Goal: Contribute content: Contribute content

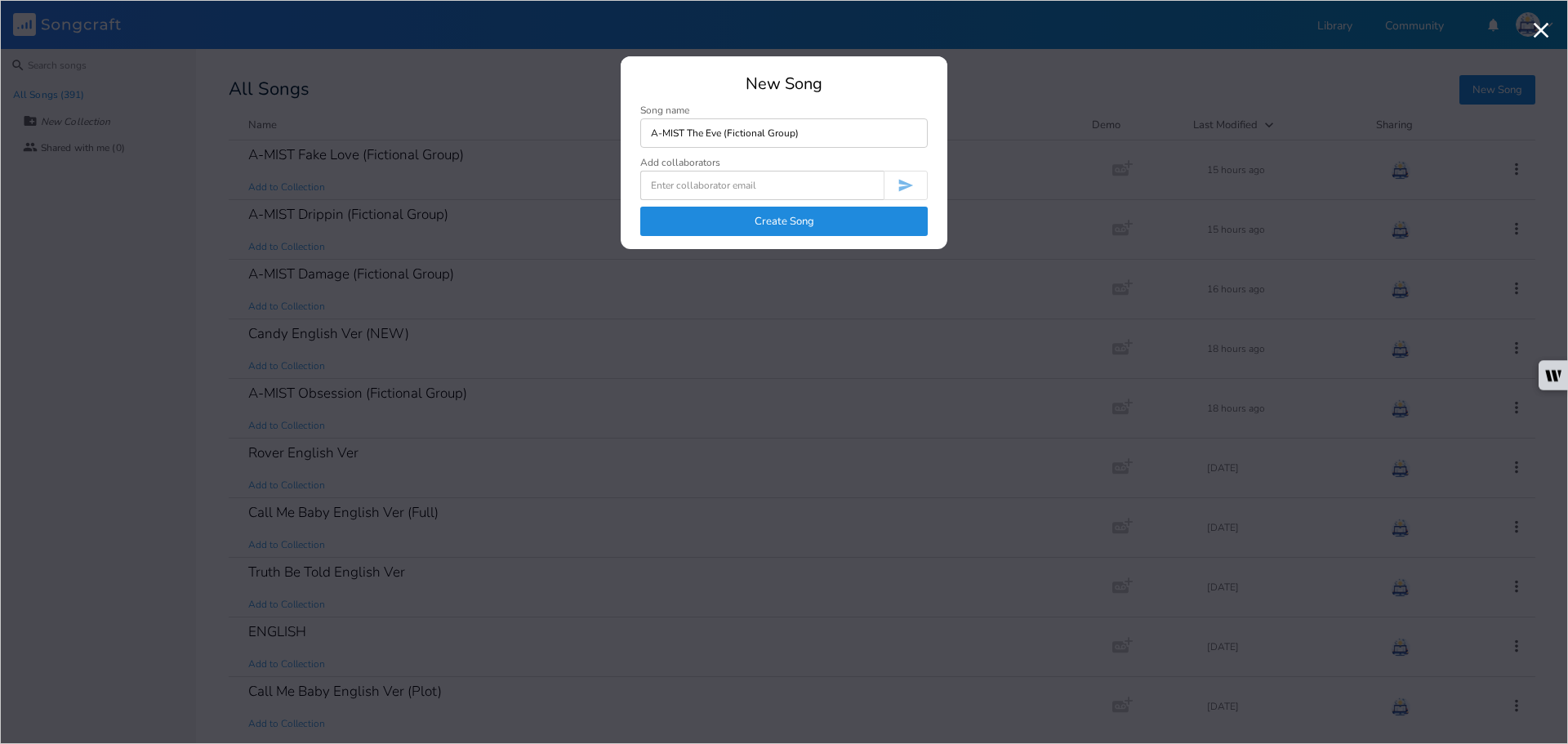
type input "A-MIST The Eve (Fictional Group)"
click at [795, 213] on button "Create Song" at bounding box center [784, 222] width 288 height 29
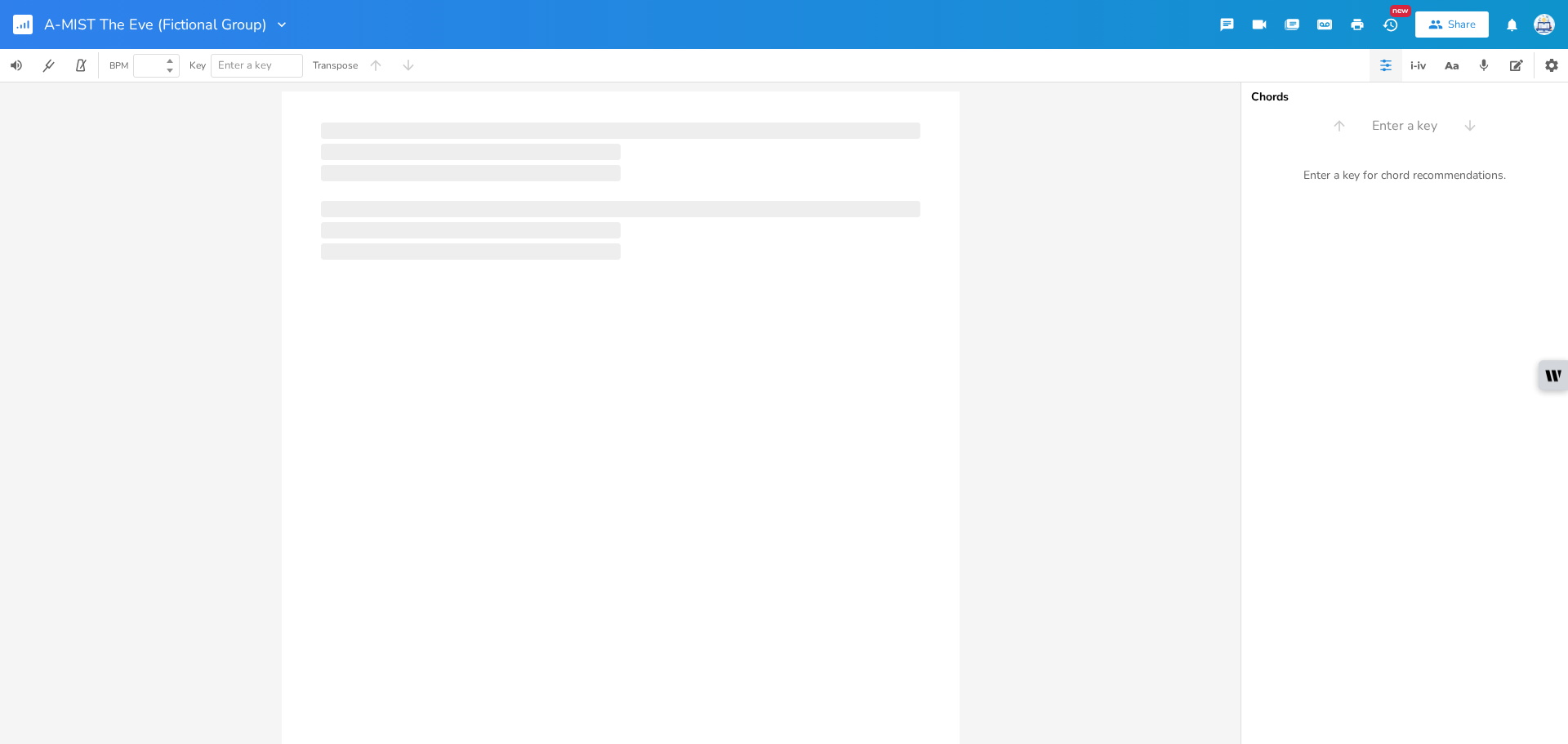
type input "100"
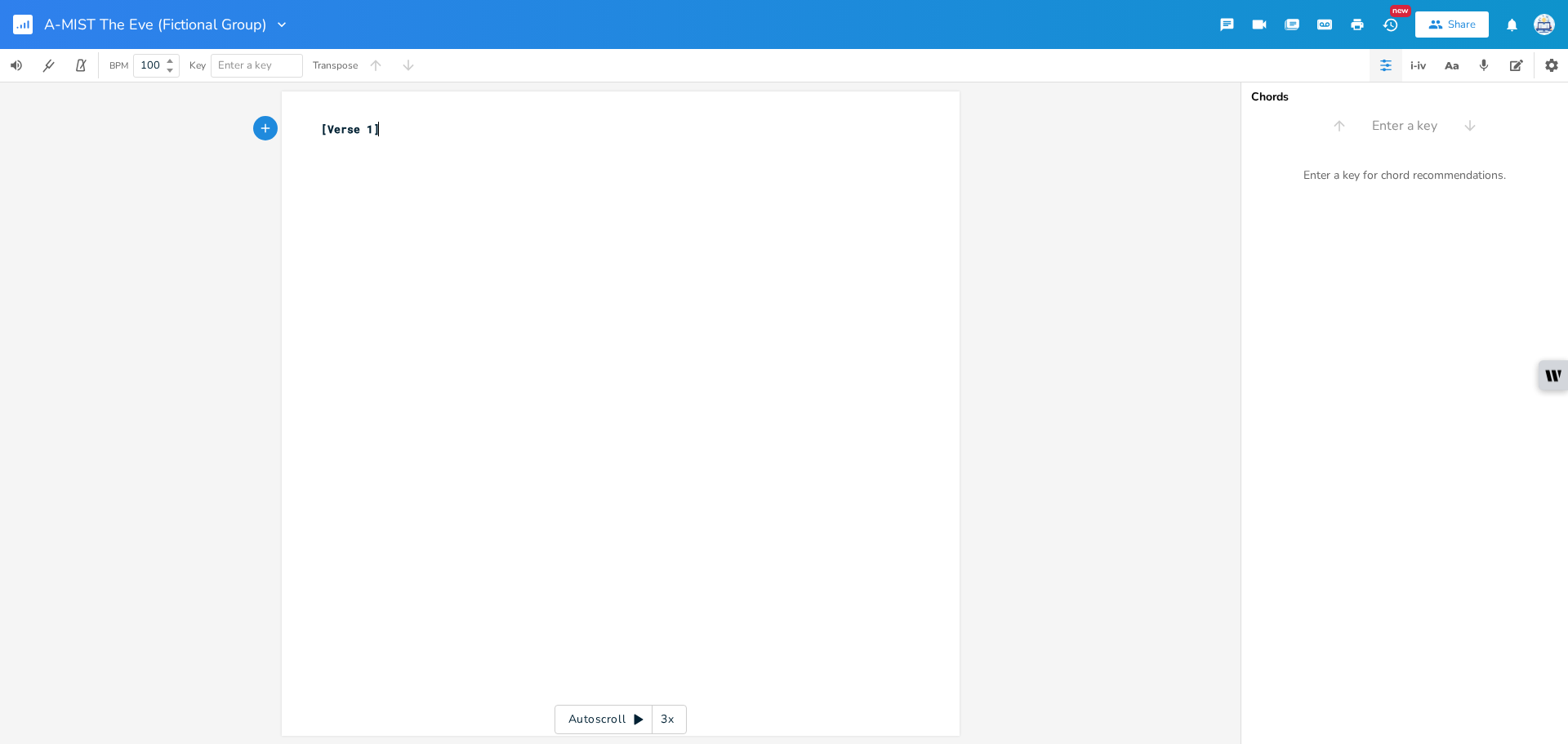
type textarea "[Verse 1]"
click at [24, 16] on rect "button" at bounding box center [22, 24] width 19 height 19
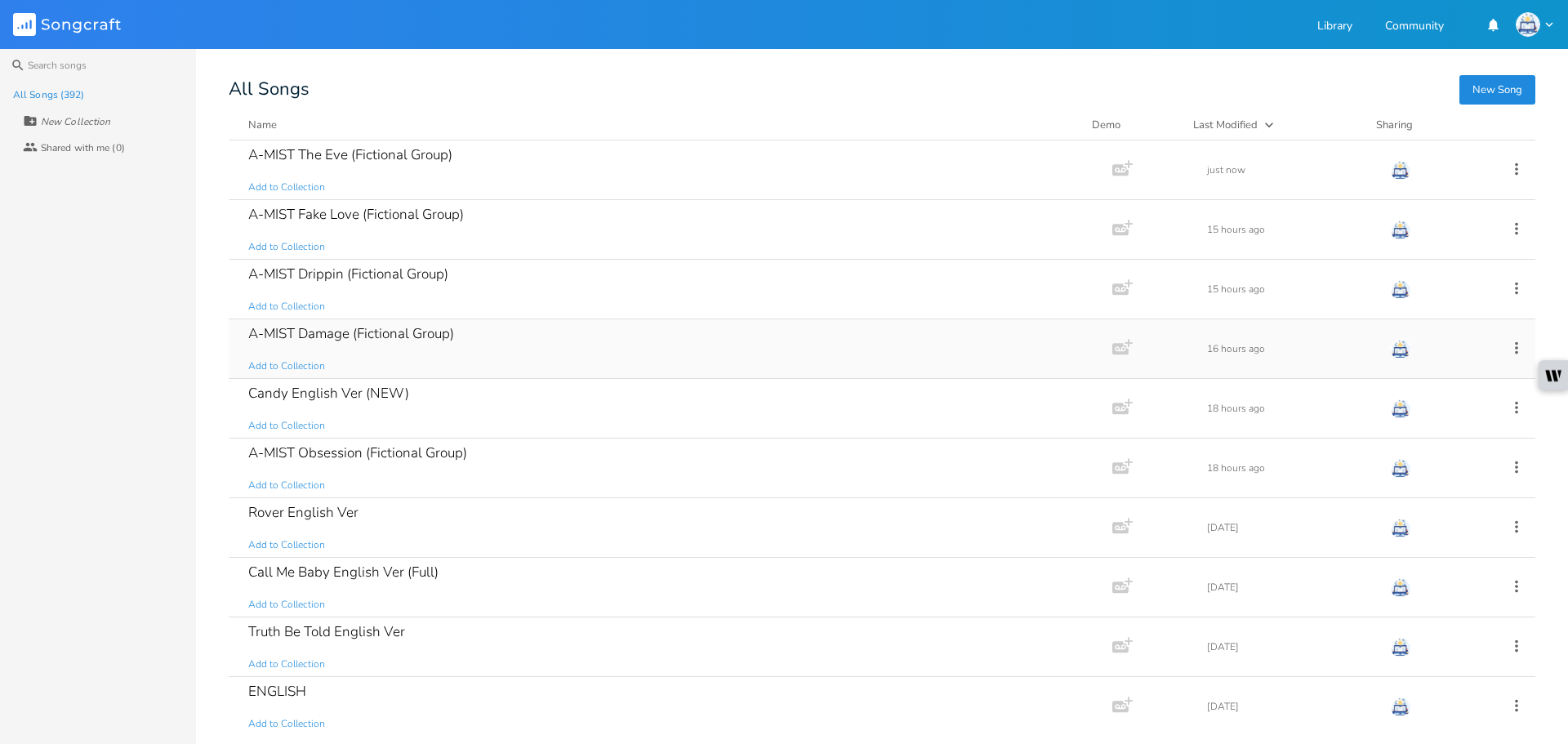
click at [467, 346] on div "A-MIST Damage (Fictional Group) Add to Collection" at bounding box center [667, 349] width 838 height 59
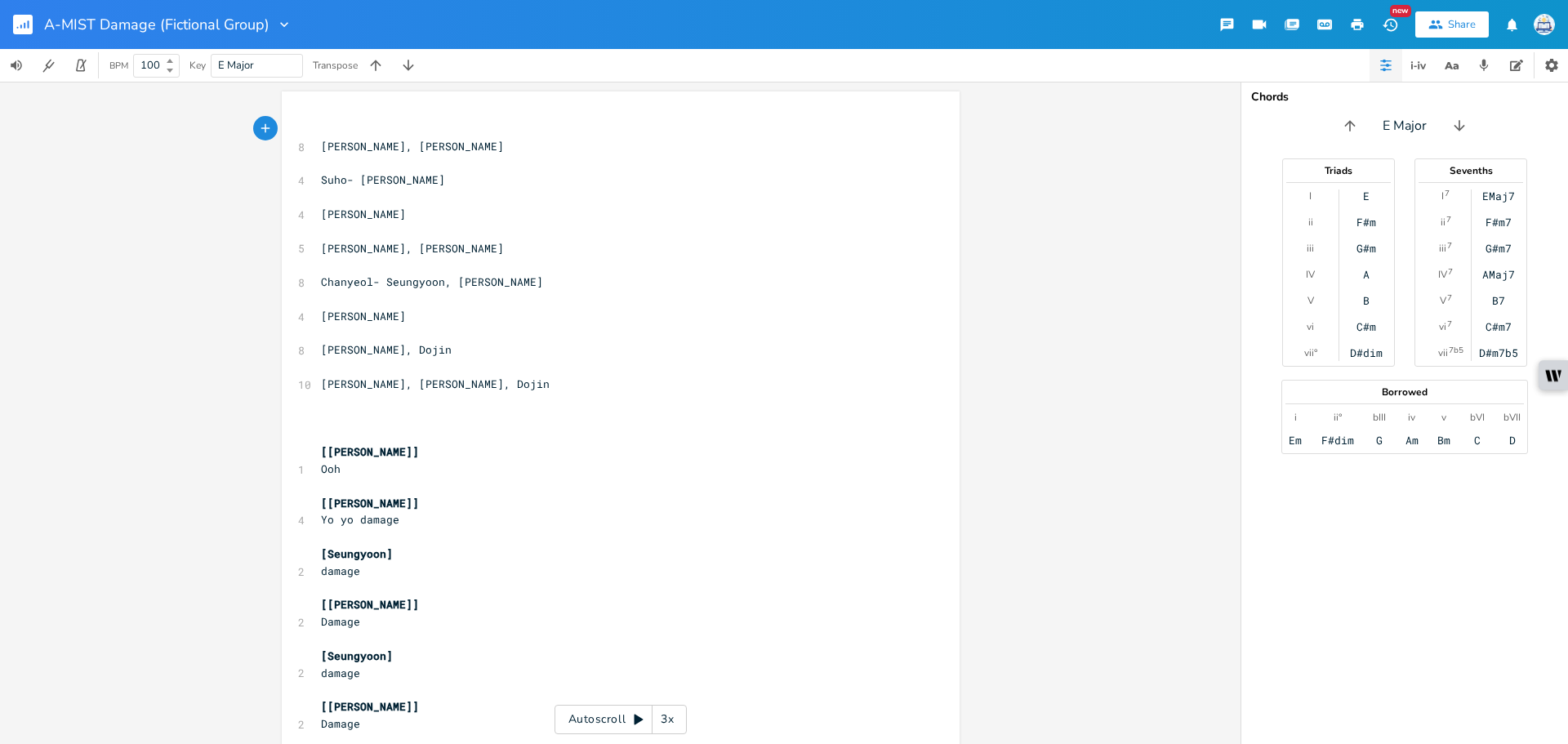
click at [509, 376] on pre "[PERSON_NAME], [PERSON_NAME], Dojin" at bounding box center [613, 384] width 590 height 17
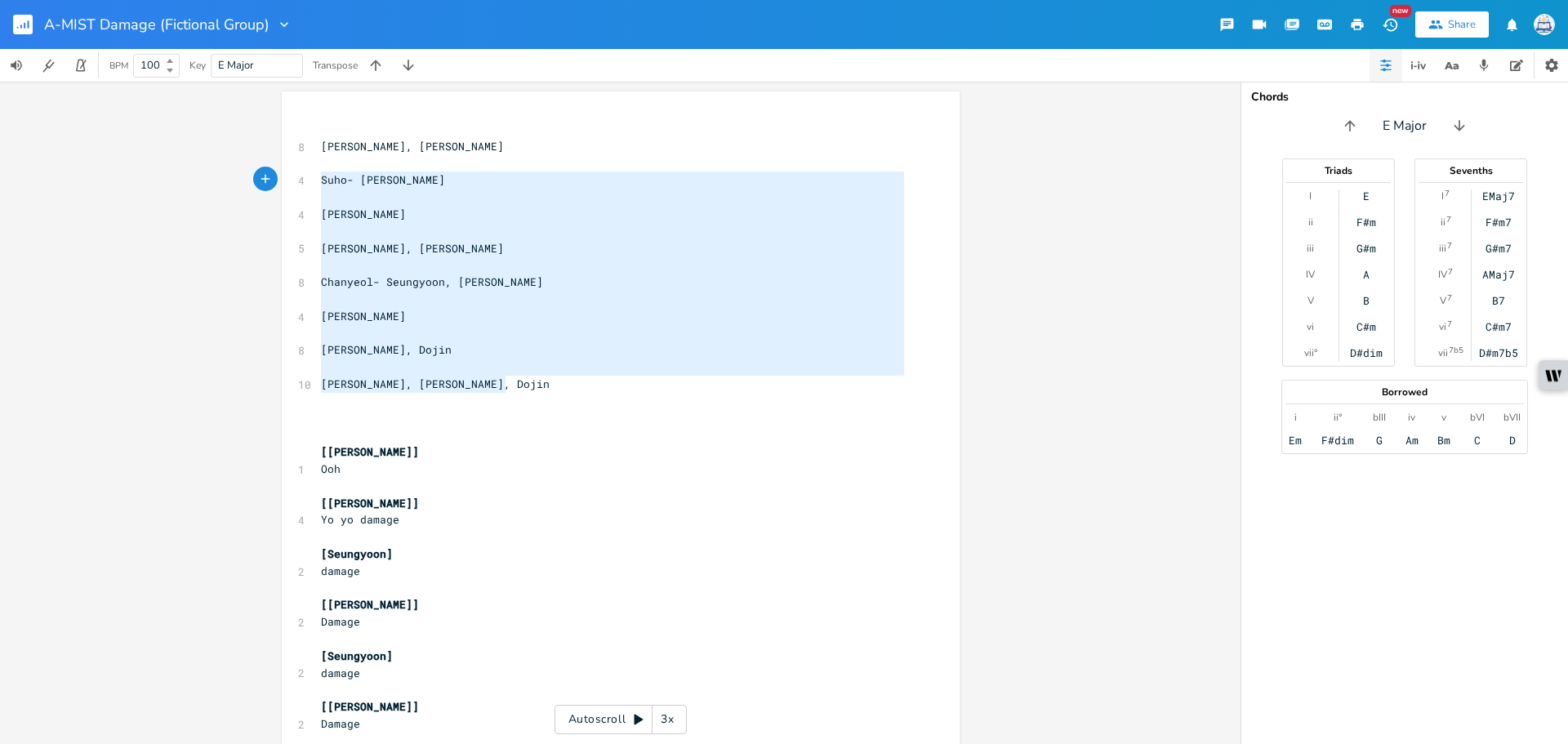
type textarea "[PERSON_NAME], [PERSON_NAME]- [PERSON_NAME] [PERSON_NAME] [PERSON_NAME], [PERSO…"
drag, startPoint x: 515, startPoint y: 386, endPoint x: 300, endPoint y: 143, distance: 324.5
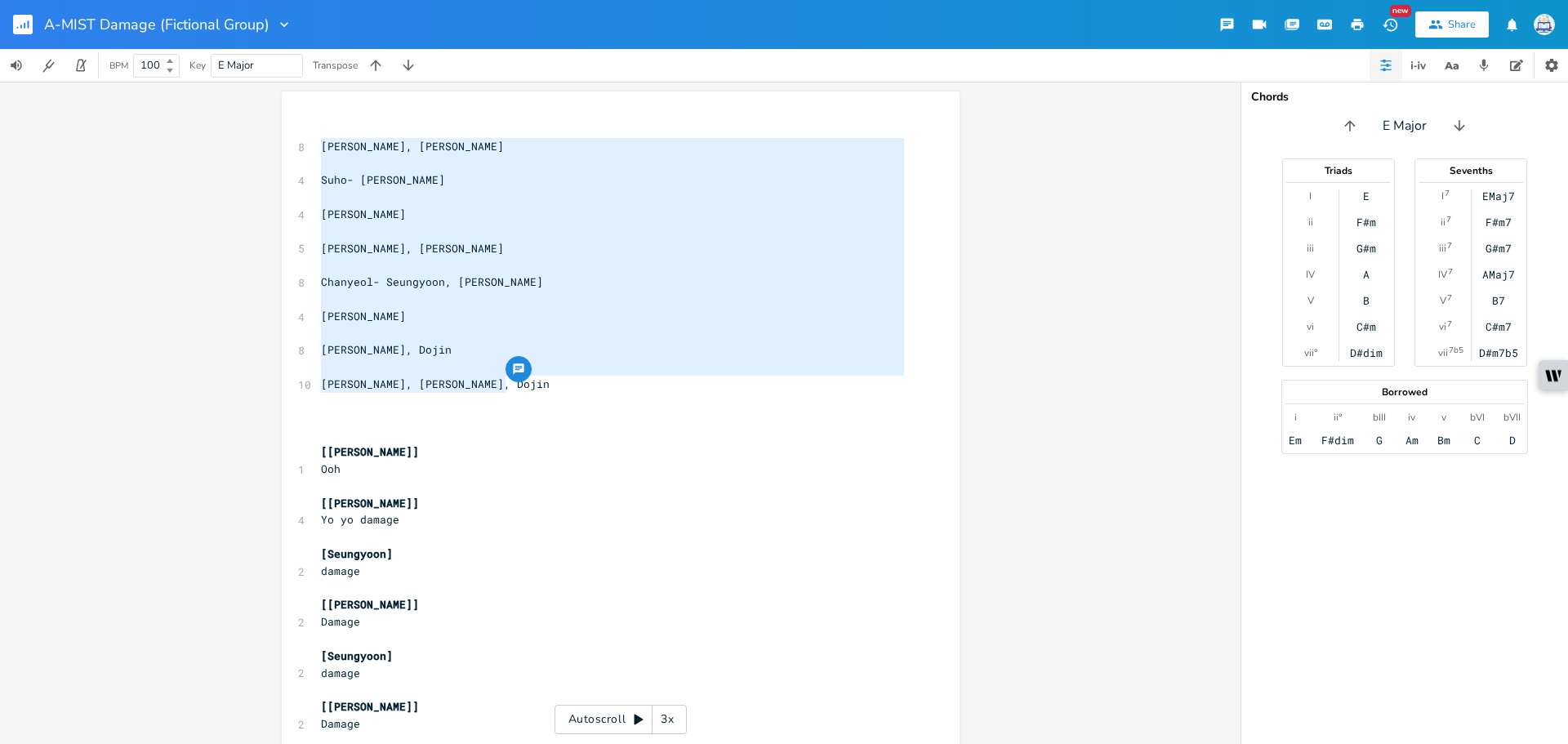
click at [15, 26] on rect "button" at bounding box center [22, 24] width 19 height 19
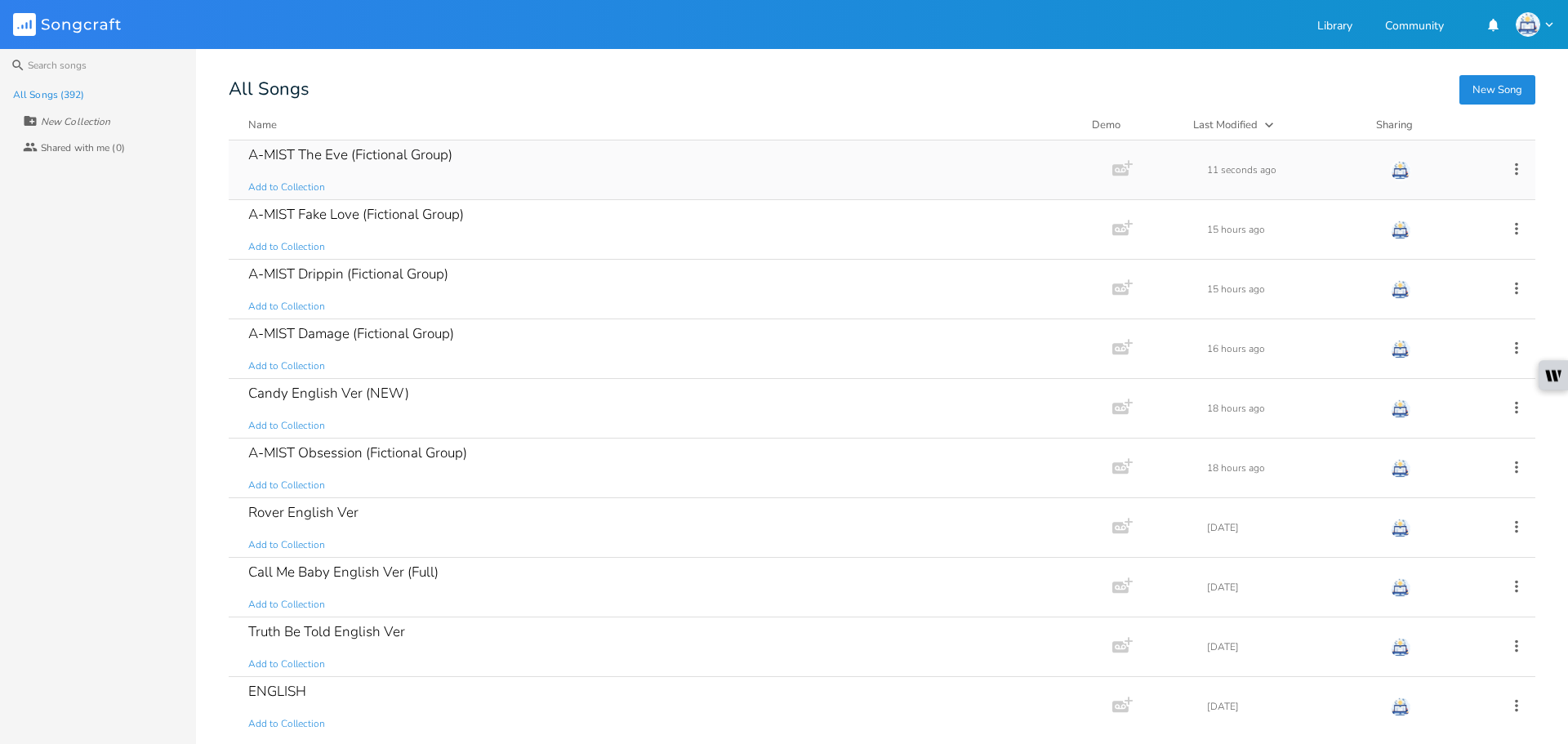
click at [447, 176] on div "A-MIST The Eve (Fictional Group) Add to Collection" at bounding box center [667, 170] width 838 height 59
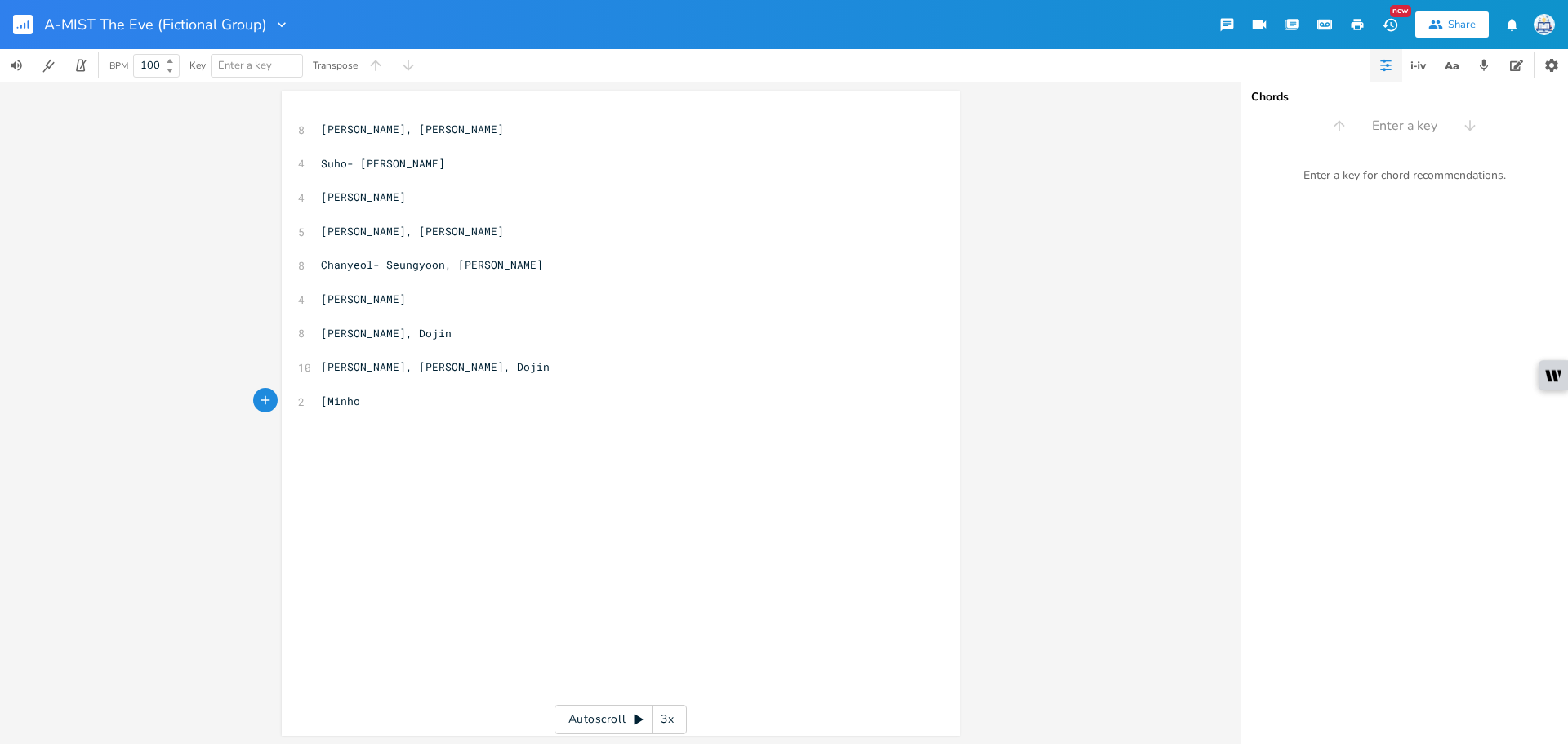
type textarea "[Minho]"
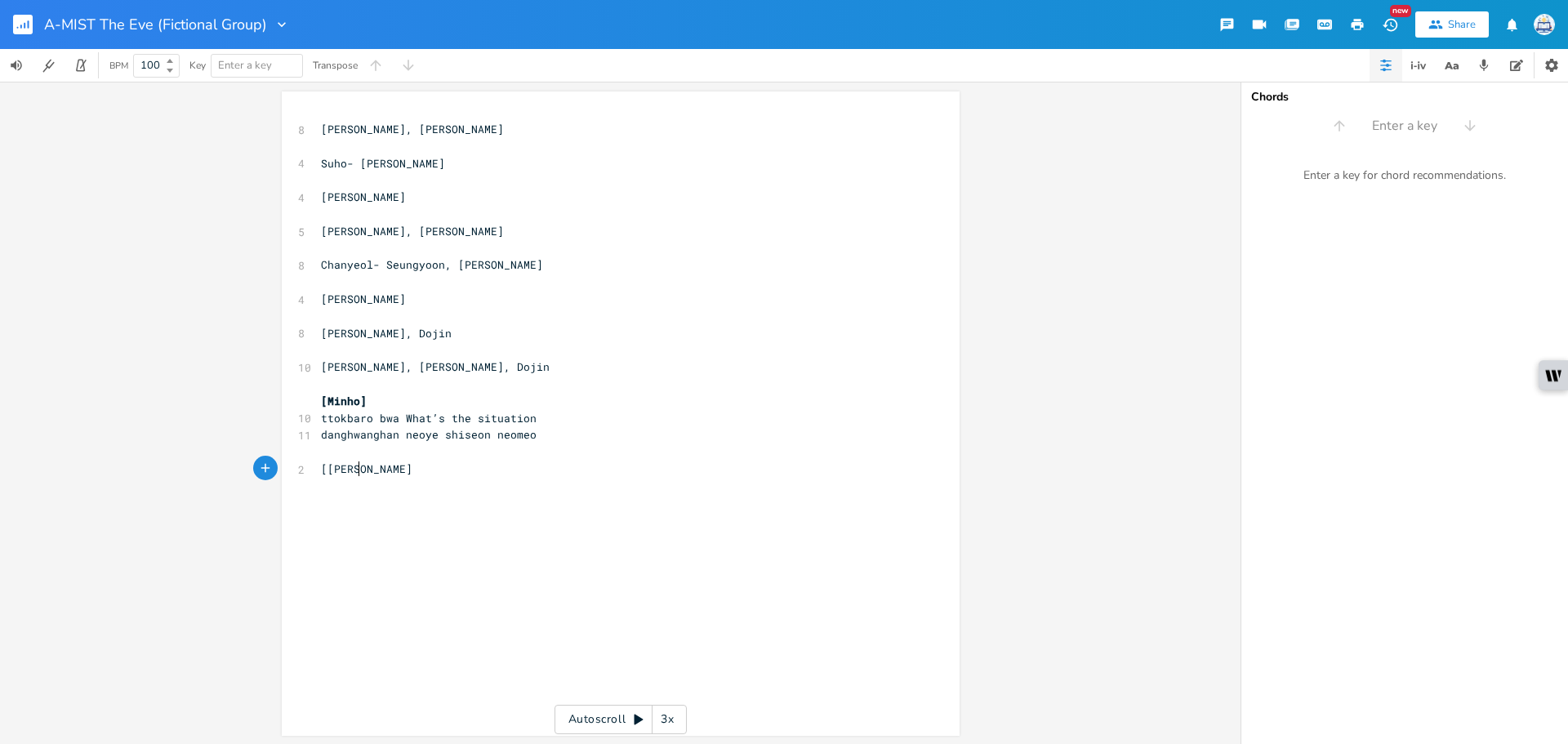
type textarea "[[PERSON_NAME]]"
type textarea "[Seungyoon]"
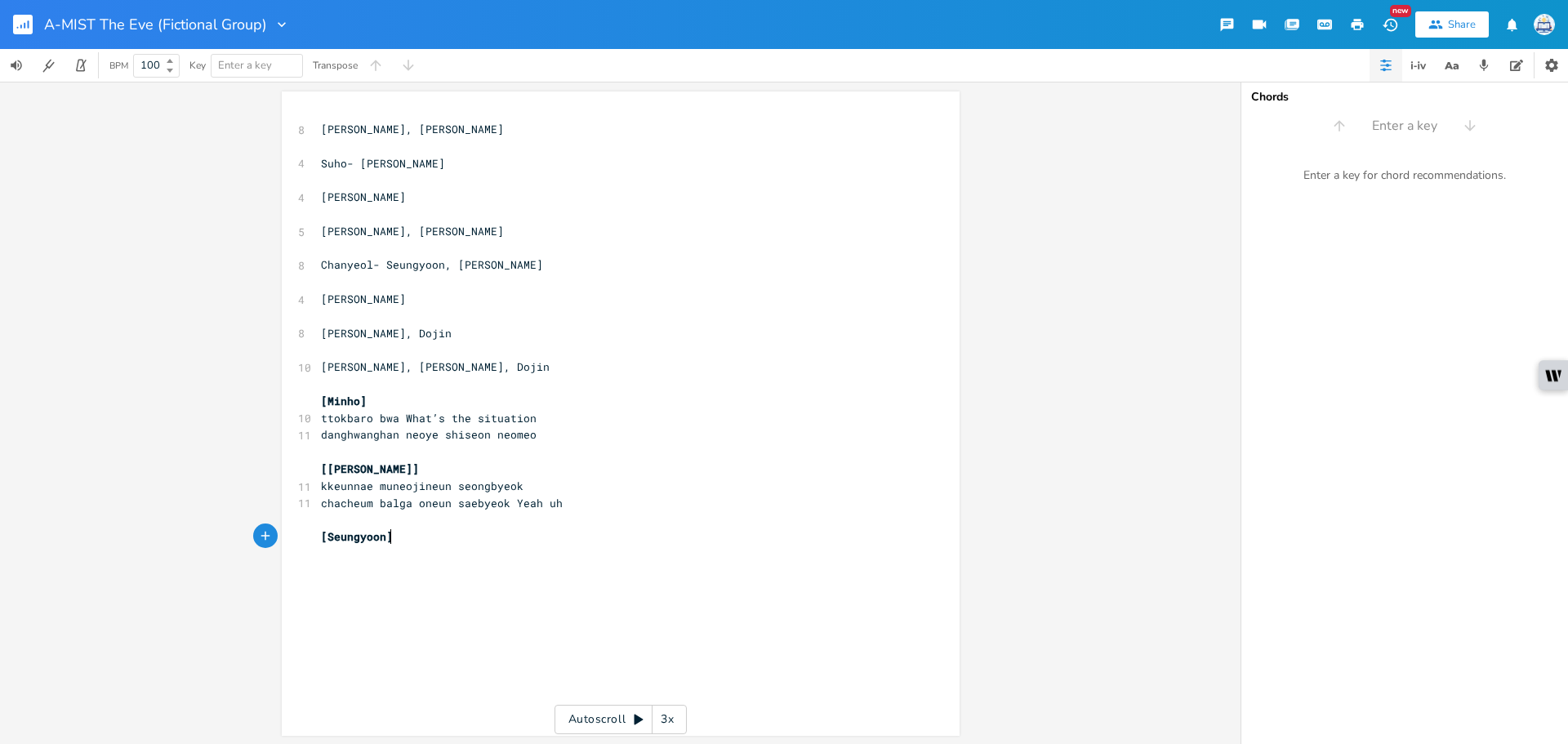
scroll to position [0, 61]
type textarea "[[GEOGRAPHIC_DATA]]"
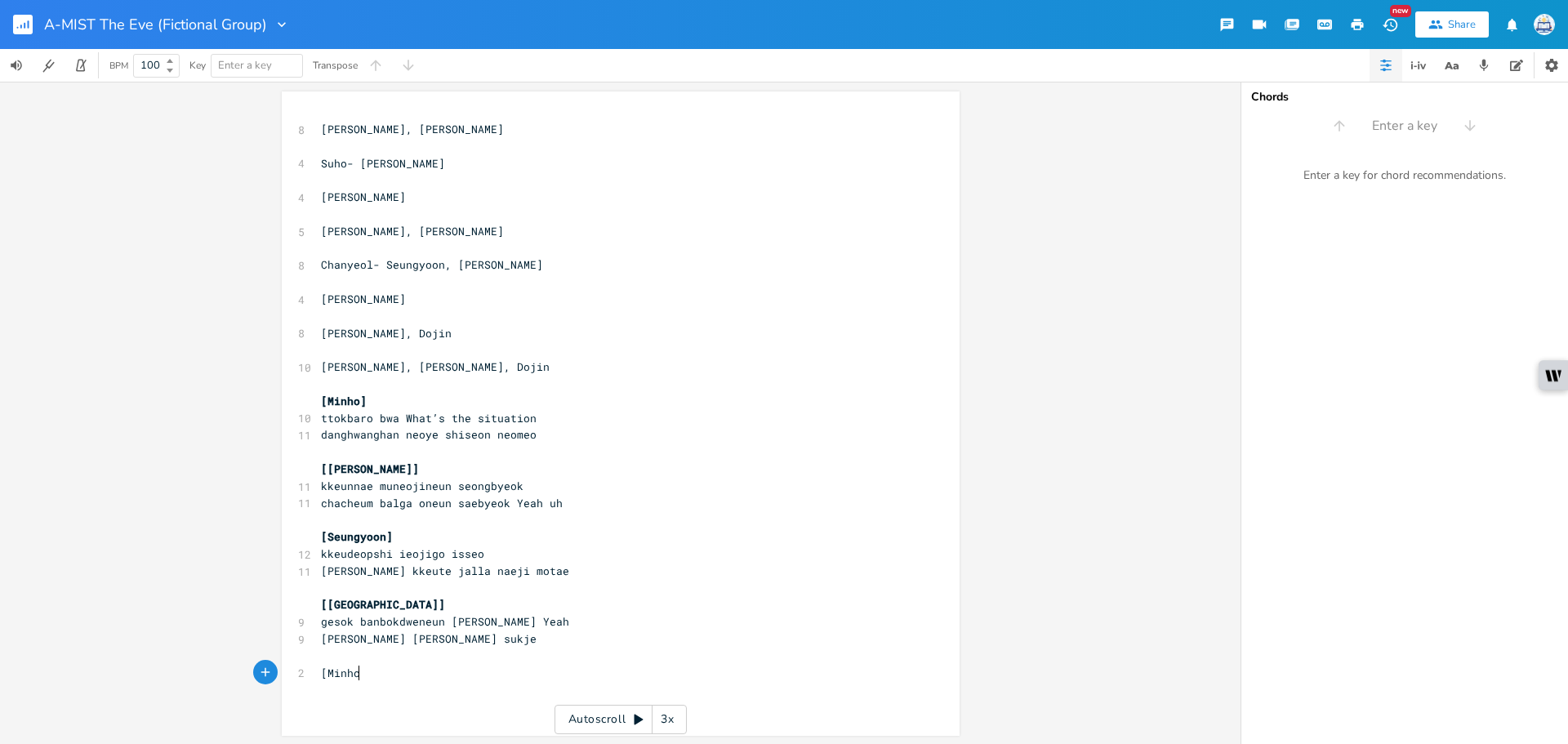
type textarea "[Minho]"
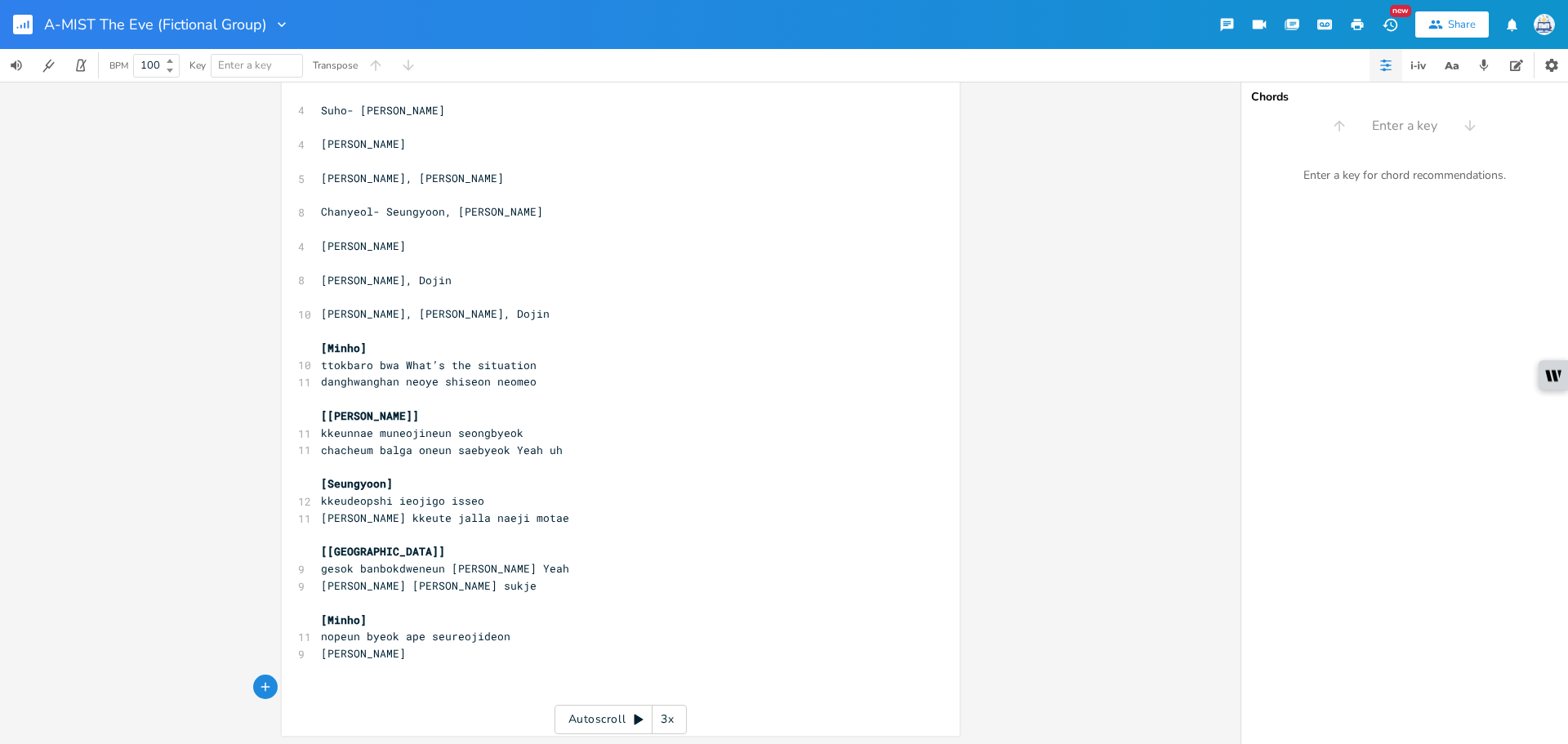
scroll to position [55, 0]
type textarea "[Dojin]"
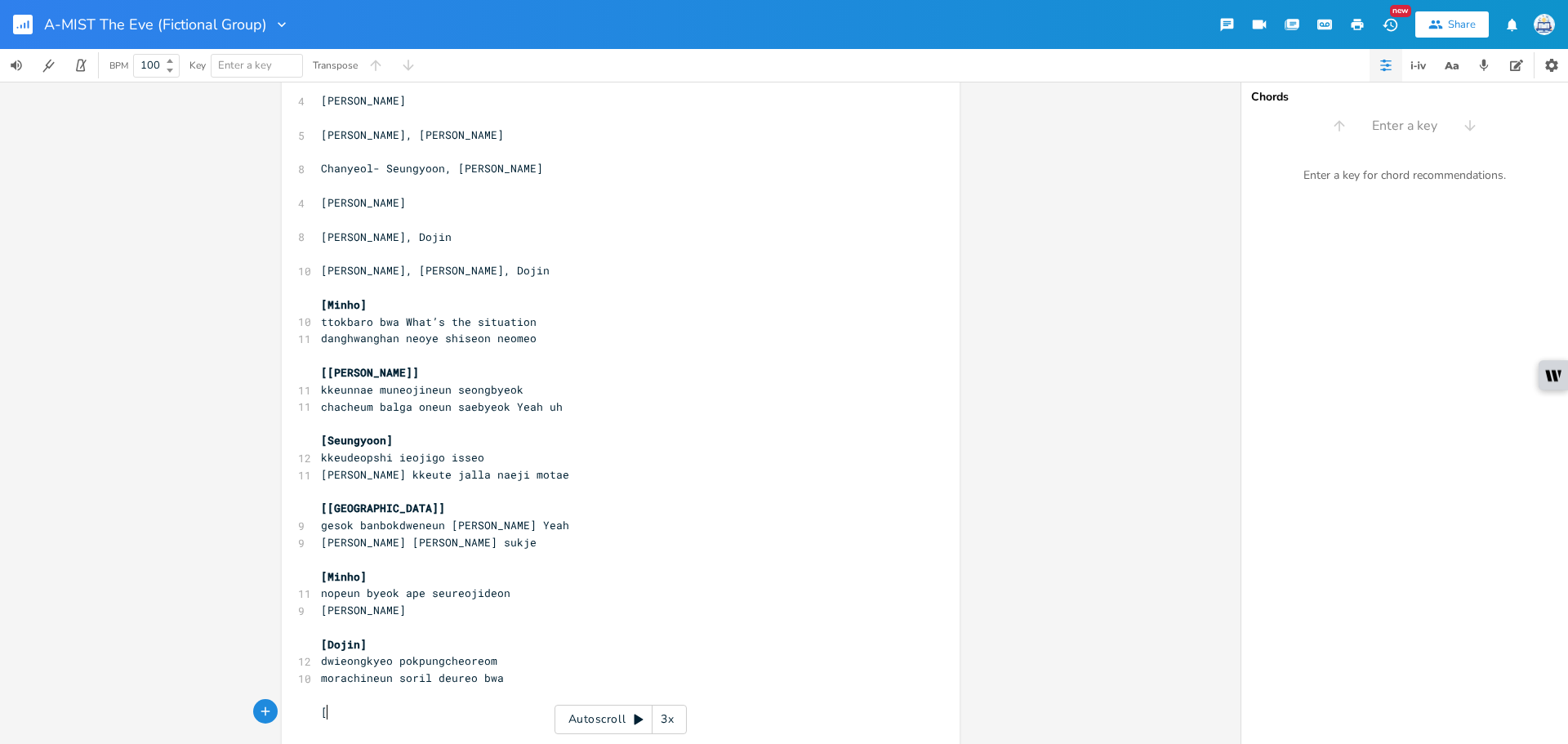
type textarea "[h"
type textarea "[PERSON_NAME]]"
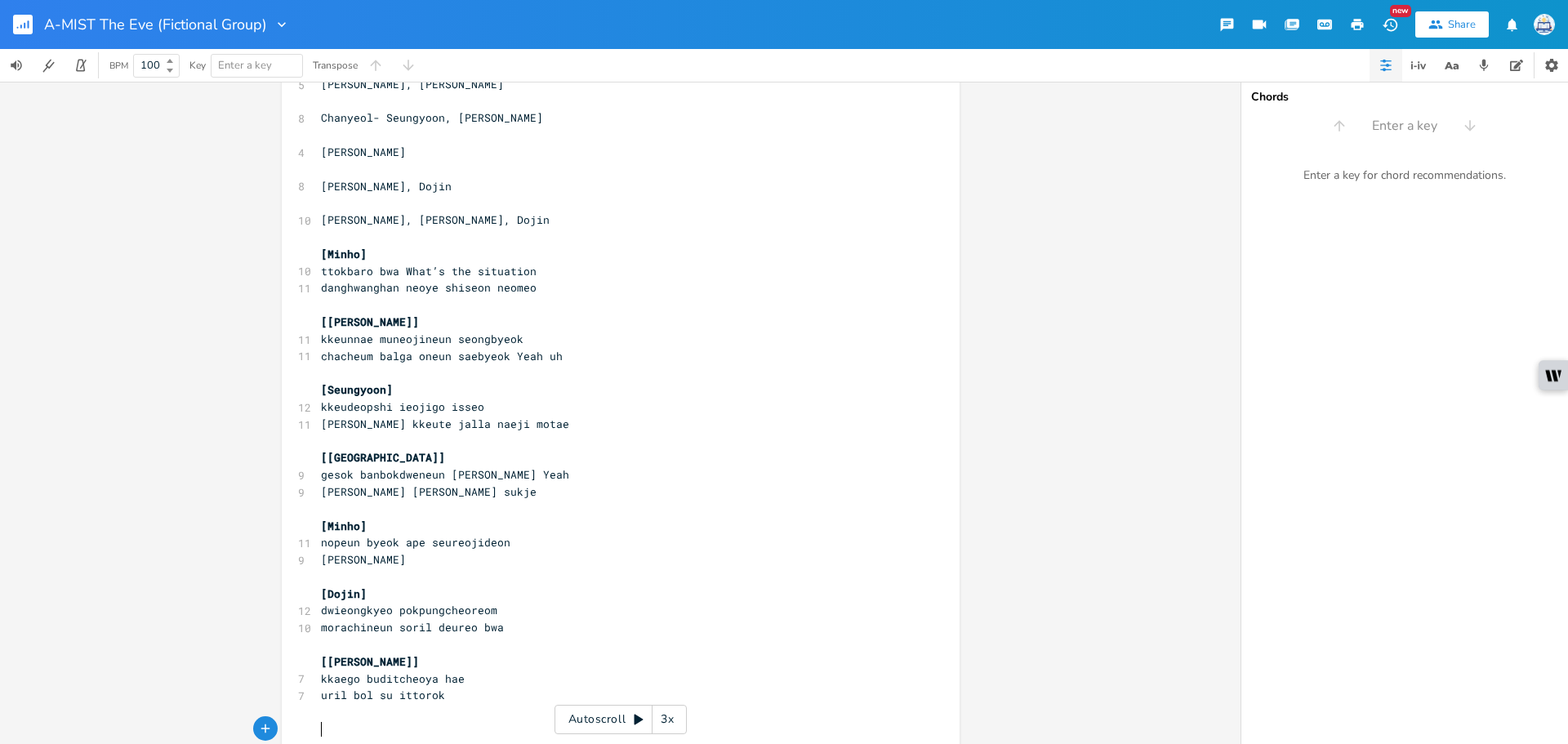
scroll to position [191, 0]
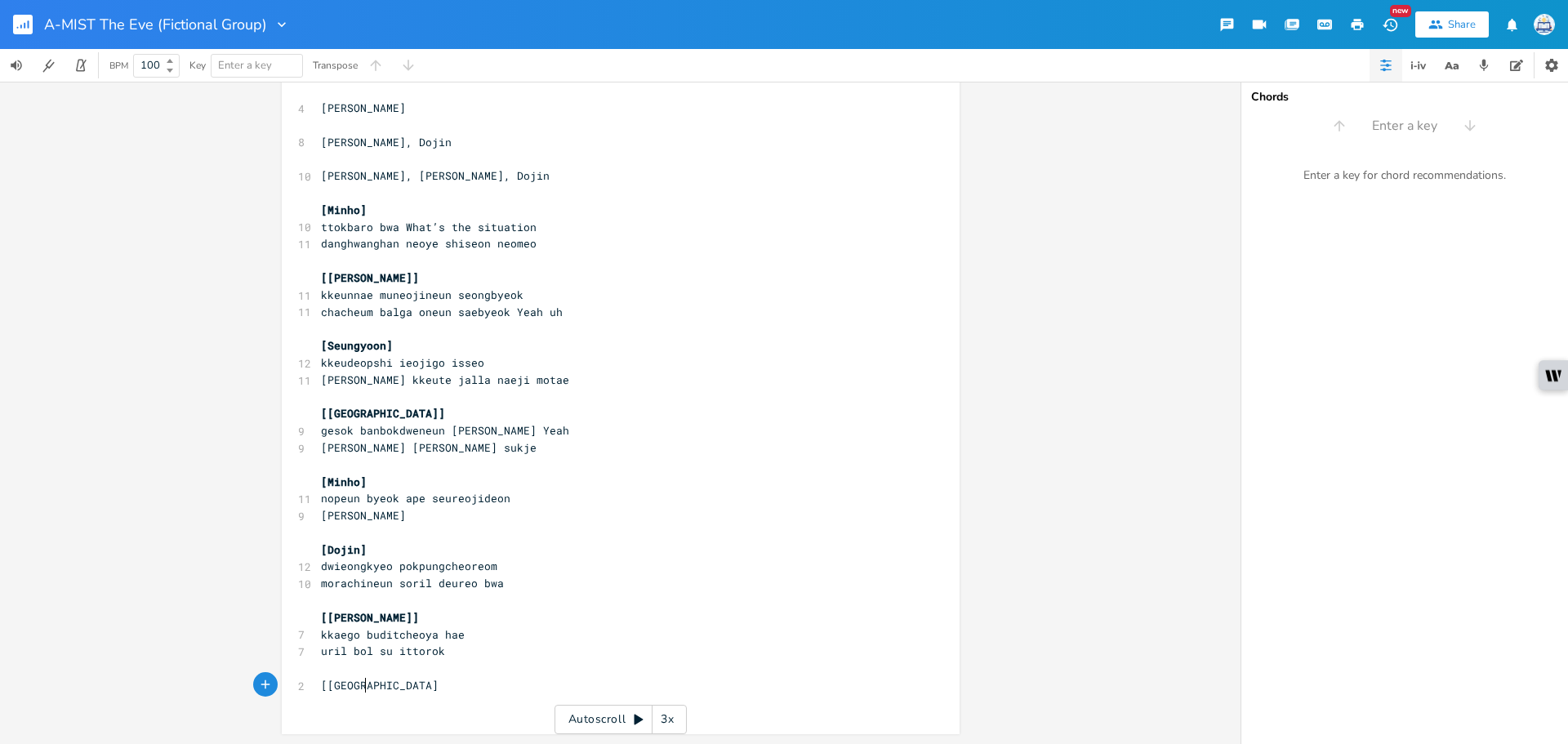
type textarea "[[GEOGRAPHIC_DATA]]"
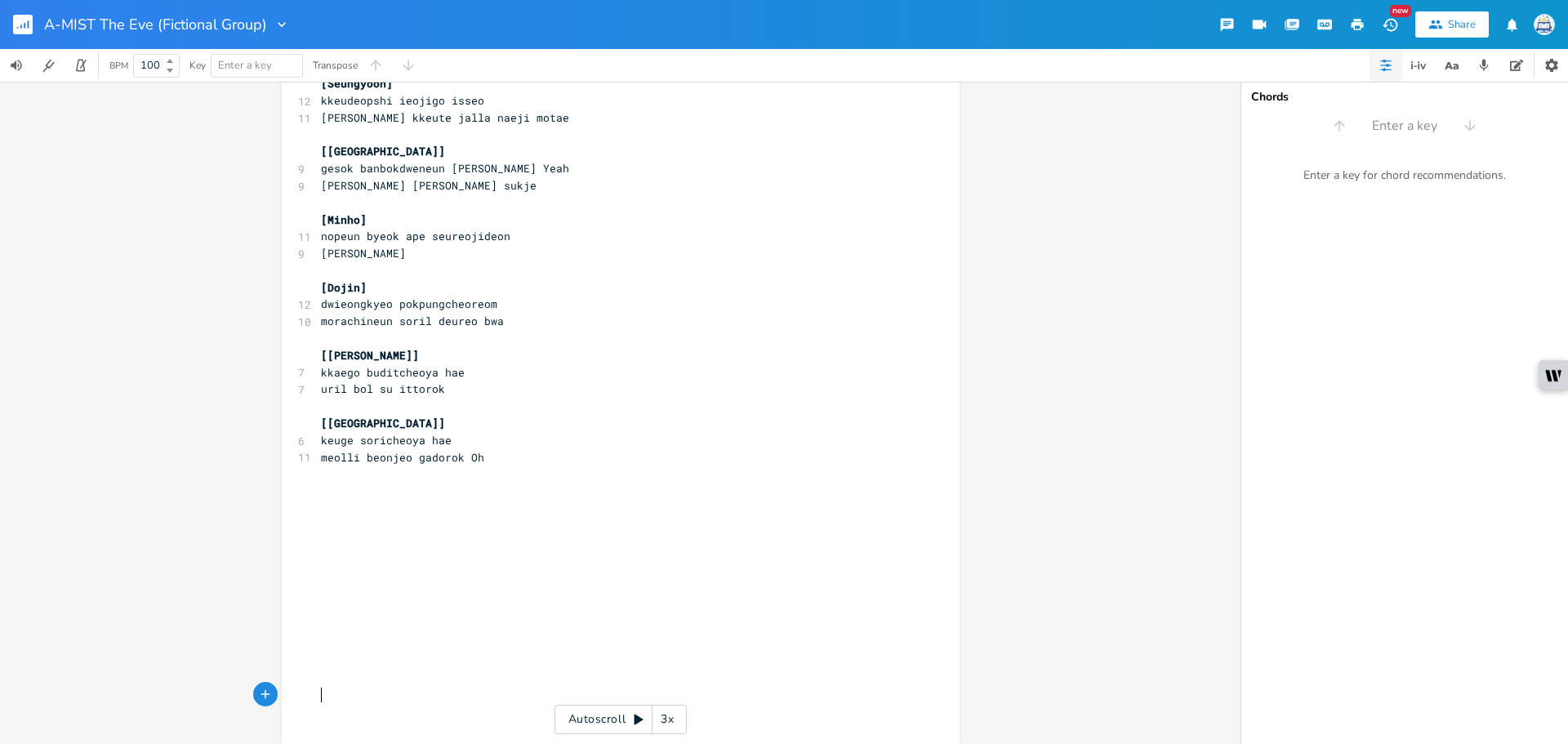
scroll to position [554, 0]
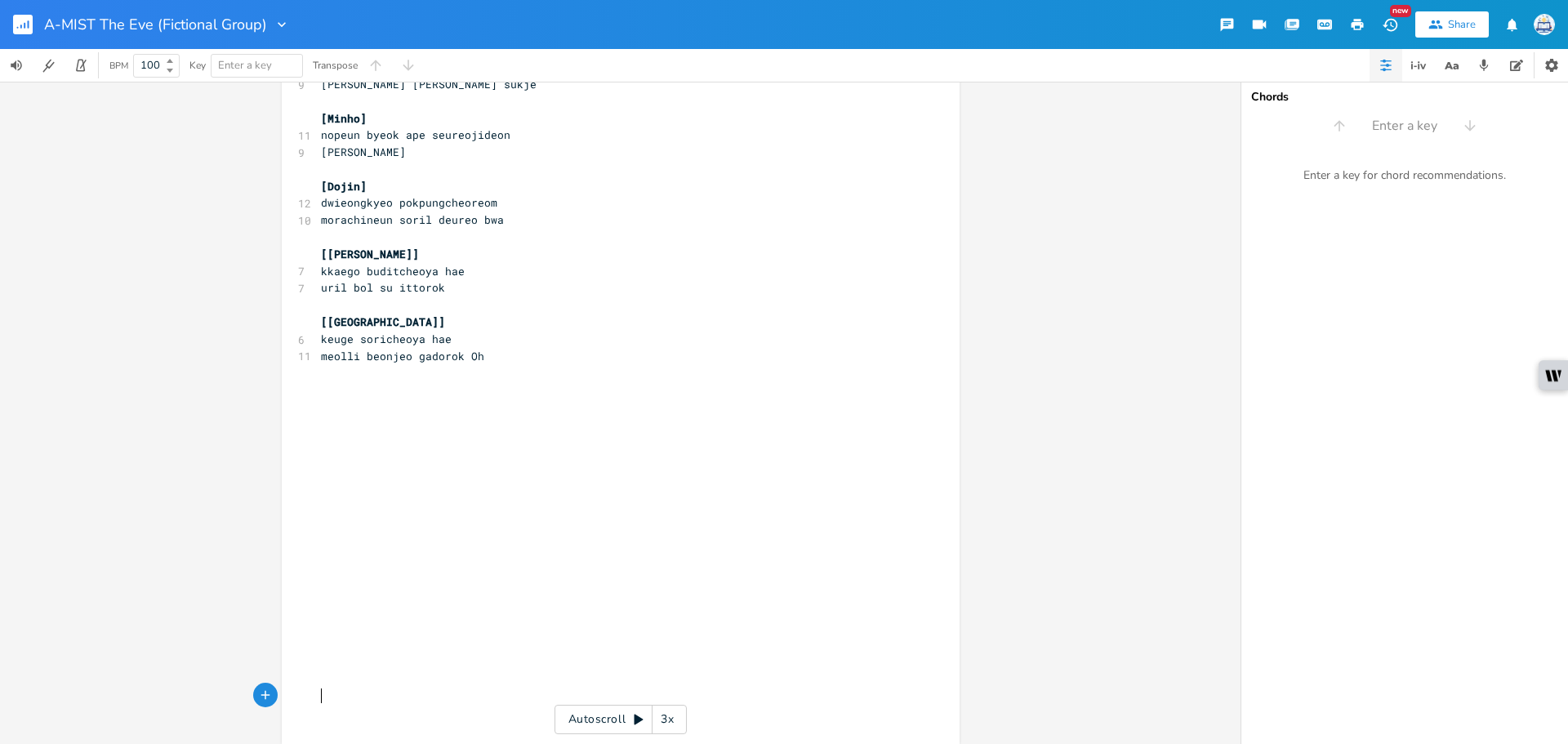
click at [391, 389] on pre "​" at bounding box center [613, 389] width 590 height 17
type textarea "[[PERSON_NAME]]"
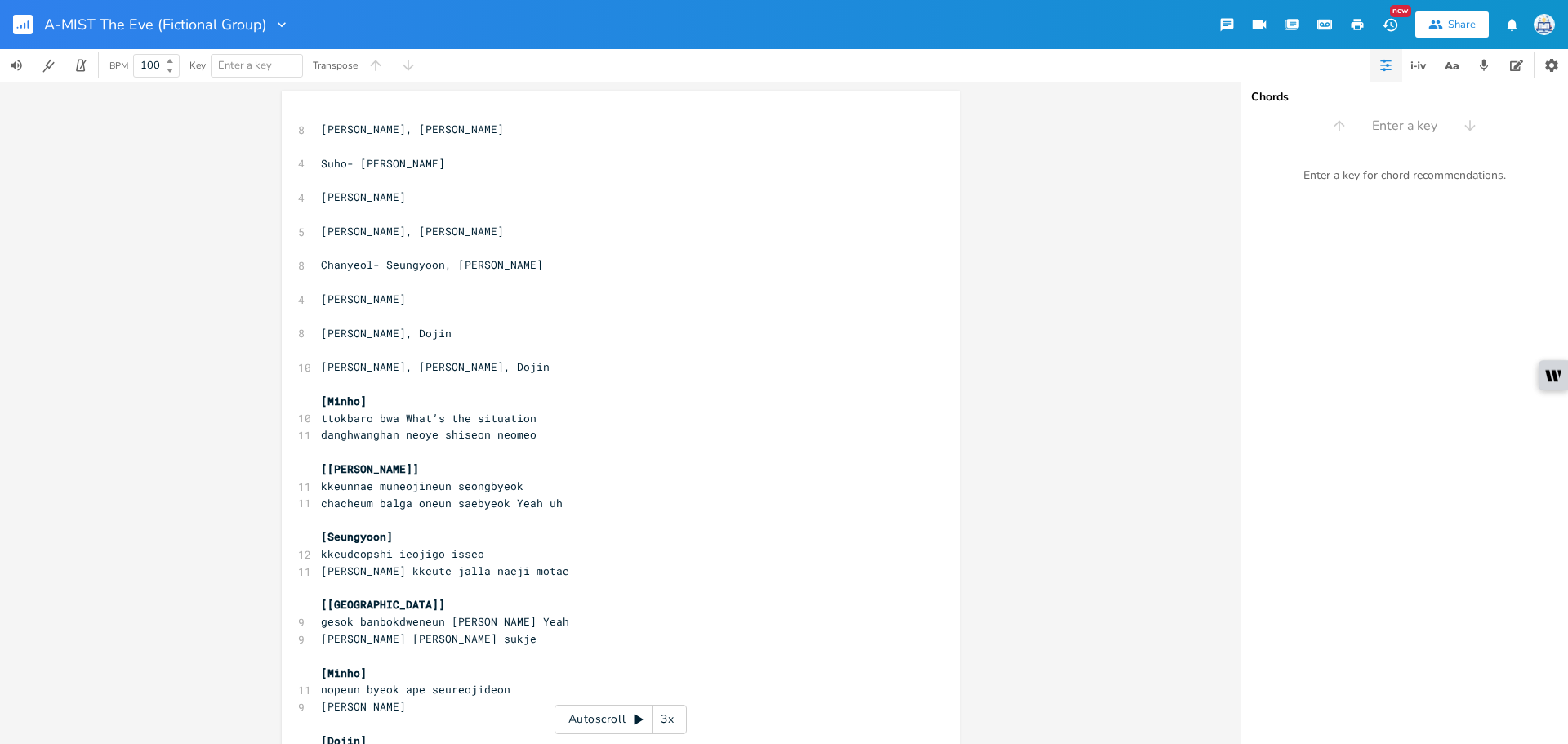
scroll to position [409, 0]
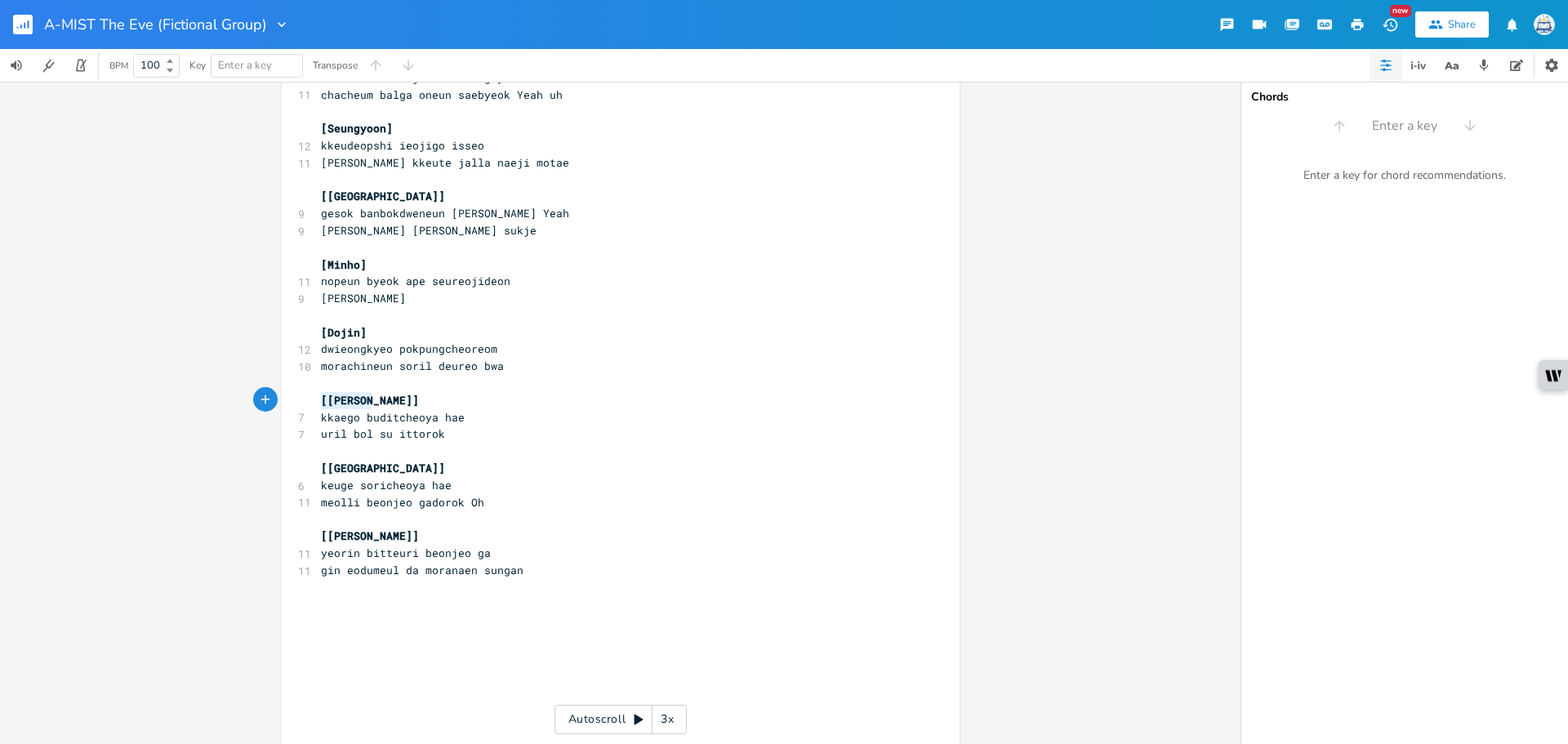
type textarea "[PERSON_NAME]]"
drag, startPoint x: 369, startPoint y: 396, endPoint x: 323, endPoint y: 404, distance: 46.7
click at [323, 404] on pre "[[PERSON_NAME]]" at bounding box center [613, 400] width 590 height 17
click at [452, 478] on pre "keuge soricheoya hae" at bounding box center [613, 486] width 590 height 17
click at [534, 569] on pre "gin eodumeul da moranaen sungan" at bounding box center [613, 570] width 590 height 17
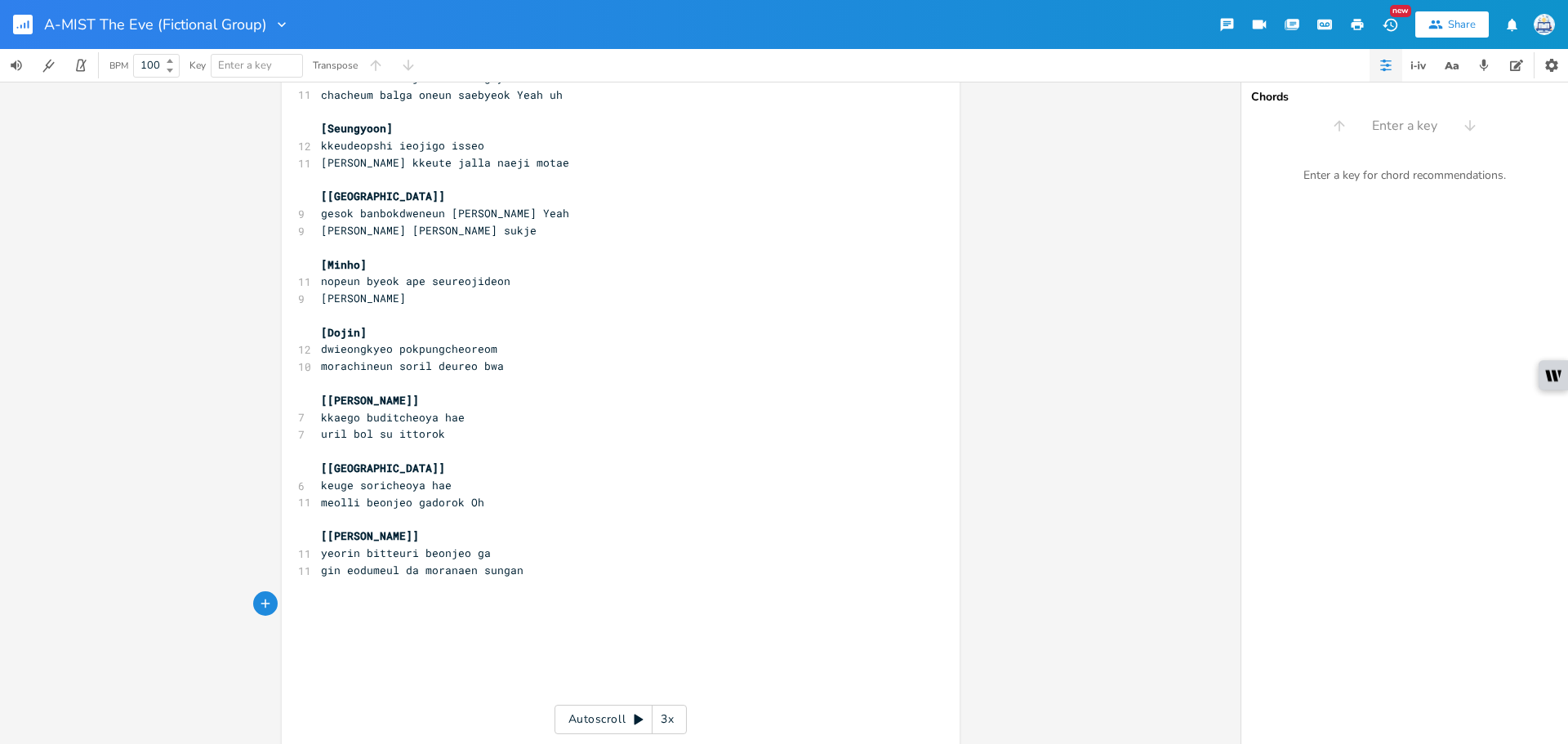
scroll to position [0, 4]
type textarea "[S"
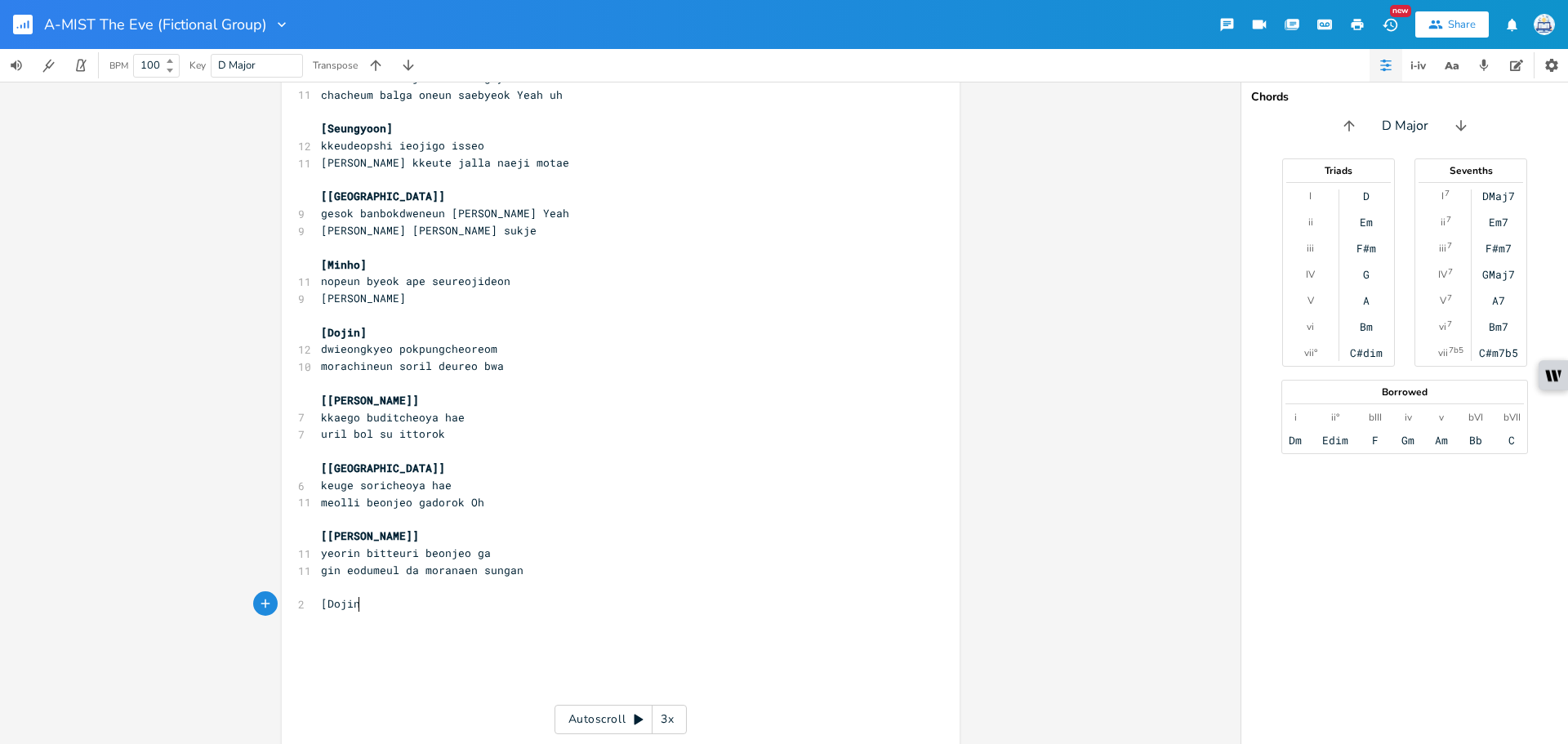
type textarea "Dojin]"
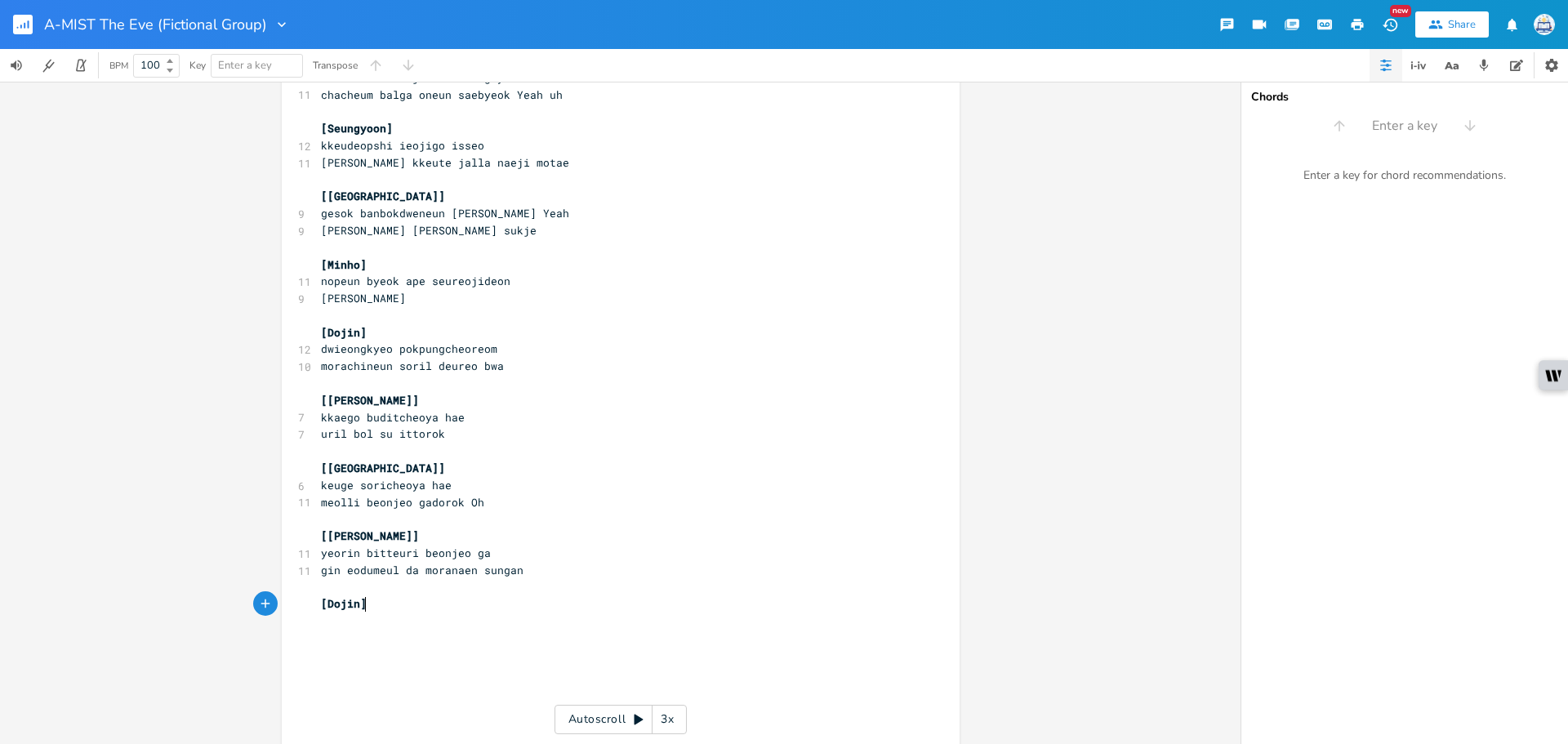
scroll to position [0, 28]
type textarea "[Minho]"
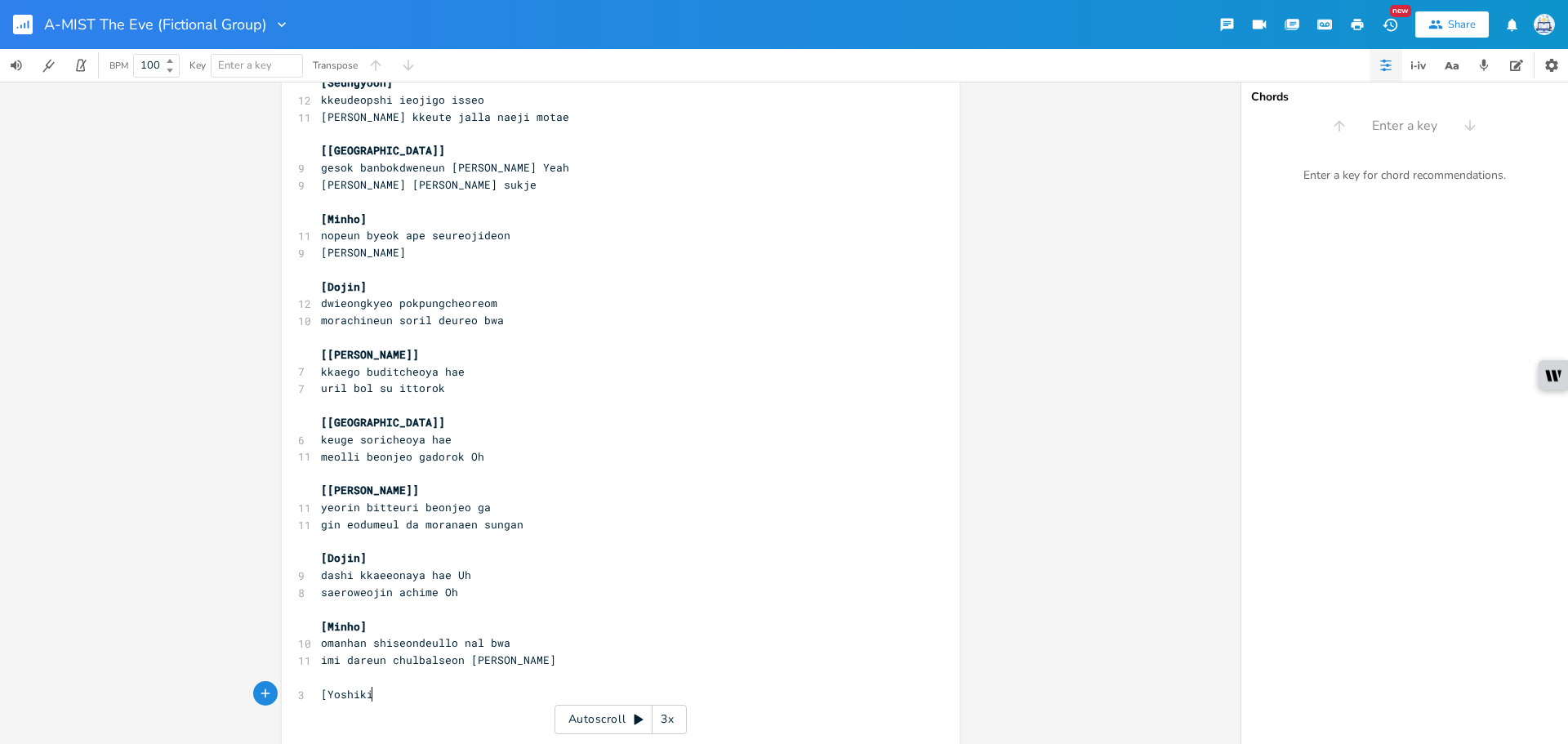
type textarea "[Yoshiki]"
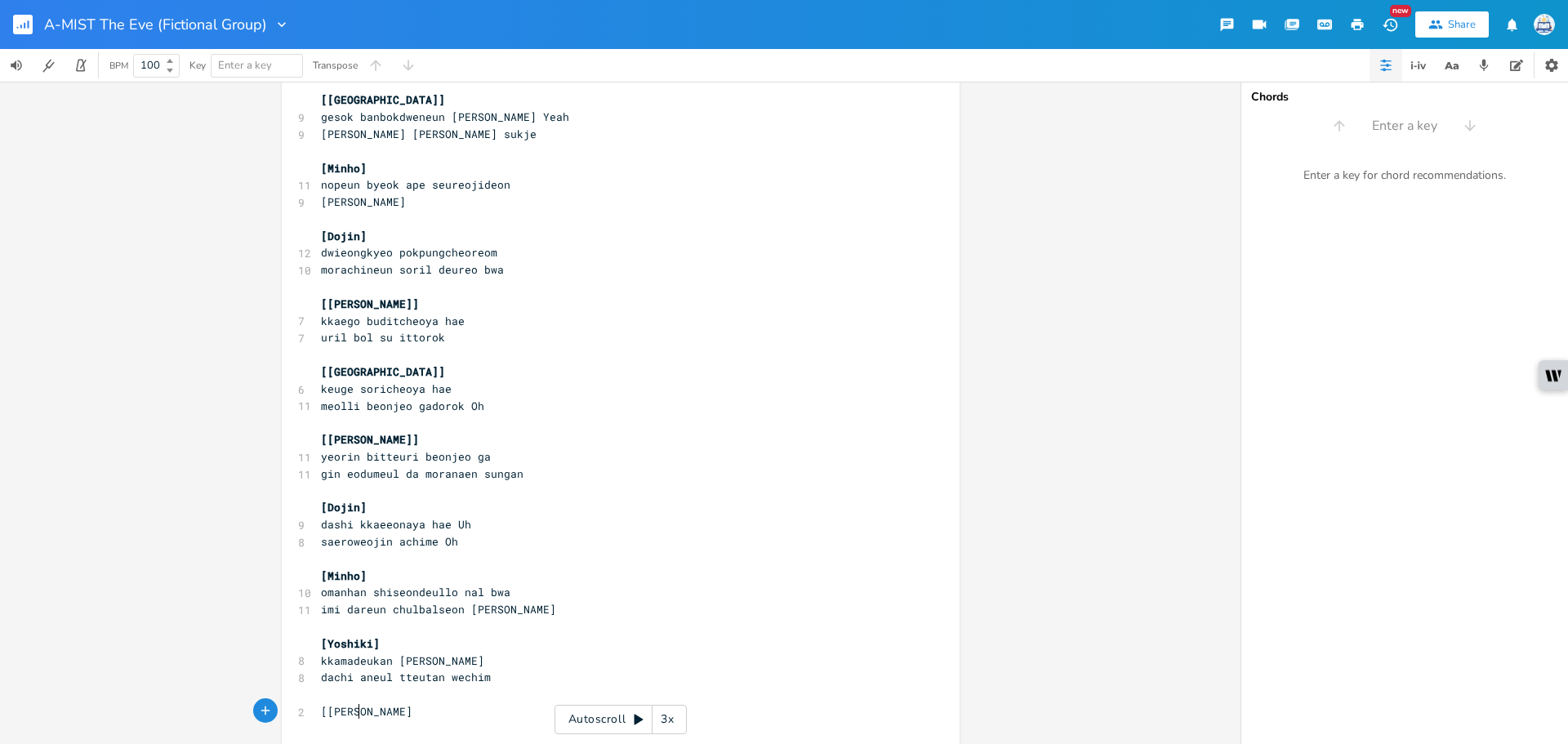
type textarea "[[PERSON_NAME]]"
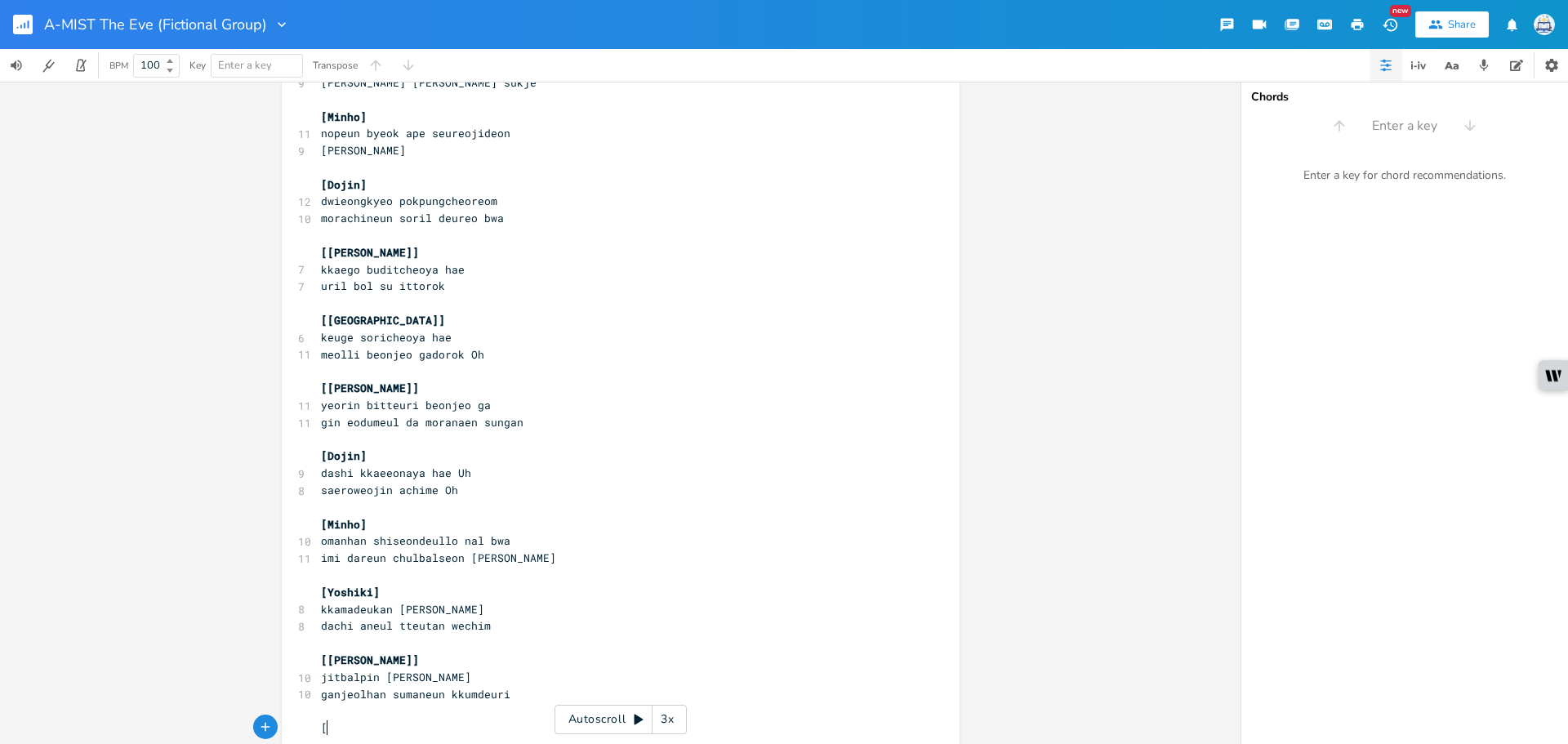
scroll to position [559, 0]
type textarea "[Dojin]"
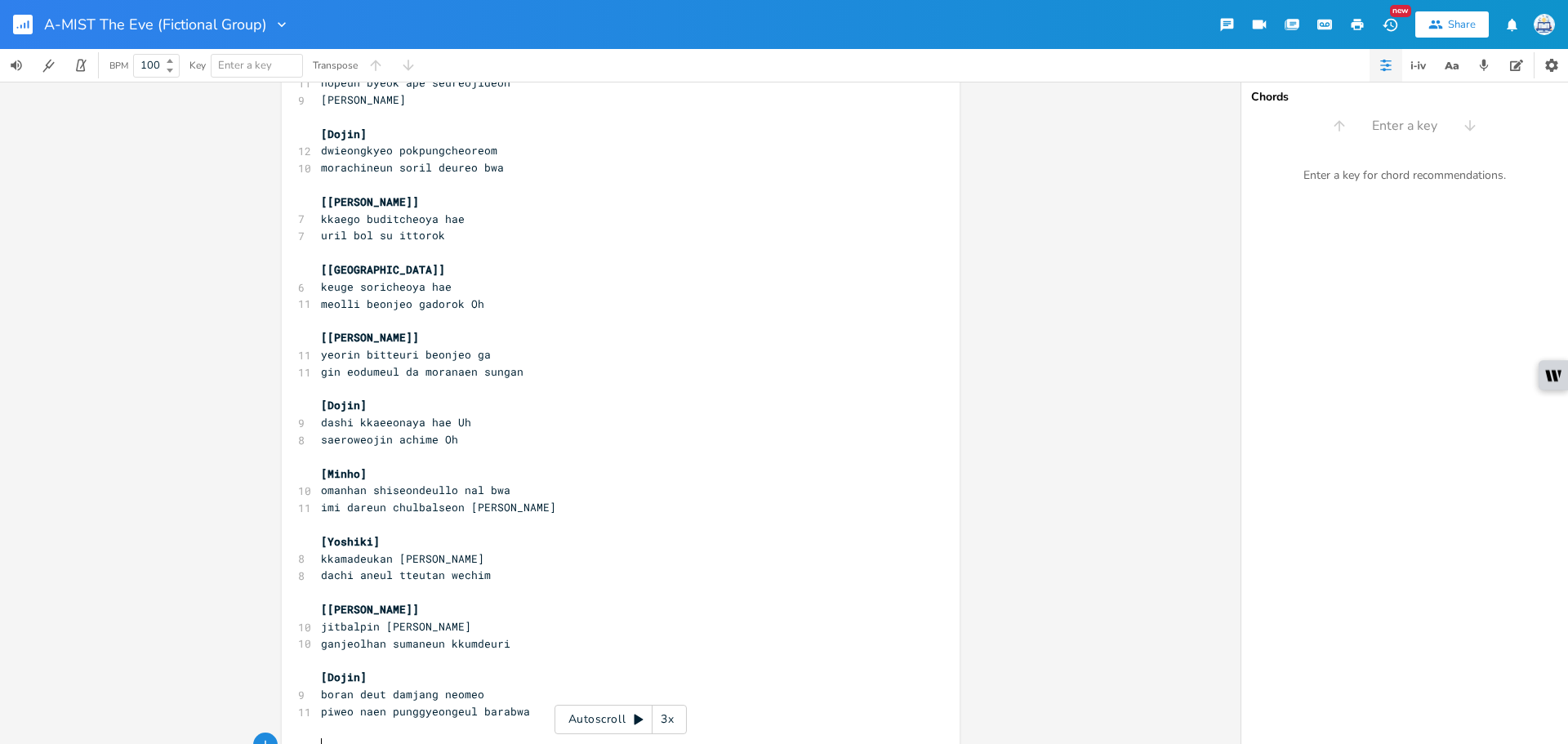
scroll to position [658, 0]
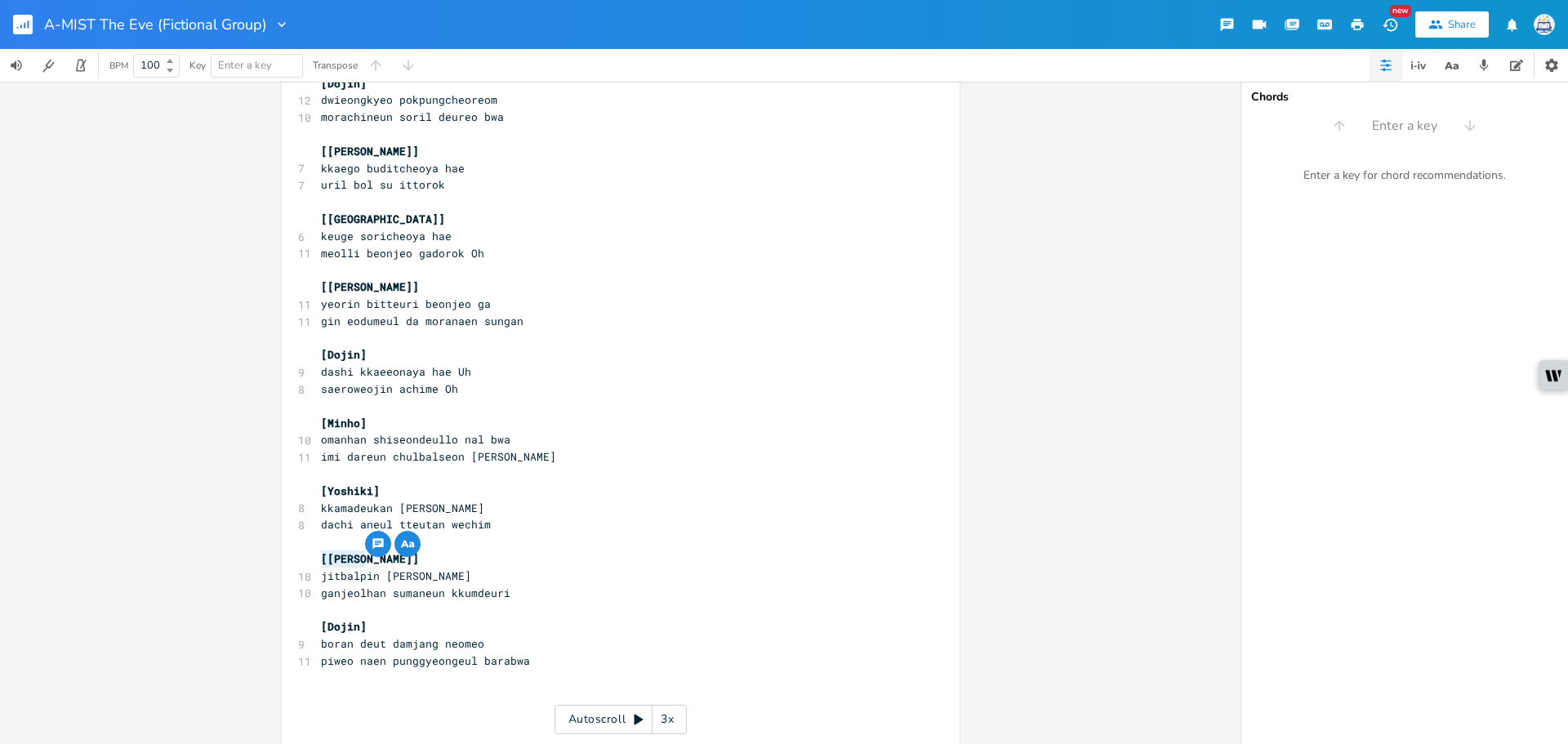
type textarea "o-ee]"
drag, startPoint x: 354, startPoint y: 558, endPoint x: 327, endPoint y: 562, distance: 27.3
click at [327, 562] on pre "[[PERSON_NAME]]" at bounding box center [613, 559] width 590 height 17
type textarea "Austin["
type textarea "]"
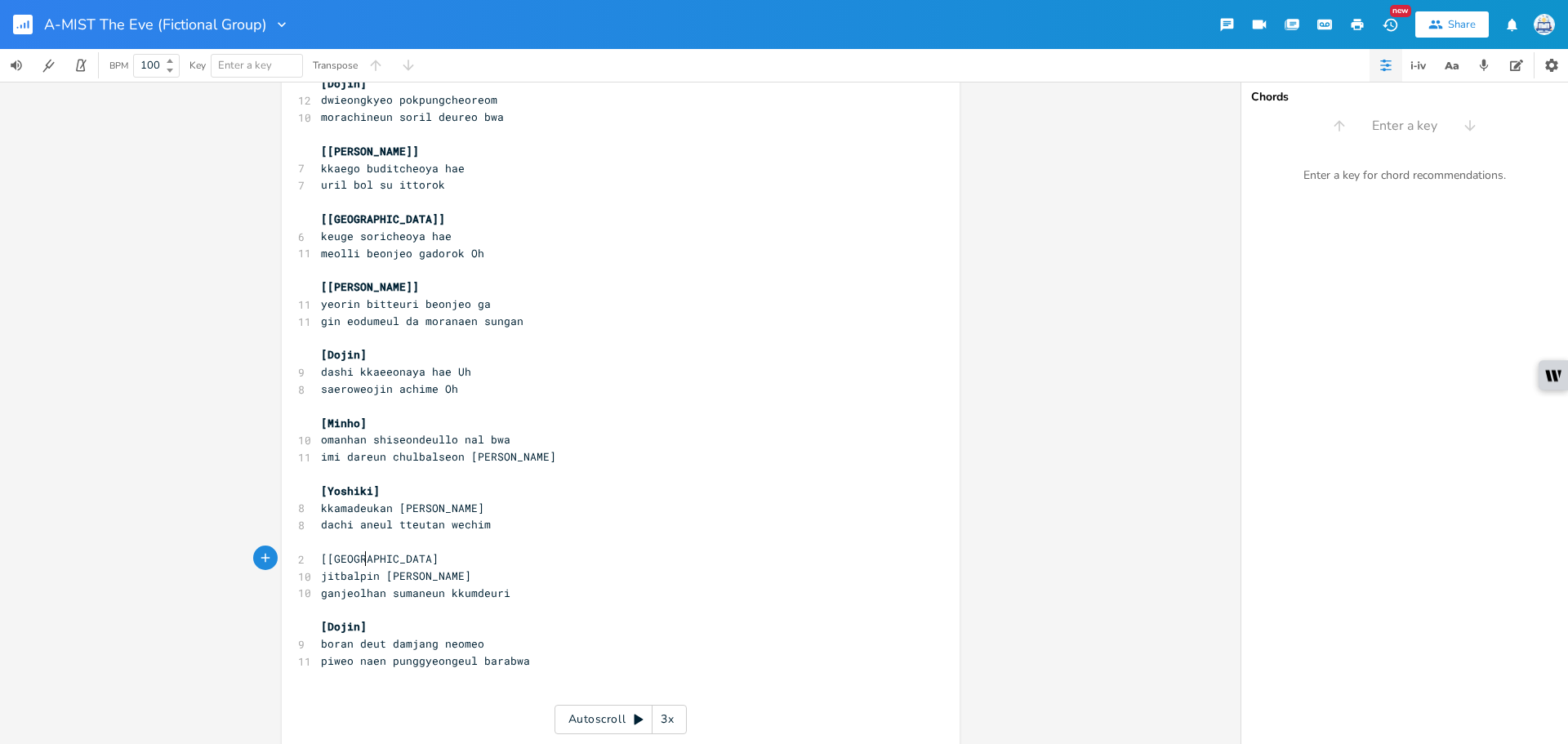
scroll to position [0, 4]
drag, startPoint x: 380, startPoint y: 556, endPoint x: 321, endPoint y: 557, distance: 59.0
click at [321, 557] on pre "[[GEOGRAPHIC_DATA]]" at bounding box center [613, 559] width 590 height 17
type textarea "Seungyoon]"
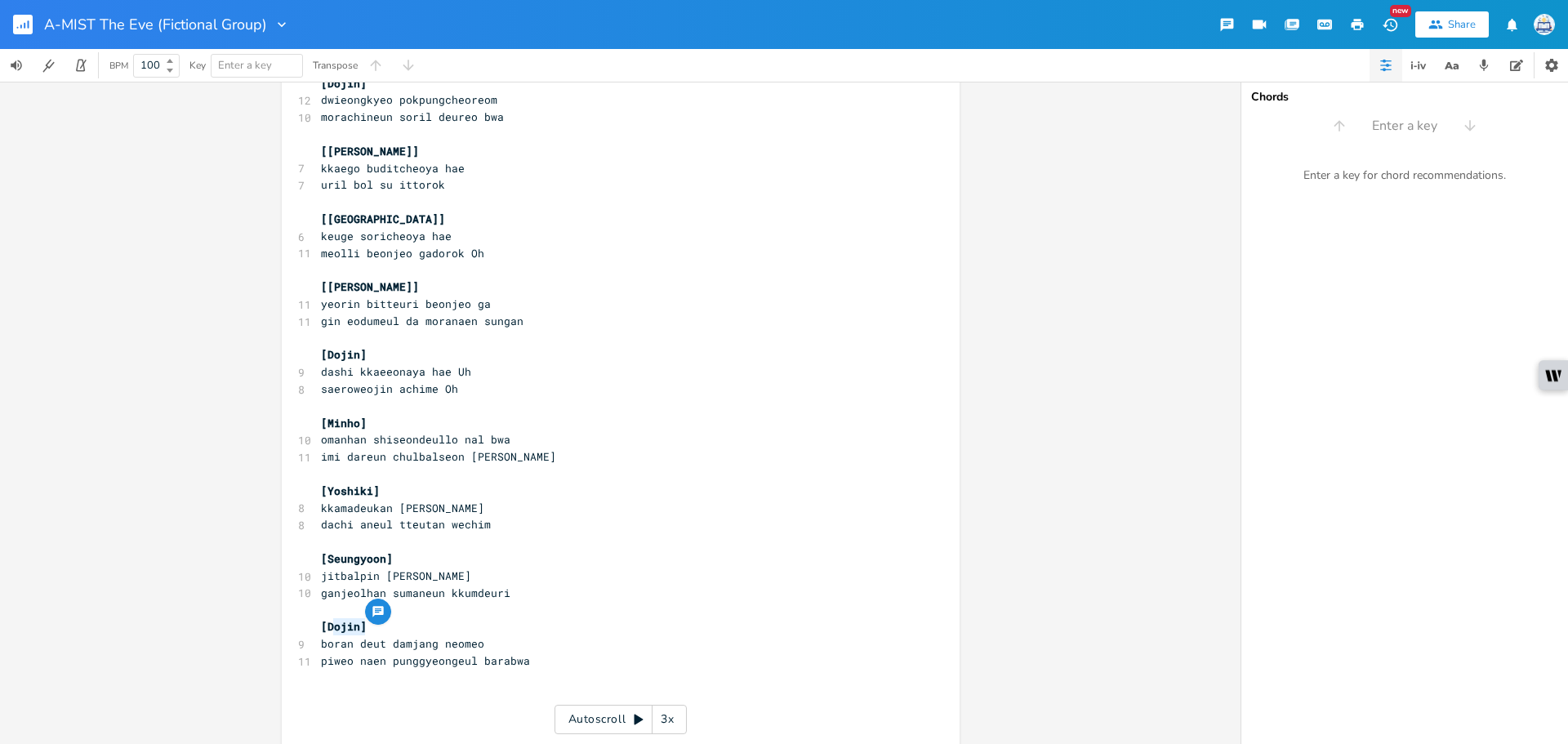
type textarea "Dojin]"
drag, startPoint x: 370, startPoint y: 626, endPoint x: 321, endPoint y: 629, distance: 49.1
click at [321, 629] on pre "[Dojin]" at bounding box center [613, 627] width 590 height 17
click at [548, 666] on pre "piweo naen punggyeongeul barabwa" at bounding box center [613, 661] width 590 height 17
type textarea "[[PERSON_NAME]]"
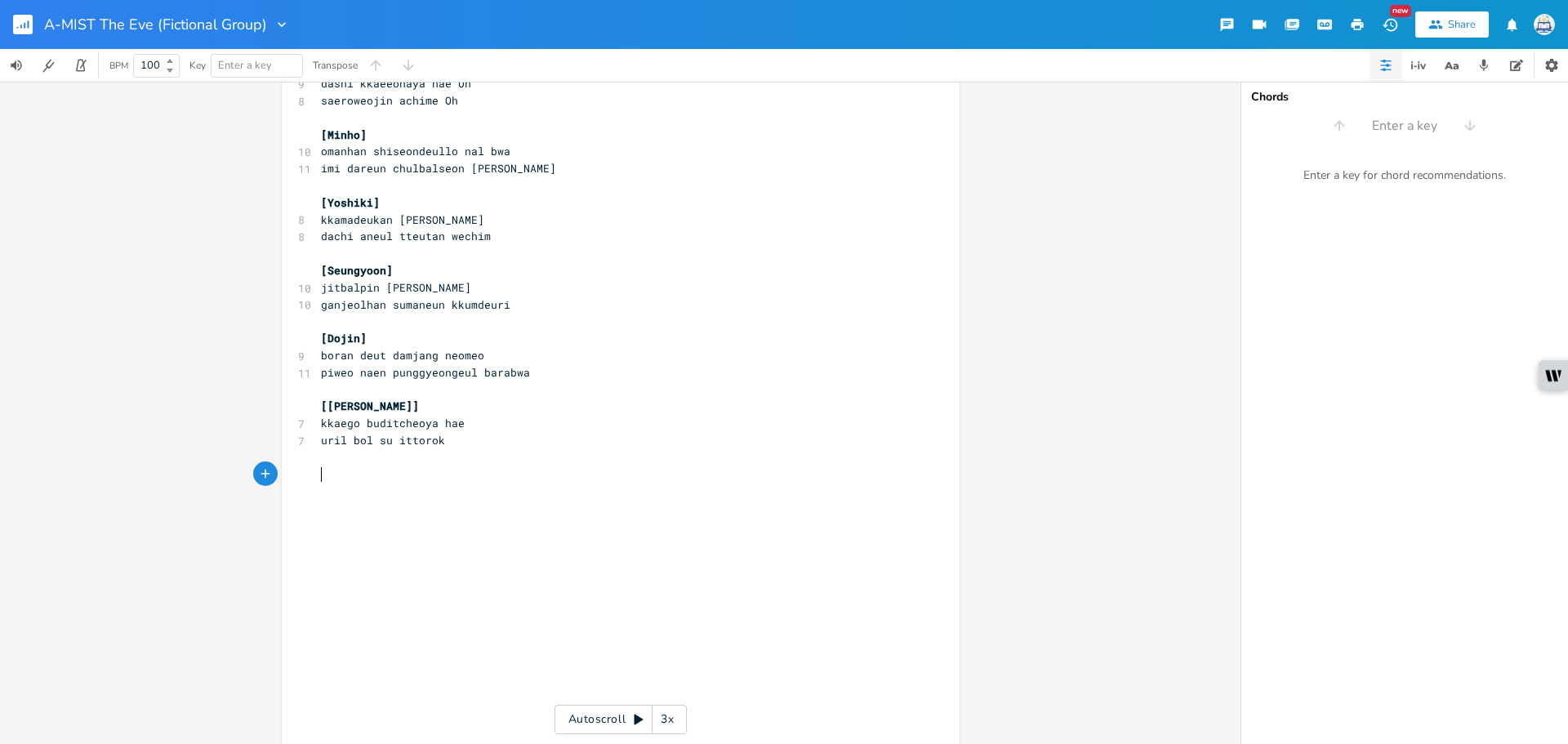
scroll to position [954, 0]
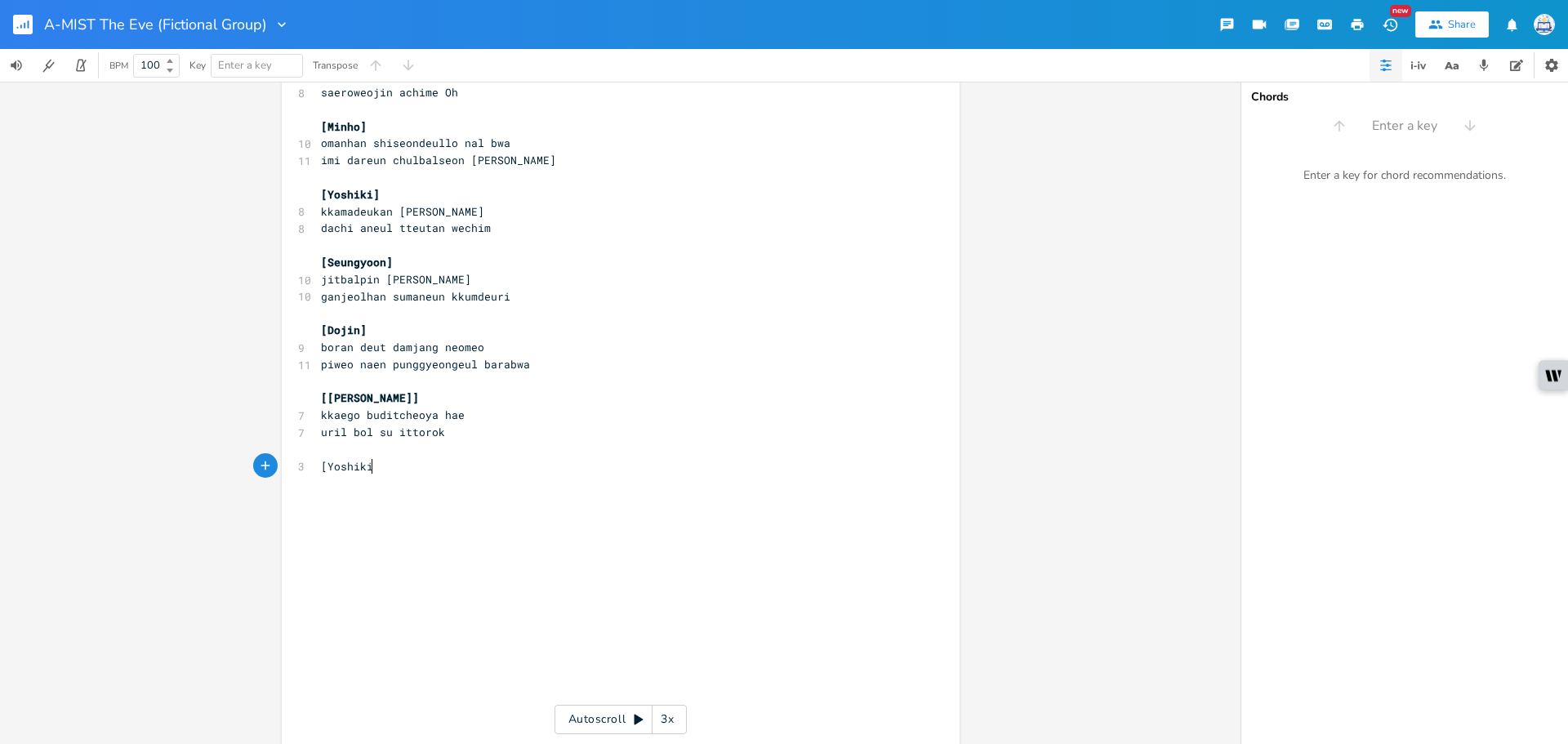
type textarea "[Yoshiki]"
type textarea "["
type textarea "[GEOGRAPHIC_DATA]]"
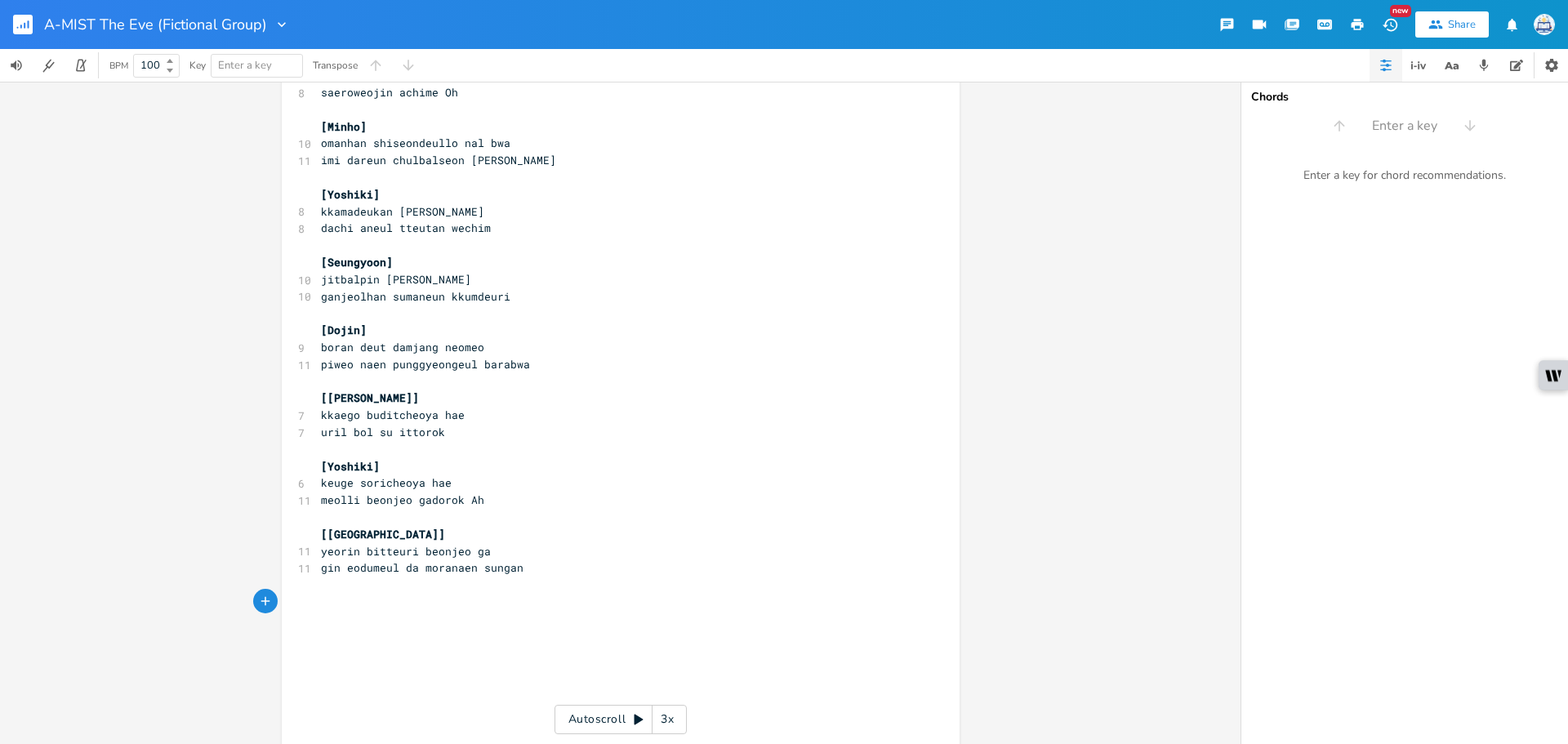
type textarea "["
drag, startPoint x: 377, startPoint y: 464, endPoint x: 321, endPoint y: 459, distance: 56.2
click at [321, 459] on pre "[Yoshiki]" at bounding box center [613, 466] width 590 height 17
type textarea "Seungyoon]"
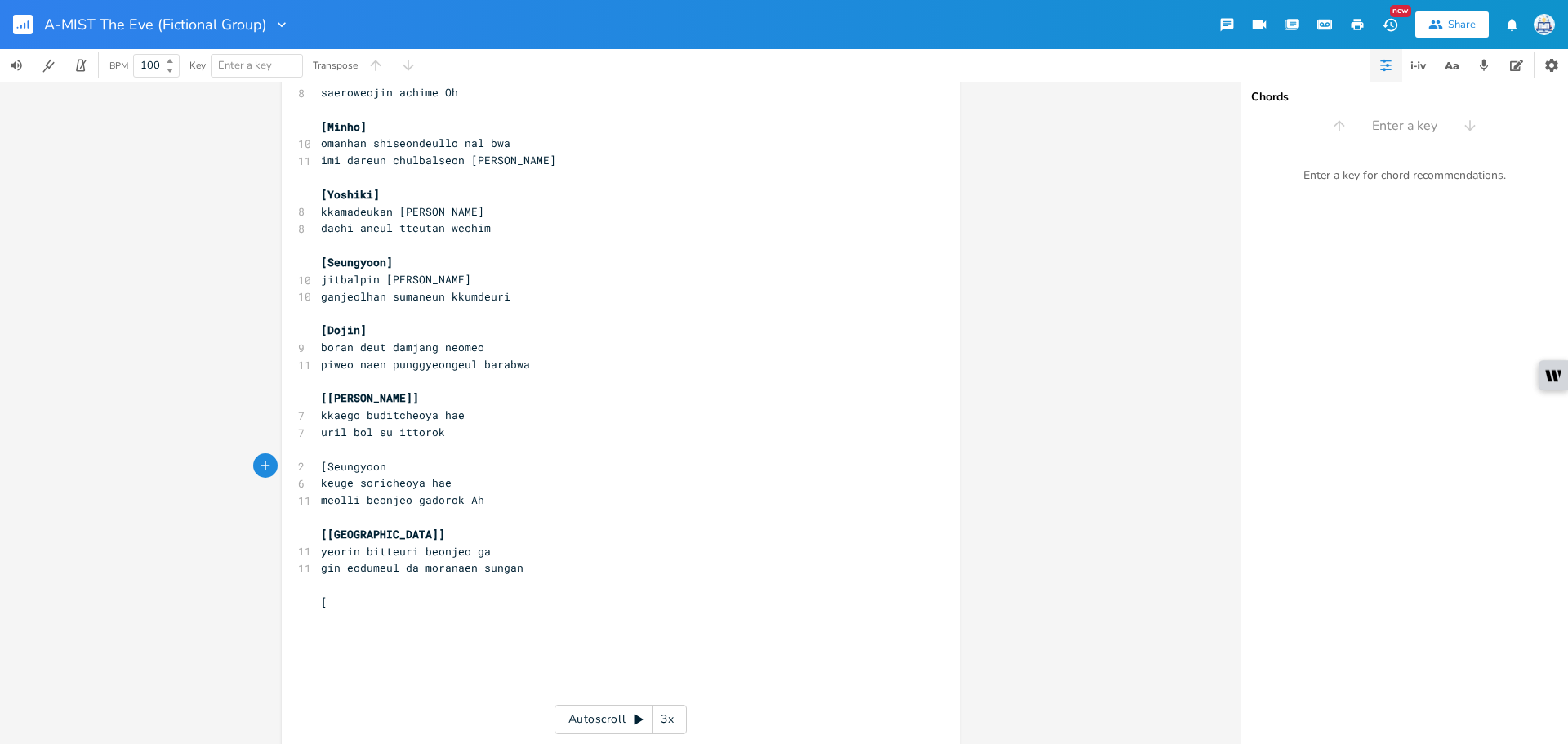
scroll to position [0, 58]
click at [357, 597] on pre "[" at bounding box center [613, 602] width 590 height 17
type textarea "Hikar,"
type textarea "u, ([PERSON_NAME])]"
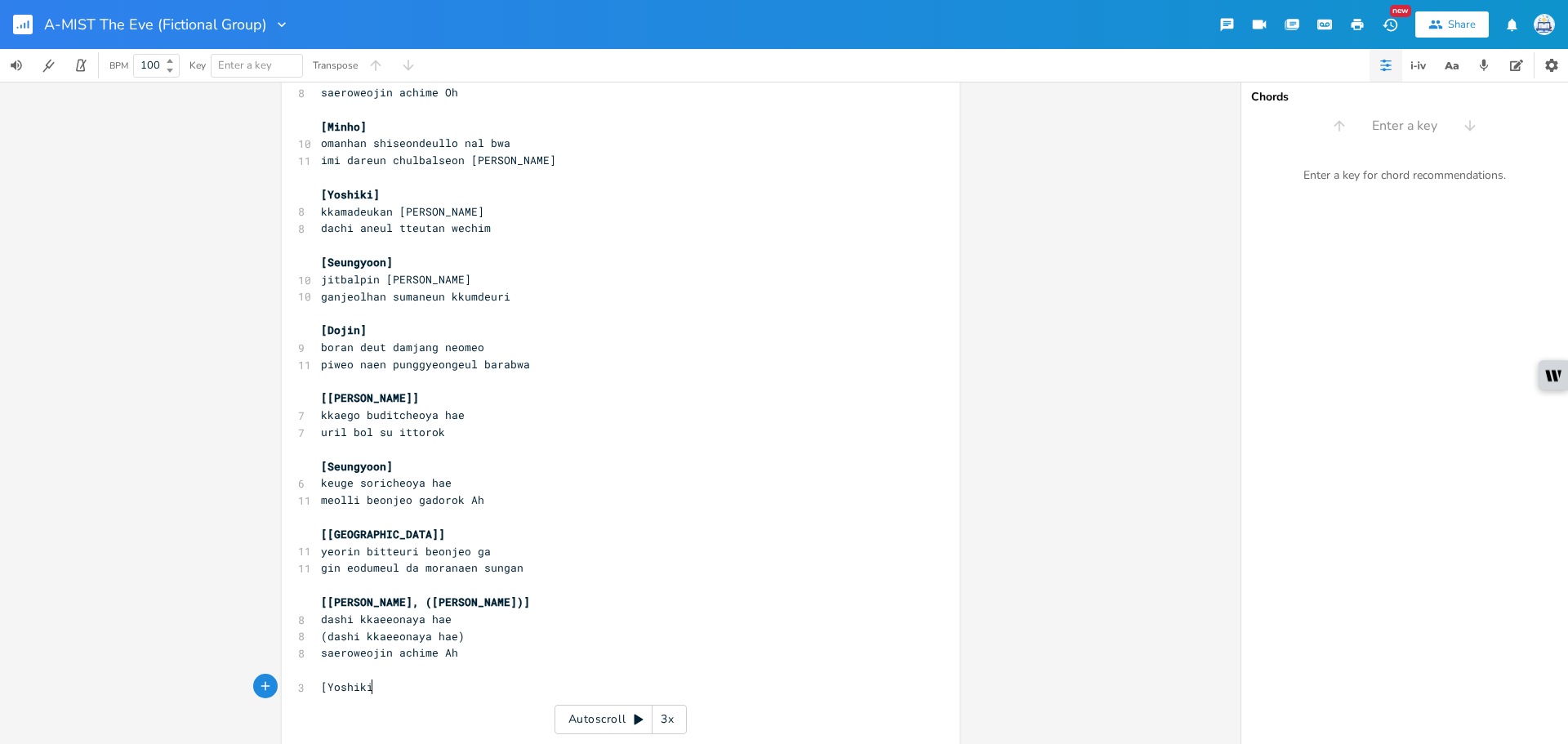
type textarea "[Yoshiki["
type textarea "]"
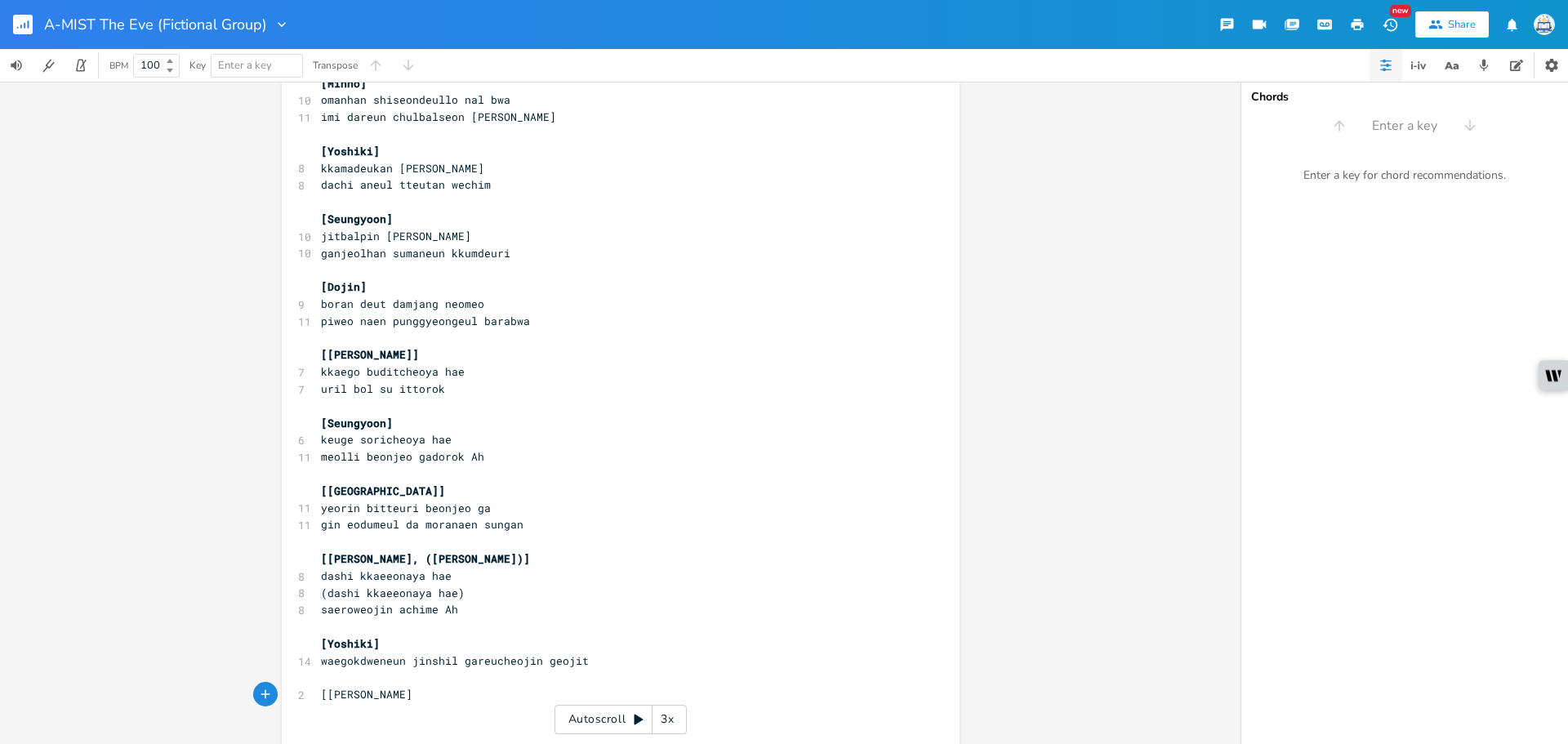
type textarea "[[PERSON_NAME]\"
type textarea "]"
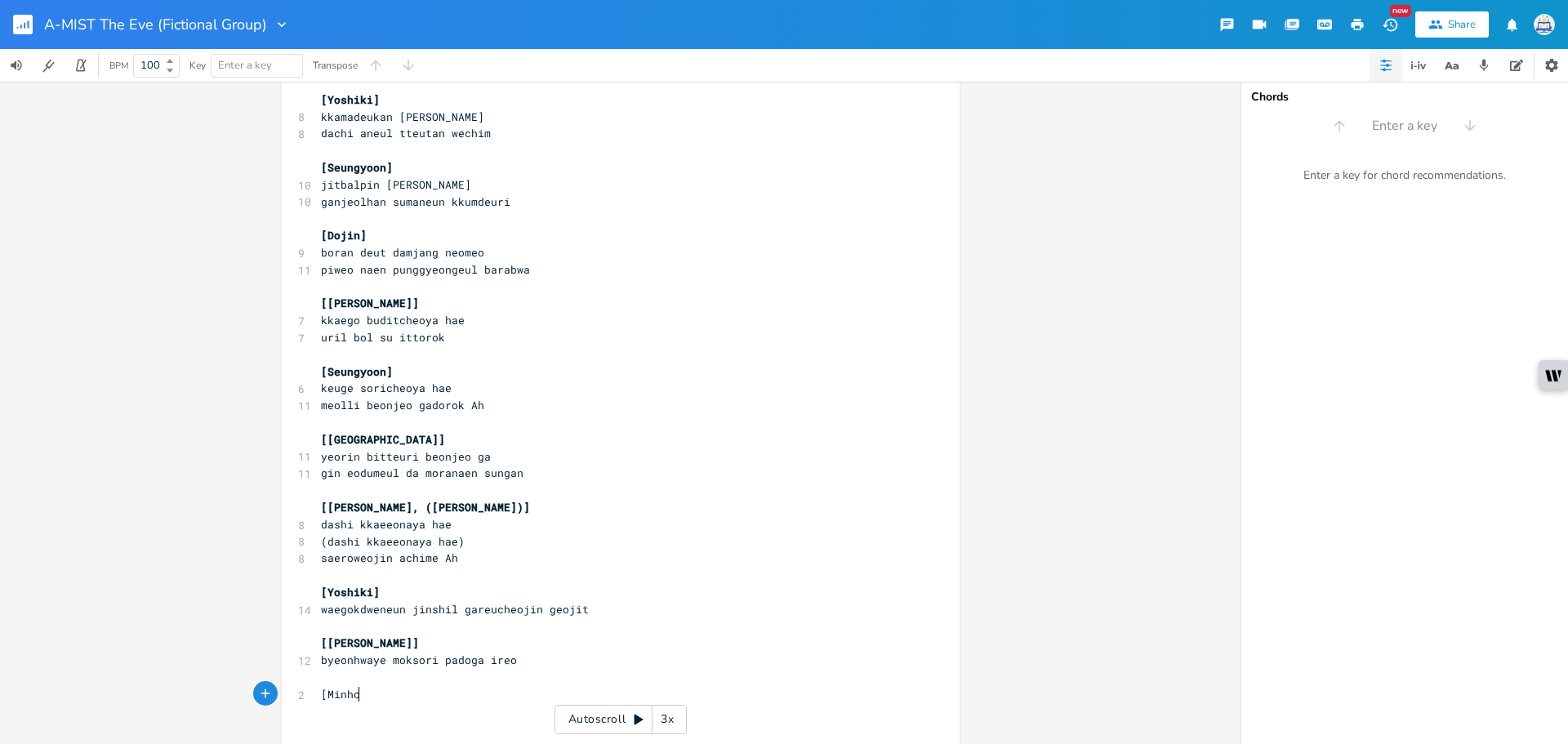
type textarea "[Minho]"
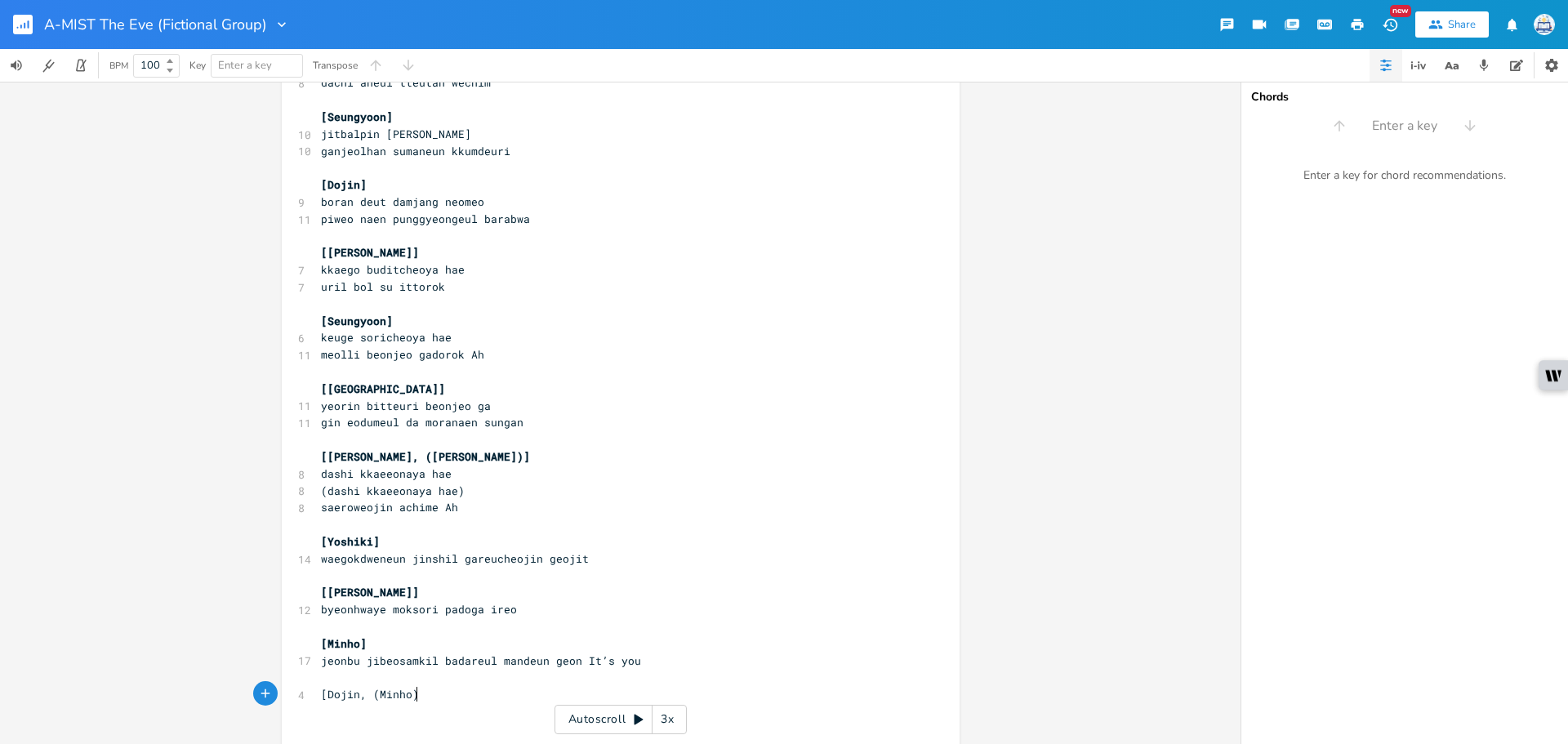
type textarea "[Dojin, (Minho)]"
paste textarea
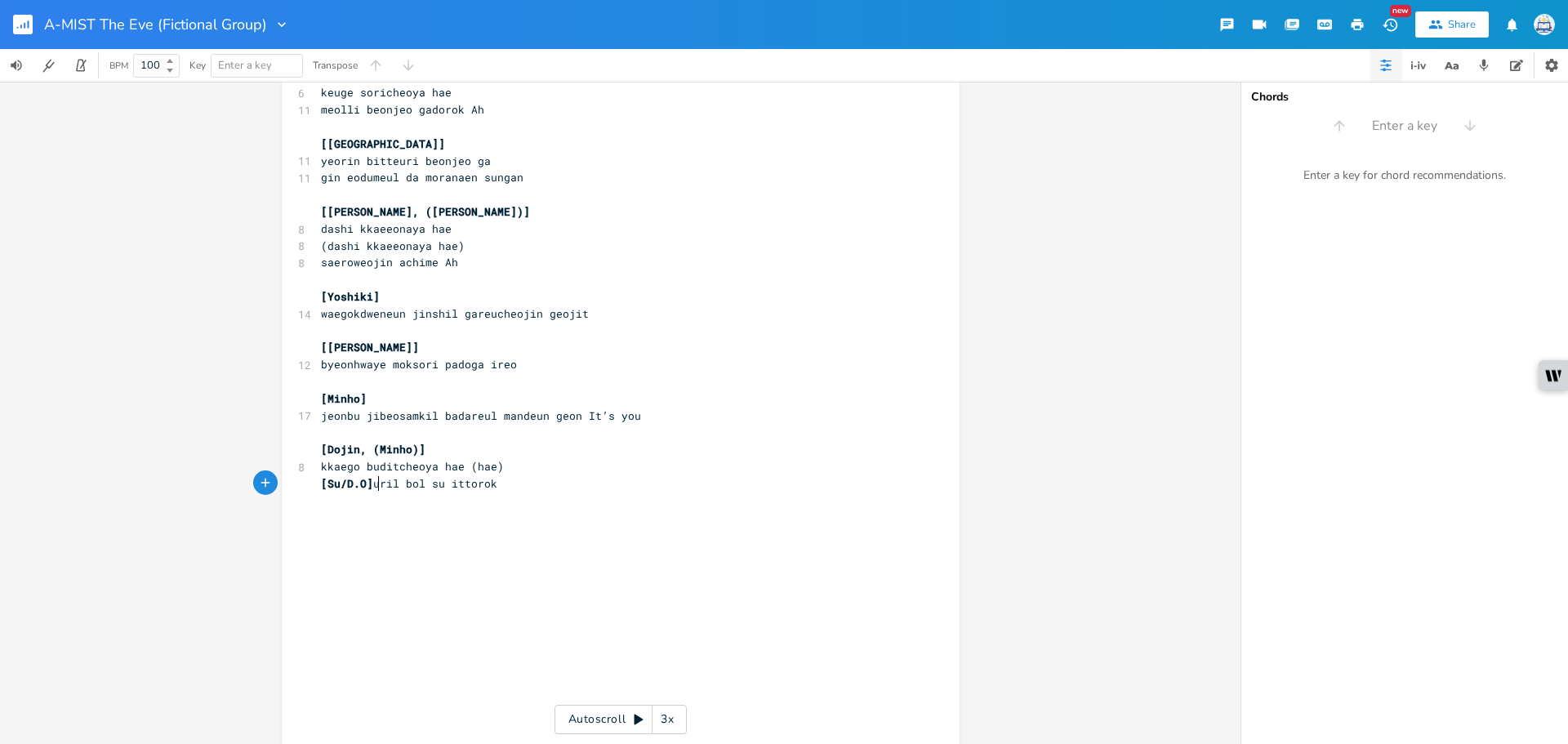
type textarea "[Su/D.O]"
drag, startPoint x: 376, startPoint y: 487, endPoint x: 297, endPoint y: 481, distance: 79.2
type textarea "(hae)"
drag, startPoint x: 495, startPoint y: 466, endPoint x: 456, endPoint y: 466, distance: 39.0
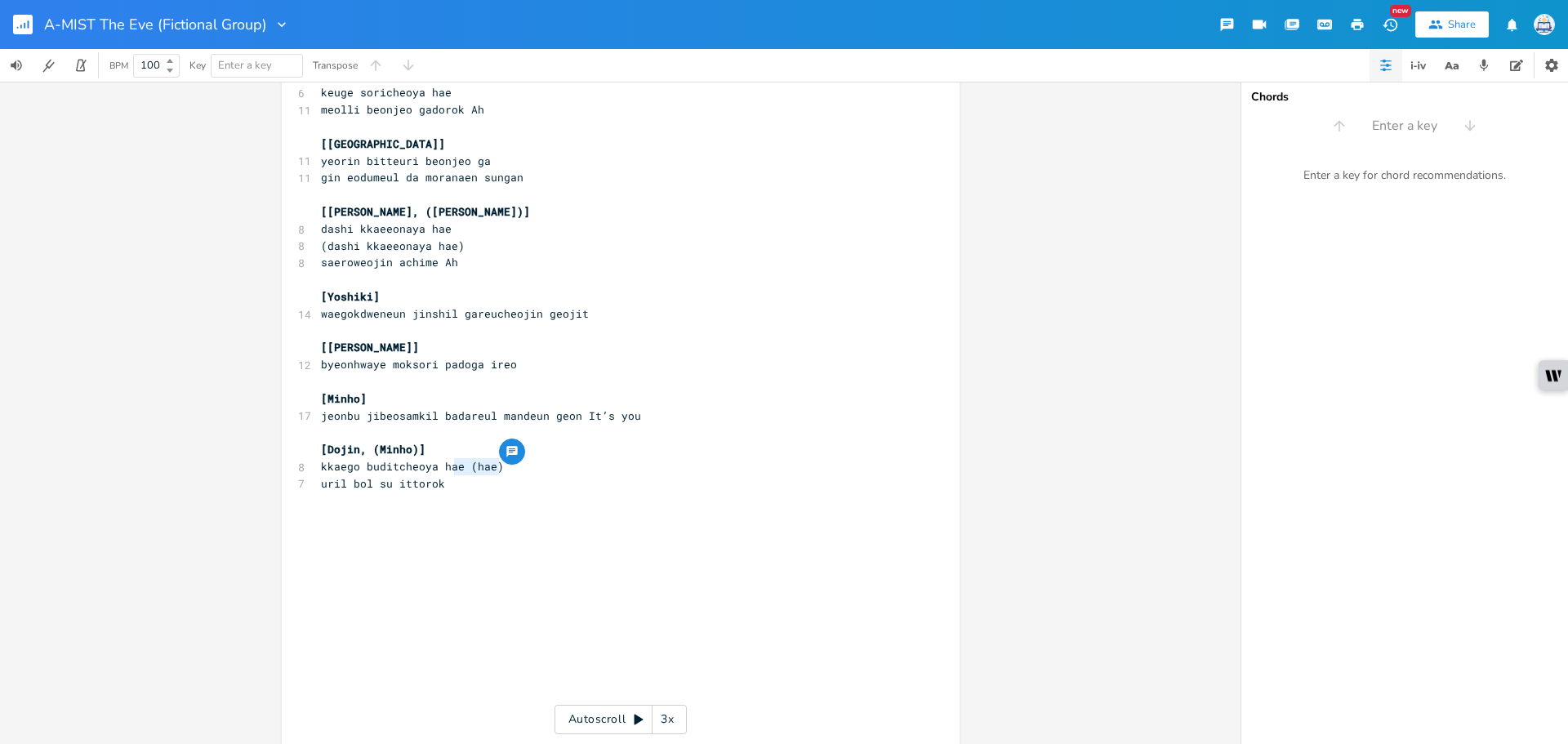
click at [456, 466] on pre "kkaego buditcheoya hae (hae)" at bounding box center [613, 466] width 590 height 17
click at [461, 476] on pre "uril bol su ittorok" at bounding box center [613, 484] width 590 height 17
type textarea ")"
click at [318, 485] on pre "uril bol su ittorok)" at bounding box center [613, 484] width 590 height 17
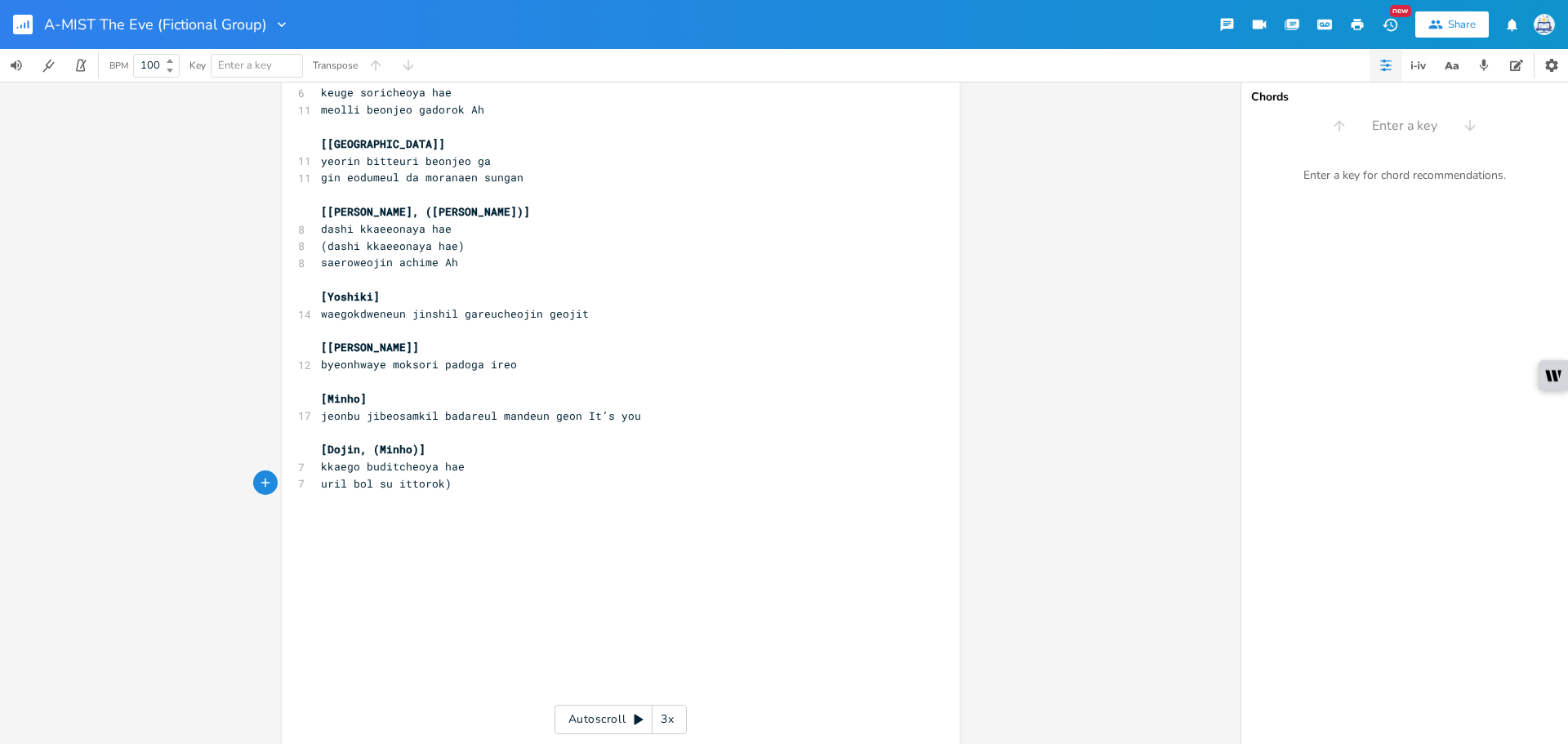
type textarea "("
click at [479, 478] on pre "(uril bol su ittorok)" at bounding box center [613, 484] width 590 height 17
type textarea "[[PERSON_NAME],"
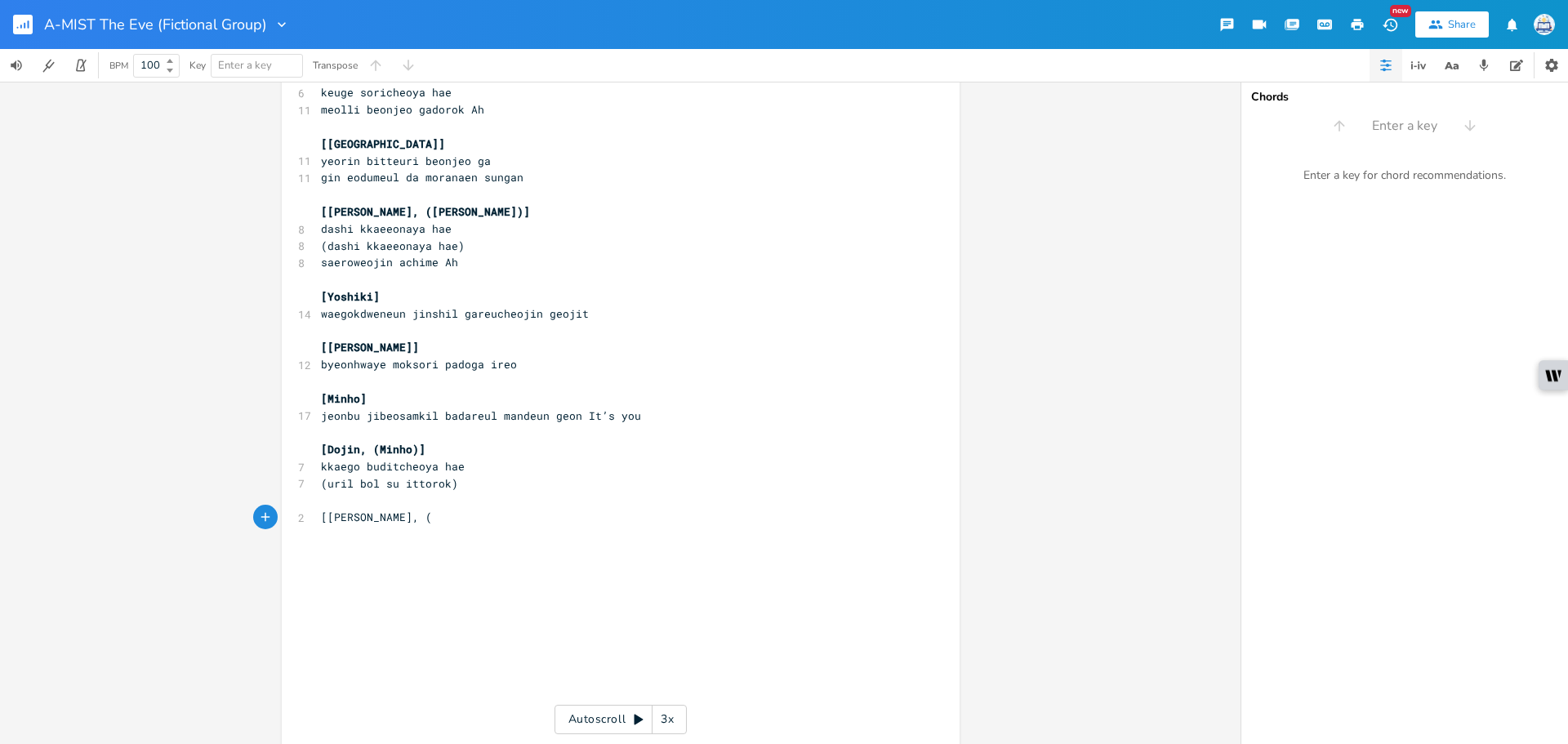
type textarea "("
type textarea "[PERSON_NAME])]"
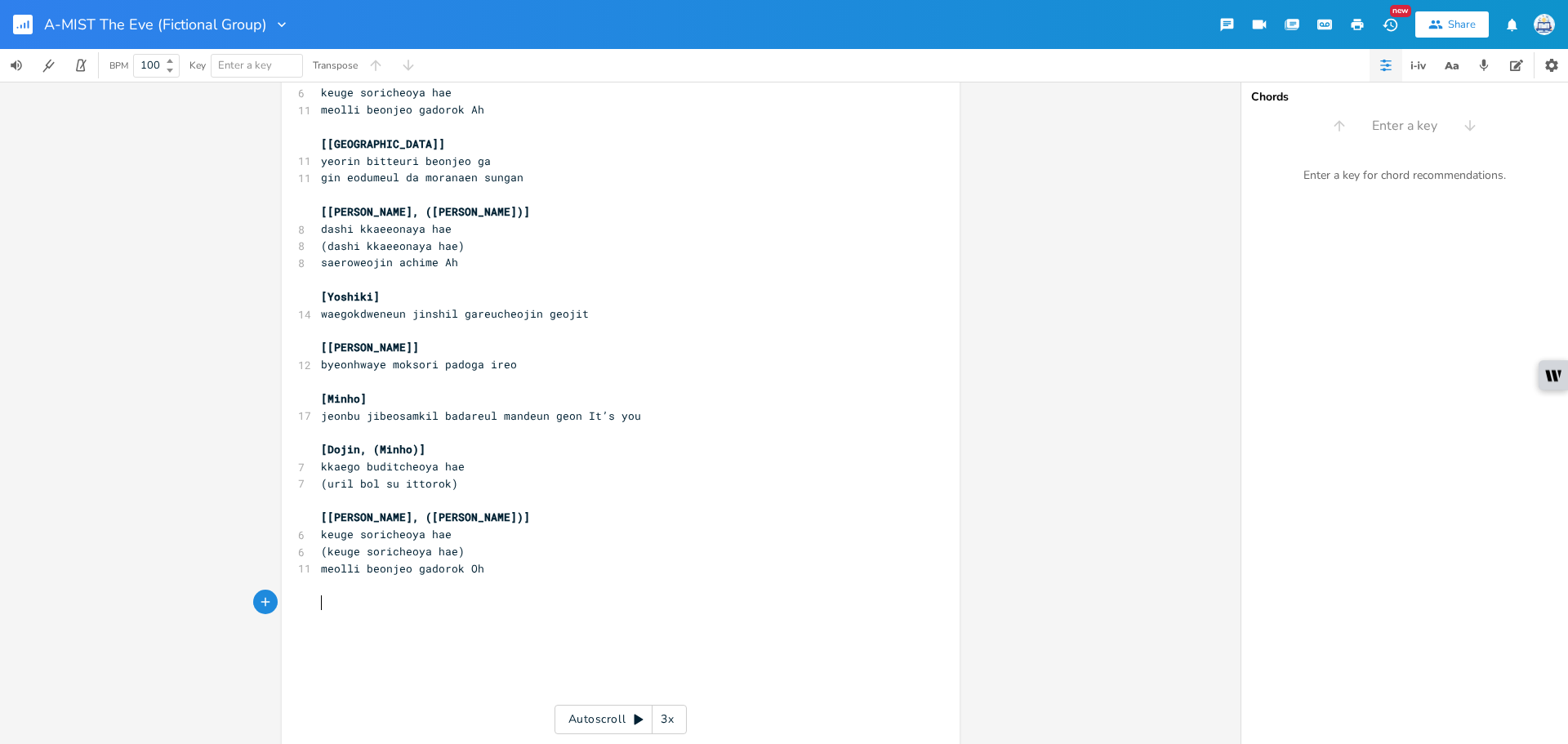
scroll to position [0, 4]
type textarea "[Minho]"
click at [381, 648] on pre "​" at bounding box center [613, 653] width 590 height 17
paste textarea ","
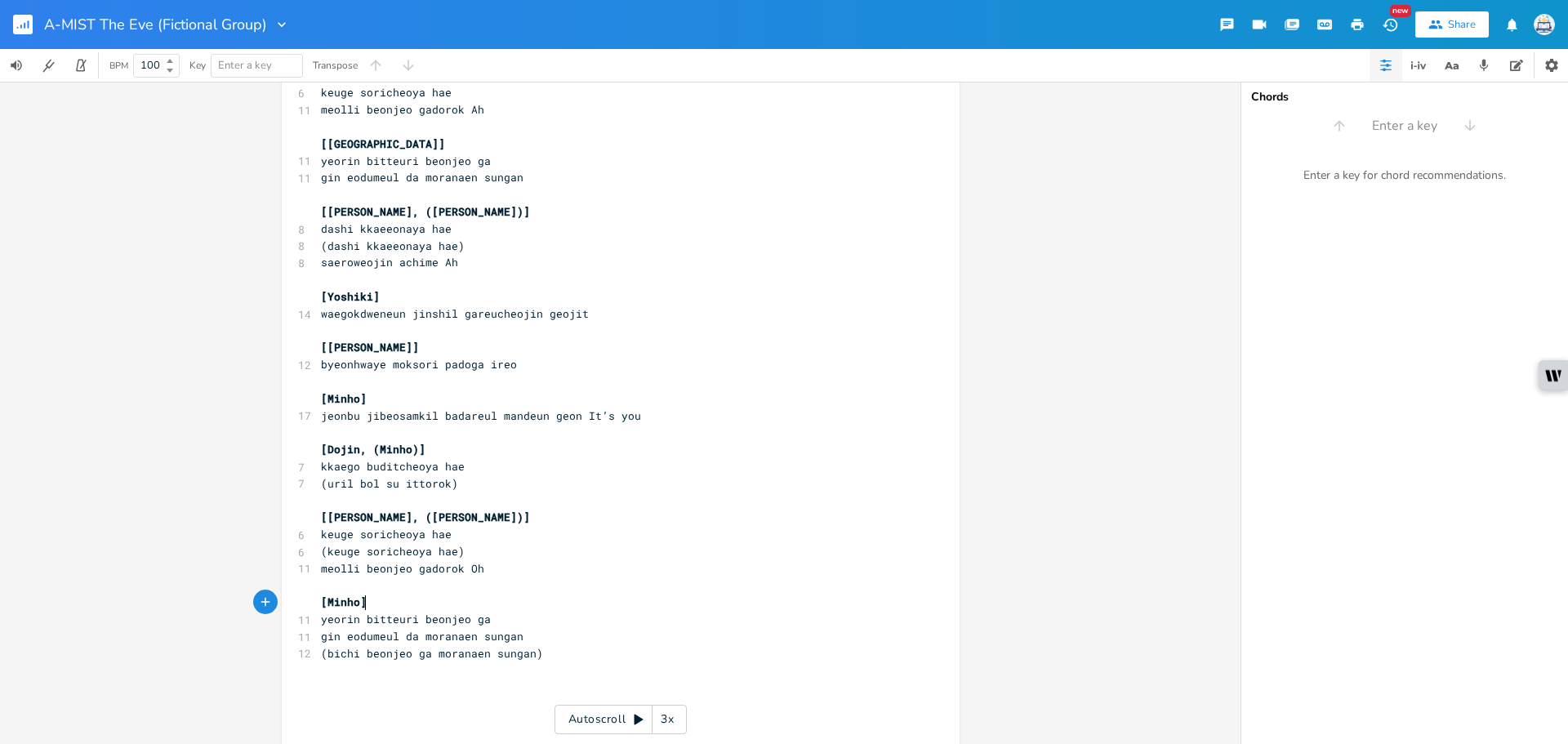
click at [367, 601] on pre "[Minho]" at bounding box center [613, 602] width 590 height 17
type textarea ", ([GEOGRAPHIC_DATA])]"
click at [361, 687] on pre "​" at bounding box center [613, 687] width 590 height 17
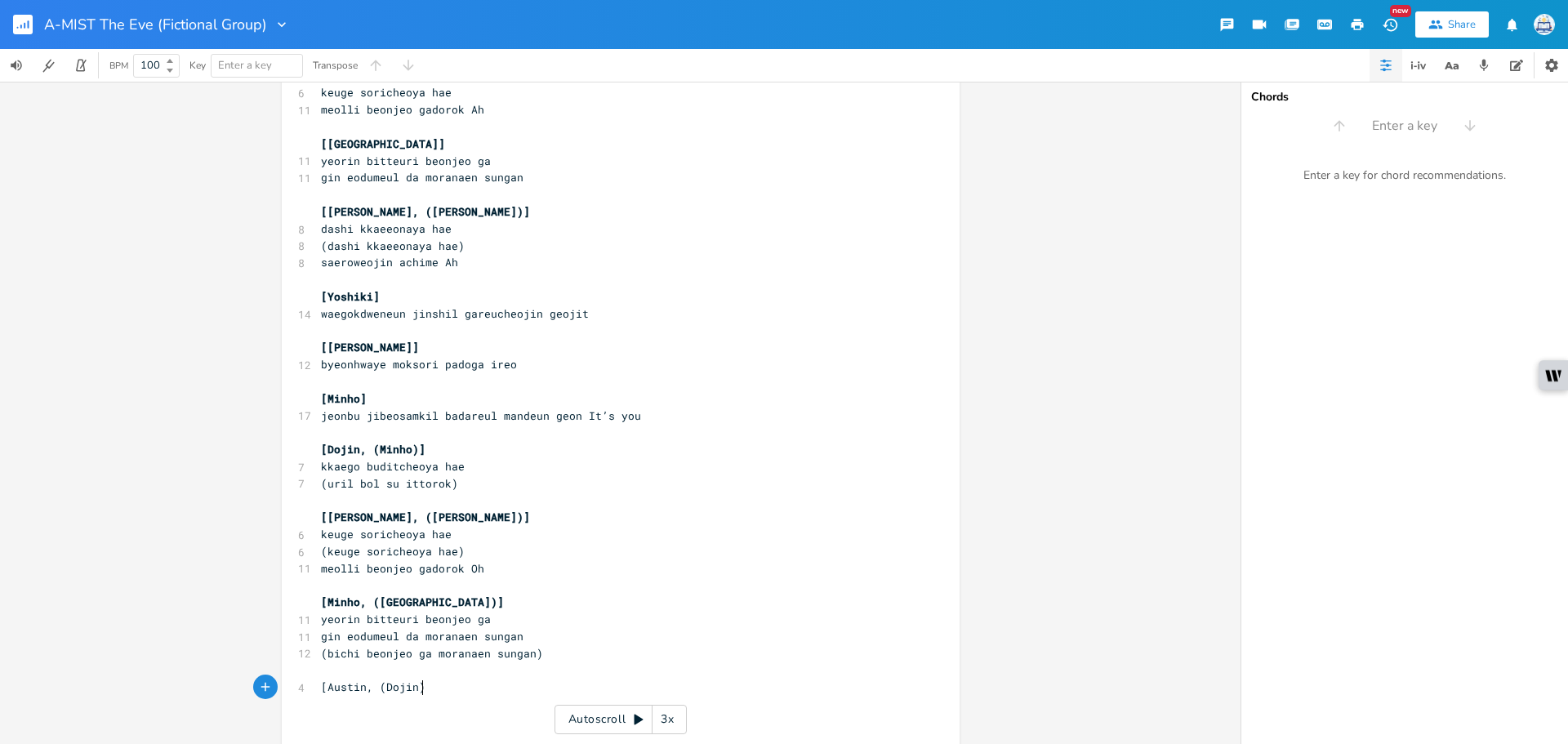
type textarea "[[PERSON_NAME], (Dojin)]"
paste textarea
type textarea "[D.O/[PERSON_NAME]]"
drag, startPoint x: 380, startPoint y: 725, endPoint x: 271, endPoint y: 723, distance: 109.0
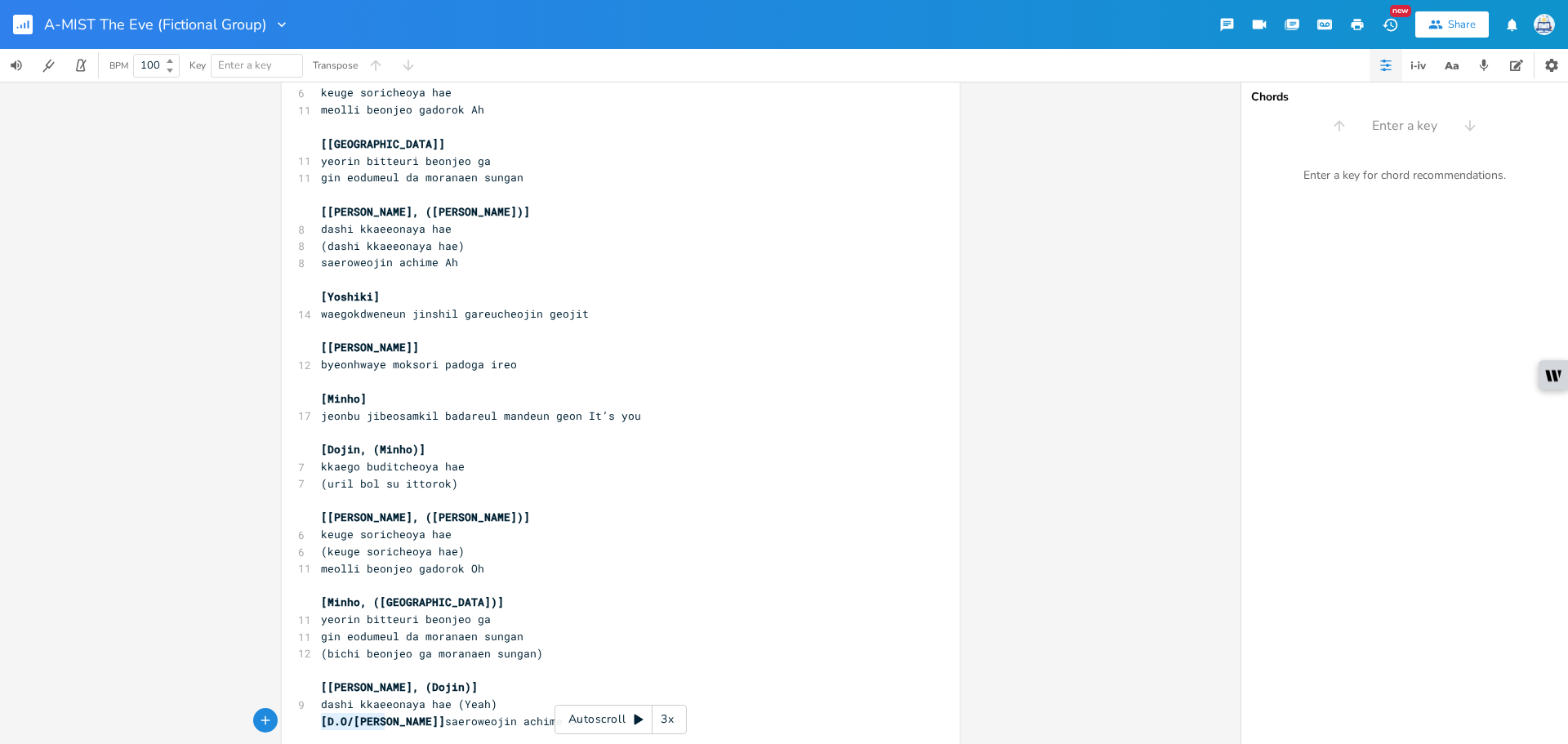
click at [271, 723] on div "[D.O/Kai] x 8 [PERSON_NAME]-ee, Yoshiki ​ 4 Suho- [PERSON_NAME] ​ 4 Baekhyun- M…" at bounding box center [620, 412] width 1240 height 662
click at [431, 715] on span "saeroweojin achime Oh" at bounding box center [389, 721] width 137 height 15
type textarea ")"
click at [318, 722] on pre "saeroweojin achime) Oh" at bounding box center [613, 721] width 590 height 17
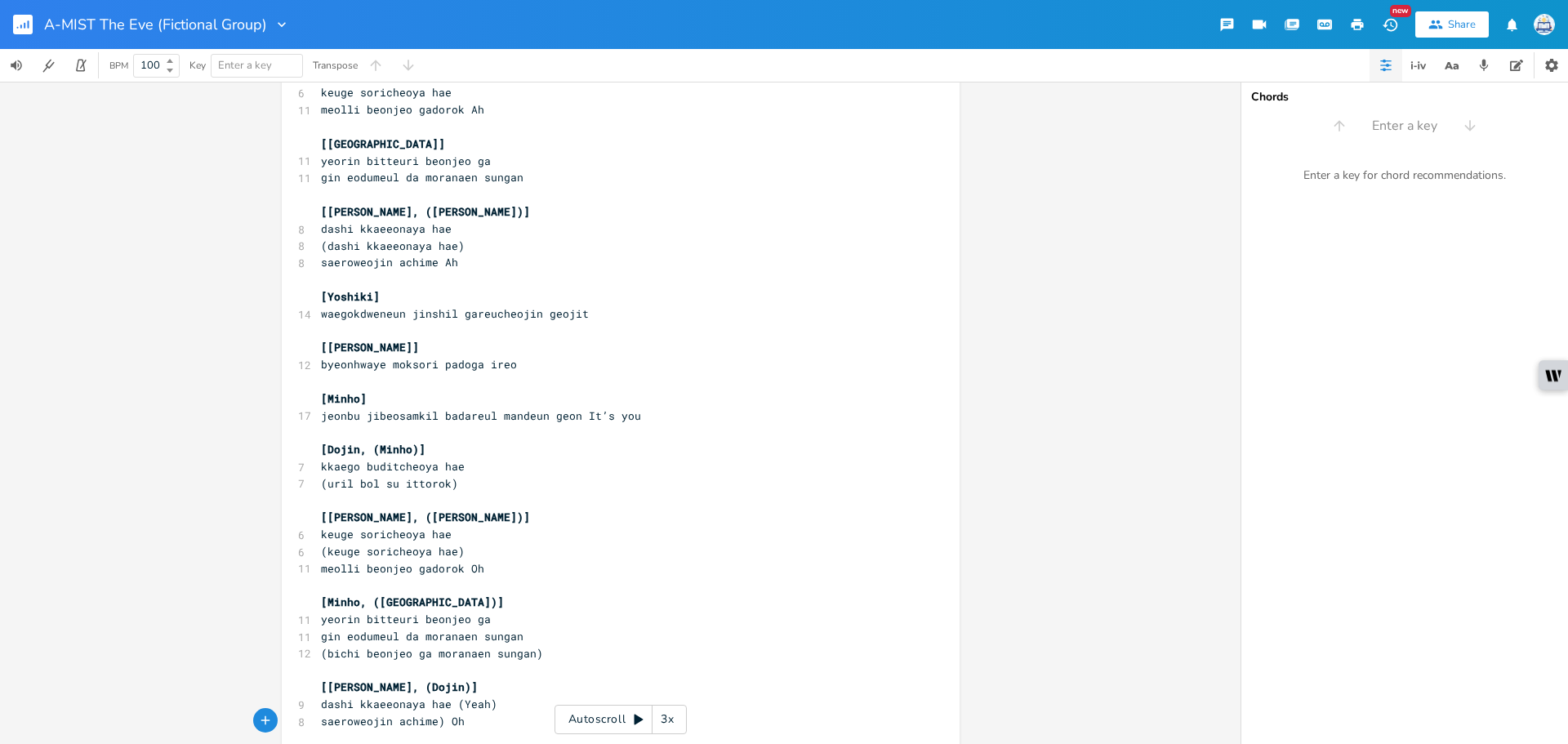
type textarea "("
drag, startPoint x: 434, startPoint y: 596, endPoint x: 373, endPoint y: 606, distance: 61.8
click at [373, 606] on pre "[Minho, ([GEOGRAPHIC_DATA])]" at bounding box center [613, 602] width 590 height 17
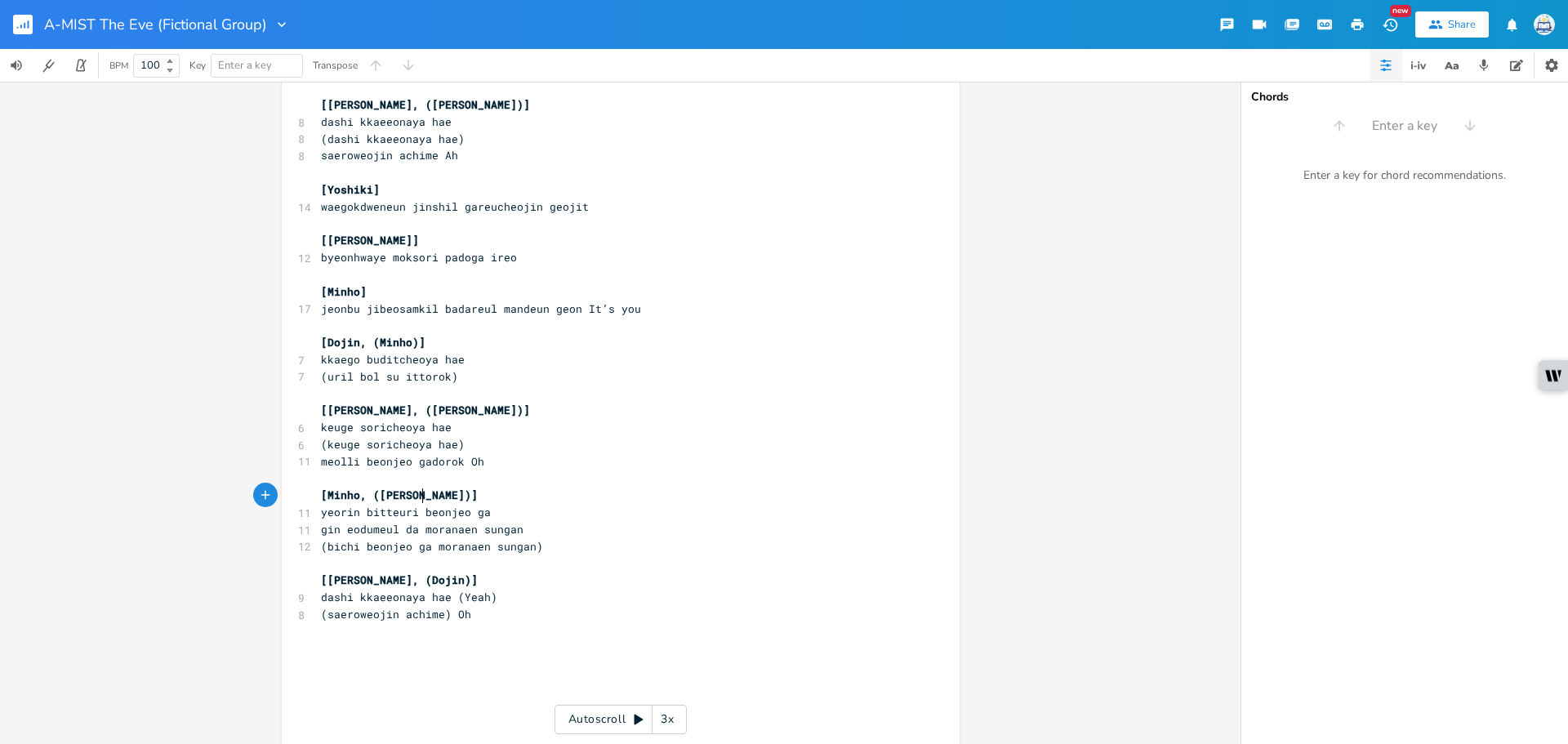
scroll to position [1590, 0]
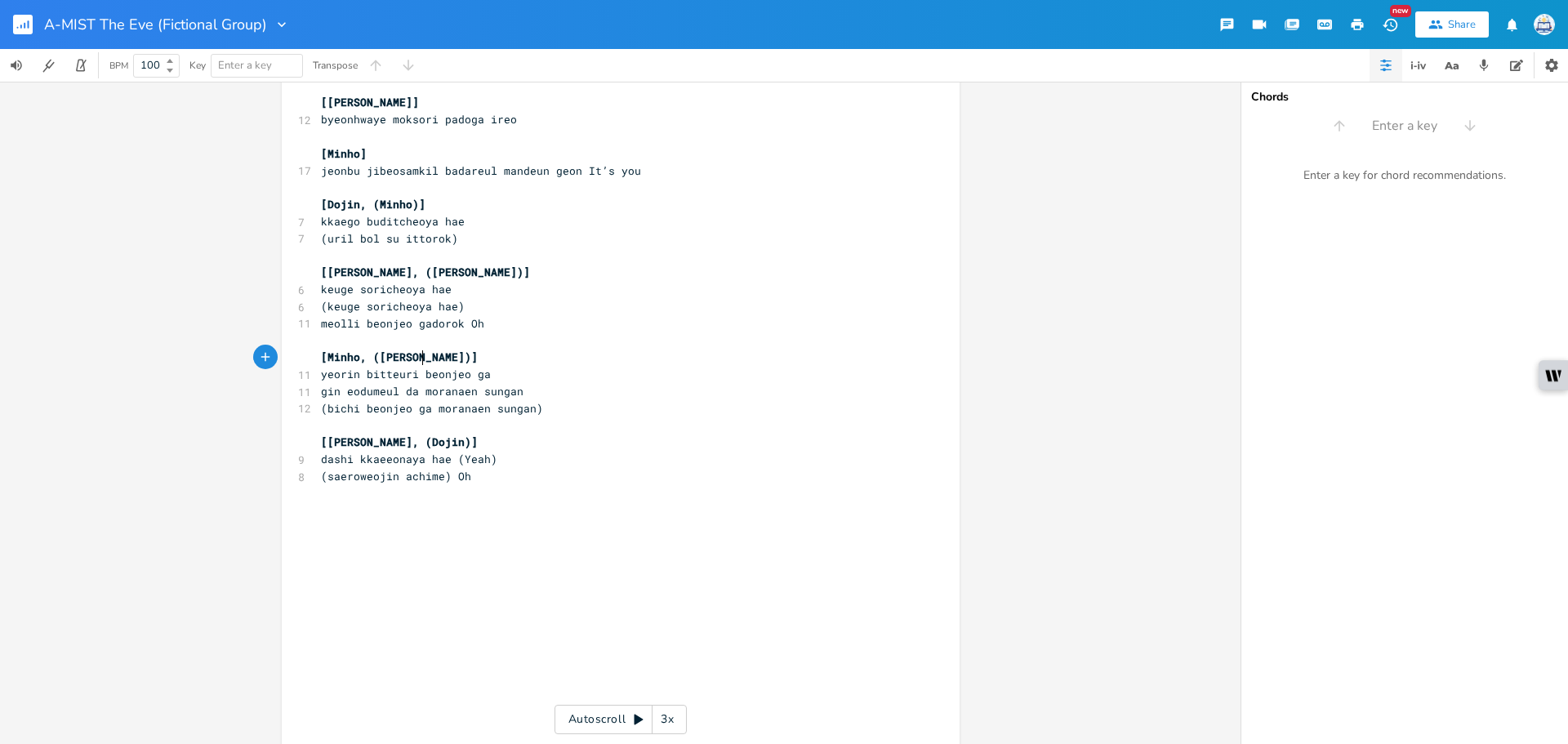
type textarea "[PERSON_NAME])]"
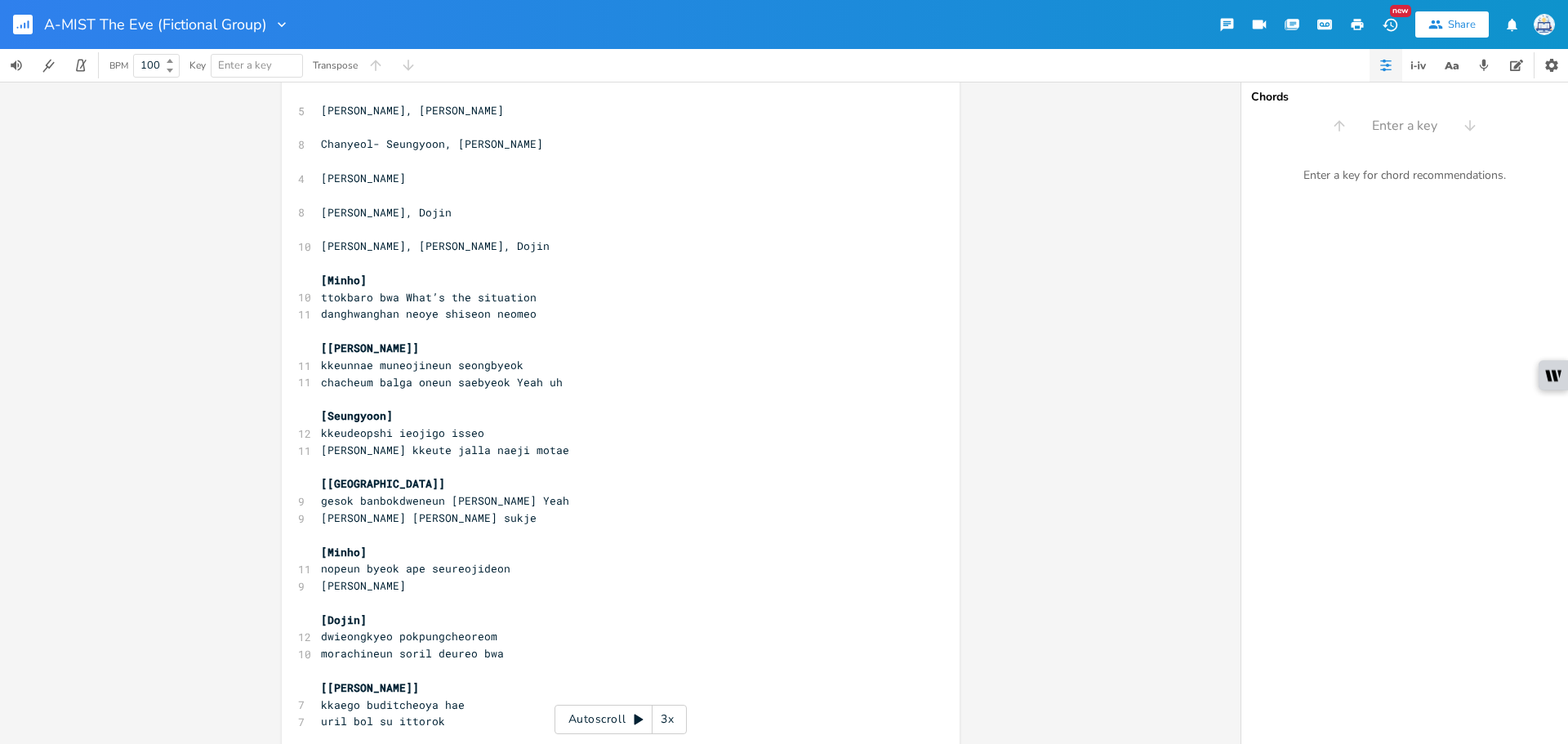
scroll to position [119, 0]
click at [748, 385] on pre "chacheum balga oneun saebyeok Yeah uh" at bounding box center [613, 384] width 590 height 17
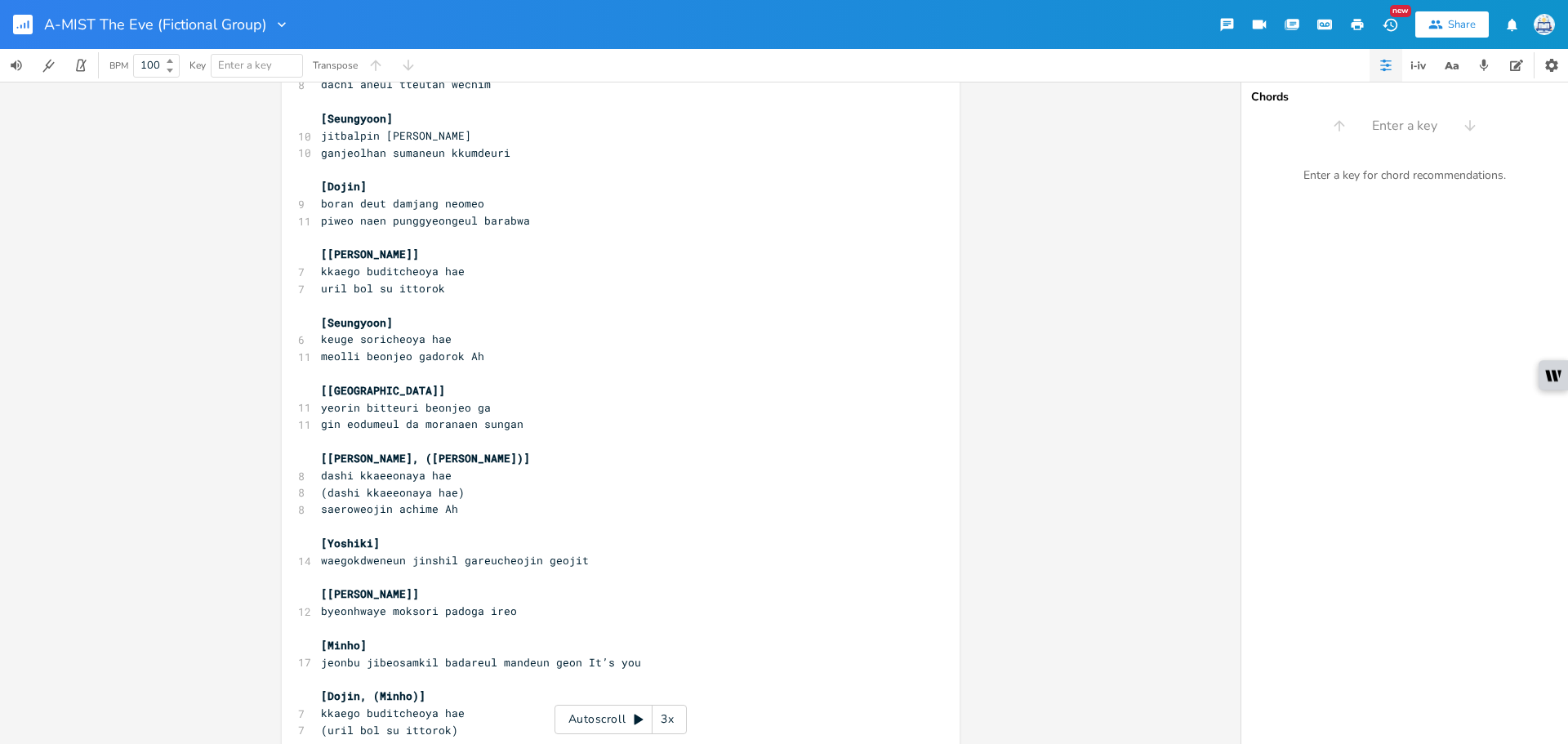
scroll to position [1127, 0]
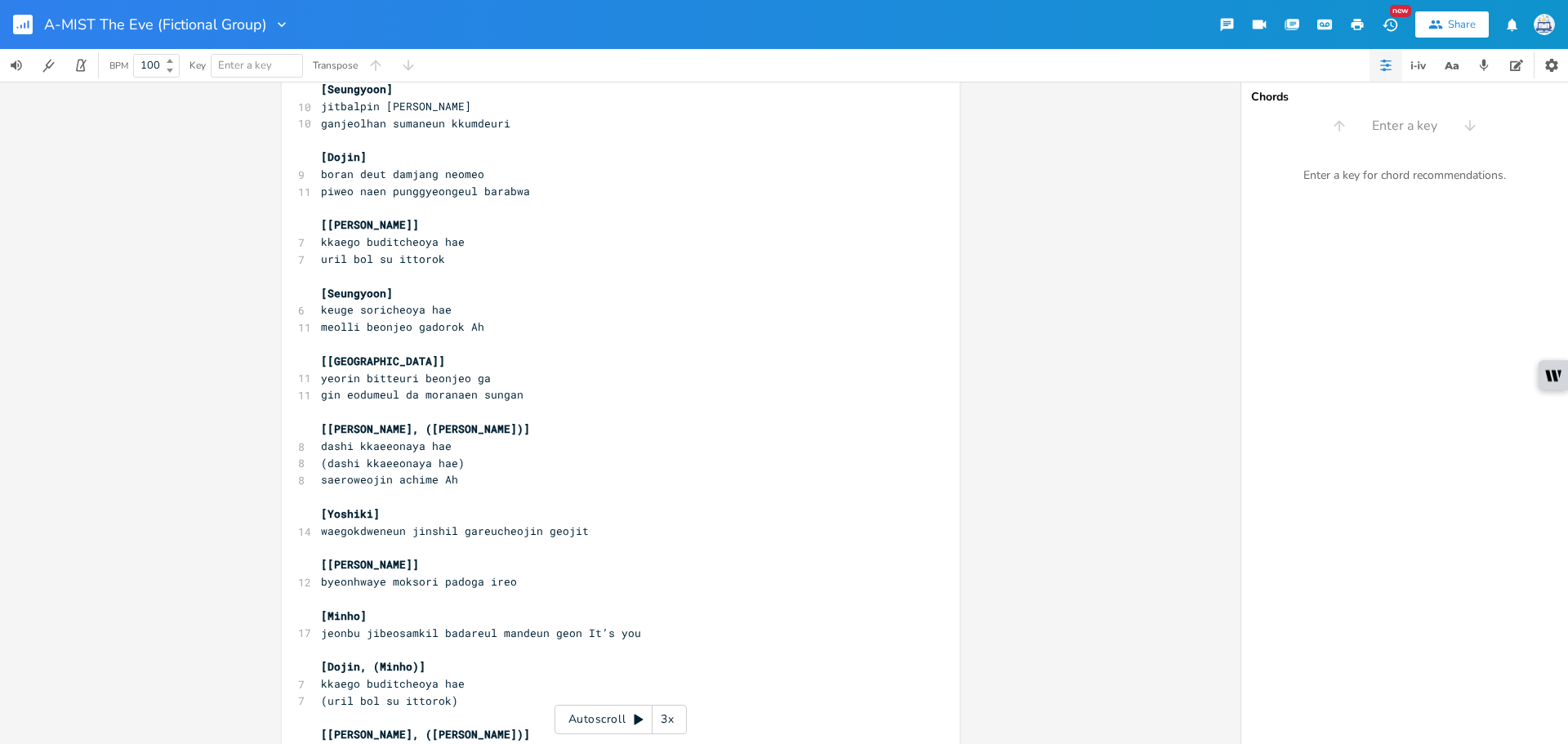
click at [519, 360] on pre "[[GEOGRAPHIC_DATA]]" at bounding box center [613, 361] width 590 height 17
drag, startPoint x: 379, startPoint y: 293, endPoint x: 324, endPoint y: 296, distance: 55.1
click at [324, 296] on span "[Seungyoon]" at bounding box center [356, 293] width 71 height 15
type textarea "Ysh"
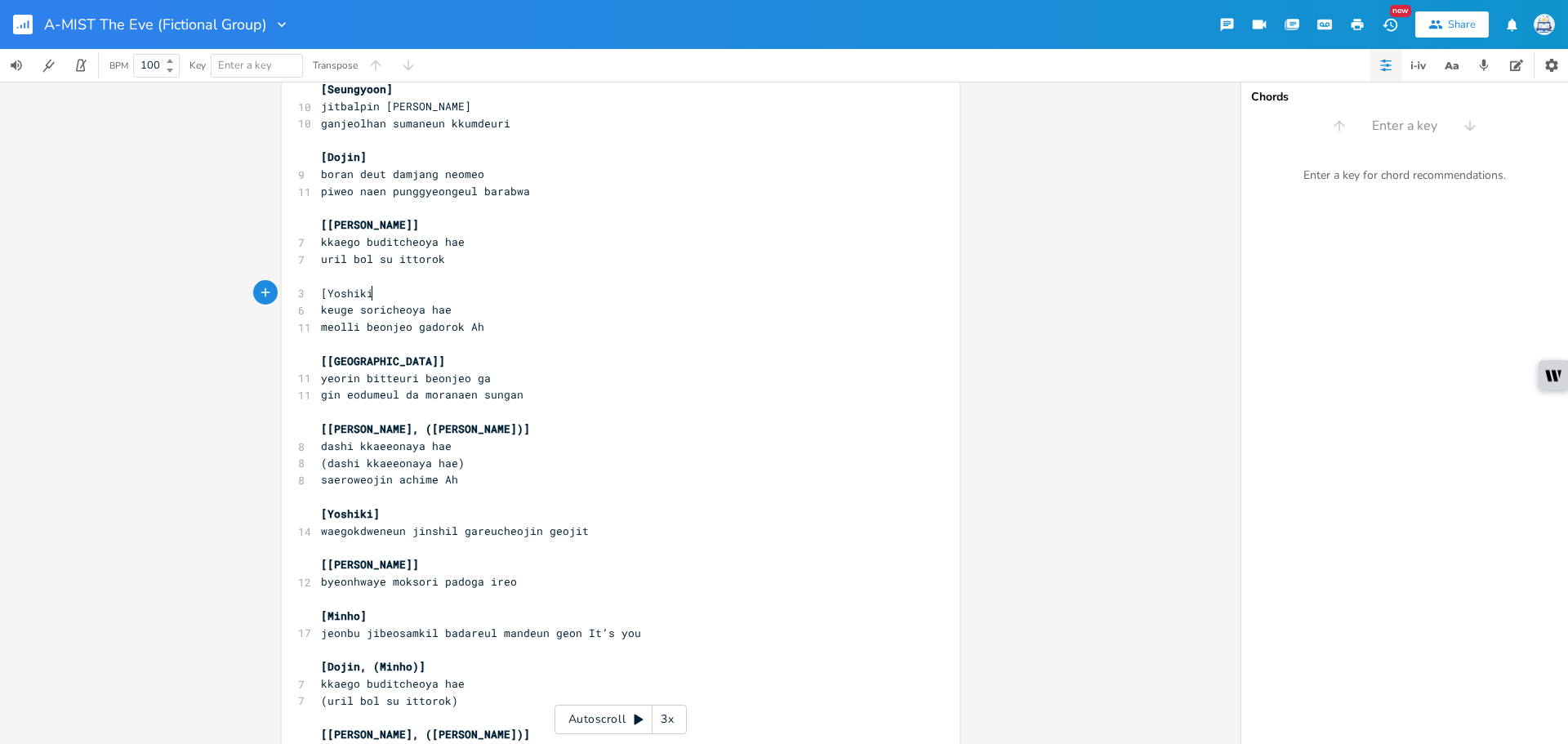
type textarea "oshiki]["
drag, startPoint x: 376, startPoint y: 516, endPoint x: 323, endPoint y: 512, distance: 53.2
click at [323, 512] on pre "[Yoshiki]" at bounding box center [613, 514] width 590 height 17
type textarea "Seungyoon]"
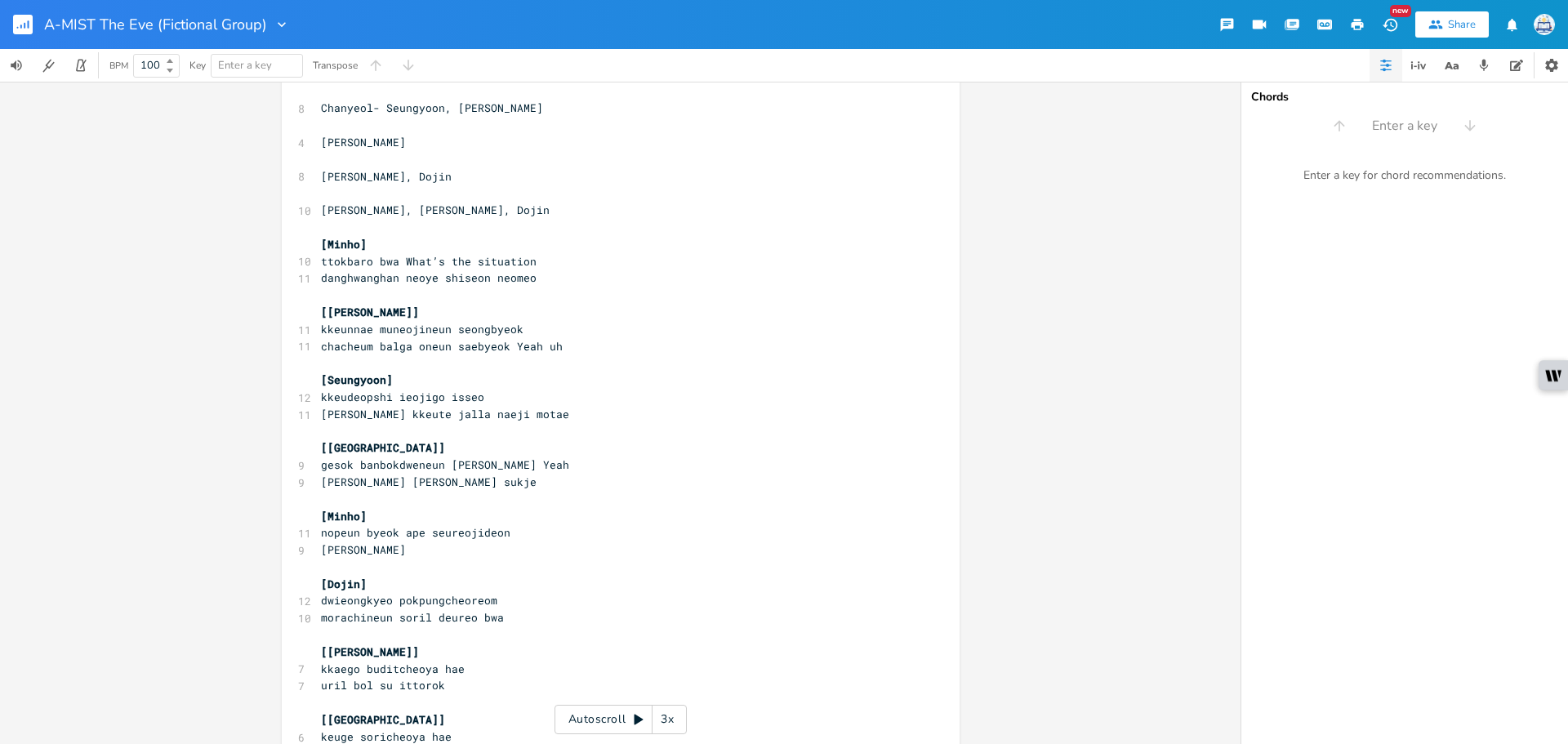
scroll to position [0, 0]
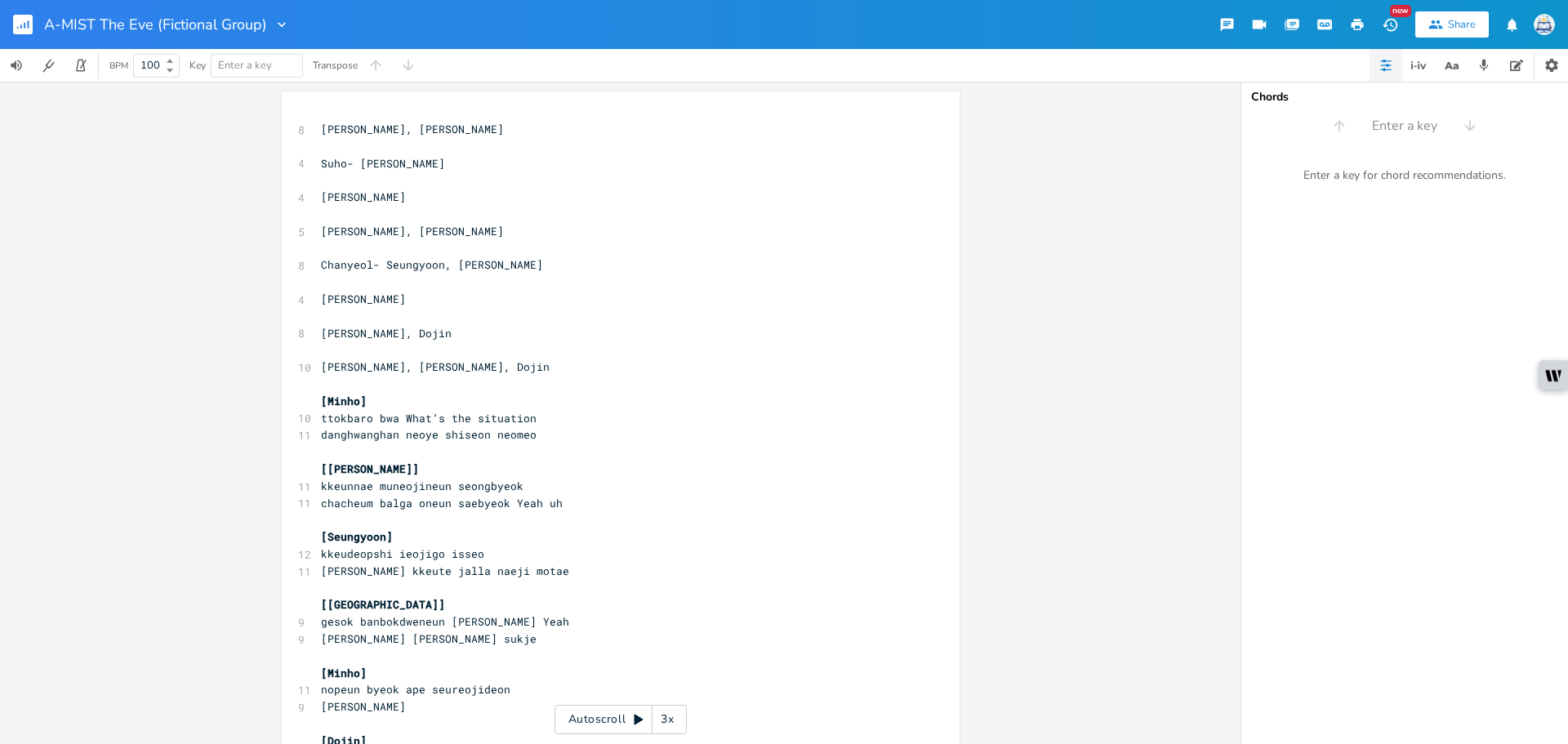
click at [15, 27] on rect "button" at bounding box center [22, 24] width 19 height 19
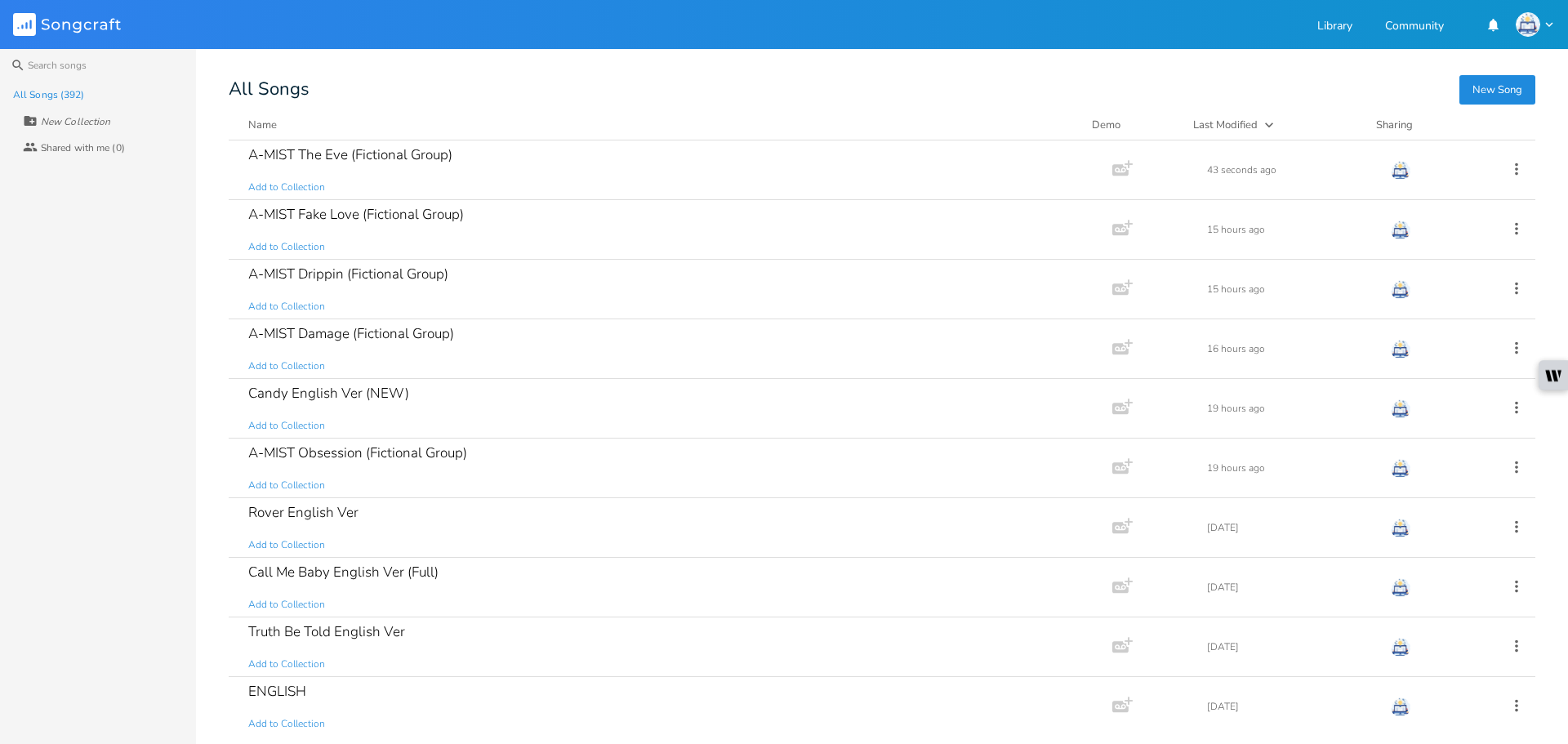
click at [1478, 93] on button "New Song" at bounding box center [1497, 90] width 76 height 29
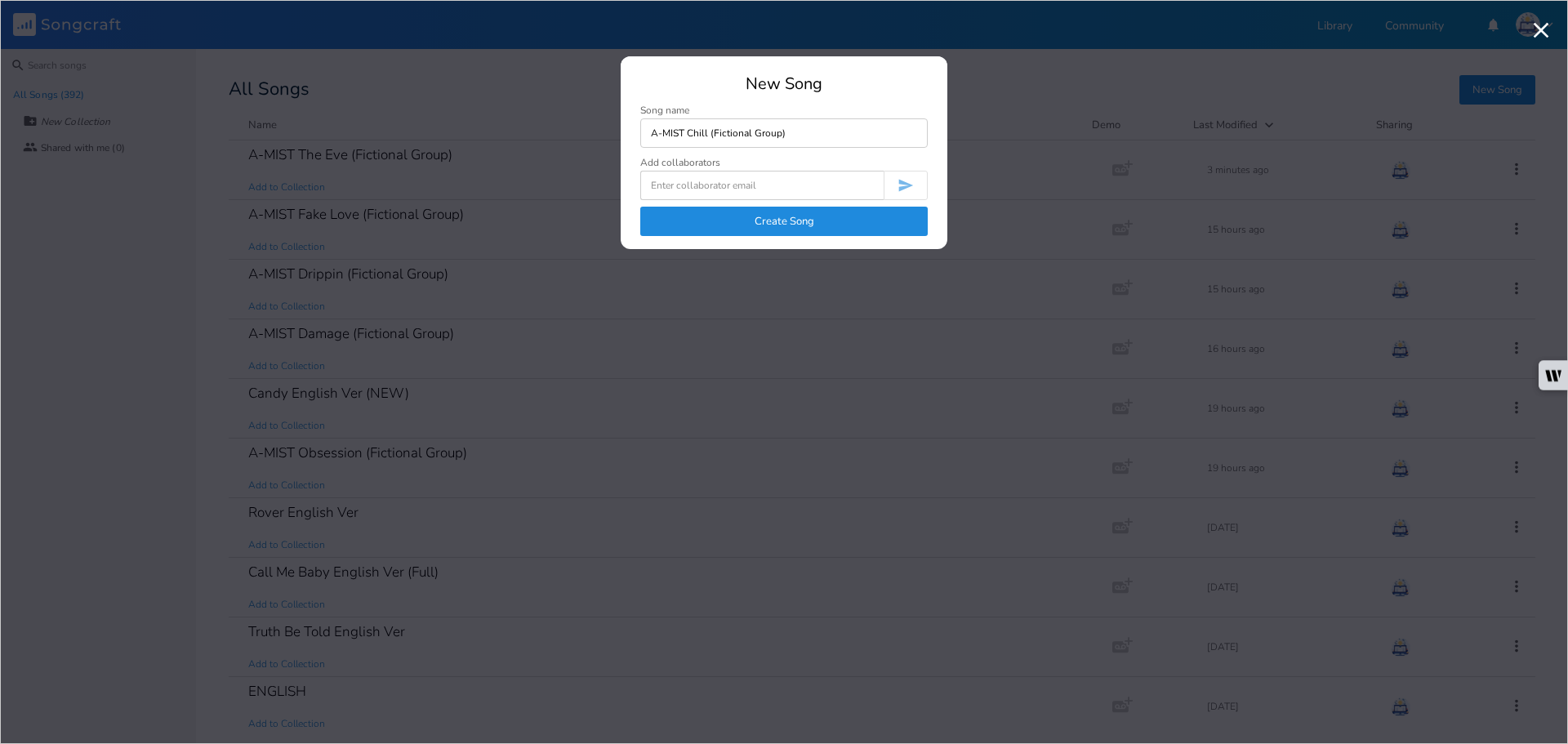
type input "A-MIST Chill (Fictional Group)"
click at [870, 223] on button "Create Song" at bounding box center [784, 222] width 288 height 29
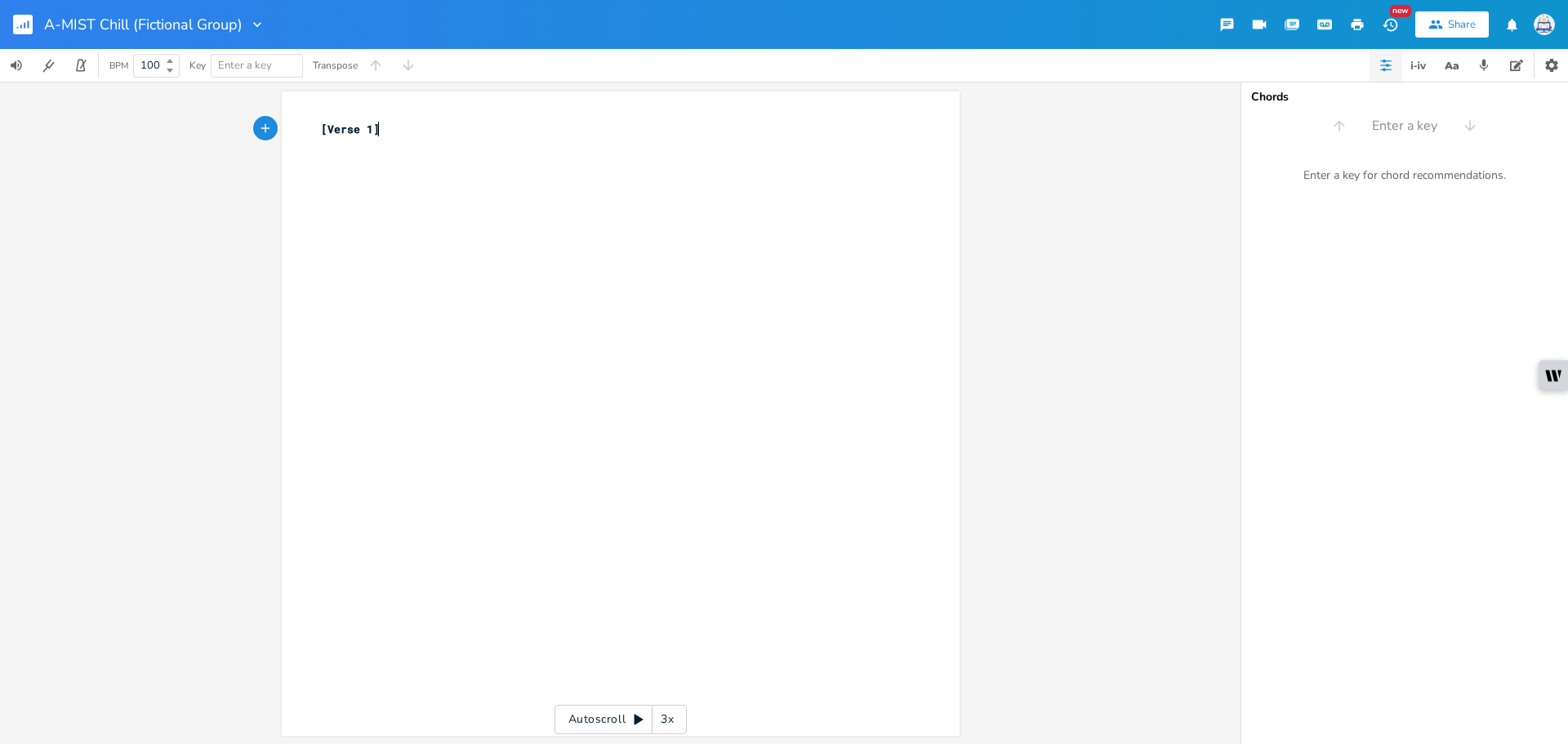
type textarea "[Verse 1]"
click at [19, 34] on button "button" at bounding box center [29, 24] width 33 height 39
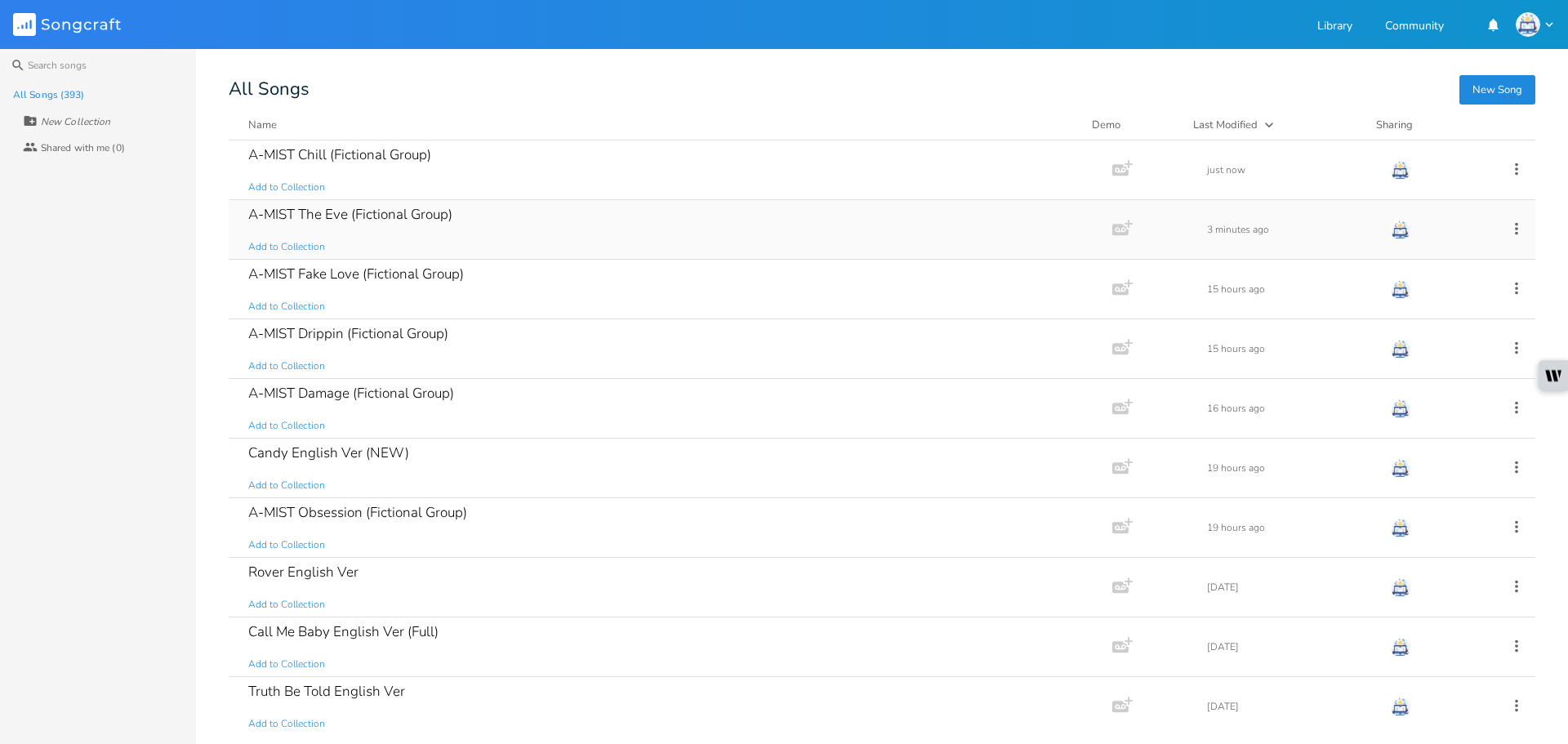
click at [467, 214] on div "A-MIST The Eve (Fictional Group) Add to Collection" at bounding box center [667, 229] width 838 height 59
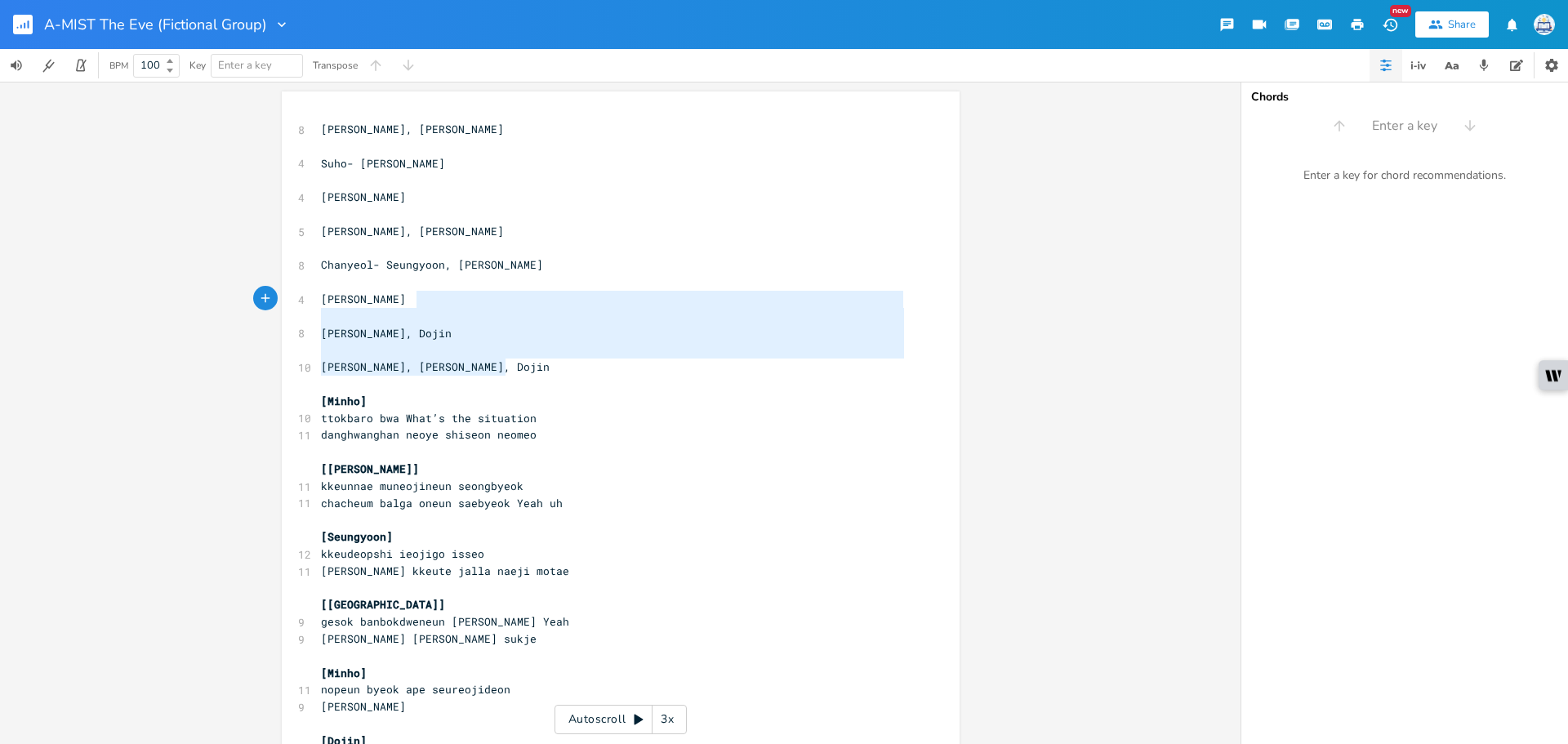
type textarea "[PERSON_NAME], [PERSON_NAME]- [PERSON_NAME] [PERSON_NAME] [PERSON_NAME], [PERSO…"
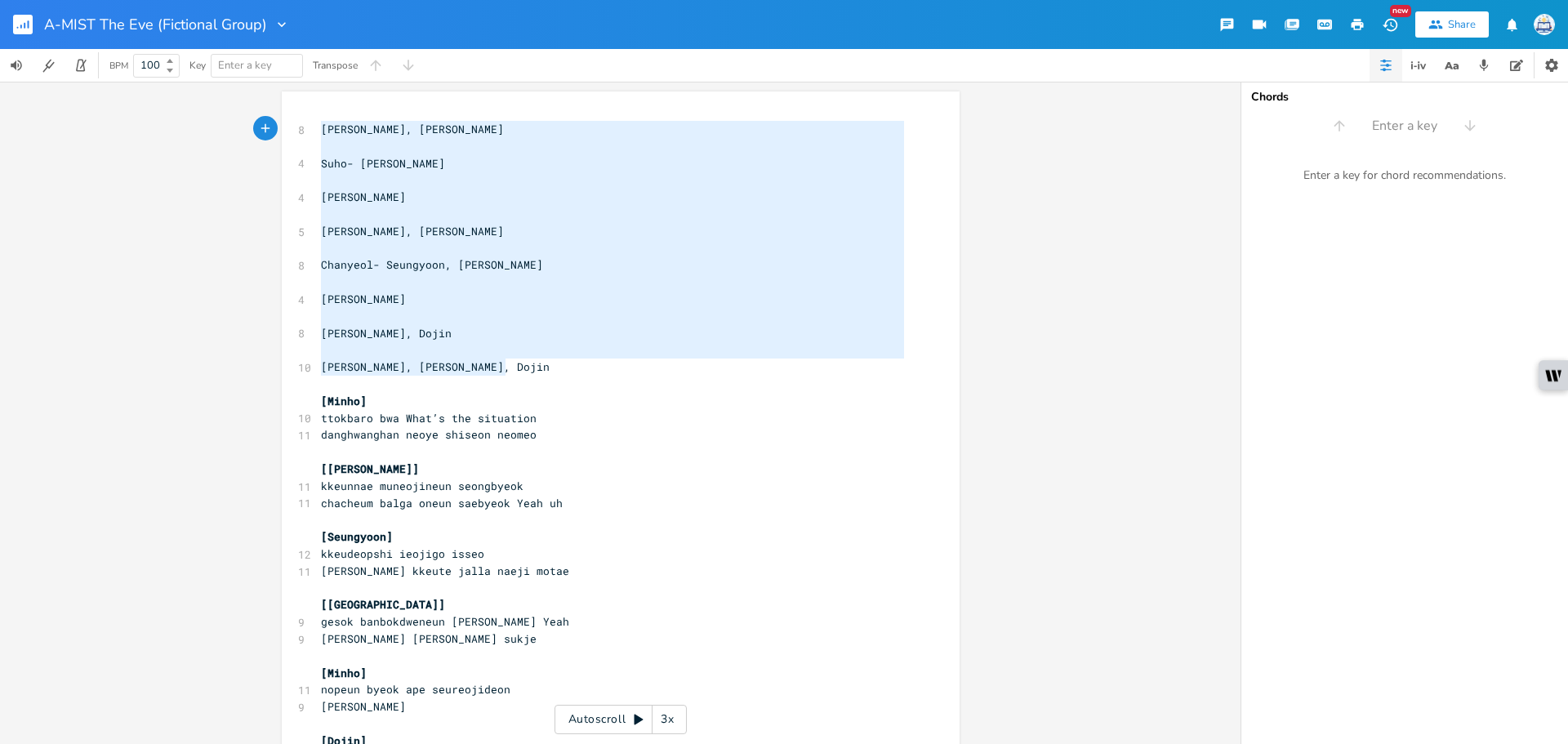
drag, startPoint x: 513, startPoint y: 362, endPoint x: 298, endPoint y: 126, distance: 319.3
click at [32, 34] on rect "button" at bounding box center [22, 24] width 19 height 19
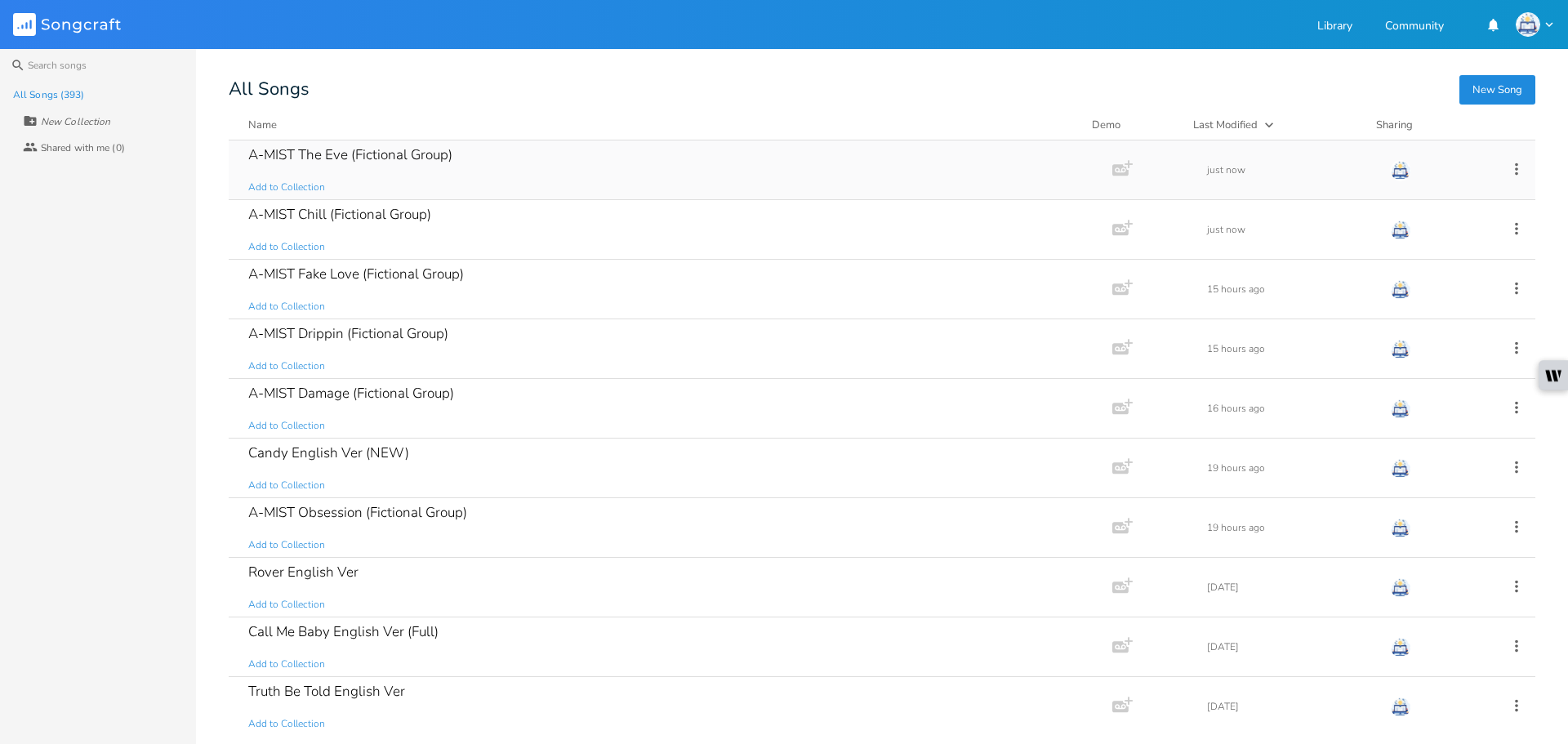
click at [503, 150] on div "A-MIST The Eve (Fictional Group) Add to Collection" at bounding box center [667, 170] width 838 height 59
click at [397, 216] on div "A-MIST Chill (Fictional Group)" at bounding box center [340, 213] width 183 height 14
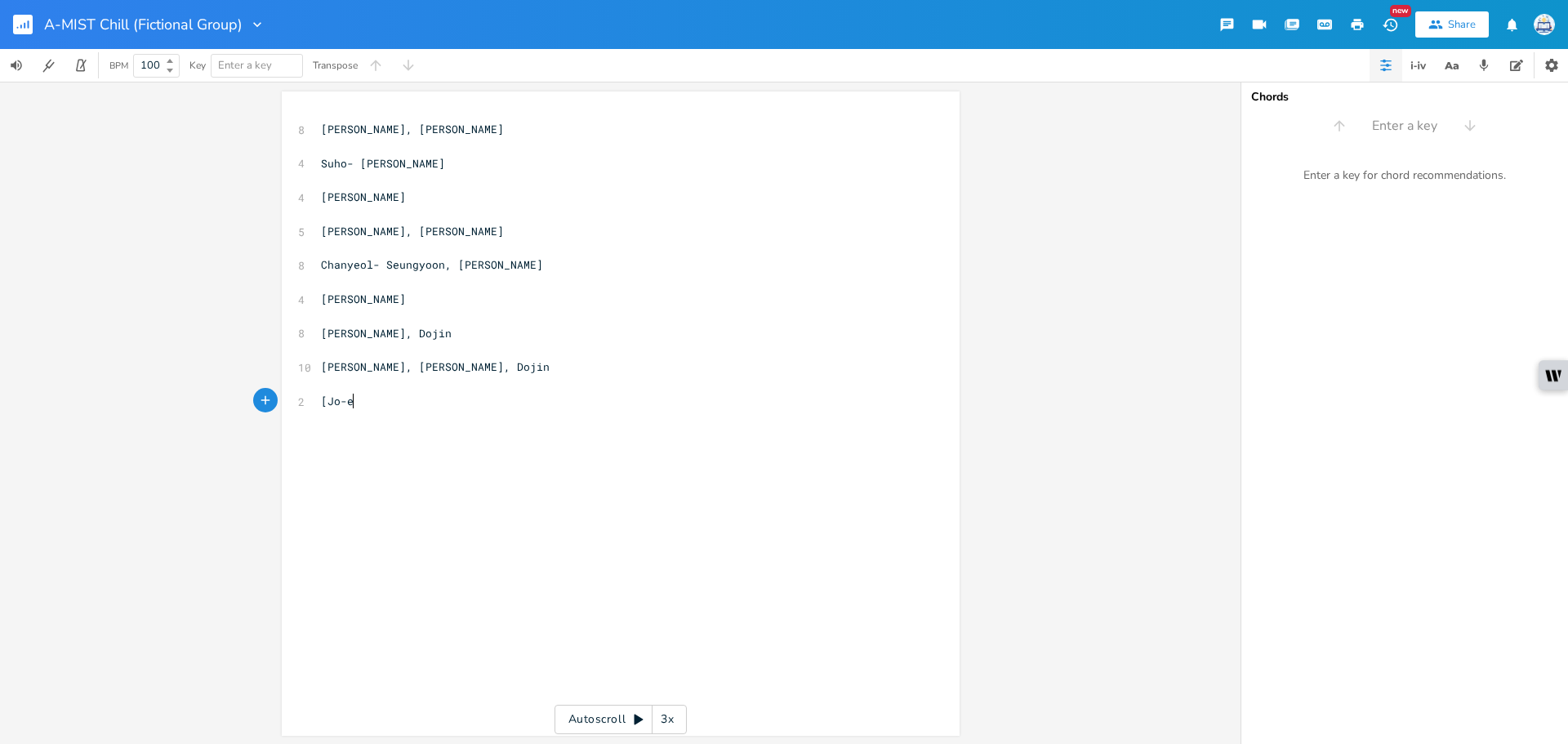
type textarea "[[PERSON_NAME]]"
click at [608, 351] on pre "​" at bounding box center [613, 350] width 590 height 17
click at [592, 373] on pre "[PERSON_NAME], [PERSON_NAME], Dojin" at bounding box center [613, 367] width 590 height 17
click at [530, 464] on div "xxxxxxxxxx 8 [PERSON_NAME], [PERSON_NAME] ​ 4 Suho- [PERSON_NAME] ​ 4 Baekhyun-…" at bounding box center [633, 429] width 630 height 623
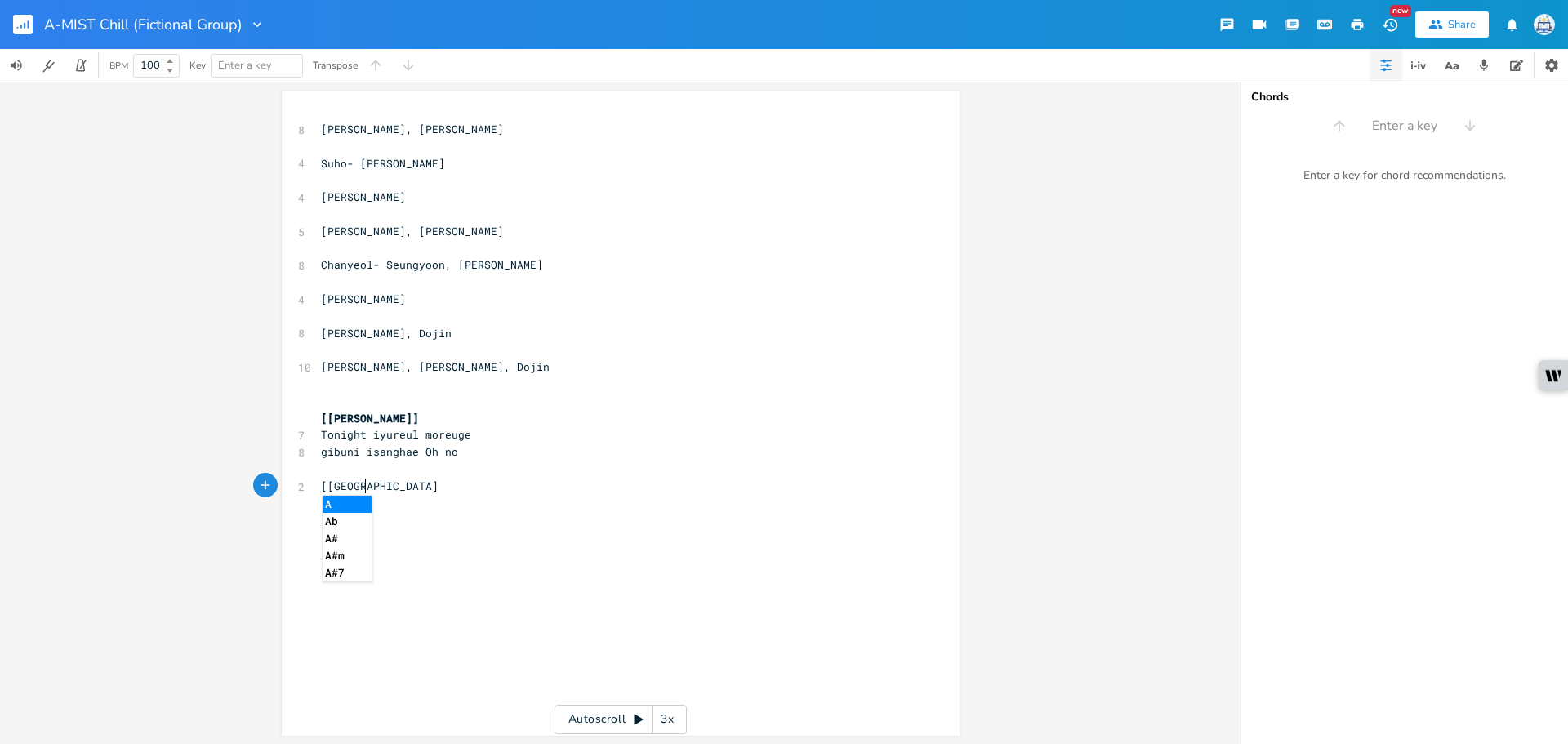
type textarea "[[GEOGRAPHIC_DATA]]"
type textarea "[Dojin]"
drag, startPoint x: 373, startPoint y: 557, endPoint x: 319, endPoint y: 557, distance: 54.0
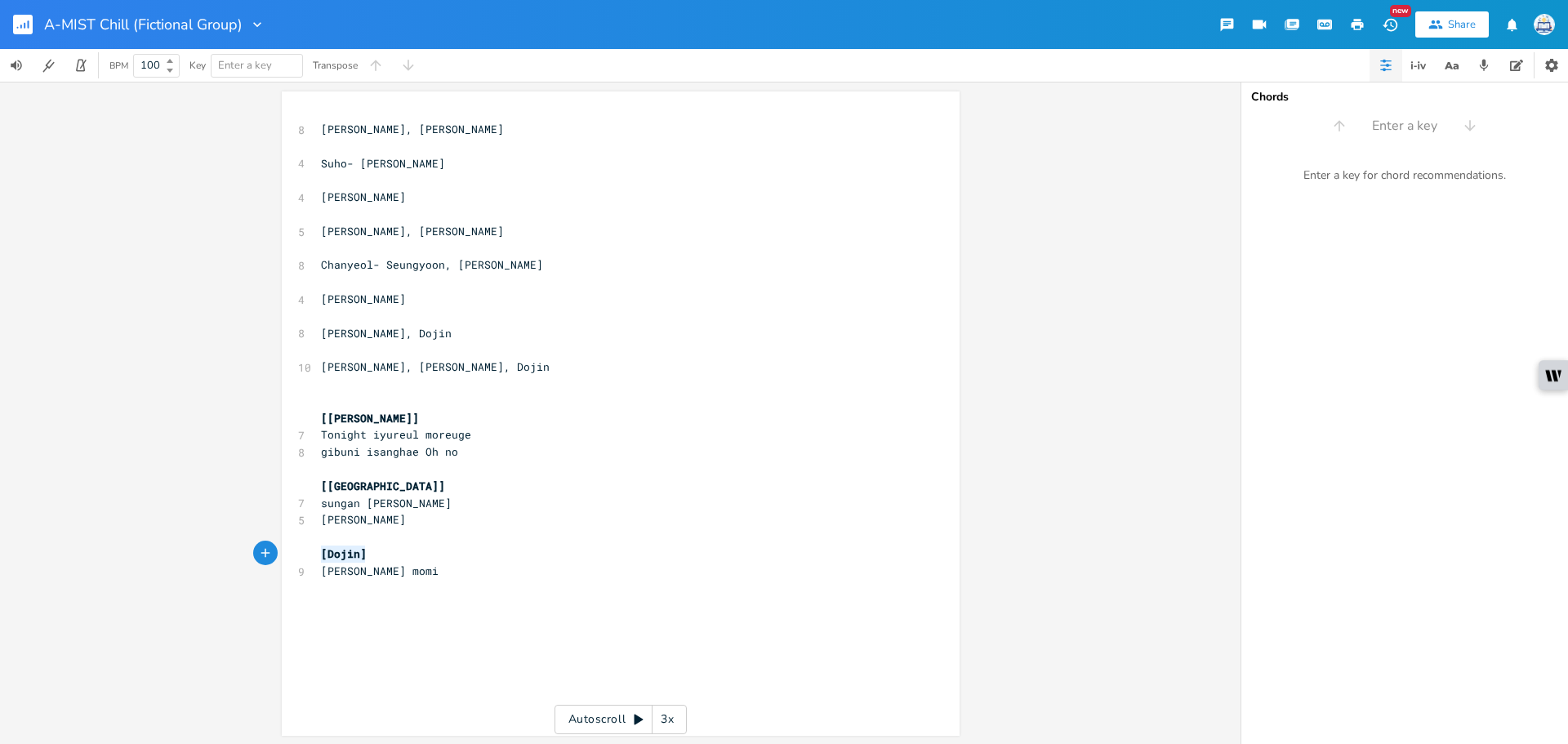
click at [319, 557] on pre "[Dojin]" at bounding box center [613, 554] width 590 height 17
type textarea "[Yoshiki]"
click at [647, 568] on pre "[PERSON_NAME] momi" at bounding box center [613, 571] width 590 height 17
type textarea "[Minho]"
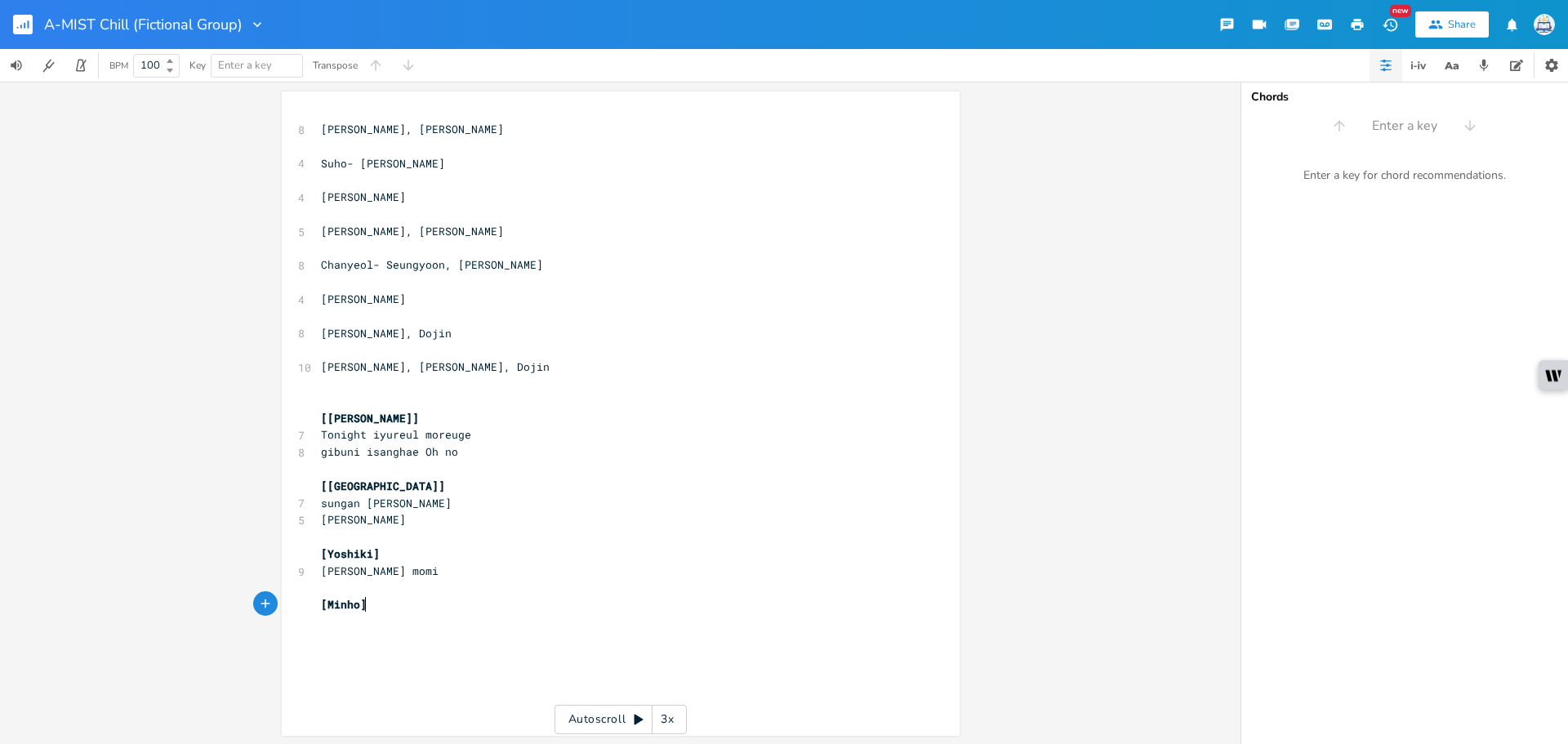
scroll to position [0, 37]
paste textarea
type textarea "[[PERSON_NAME]]"
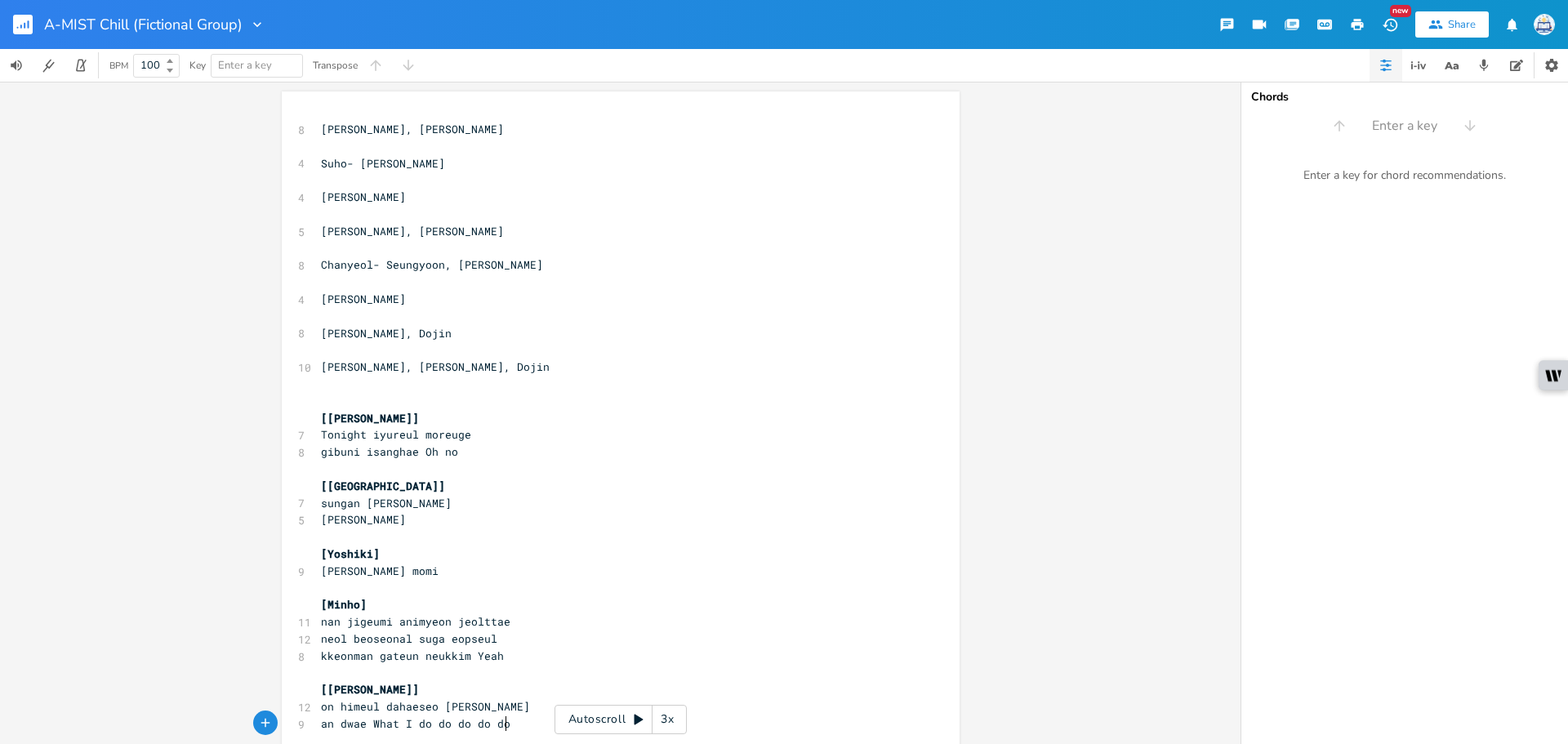
scroll to position [47, 0]
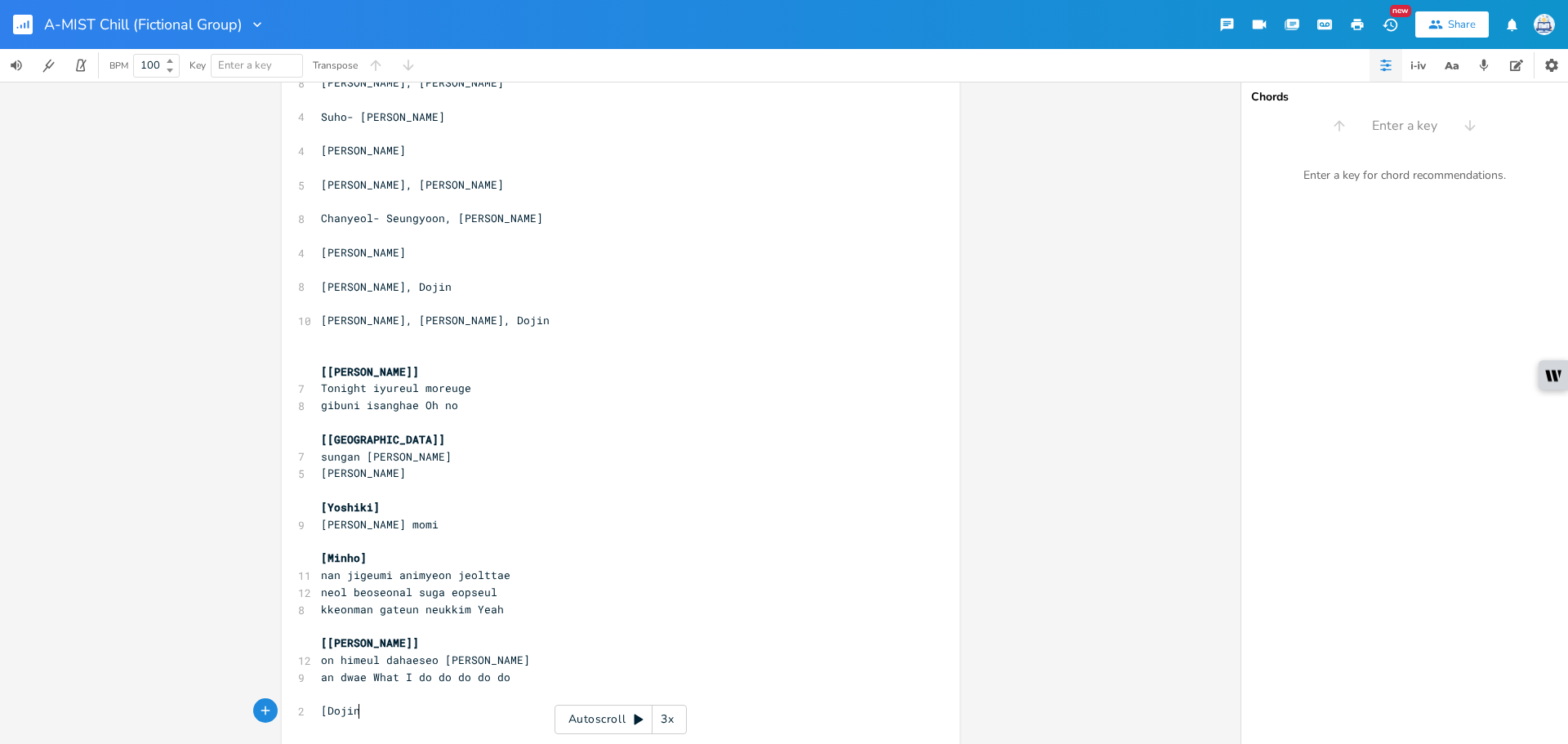
type textarea "[Dojin]"
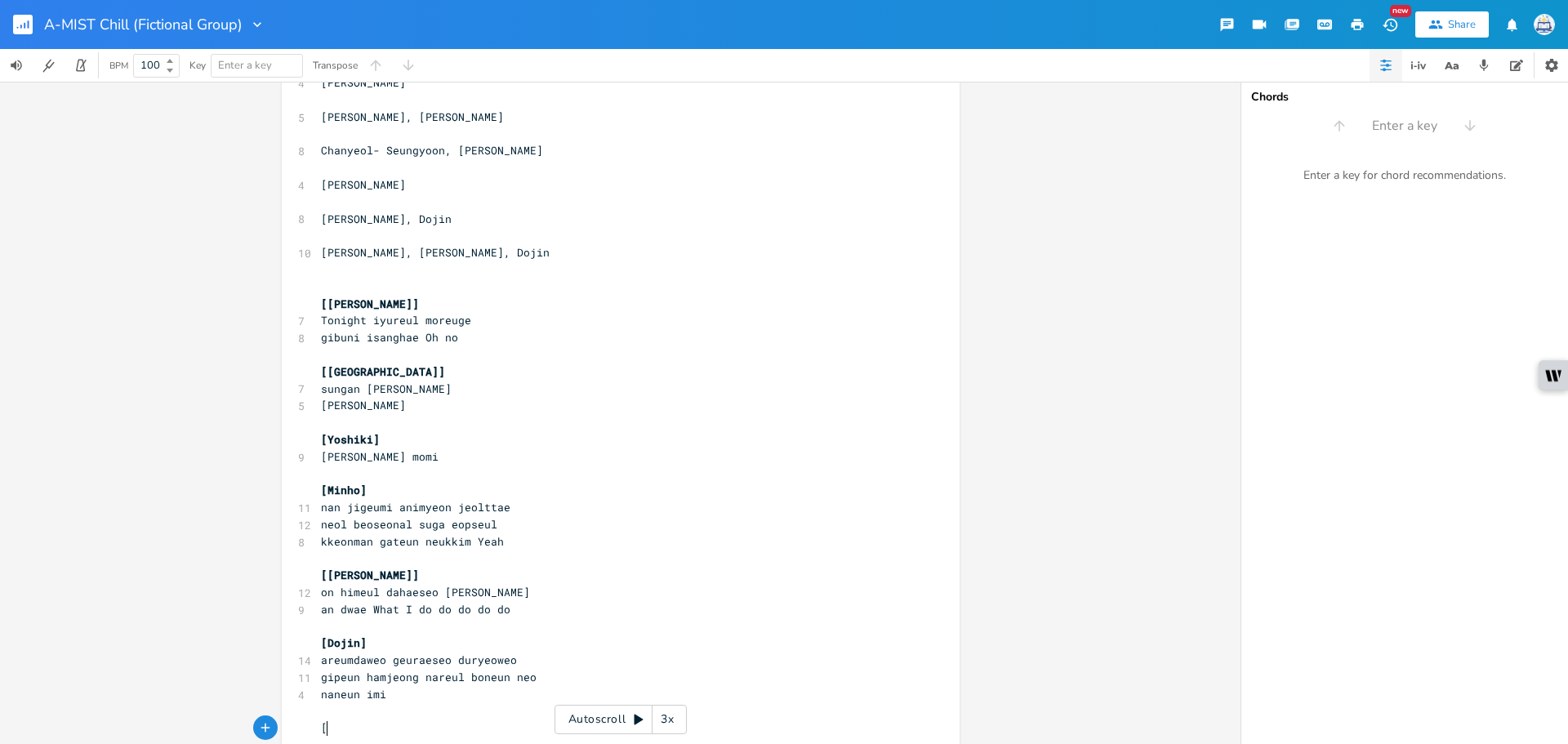
scroll to position [117, 0]
type textarea "[Minho]"
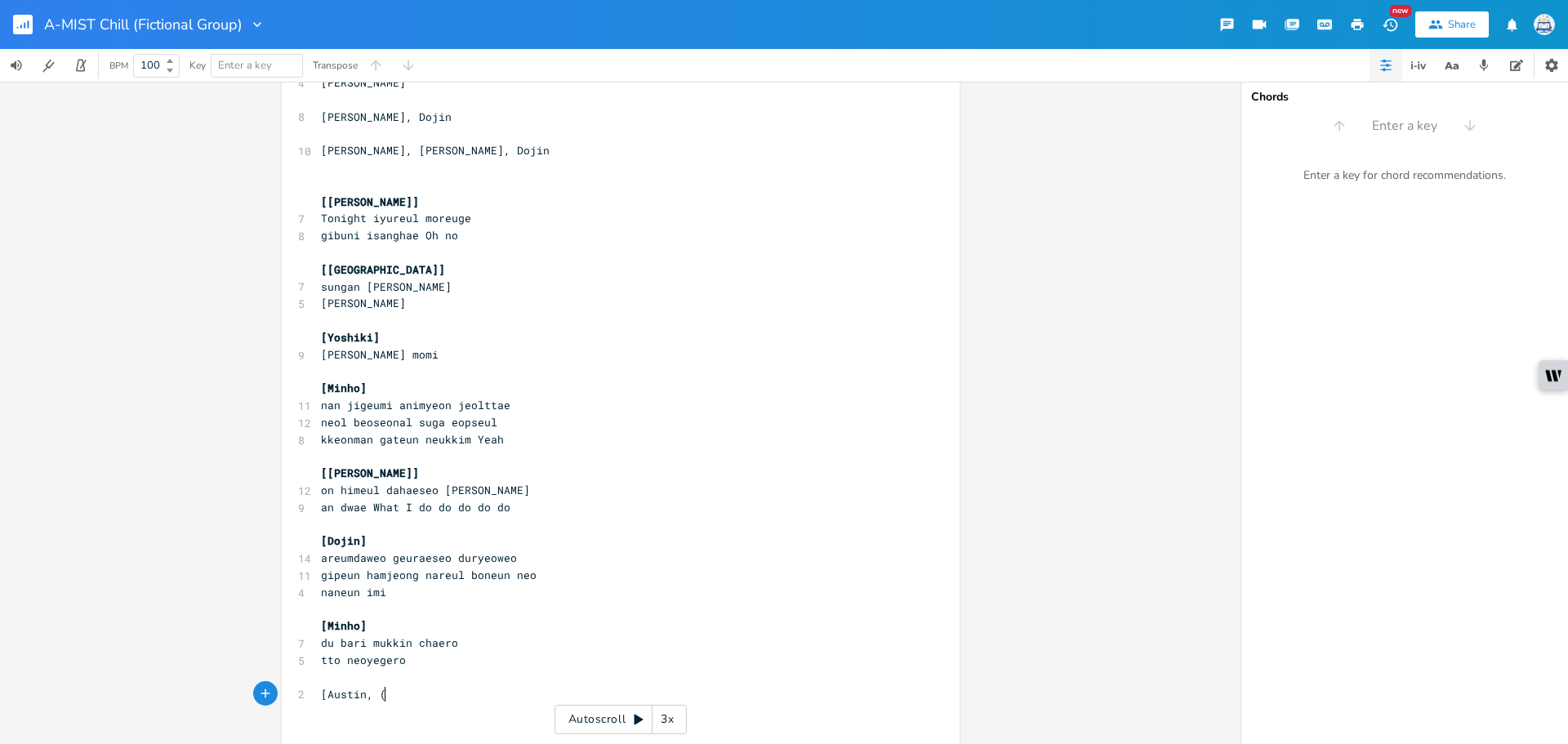
scroll to position [0, 42]
type textarea "[Austin, ("
type textarea "[PERSON_NAME])]"
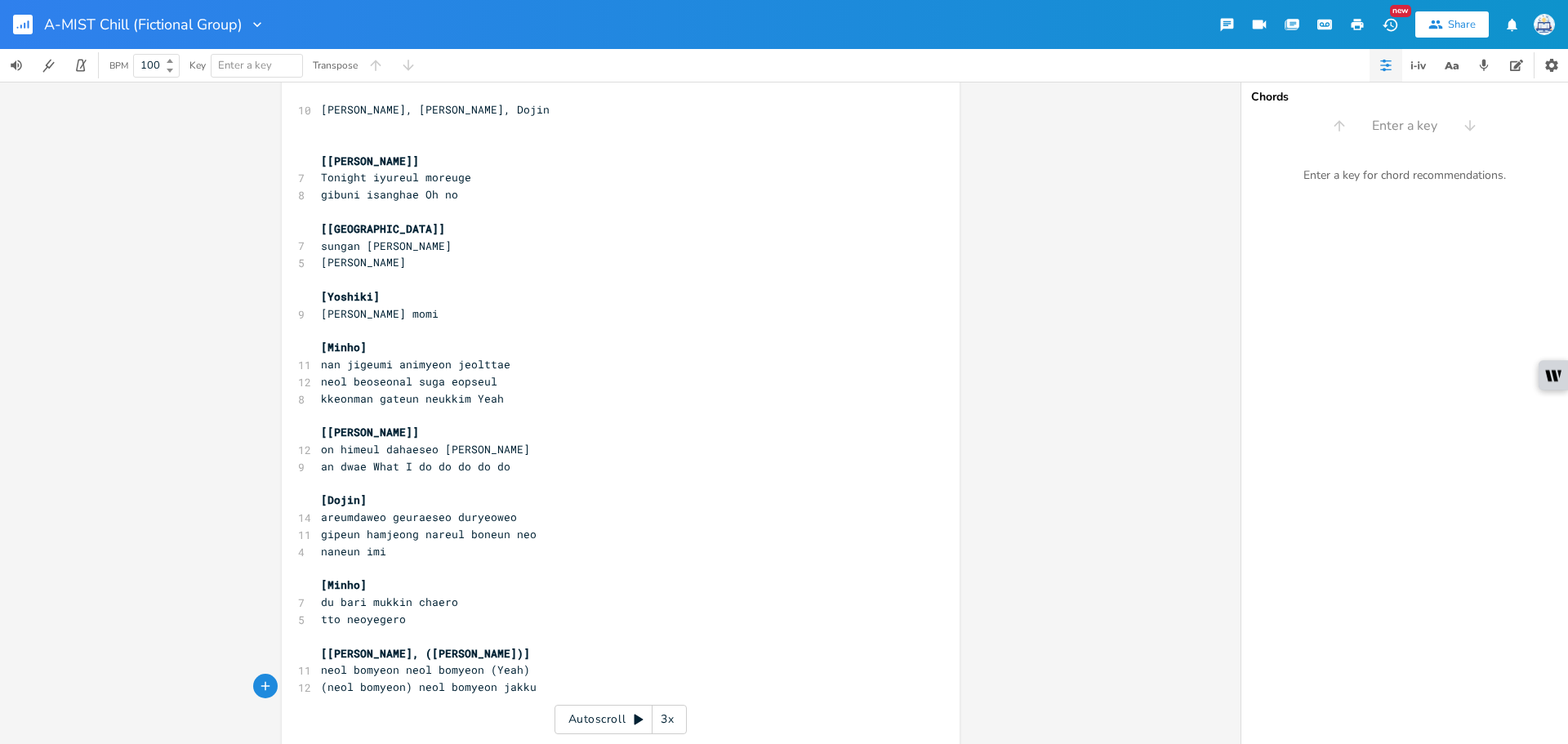
scroll to position [276, 0]
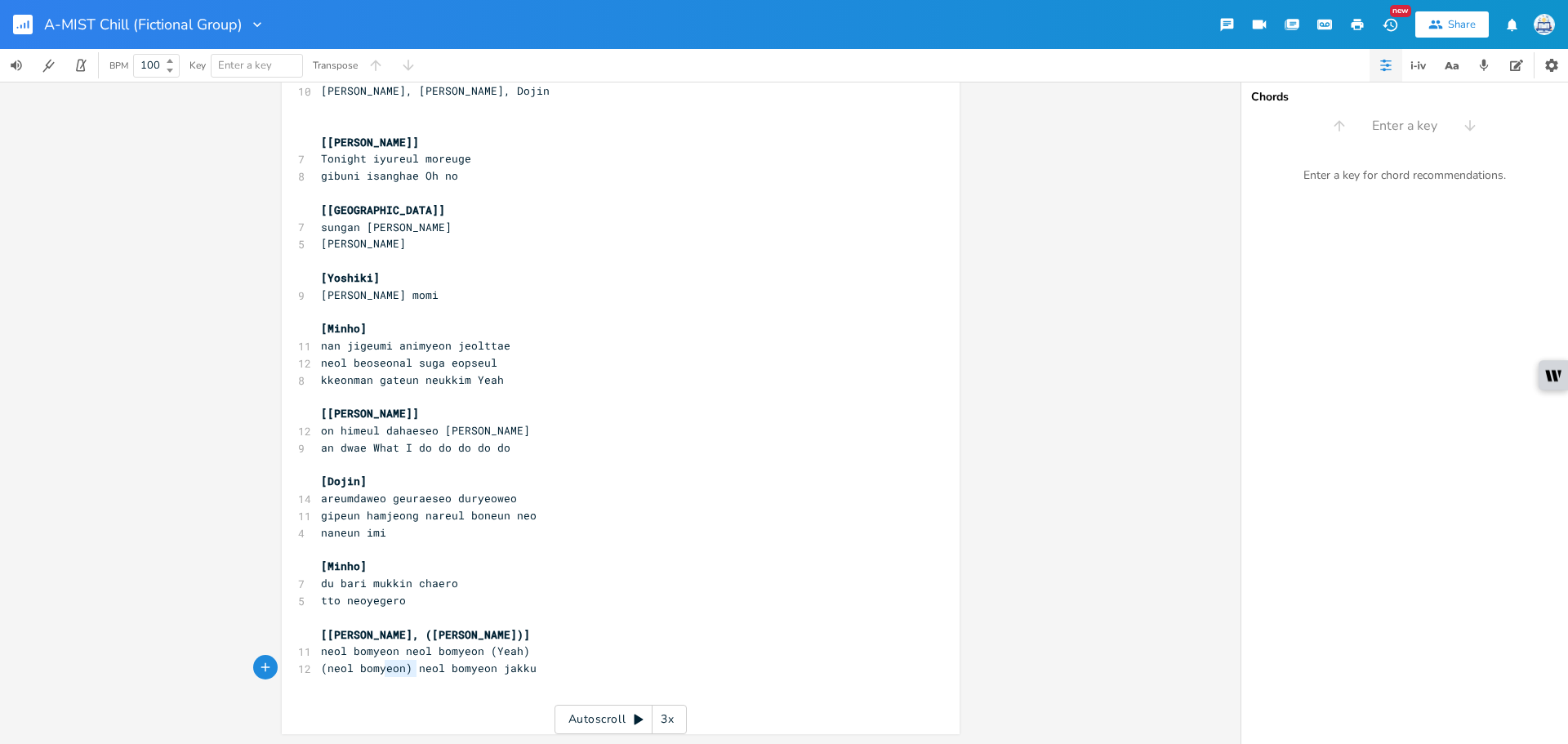
type textarea "(neol bomyeon)"
drag, startPoint x: 409, startPoint y: 669, endPoint x: 275, endPoint y: 677, distance: 134.2
click at [275, 677] on div "(neol bomyeon) x 8 [PERSON_NAME]-ee, Yoshiki ​ 4 Suho- [PERSON_NAME] ​ 4 Baekhy…" at bounding box center [620, 412] width 1240 height 662
type textarea "(Yeah)"
drag, startPoint x: 519, startPoint y: 651, endPoint x: 484, endPoint y: 651, distance: 35.0
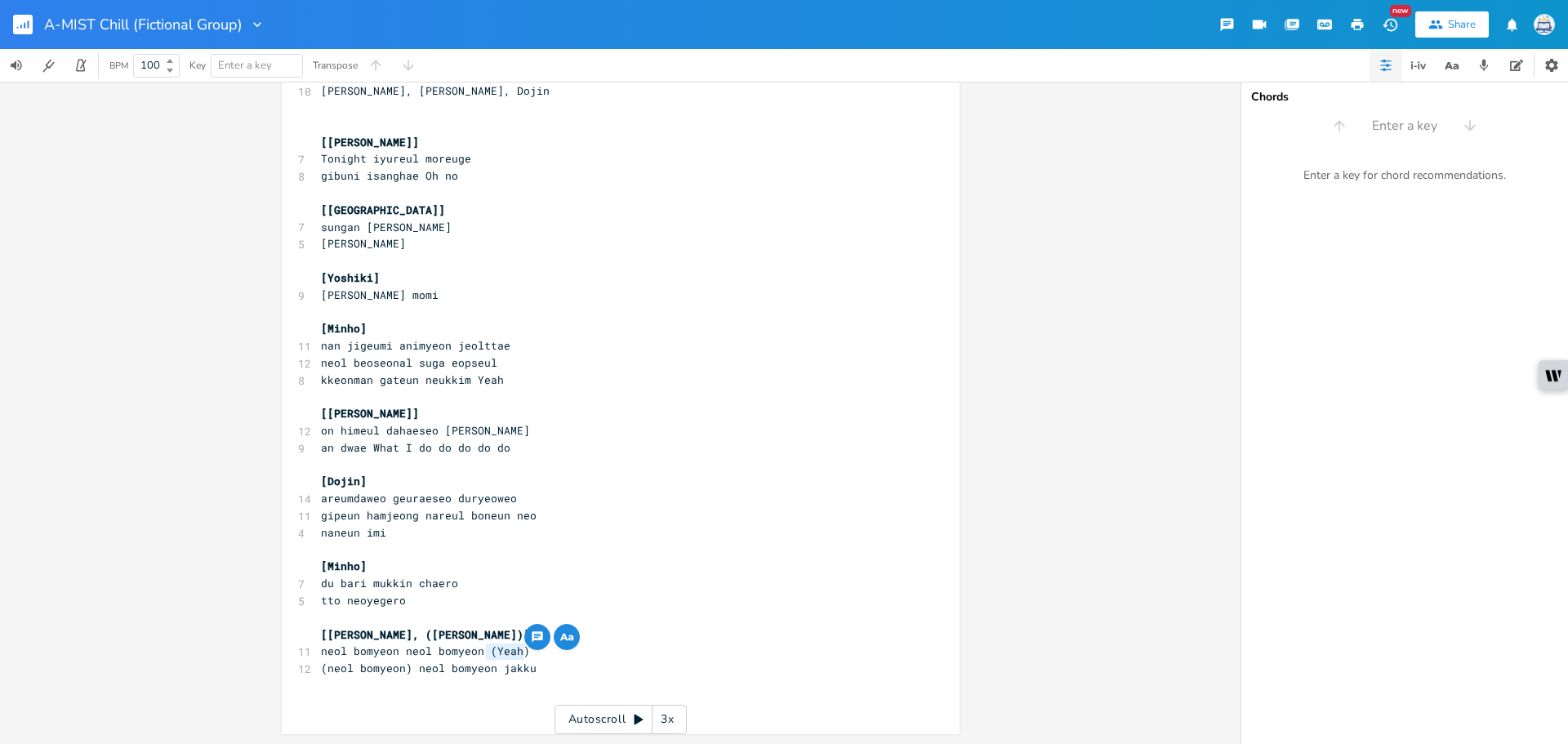
click at [484, 651] on pre "neol bomyeon neol bomyeon (Yeah)" at bounding box center [613, 651] width 590 height 17
click at [504, 666] on span "(neol bomyeon) neol bomyeon jakku" at bounding box center [428, 668] width 215 height 15
click at [485, 672] on span "(neol bomyeon) neol bomyeon jakku" at bounding box center [428, 668] width 215 height 15
click at [493, 673] on span "(neol bomyeon) neol bomyeon jakku" at bounding box center [428, 668] width 215 height 15
type textarea "("
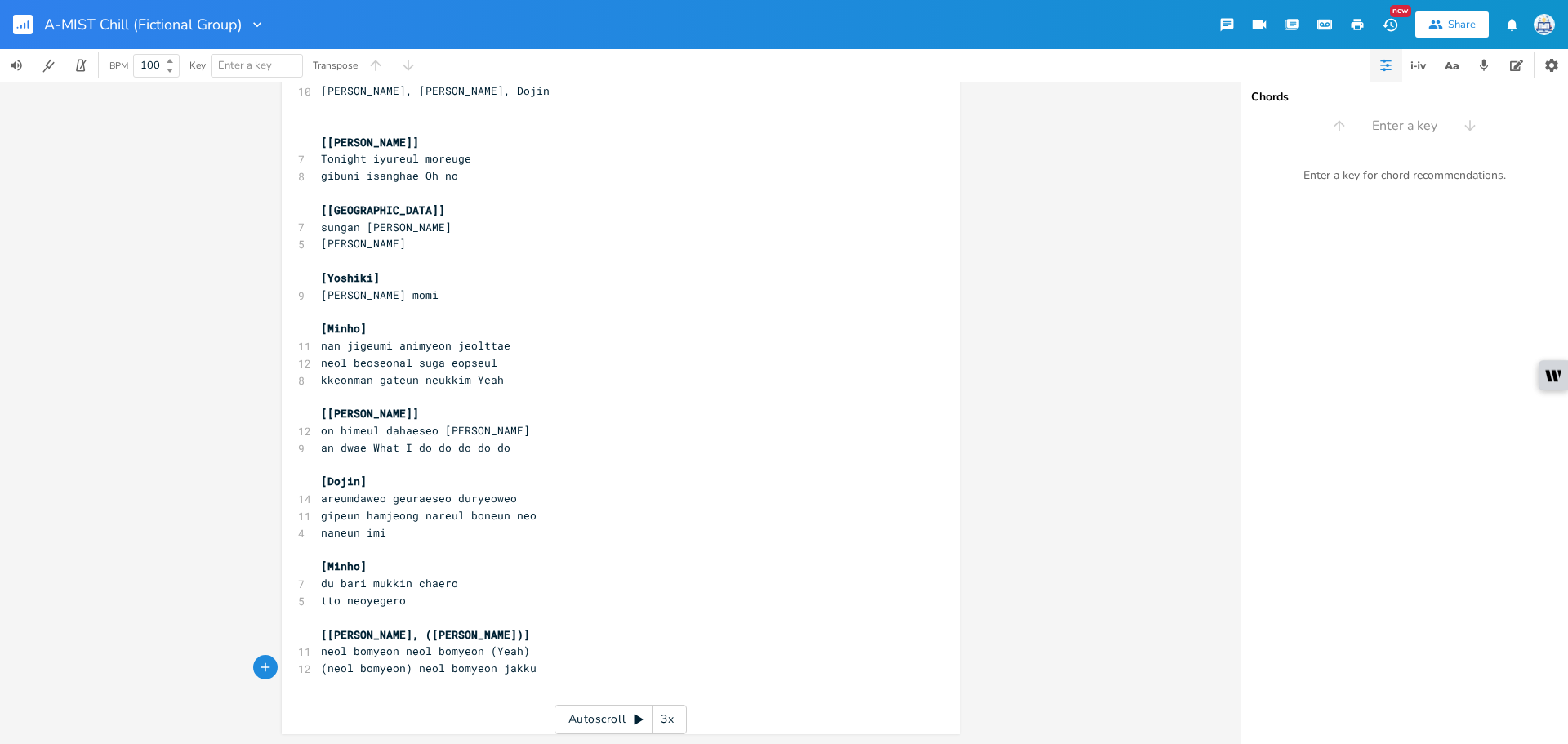
scroll to position [0, 4]
click at [575, 671] on pre "(neol bomyeon) neol bomyeon (jakku" at bounding box center [613, 668] width 590 height 17
type textarea ")"
click at [368, 637] on span "[[PERSON_NAME], ([PERSON_NAME])]" at bounding box center [425, 635] width 209 height 15
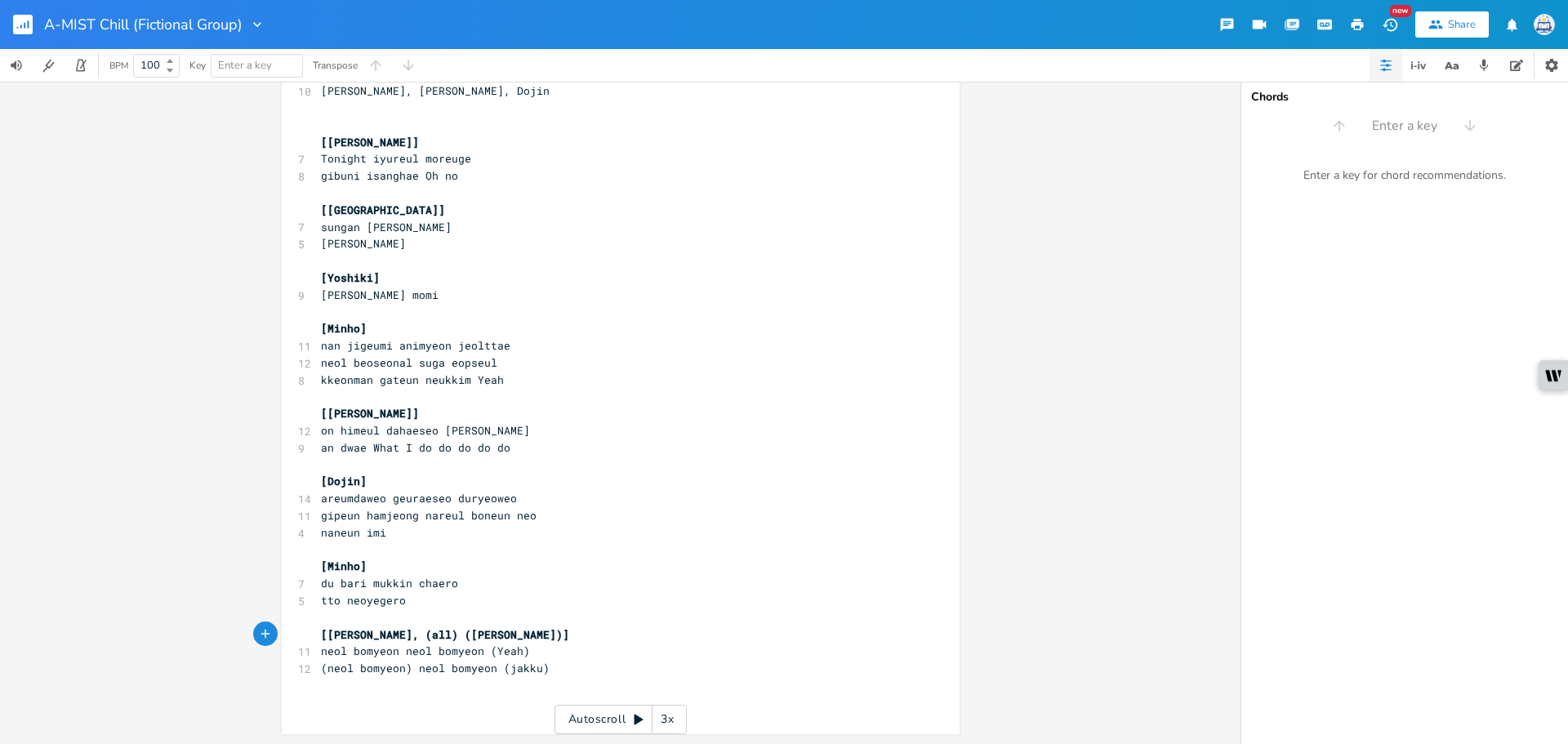
type textarea "(all),"
click at [582, 684] on pre "​" at bounding box center [613, 685] width 590 height 17
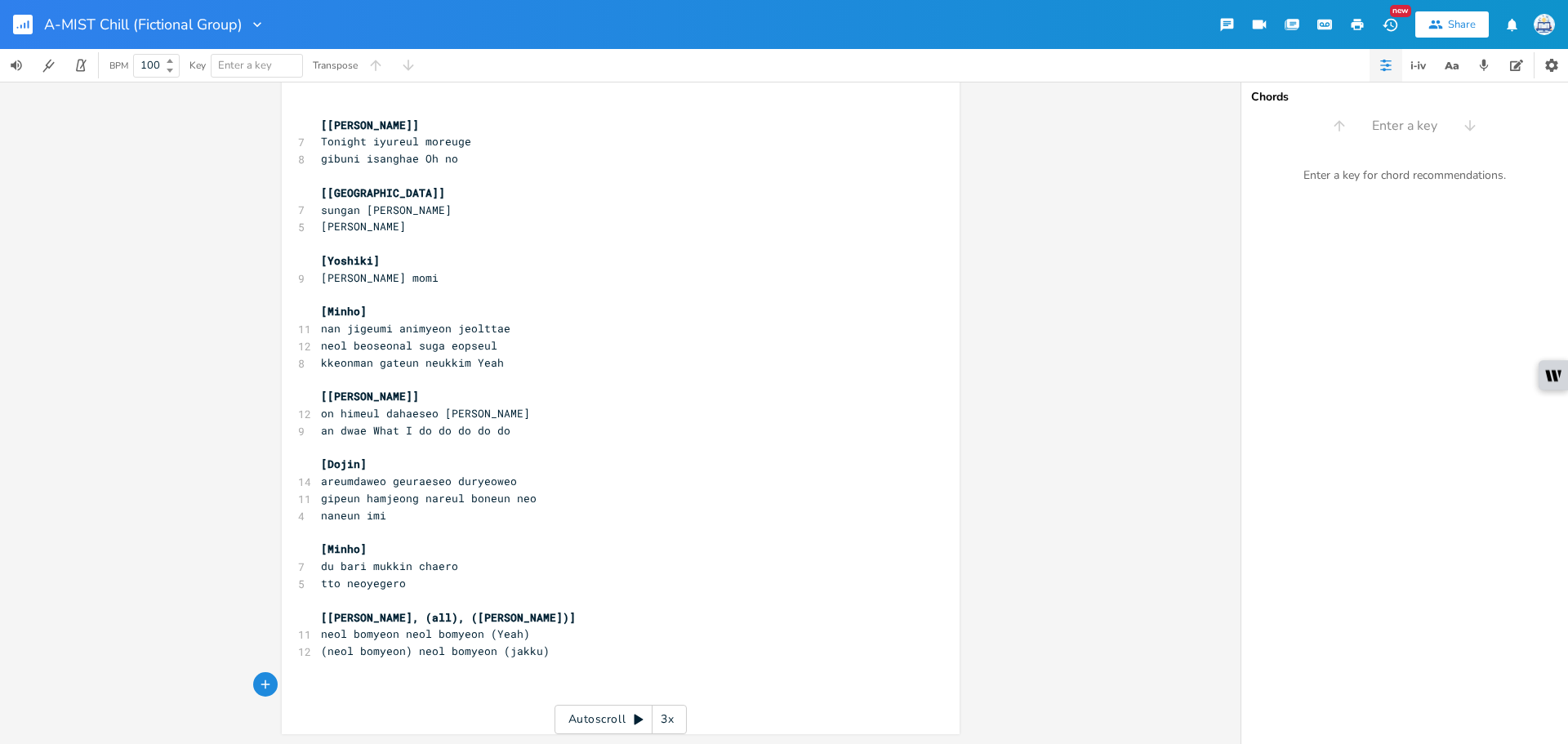
scroll to position [292, 0]
type textarea "[Minho]"
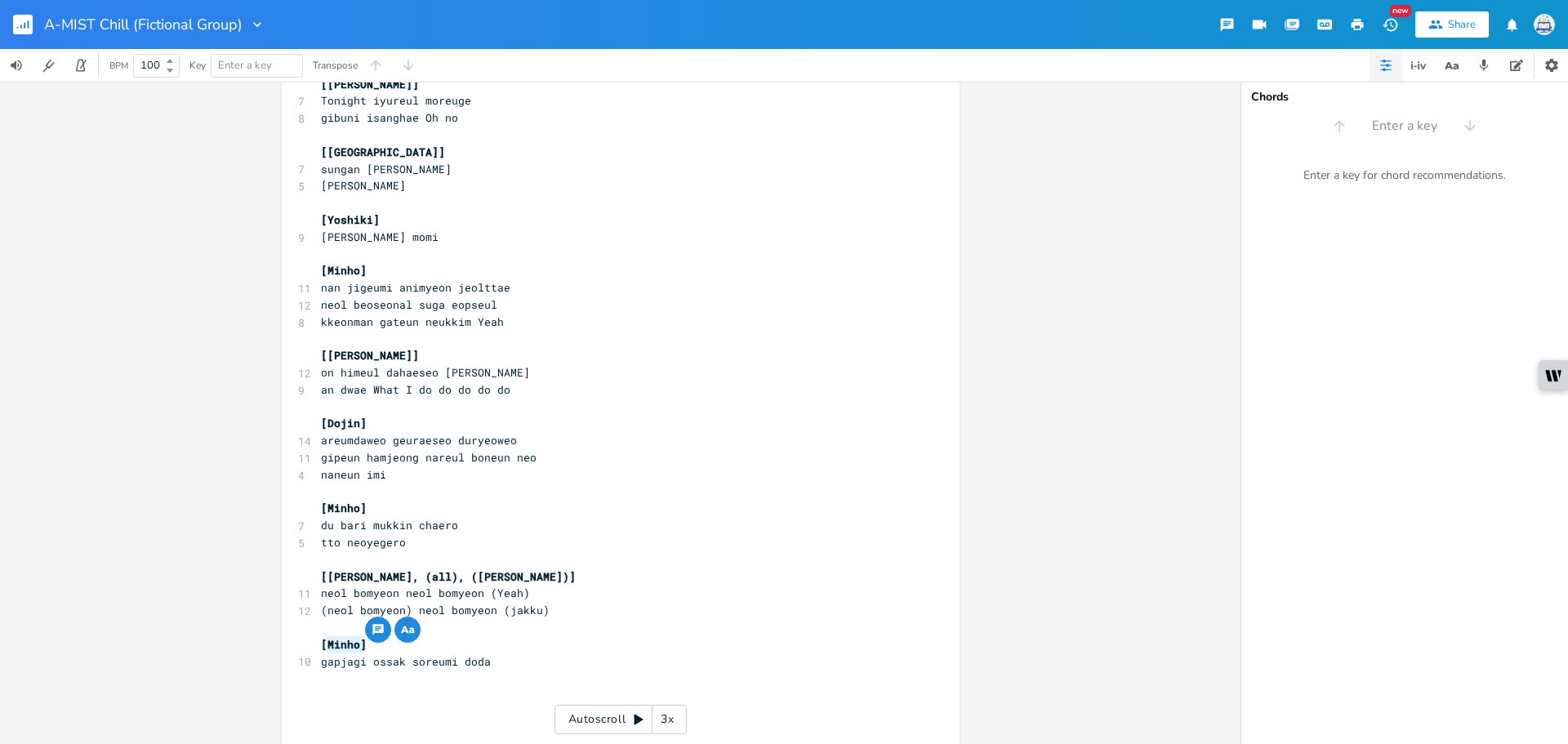
drag, startPoint x: 375, startPoint y: 644, endPoint x: 324, endPoint y: 643, distance: 51.0
click at [324, 643] on pre "[Minho]" at bounding box center [613, 645] width 590 height 17
type textarea "Seungyoon]"
click at [506, 663] on pre "gapjagi ossak soreumi doda" at bounding box center [613, 662] width 590 height 17
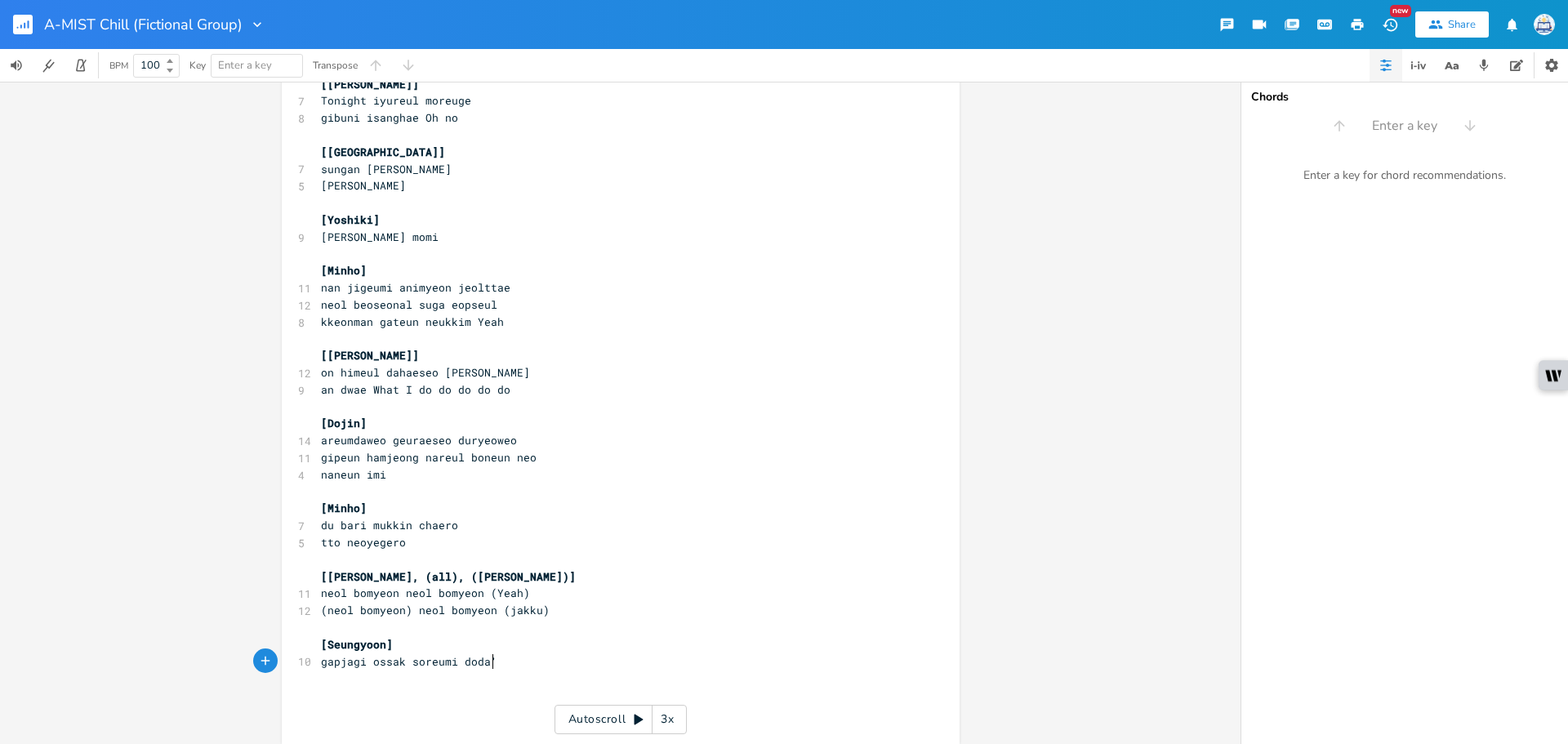
scroll to position [0, 4]
type textarea "''"
type textarea "[[PERSON_NAME]]"
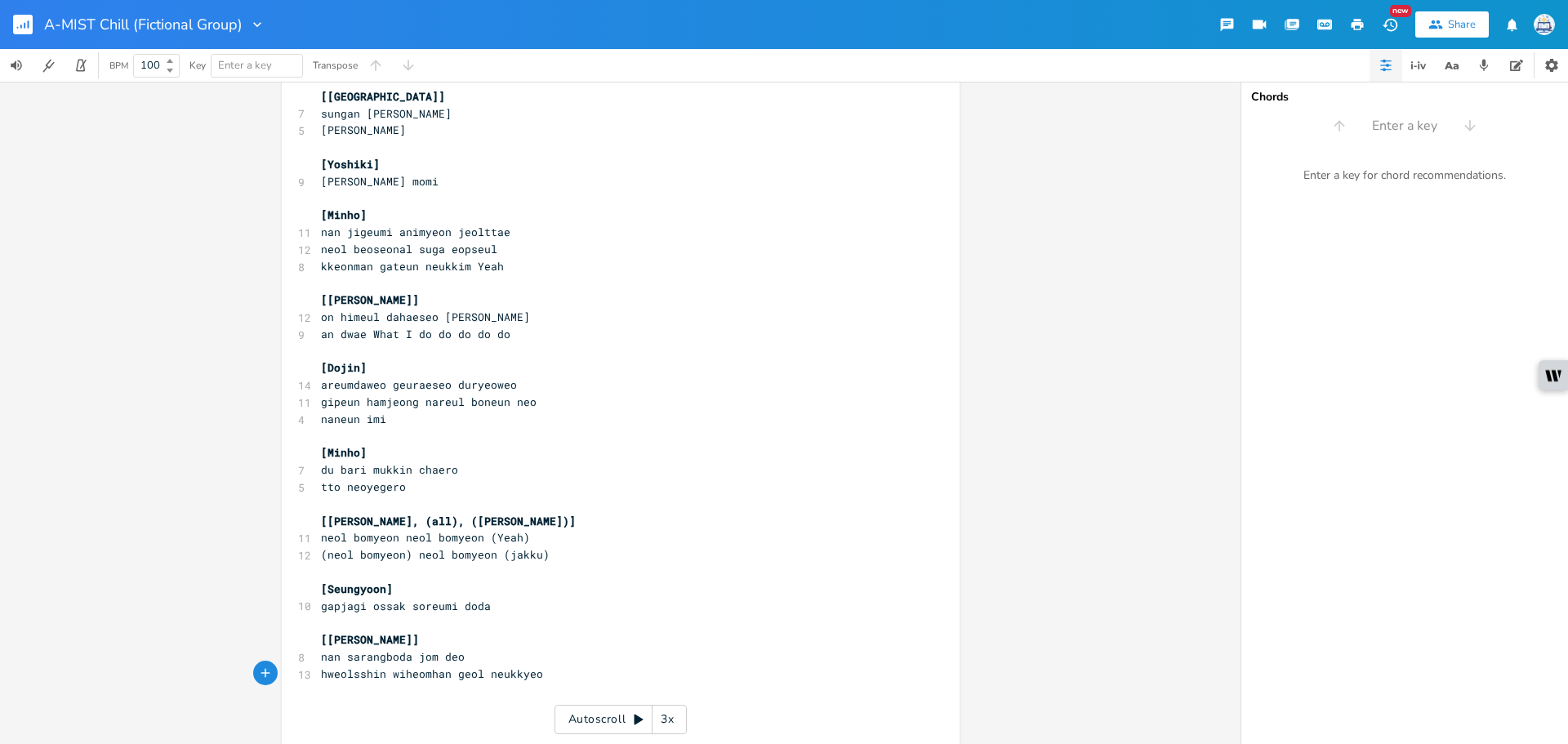
scroll to position [411, 0]
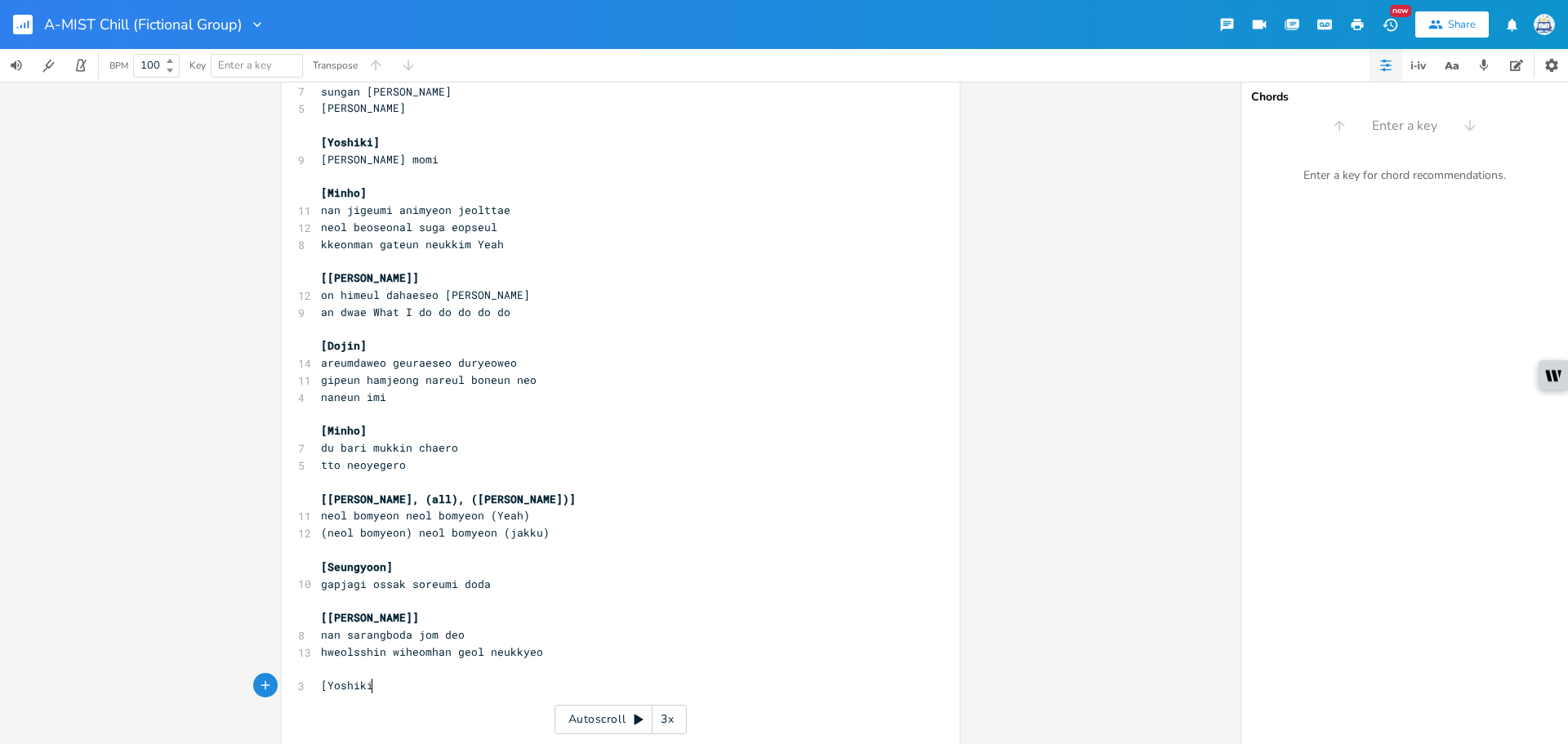
type textarea "[Yoshiki]"
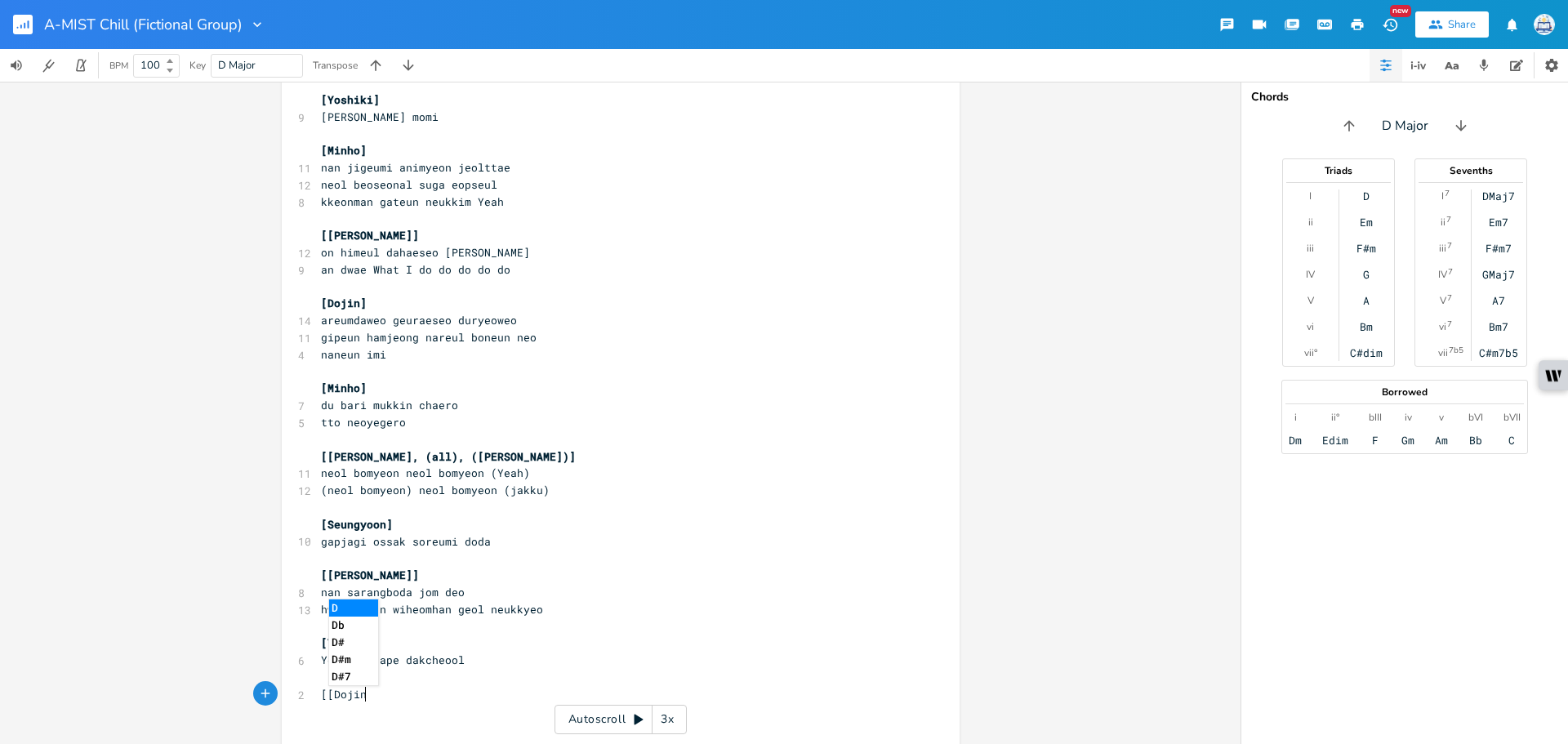
type textarea "[[Dojin]"
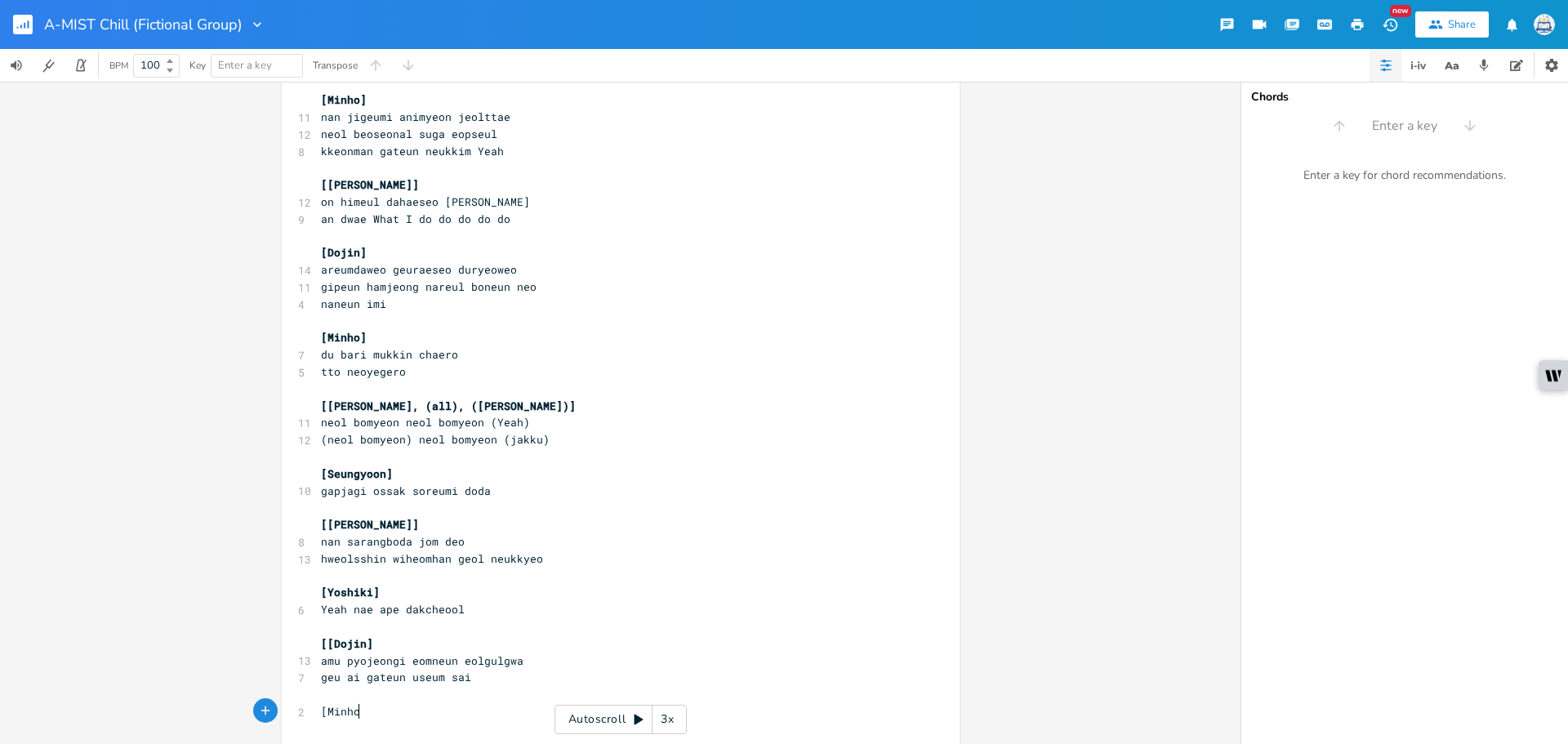
type textarea "[Minho]"
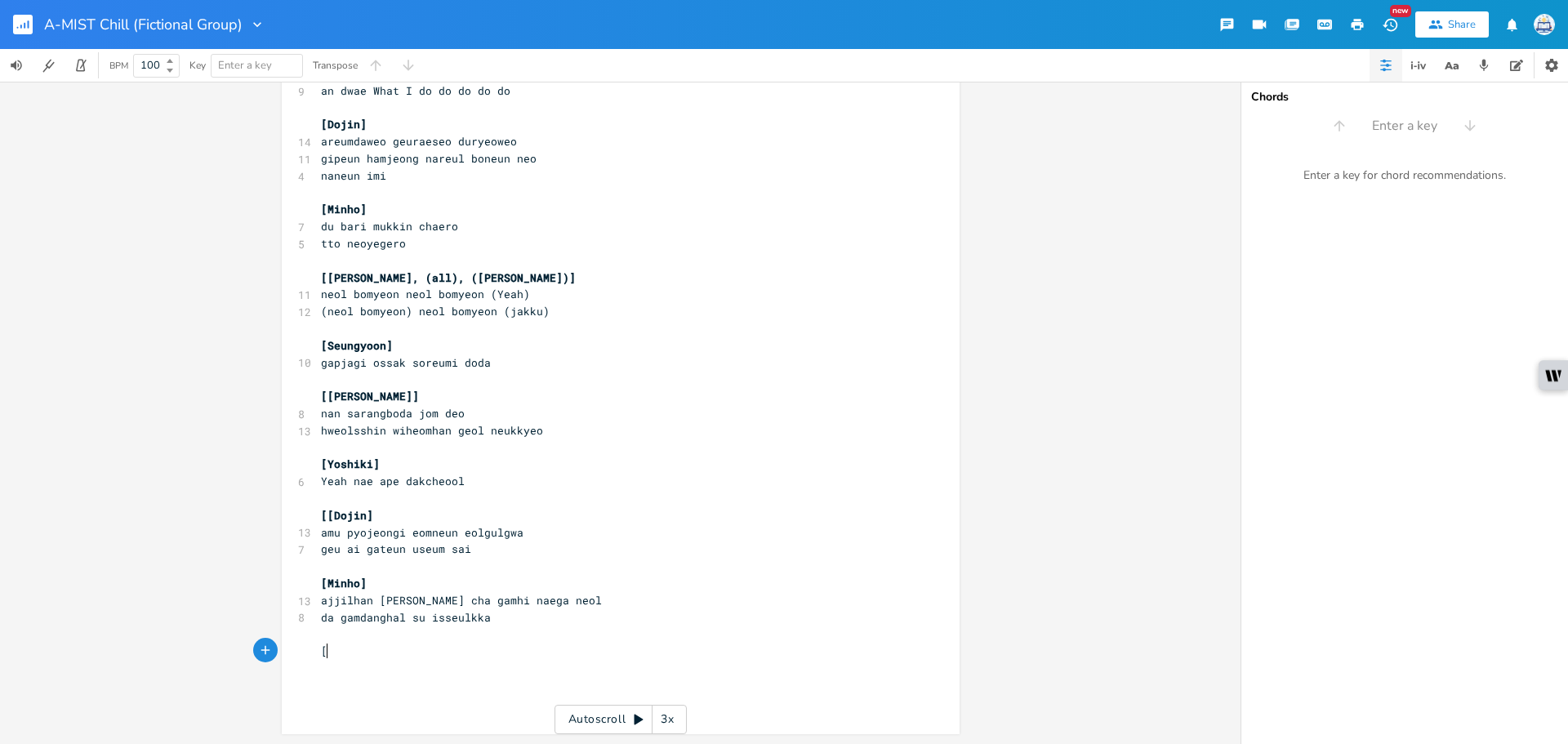
scroll to position [632, 0]
type textarea "[[GEOGRAPHIC_DATA][]"
type textarea "]"
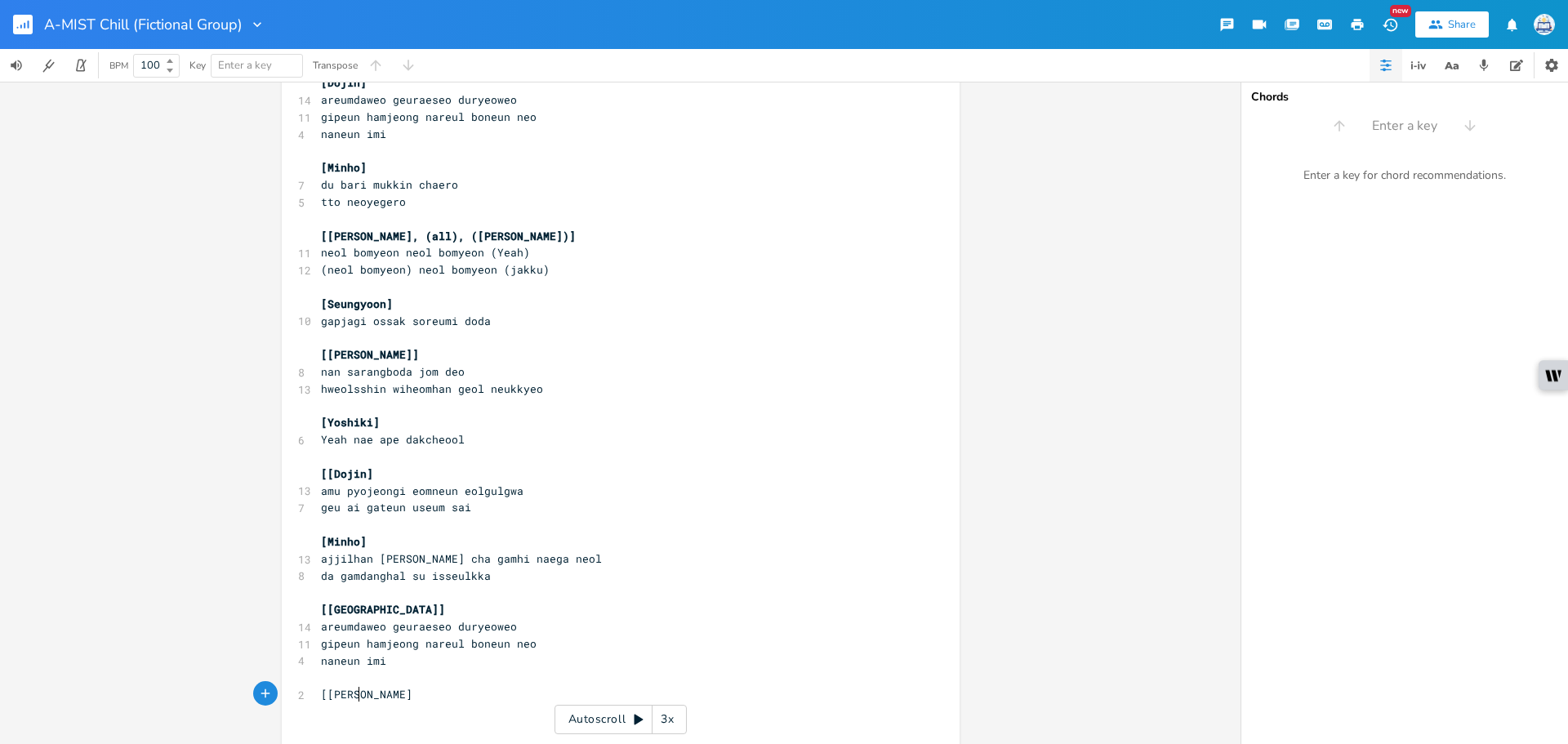
type textarea "[[PERSON_NAME]]"
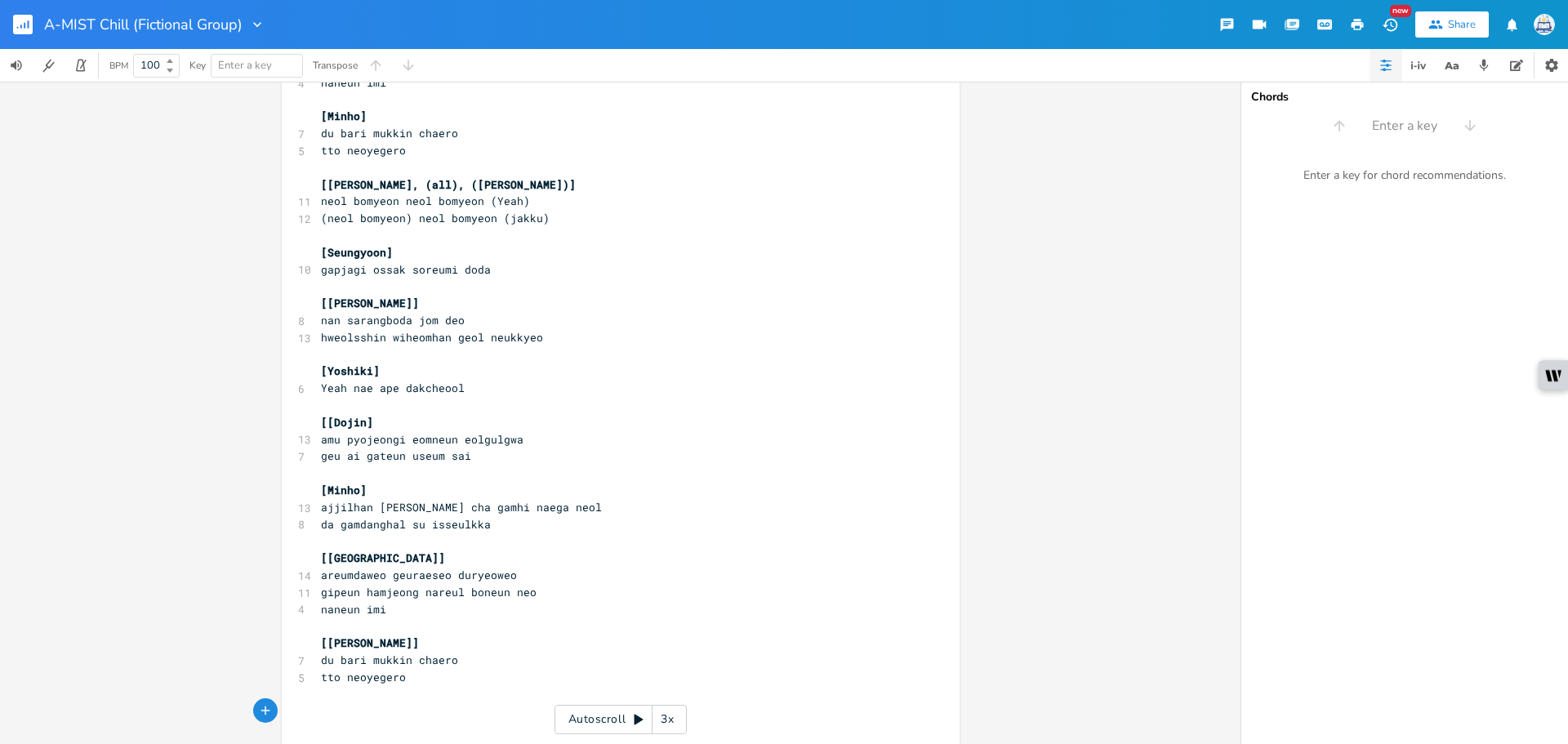
scroll to position [786, 0]
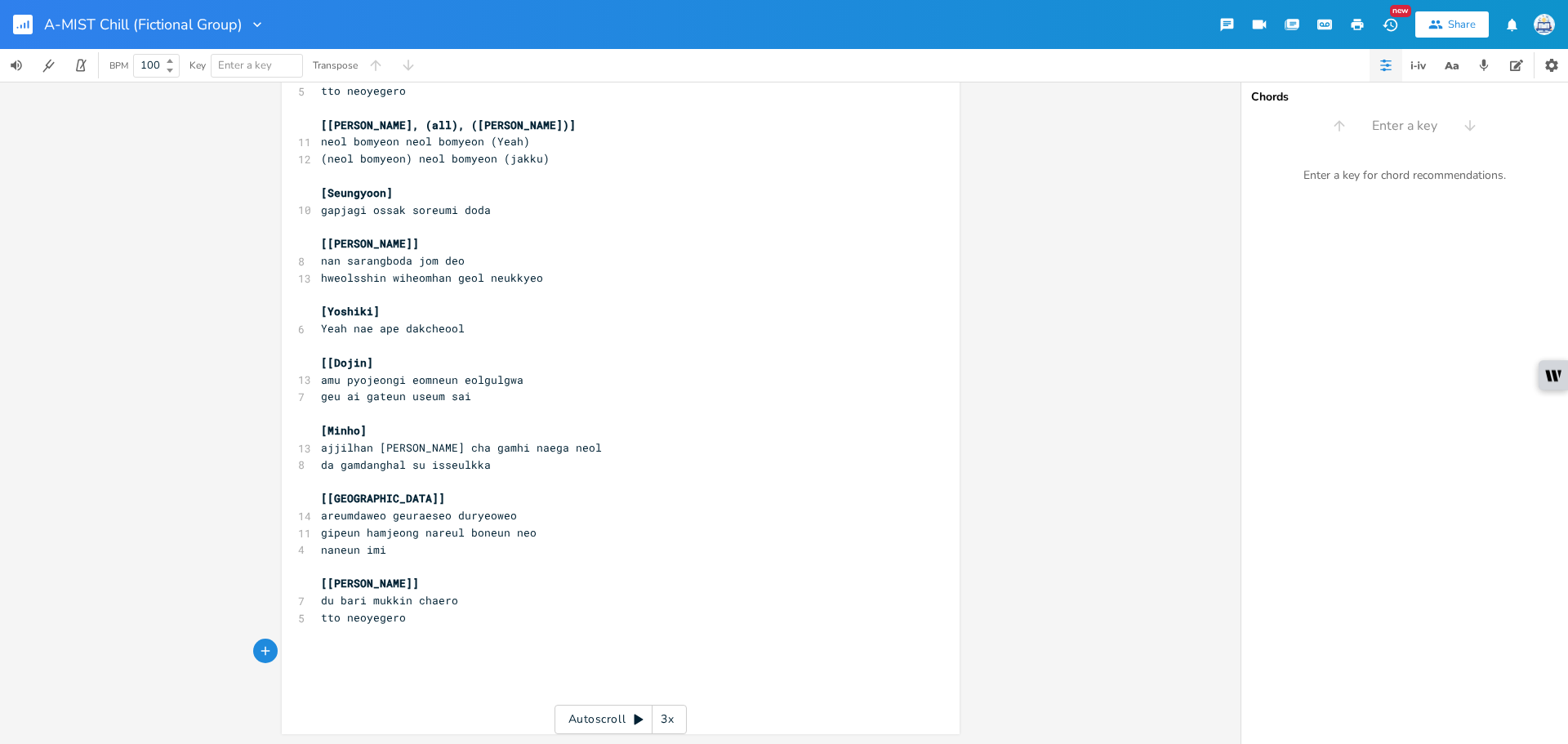
click at [332, 364] on span "[[Dojin]" at bounding box center [346, 363] width 52 height 15
click at [325, 362] on span "[[Dojin]" at bounding box center [346, 363] width 52 height 15
click at [331, 366] on span "[[Dojin]" at bounding box center [346, 363] width 52 height 15
click at [411, 637] on pre "​" at bounding box center [613, 635] width 590 height 17
click at [411, 644] on pre "​" at bounding box center [613, 651] width 590 height 17
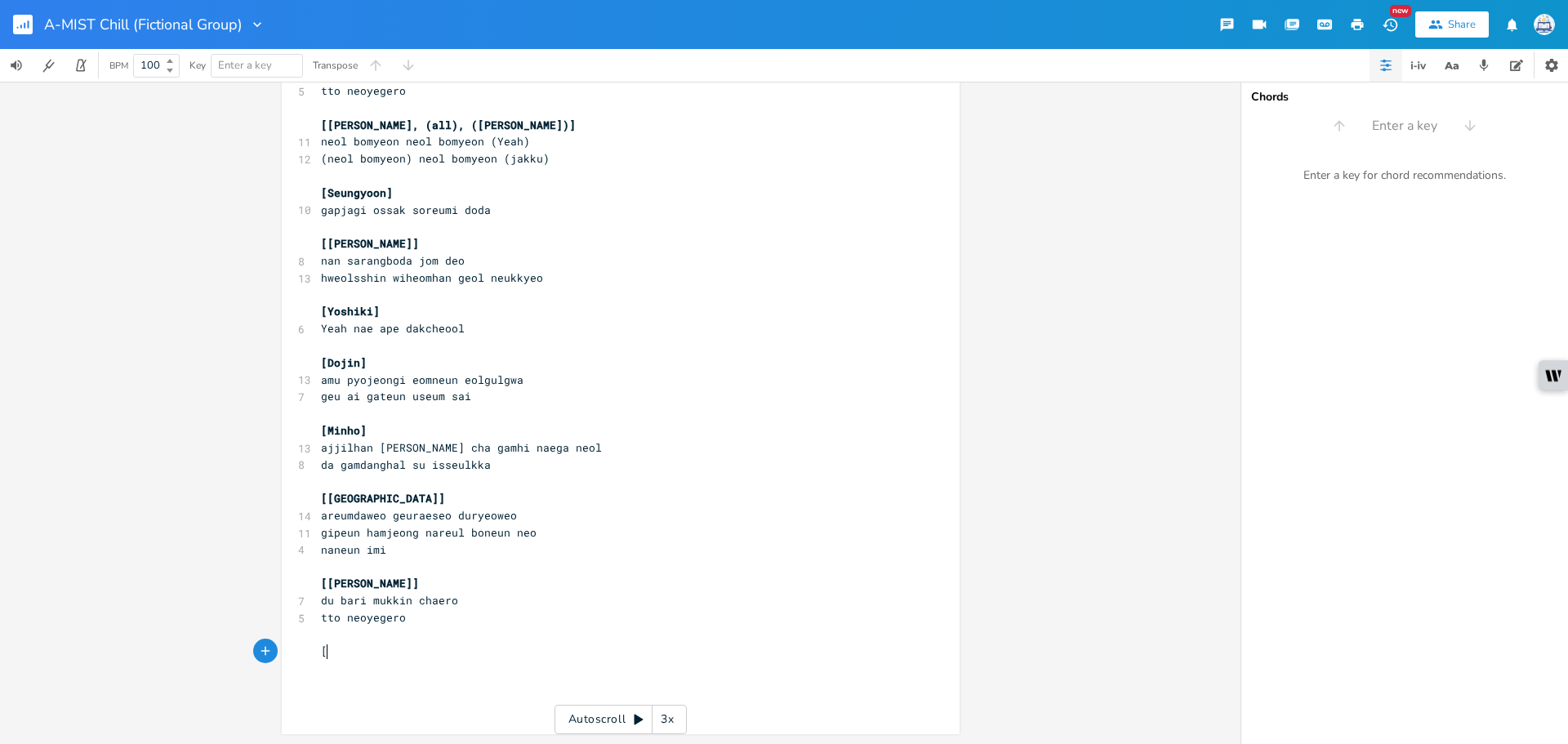
type textarea "[d"
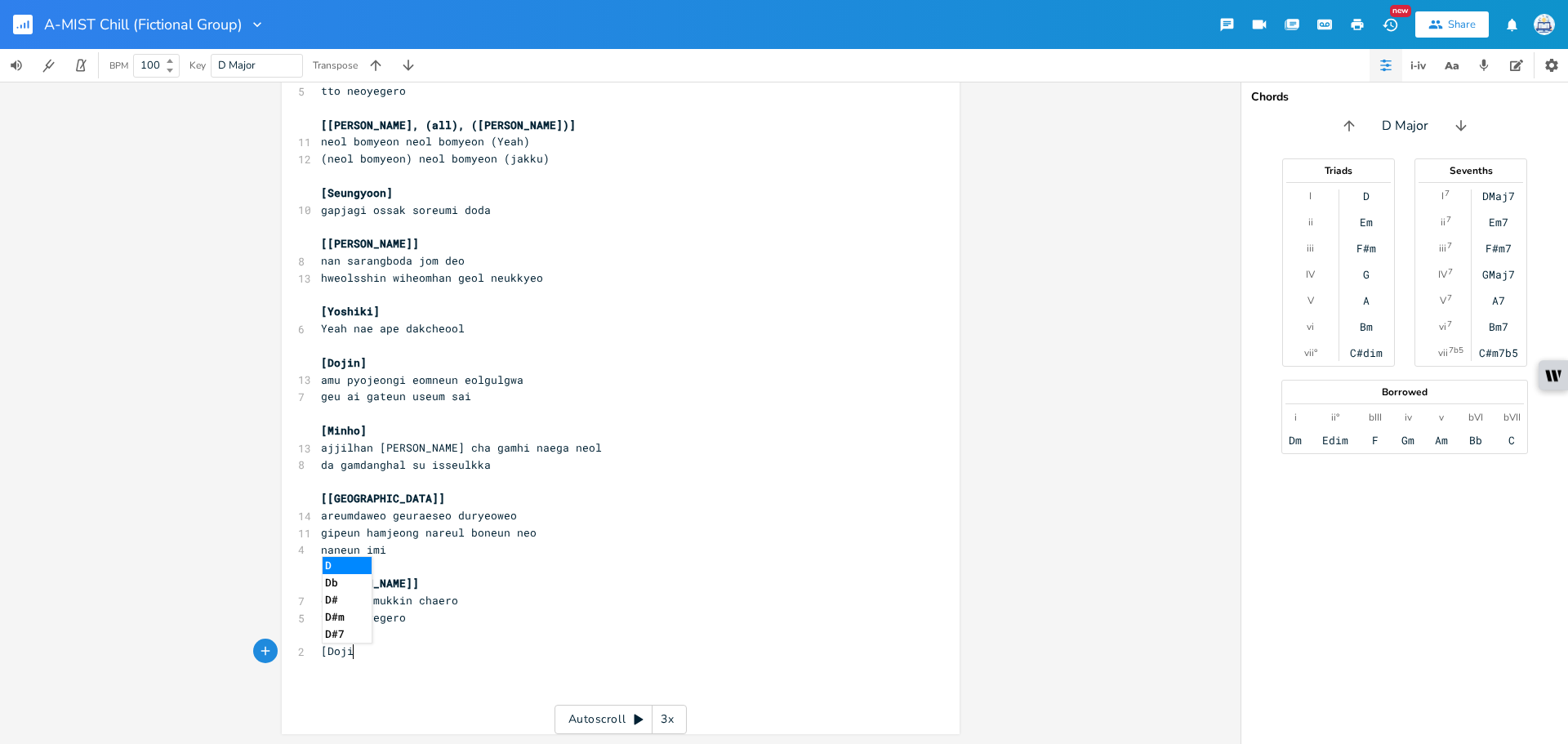
scroll to position [0, 26]
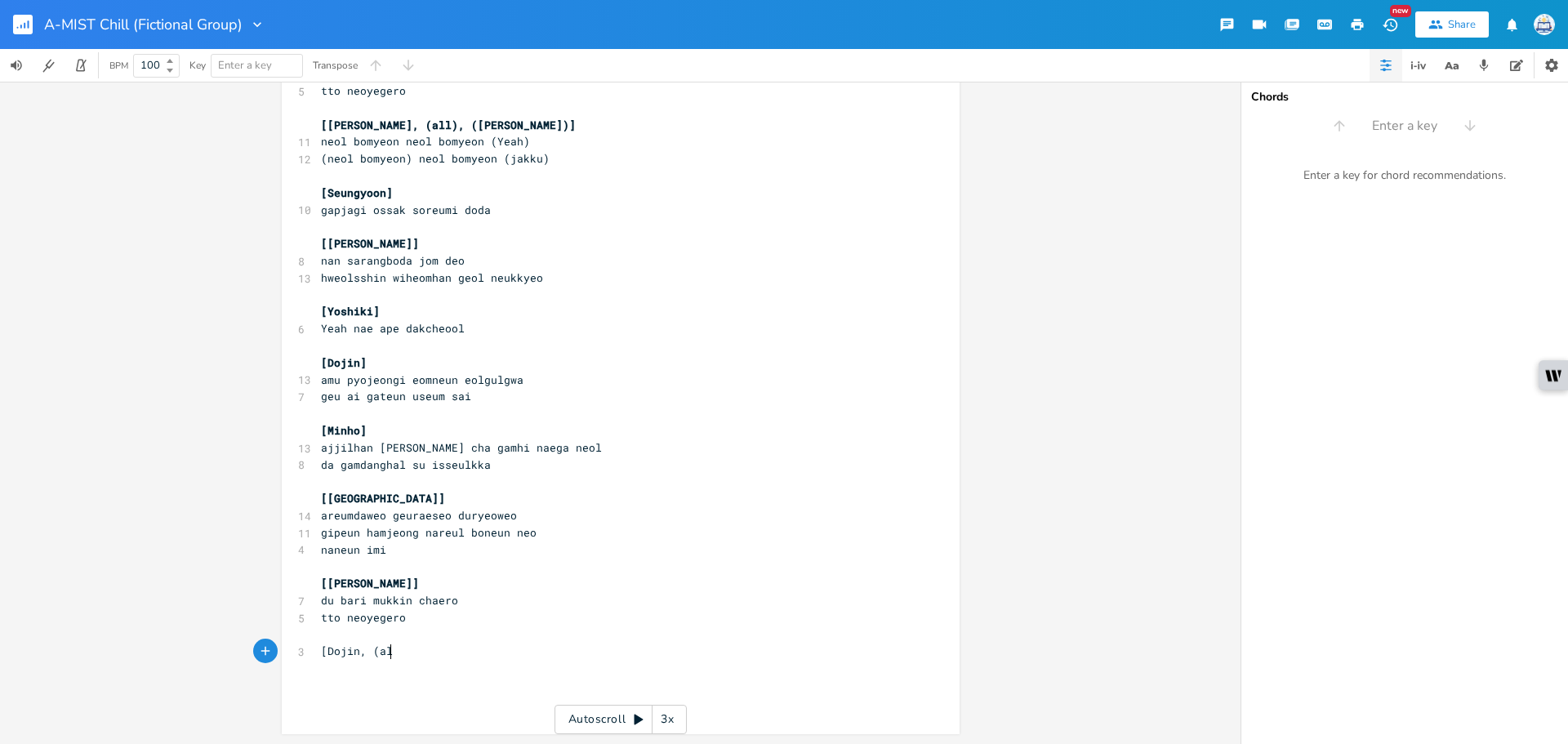
type textarea "Dojin, (all"
type textarea "Minho), (all),"
type textarea "(Dojin)]"
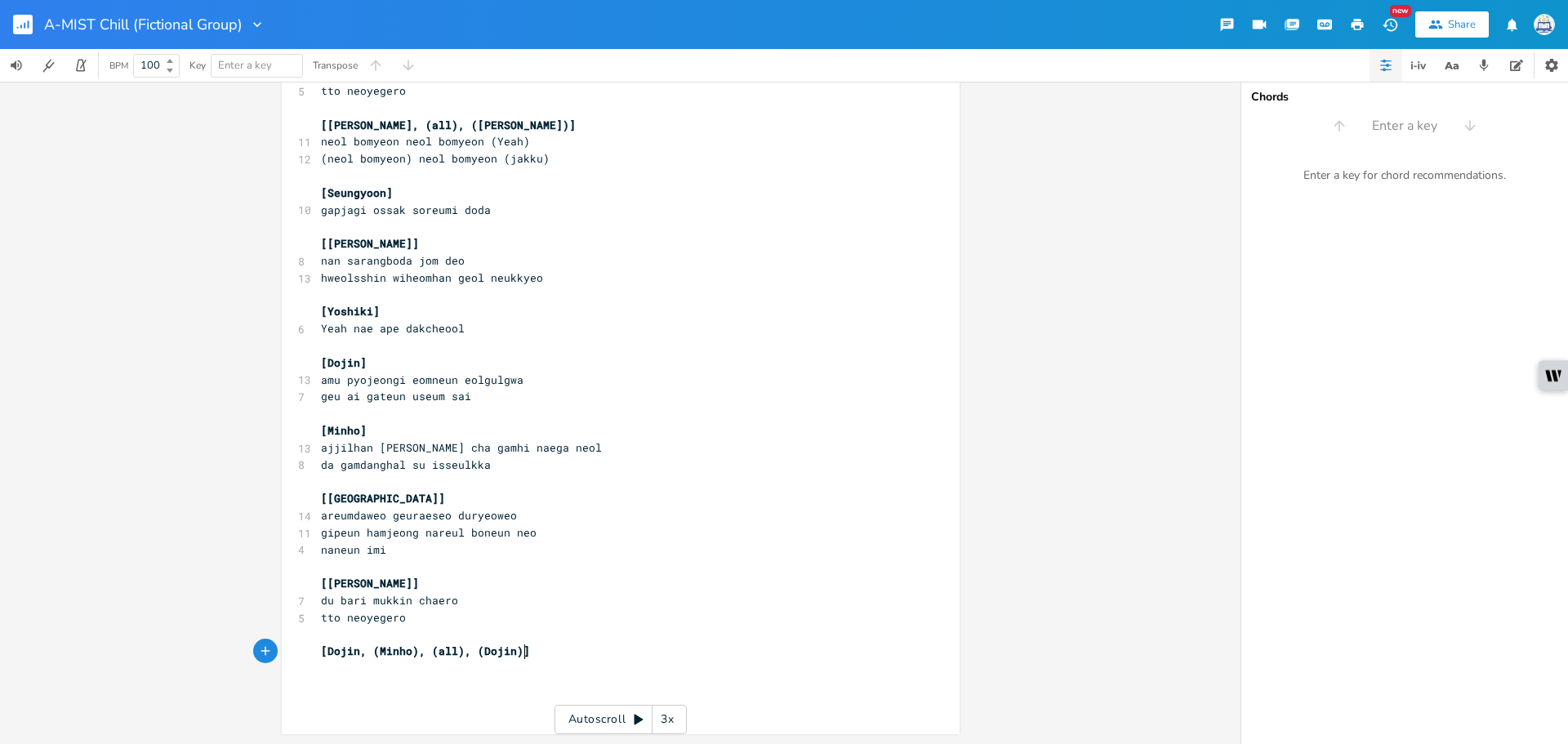
paste textarea ")"
type textarea ")"
click at [493, 687] on span "neol bomyeon (neol bomyeon) jakku)" at bounding box center [431, 685] width 223 height 15
type textarea "on) neol bomyeon (neol bomyeon) (jakku)"
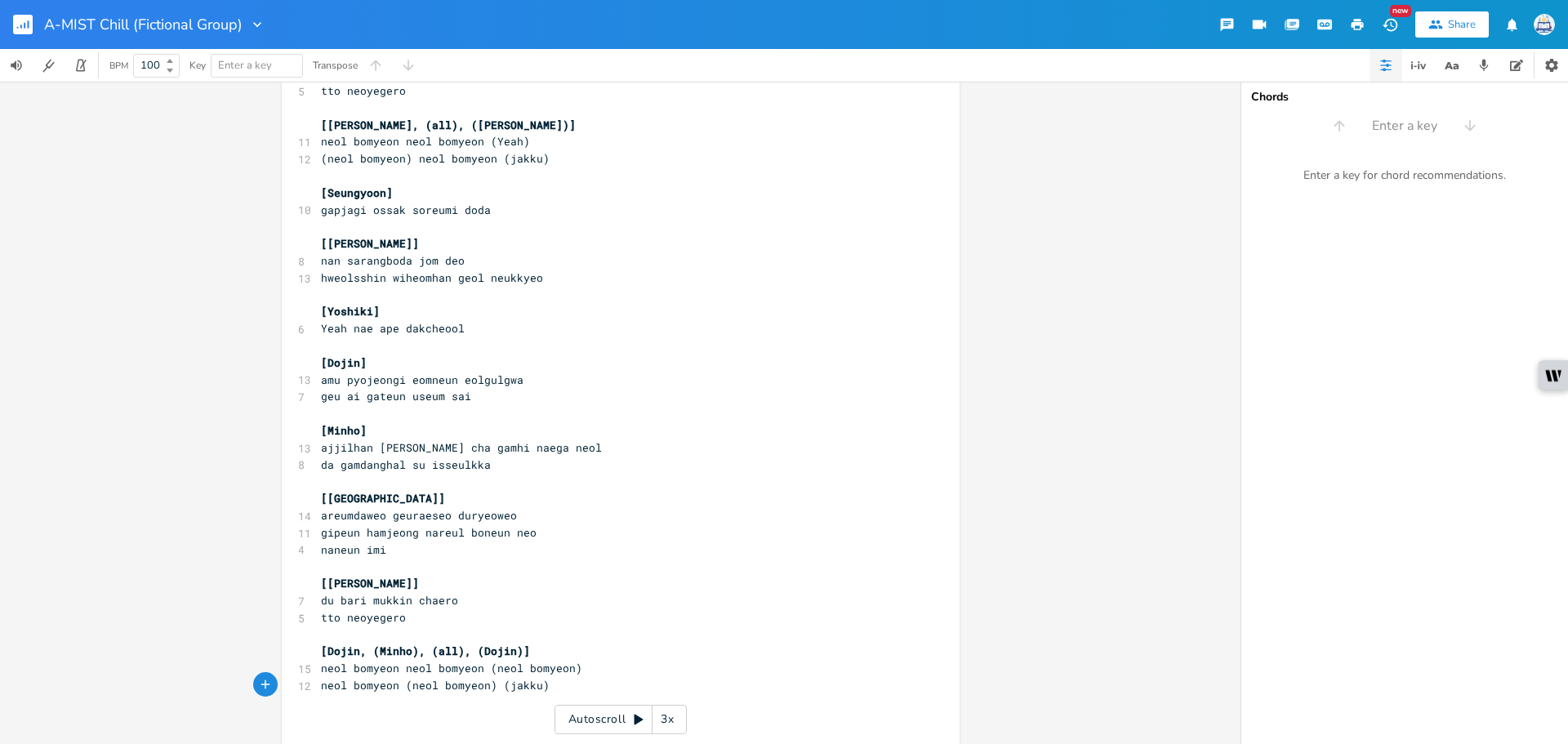
click at [549, 679] on pre "neol bomyeon (neol bomyeon) (jakku)" at bounding box center [613, 685] width 590 height 17
click at [544, 688] on pre "neol bomyeon (neol bomyeon) (jakku)" at bounding box center [613, 685] width 590 height 17
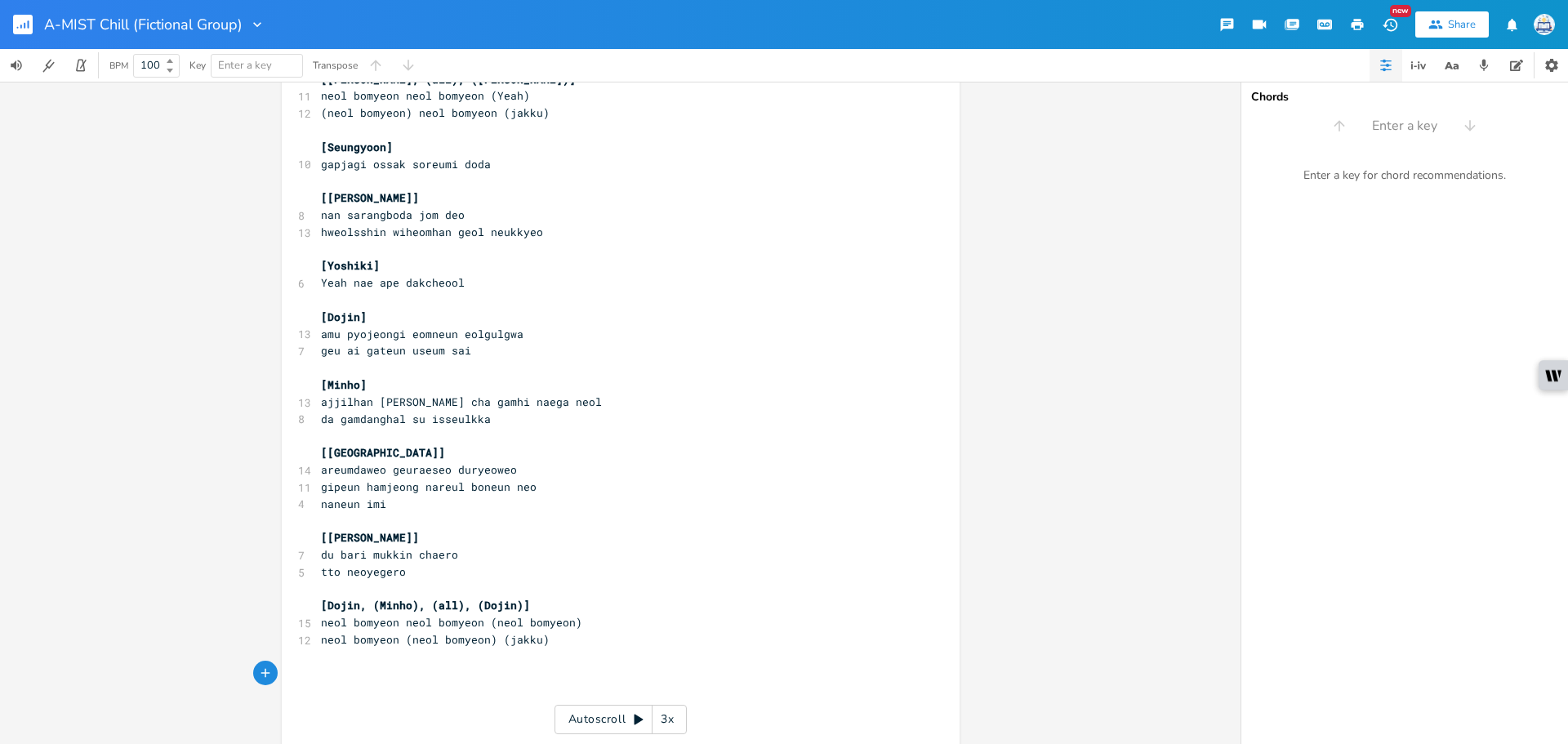
scroll to position [854, 0]
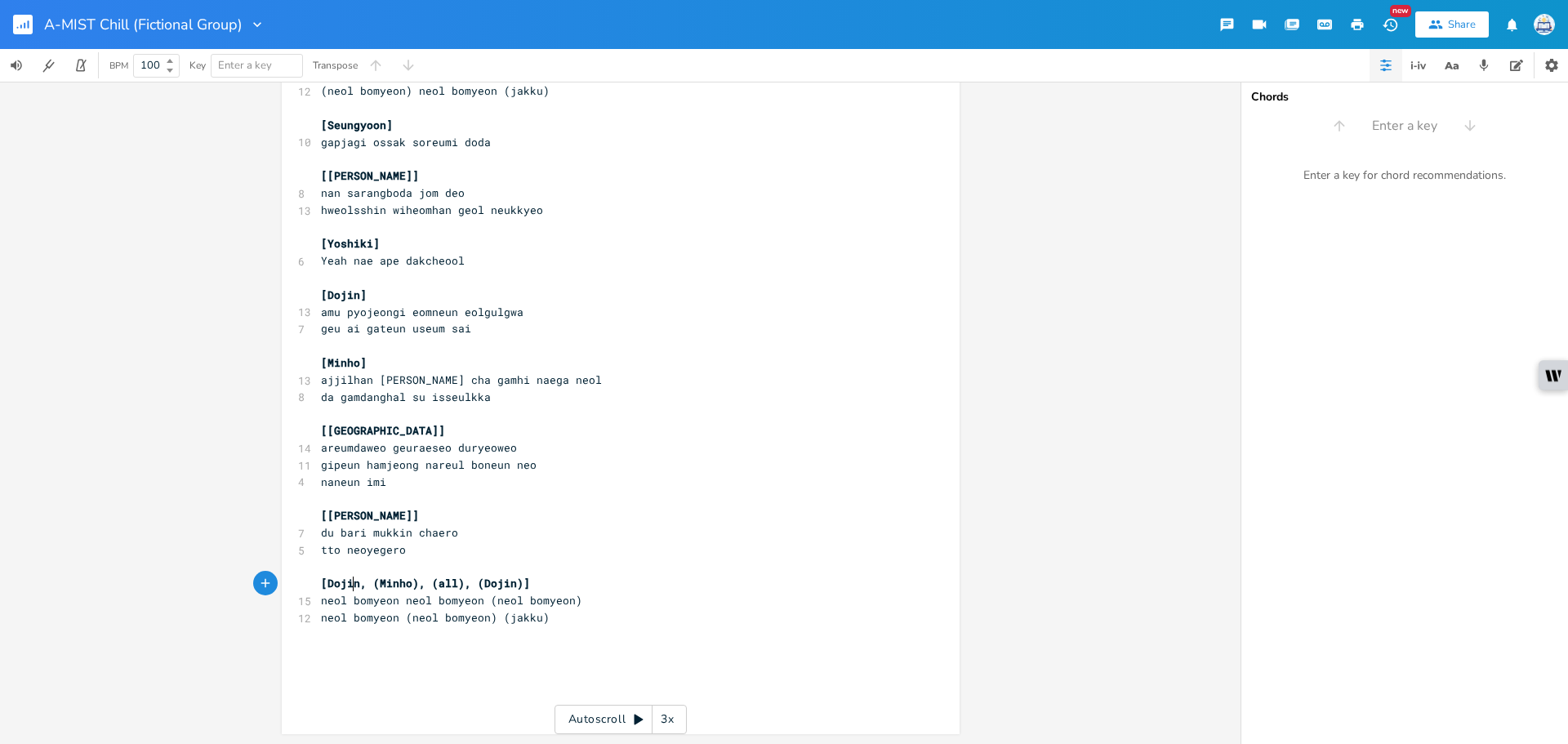
type textarea "Doji"
drag, startPoint x: 350, startPoint y: 584, endPoint x: 321, endPoint y: 584, distance: 29.0
click at [321, 584] on span "[Dojin, (Minho), (all), (Dojin)]" at bounding box center [425, 584] width 209 height 15
click at [345, 584] on span "[Dojin, (Minho), (all), (Dojin)]" at bounding box center [425, 584] width 209 height 15
click at [437, 651] on pre "​" at bounding box center [613, 652] width 590 height 17
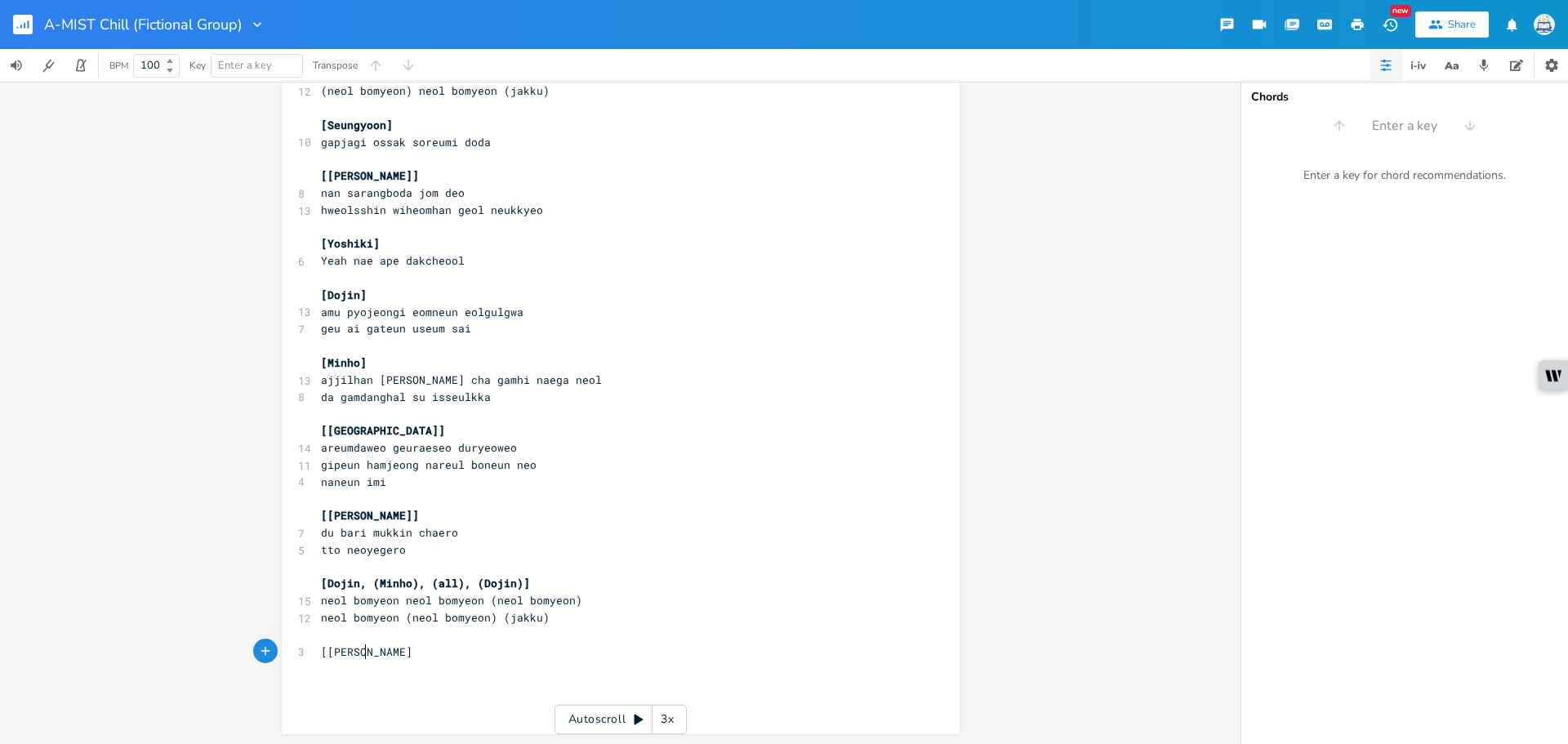
type textarea "[[PERSON_NAME]]"
click at [358, 585] on span "[Dojin, (Minho), (all), (Dojin)]" at bounding box center [425, 584] width 209 height 15
drag, startPoint x: 355, startPoint y: 585, endPoint x: 322, endPoint y: 588, distance: 33.1
click at [322, 588] on span "[Dojin, (Minho), (all), (Dojin)]" at bounding box center [425, 584] width 209 height 15
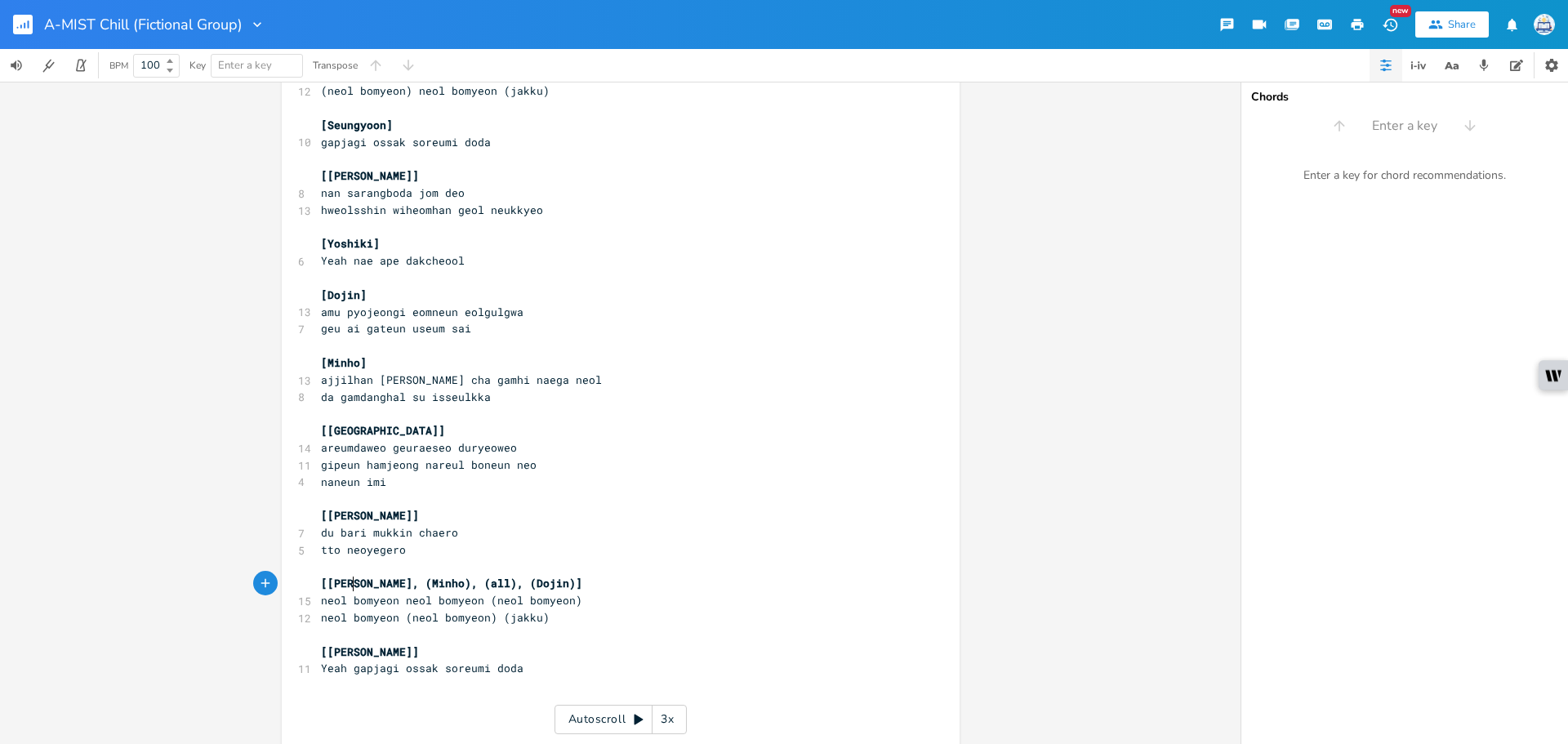
type textarea "Minho"
drag, startPoint x: 475, startPoint y: 586, endPoint x: 506, endPoint y: 586, distance: 31.0
click at [506, 586] on span "[[PERSON_NAME], (Minho), (all), (Dojin)]" at bounding box center [451, 584] width 261 height 15
type textarea "H"
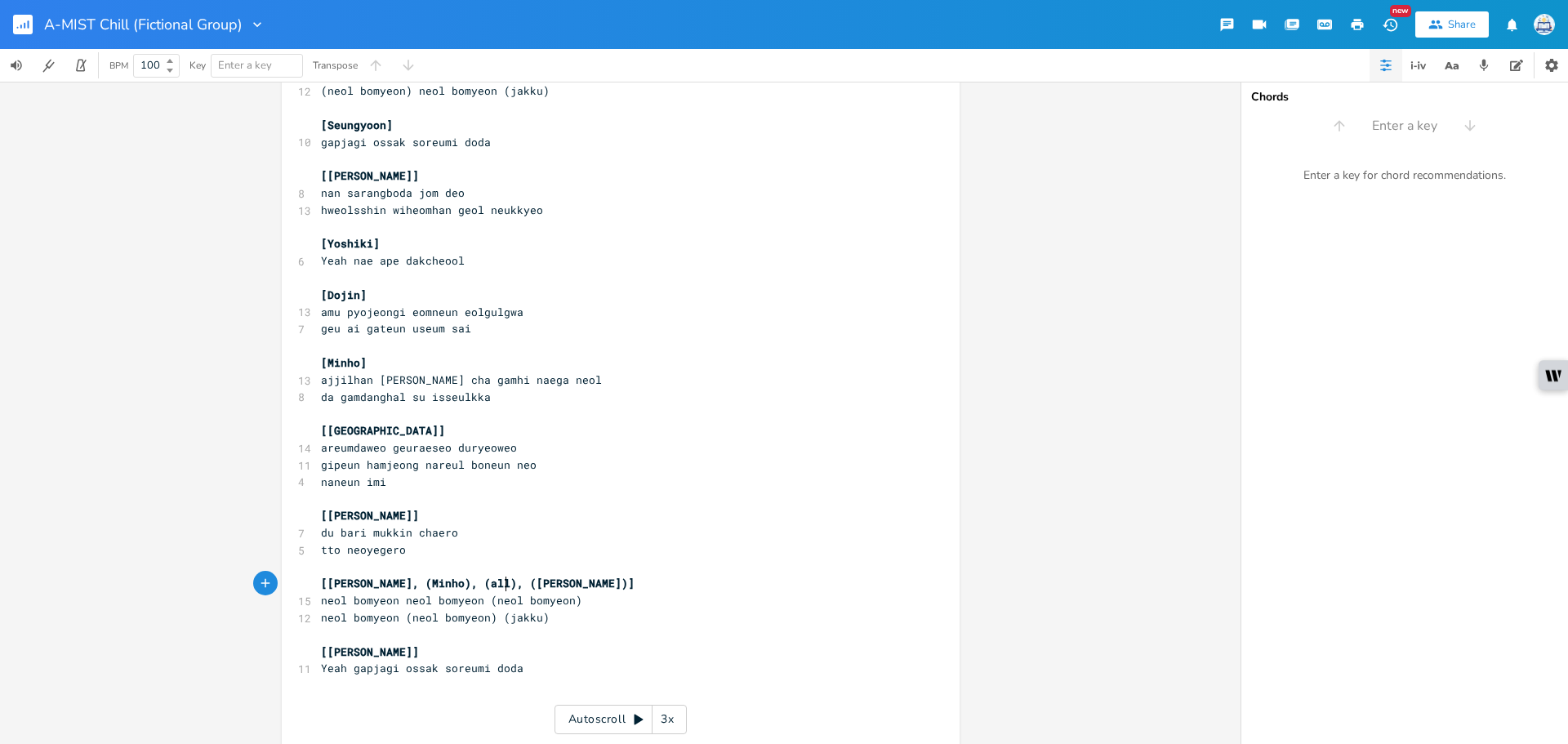
type textarea "[PERSON_NAME]"
drag, startPoint x: 407, startPoint y: 583, endPoint x: 376, endPoint y: 584, distance: 31.0
click at [376, 584] on span "[[PERSON_NAME], (Minho), (all), ([PERSON_NAME])]" at bounding box center [477, 584] width 313 height 15
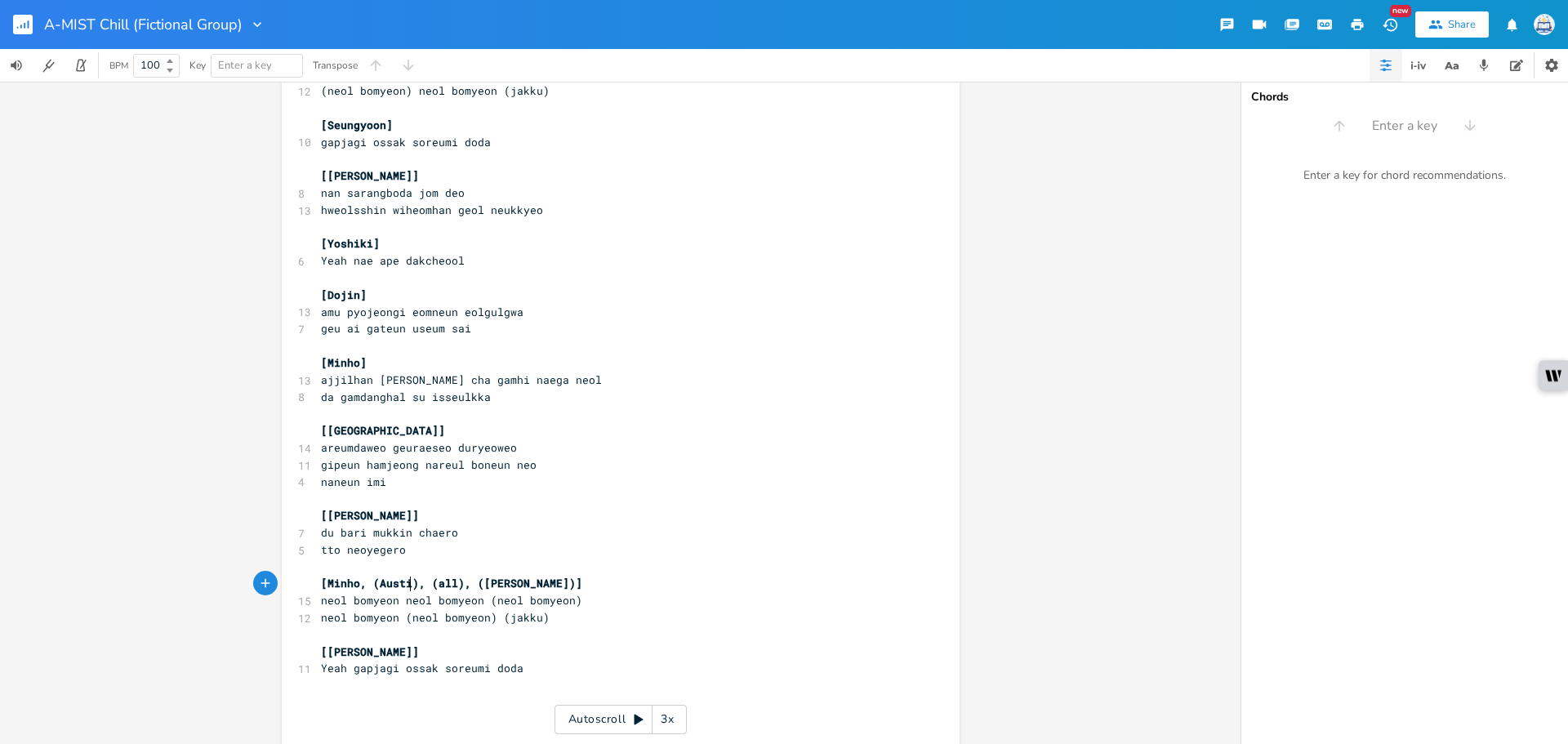
type textarea "Austin"
type textarea "aru"
drag, startPoint x: 364, startPoint y: 647, endPoint x: 343, endPoint y: 649, distance: 21.1
click at [343, 649] on span "[[PERSON_NAME]]" at bounding box center [369, 651] width 98 height 15
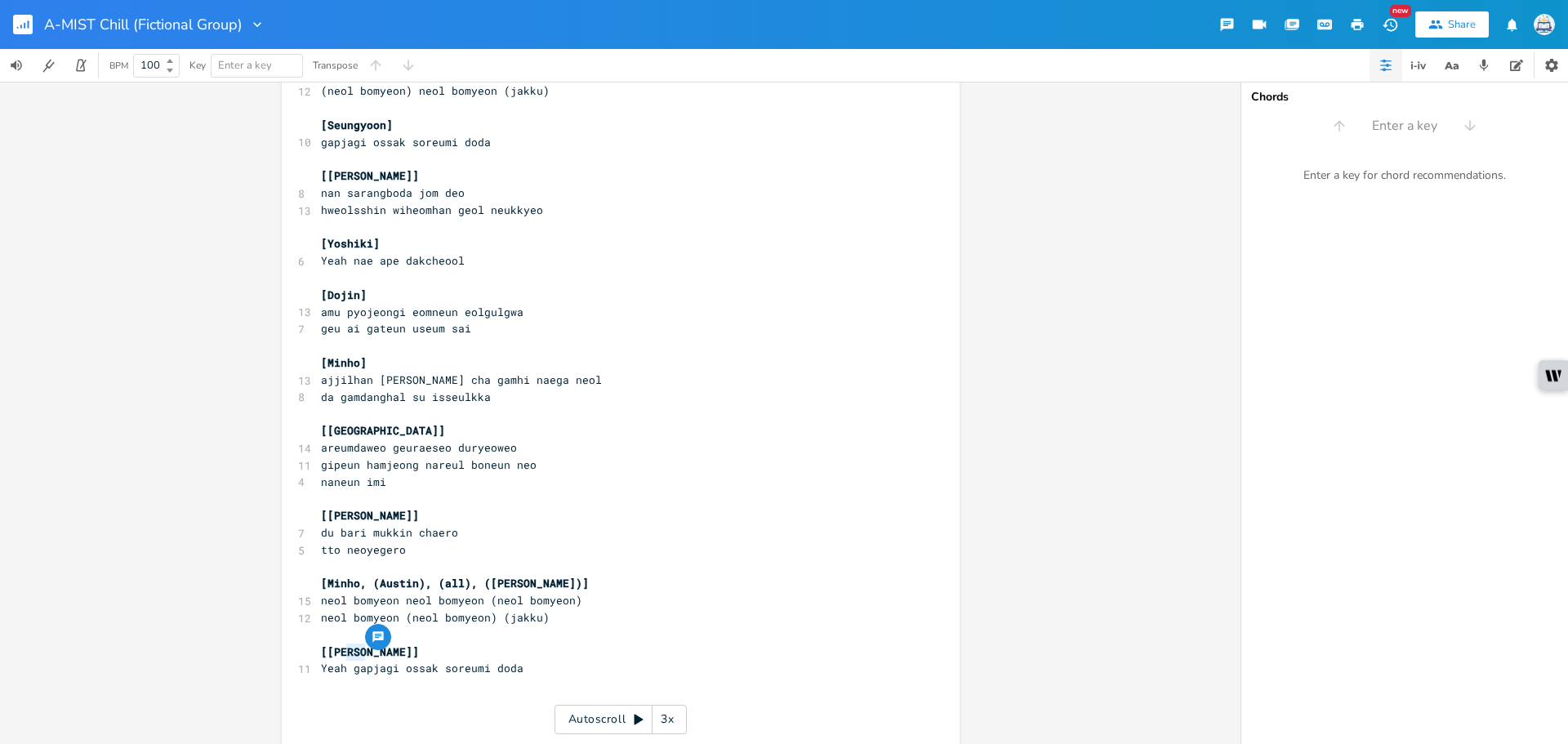
click at [362, 652] on span "[[PERSON_NAME]]" at bounding box center [369, 651] width 98 height 15
drag, startPoint x: 362, startPoint y: 652, endPoint x: 321, endPoint y: 652, distance: 41.0
click at [321, 652] on span "[[PERSON_NAME]]" at bounding box center [369, 651] width 98 height 15
type textarea "Dojin"
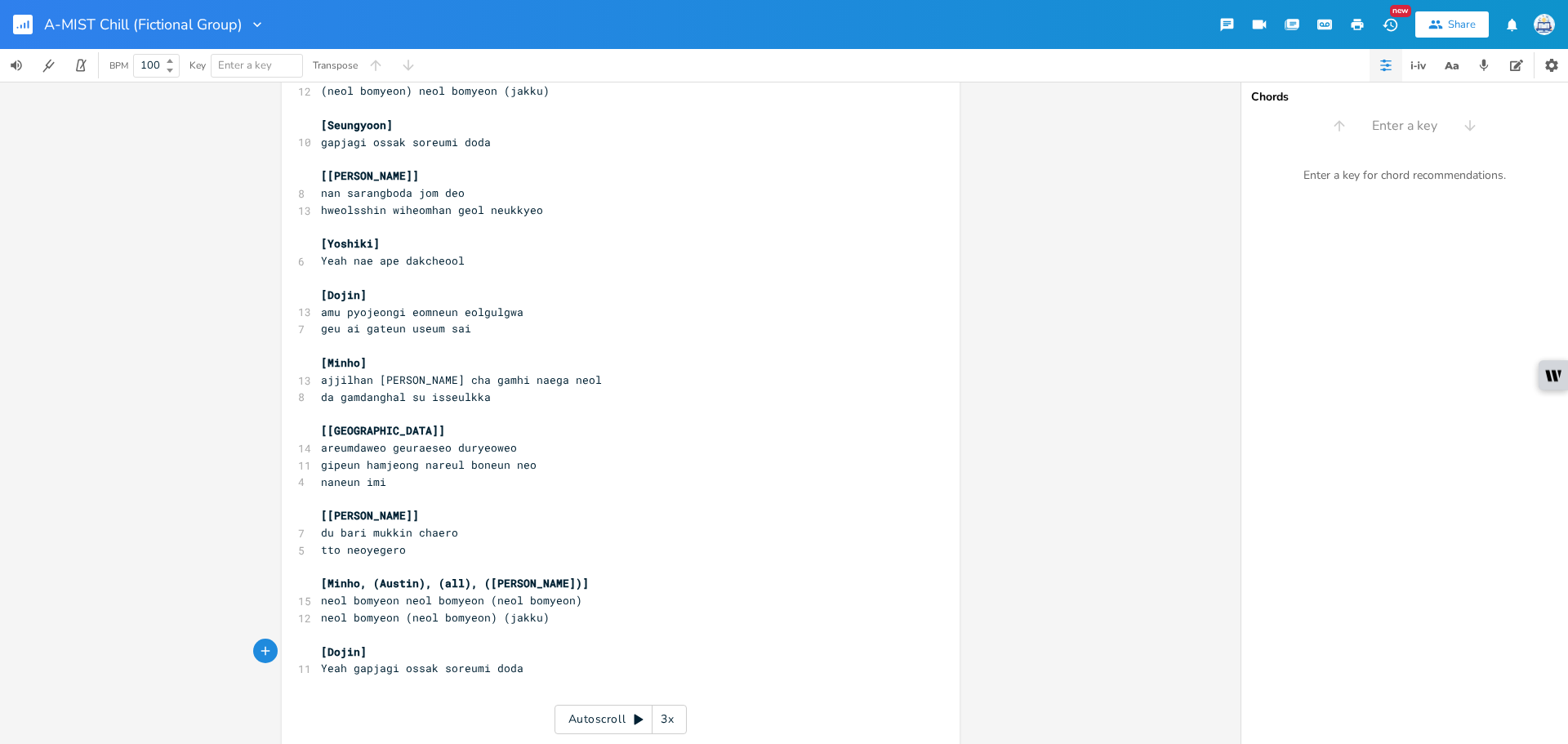
click at [369, 700] on pre "​" at bounding box center [613, 703] width 590 height 17
type textarea "[[PERSON_NAME], ([PERSON_NAME])]"
paste textarea ")"
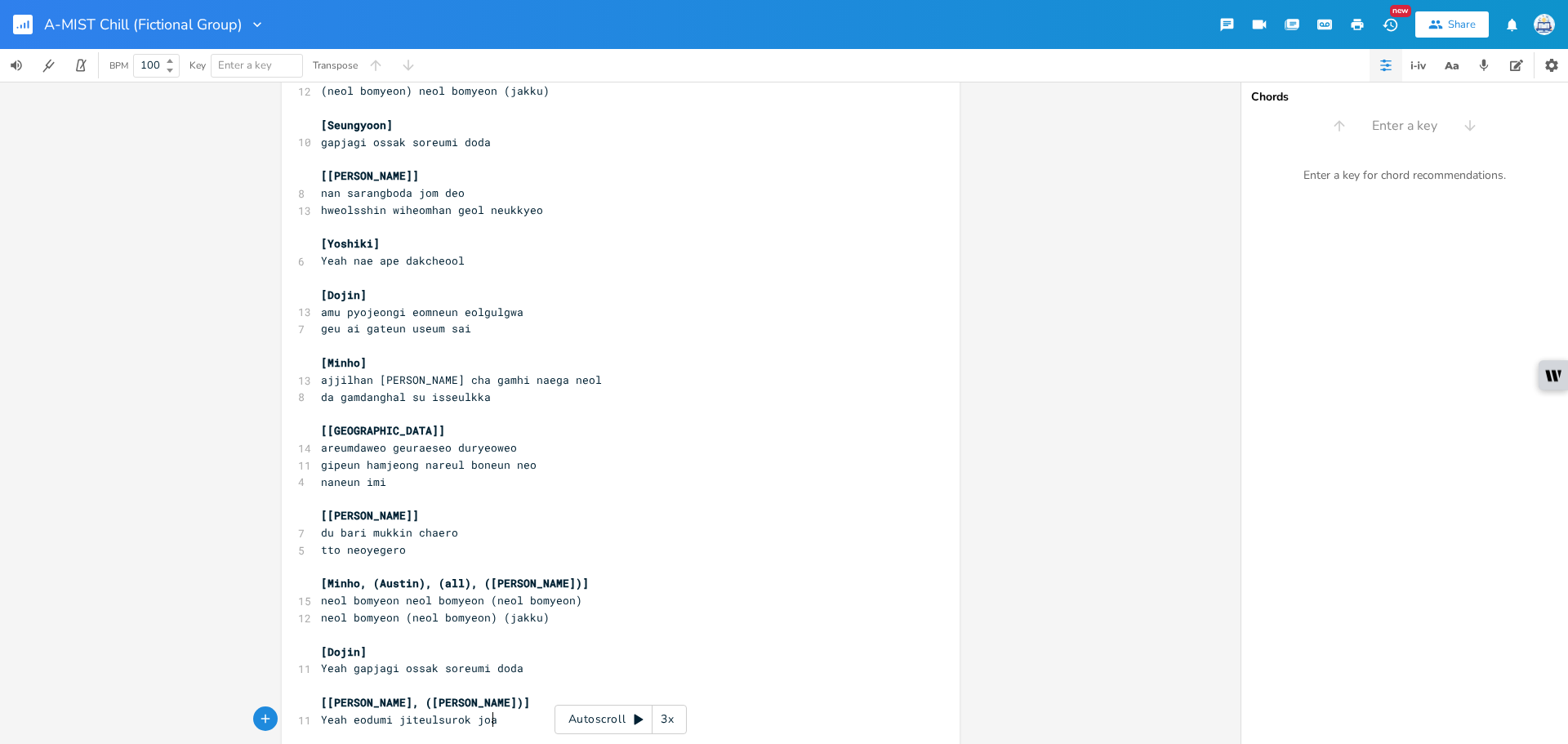
scroll to position [896, 0]
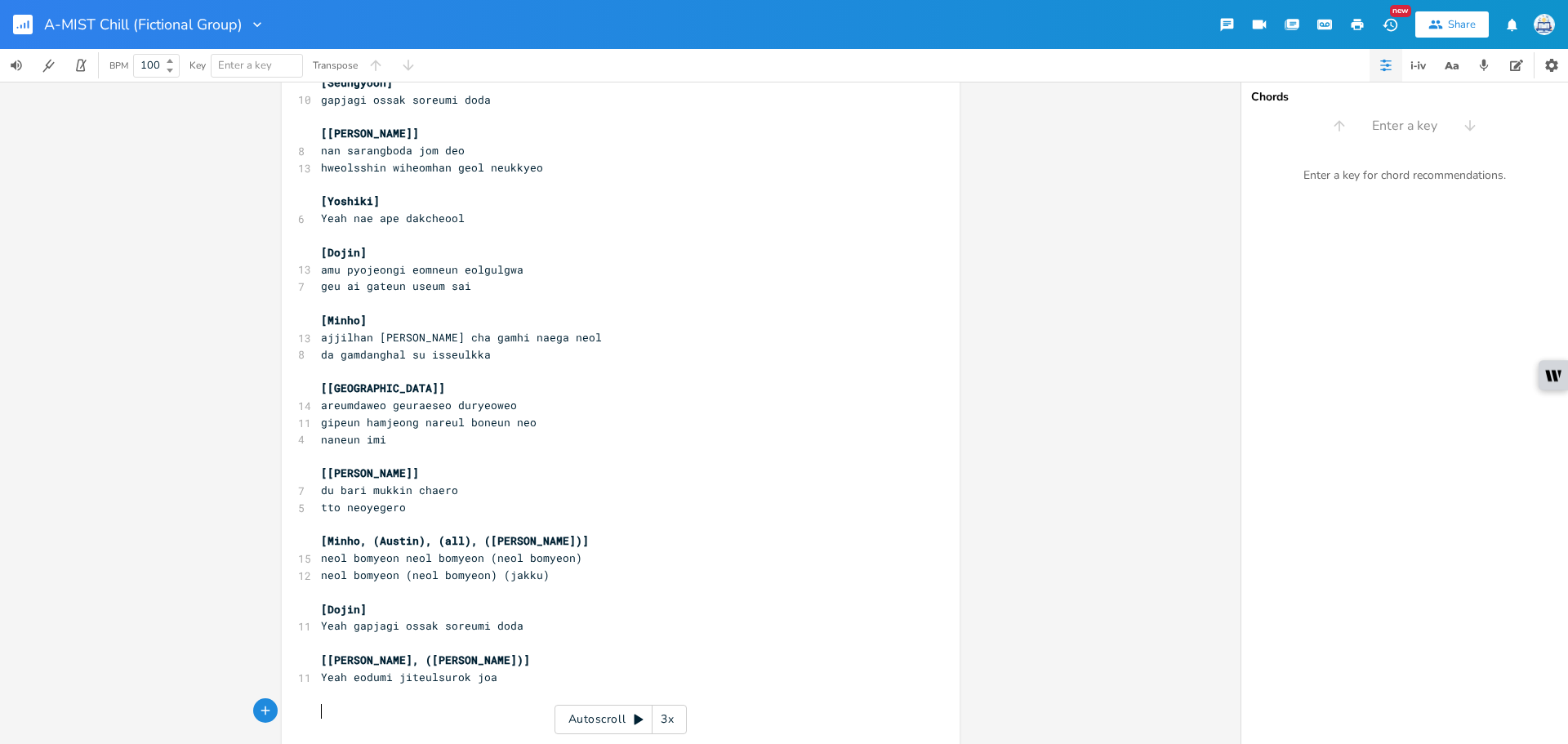
click at [515, 669] on pre "Yeah eodumi jiteulsurok joa" at bounding box center [613, 677] width 590 height 17
type textarea ")"
click at [463, 681] on span "Yeah eodumi jiteulsurok joa)" at bounding box center [412, 677] width 183 height 15
click at [467, 682] on span "Yeah eodumi jiteulsurok joa)" at bounding box center [412, 677] width 183 height 15
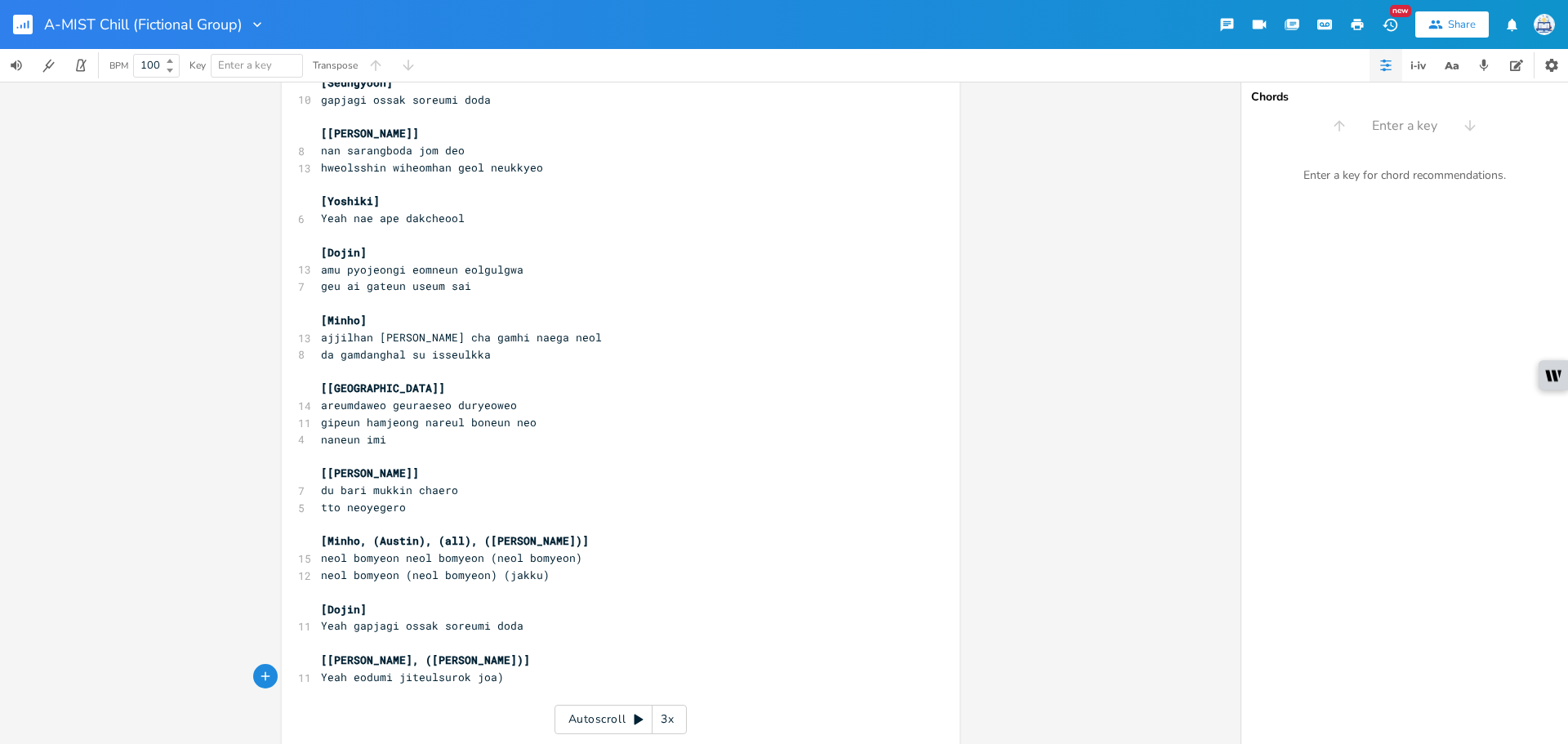
type textarea "("
click at [518, 683] on pre "Yeah eodumi jiteulsurok (joa)" at bounding box center [613, 677] width 590 height 17
type textarea "''"
type textarea "[[PERSON_NAME], ([PERSON_NAME])]"
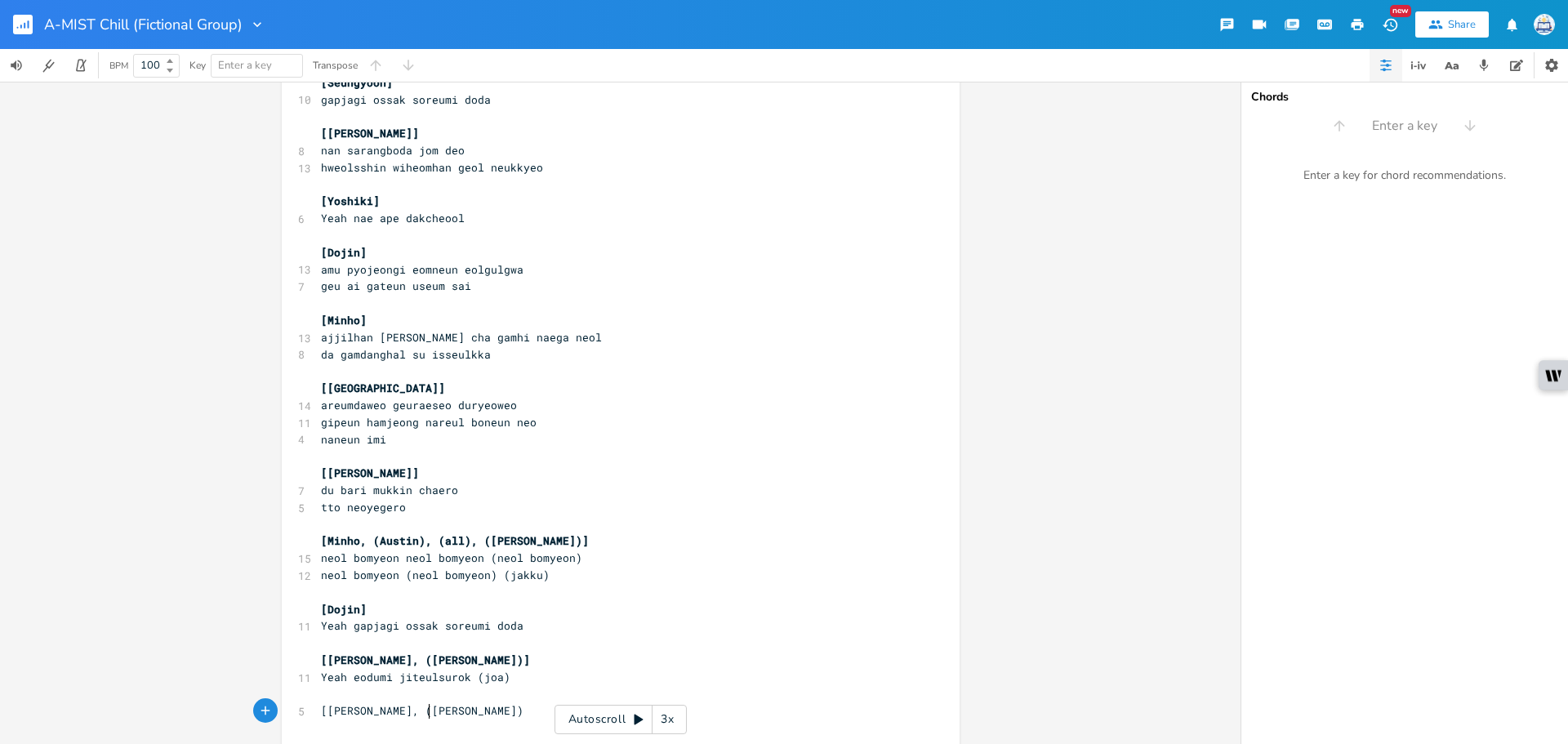
scroll to position [0, 78]
paste textarea ")"
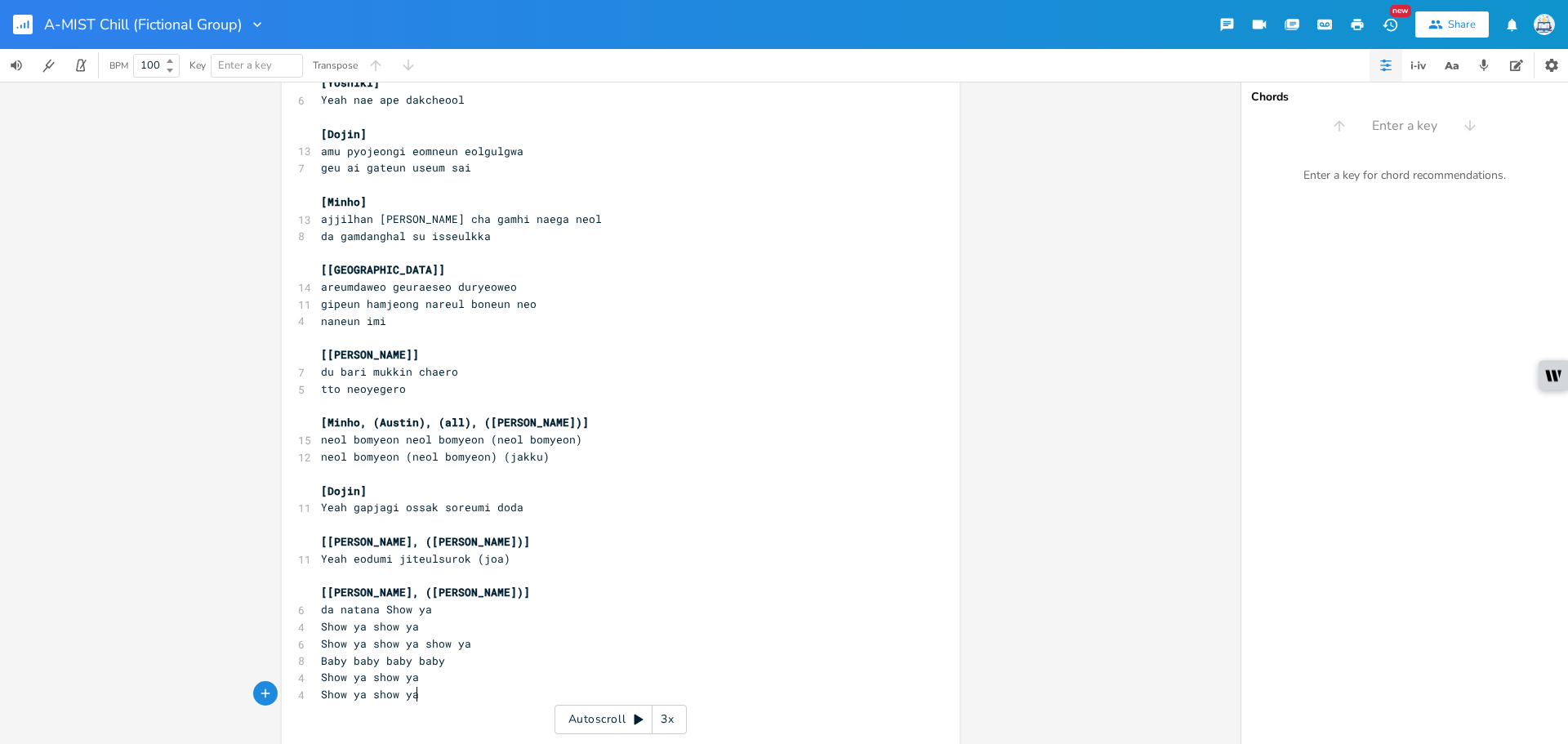
type textarea ")"
click at [371, 699] on span "Show ya show ya)" at bounding box center [373, 695] width 104 height 15
click at [362, 699] on span "Show ya show ya)" at bounding box center [373, 695] width 104 height 15
click at [365, 699] on span "Show ya show ya)" at bounding box center [373, 695] width 104 height 15
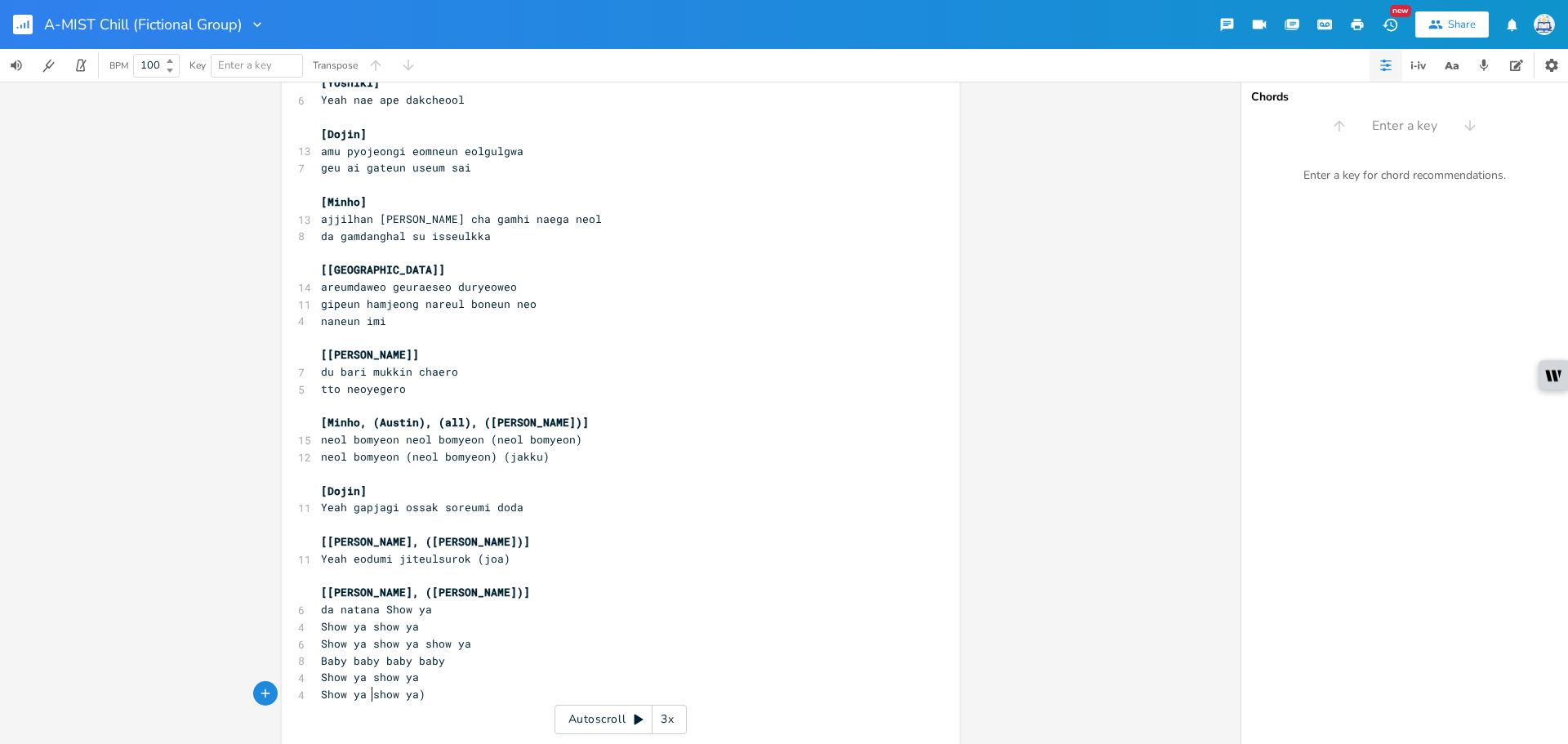
type textarea "("
click at [528, 686] on pre "Show ya (show ya)" at bounding box center [613, 695] width 590 height 17
click at [567, 687] on pre "Show ya (show ya)" at bounding box center [613, 695] width 590 height 17
click at [478, 648] on pre "Show ya show ya show ya" at bounding box center [613, 644] width 590 height 17
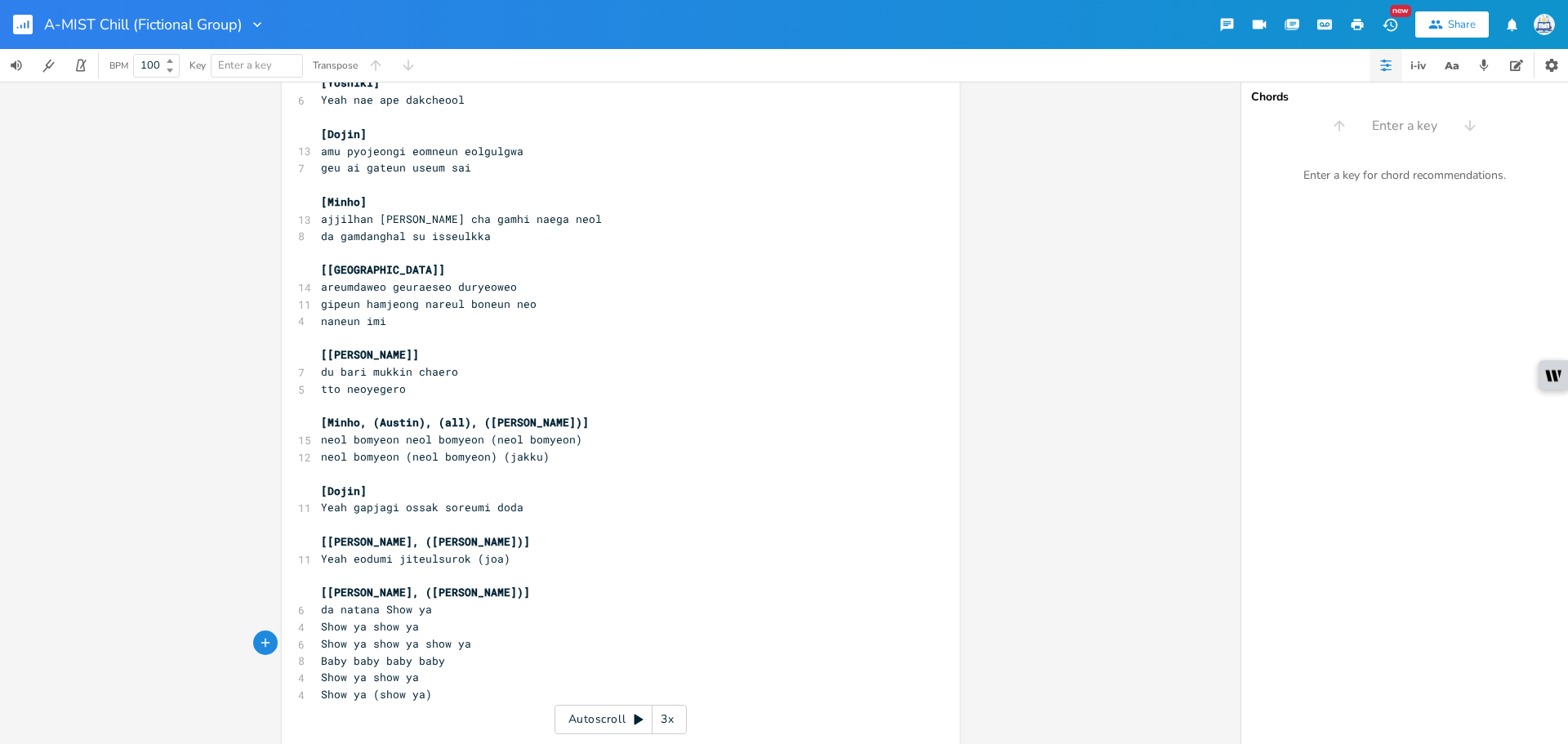
type textarea ")"
click at [419, 644] on span "Show ya show ya show ya)" at bounding box center [398, 644] width 157 height 15
type textarea "("
click at [426, 696] on pre "Show ya (show ya)" at bounding box center [613, 695] width 590 height 17
click at [373, 699] on span "Show ya (show ya" at bounding box center [373, 695] width 104 height 15
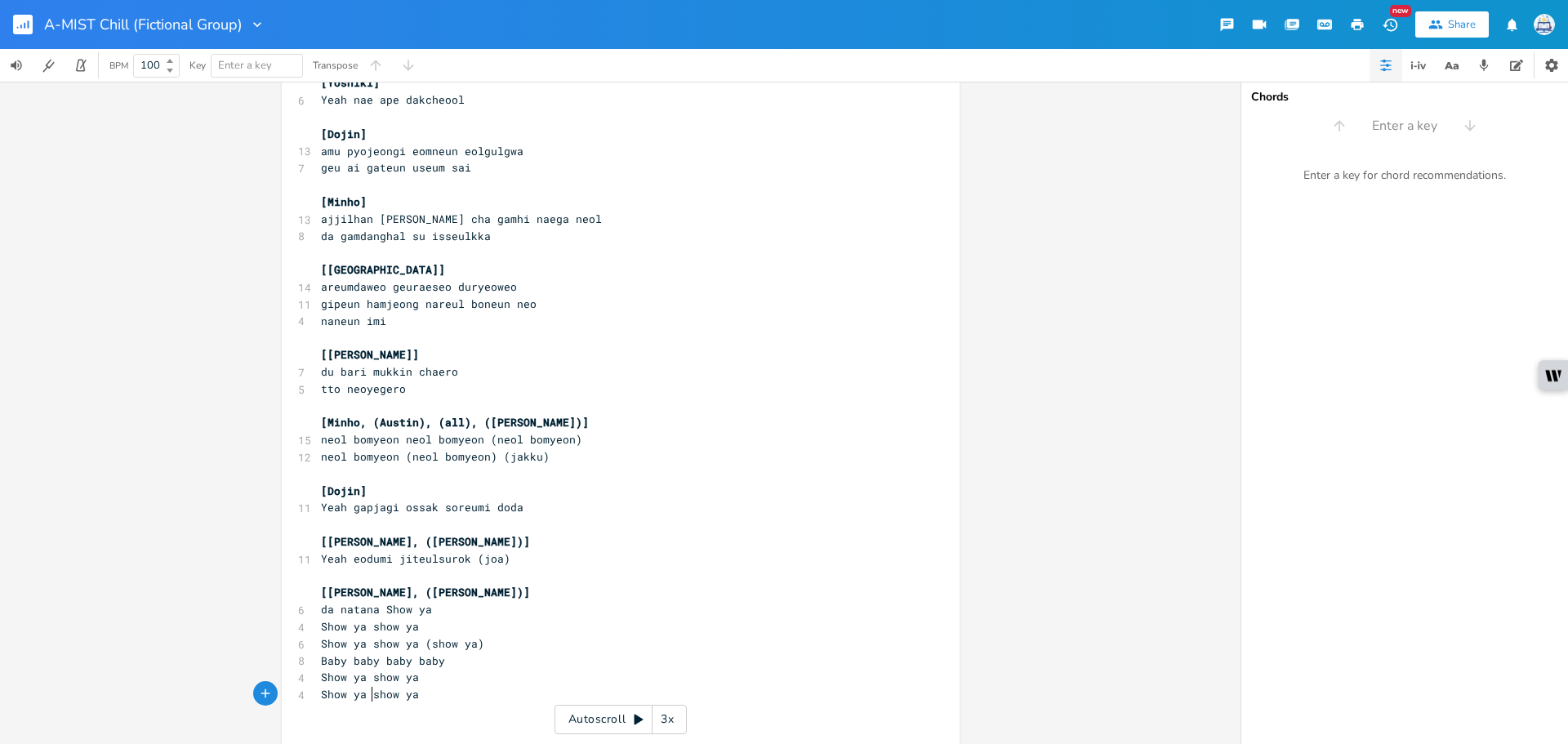
click at [463, 690] on pre "Show ya show ya" at bounding box center [613, 695] width 590 height 17
type textarea "[Seungyoon]"
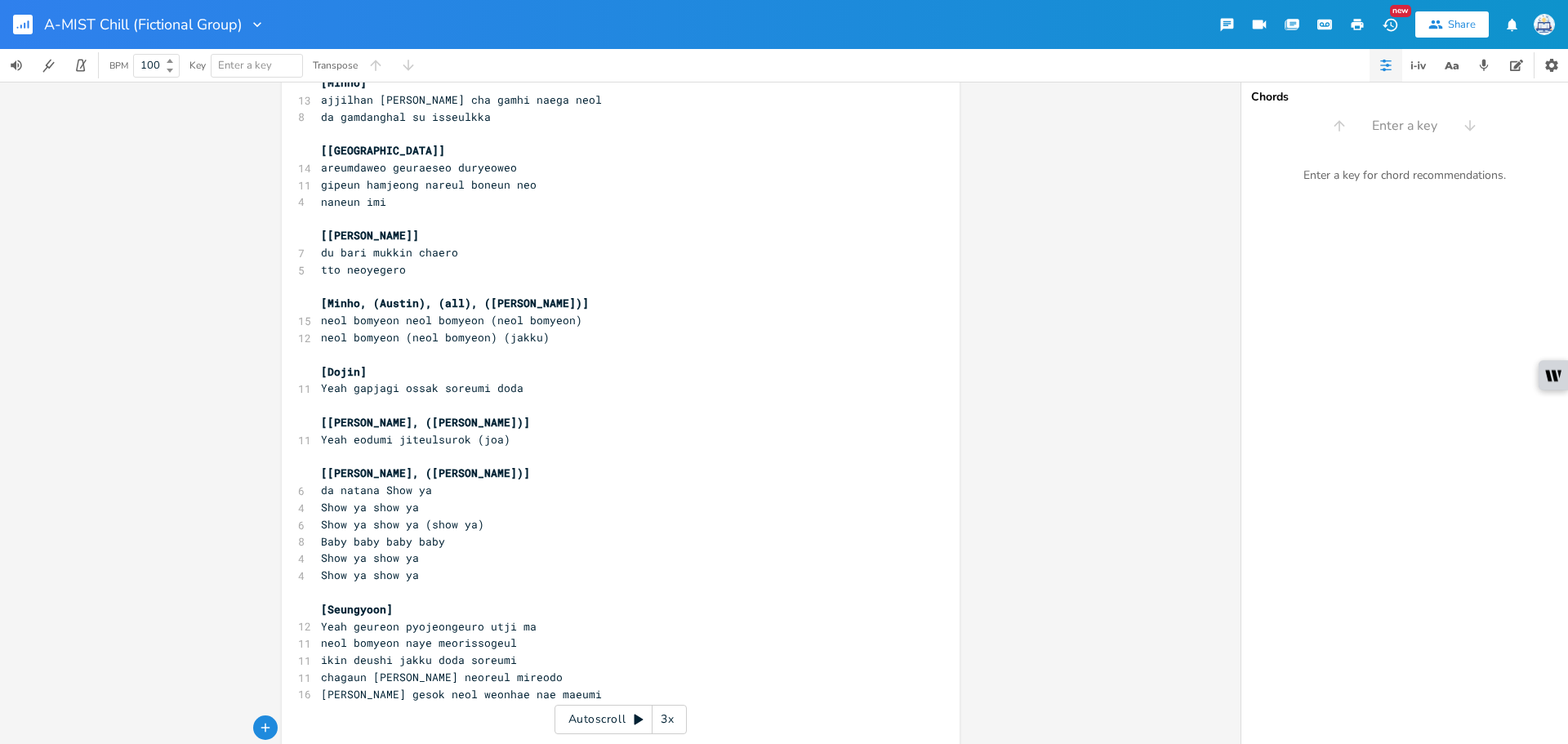
scroll to position [1137, 0]
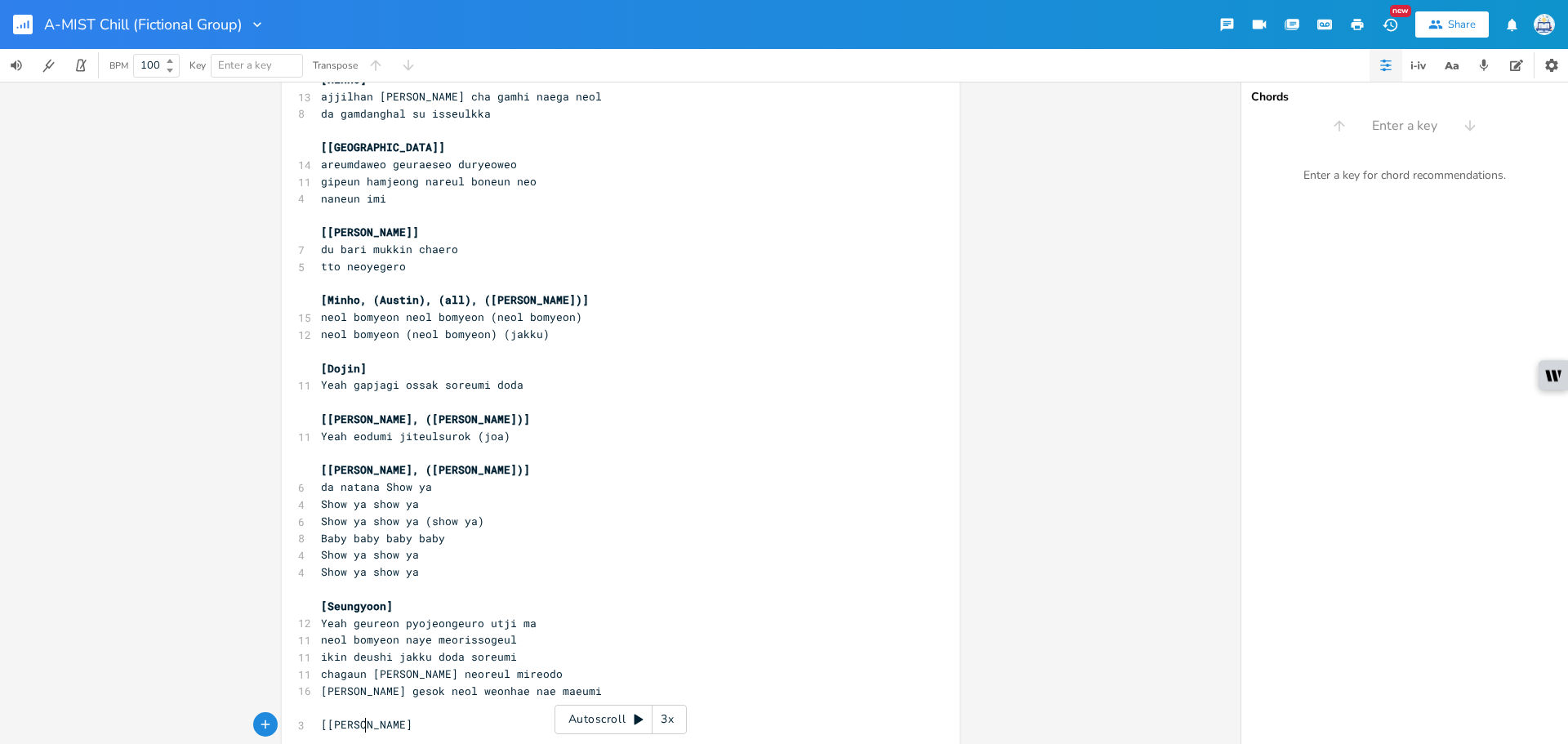
type textarea "[[PERSON_NAME]]"
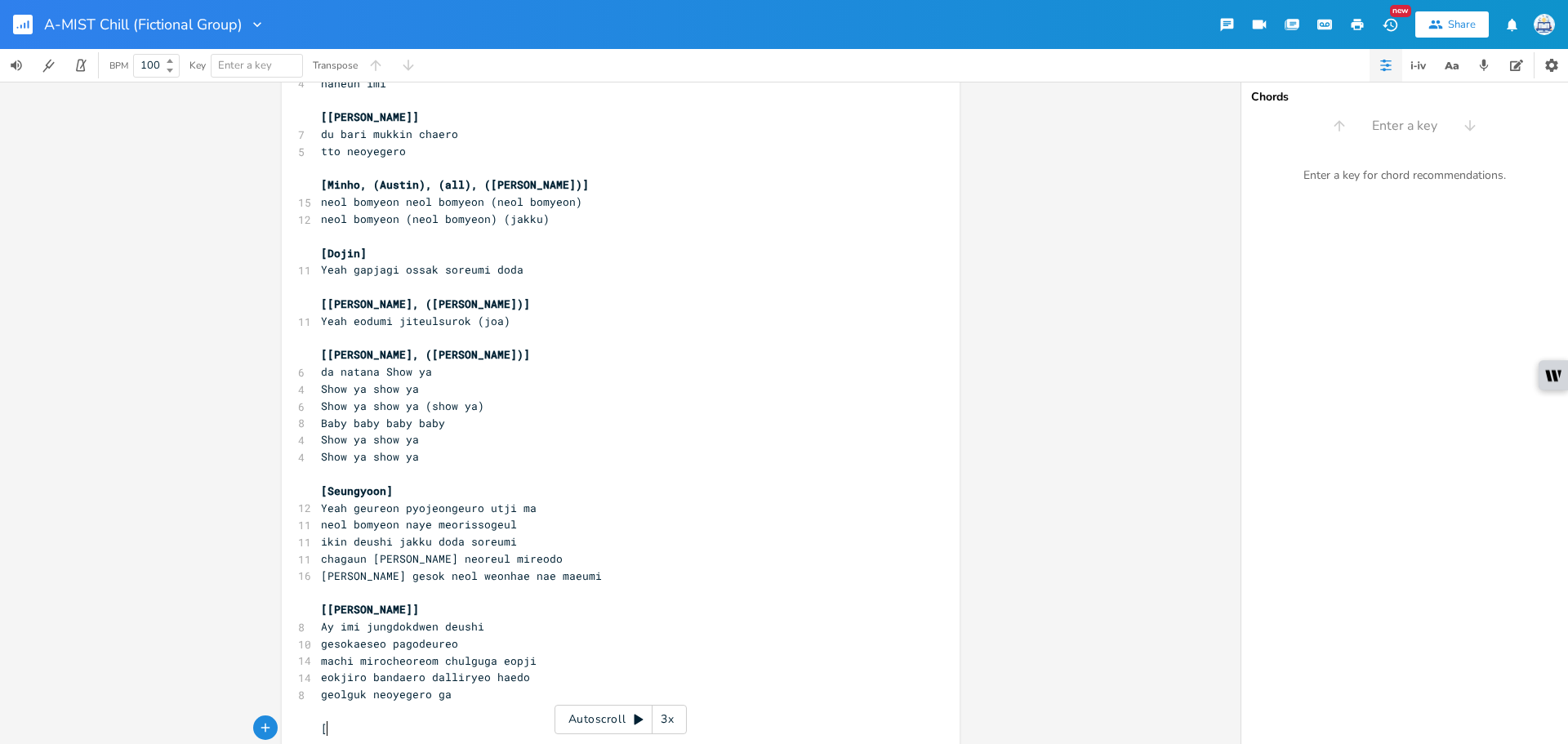
scroll to position [1255, 0]
type textarea "[yOSH"
type textarea "Seungyoon]"
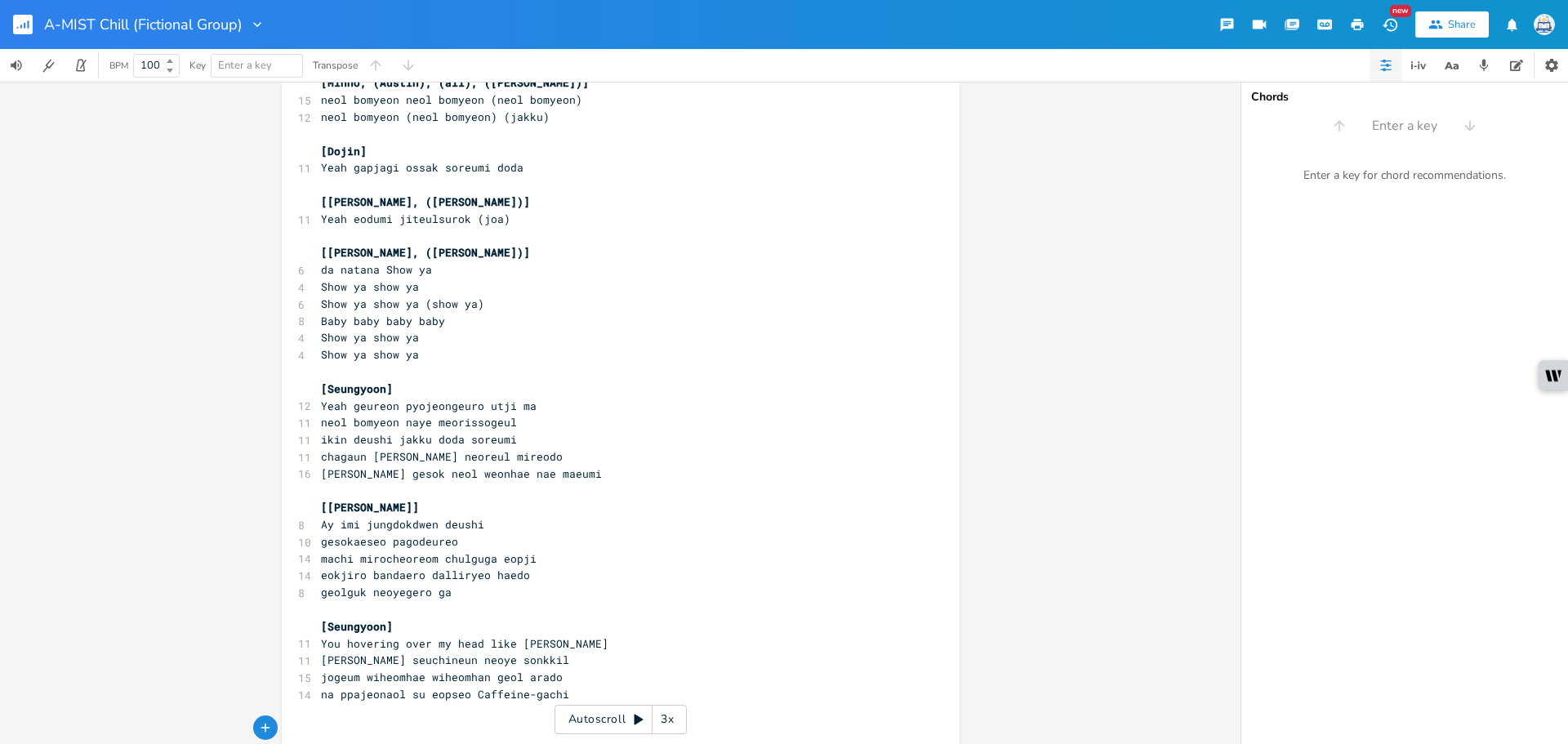
scroll to position [1358, 0]
type textarea "[Yoshiki]"
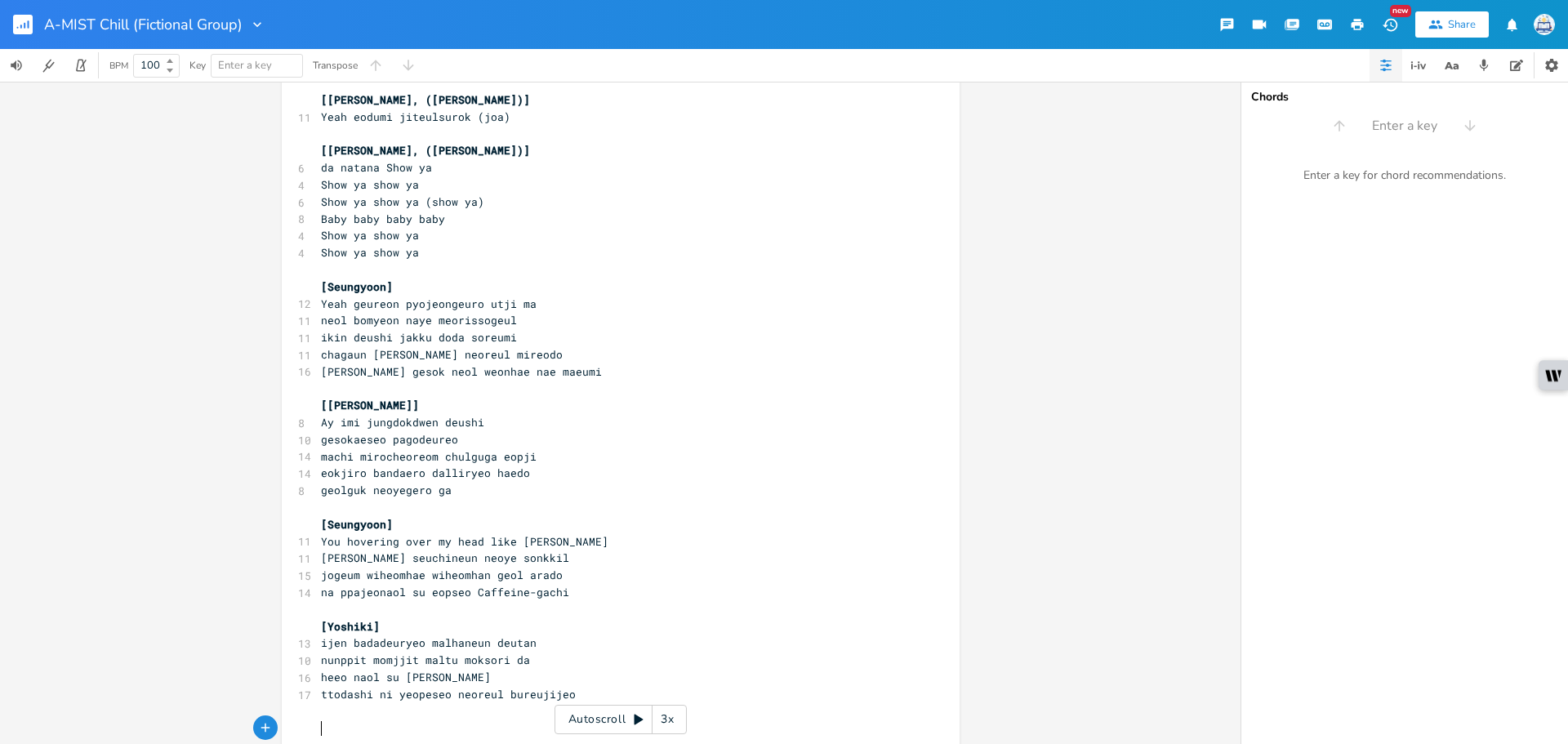
scroll to position [1460, 0]
type textarea "[[PERSON_NAME]]"
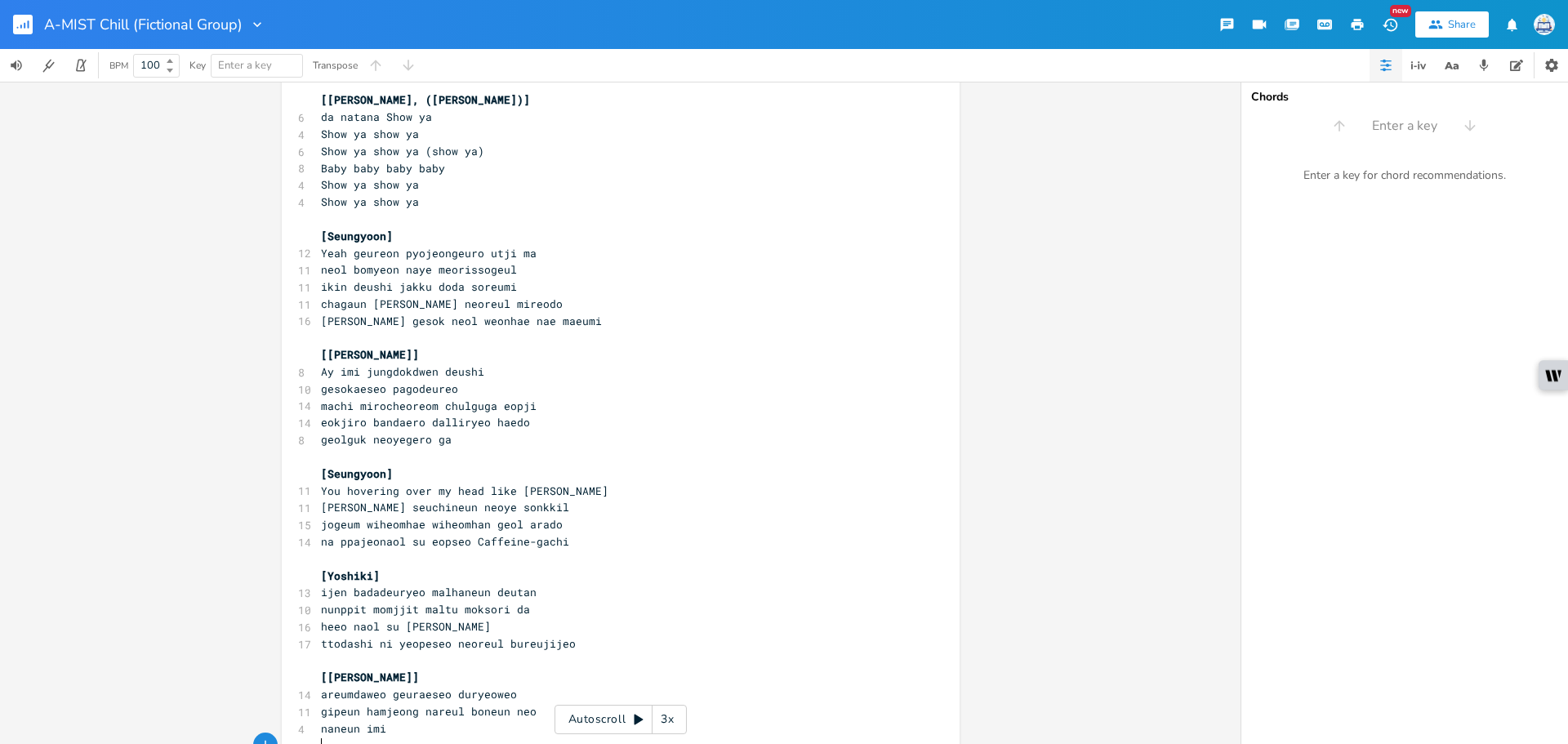
scroll to position [1559, 0]
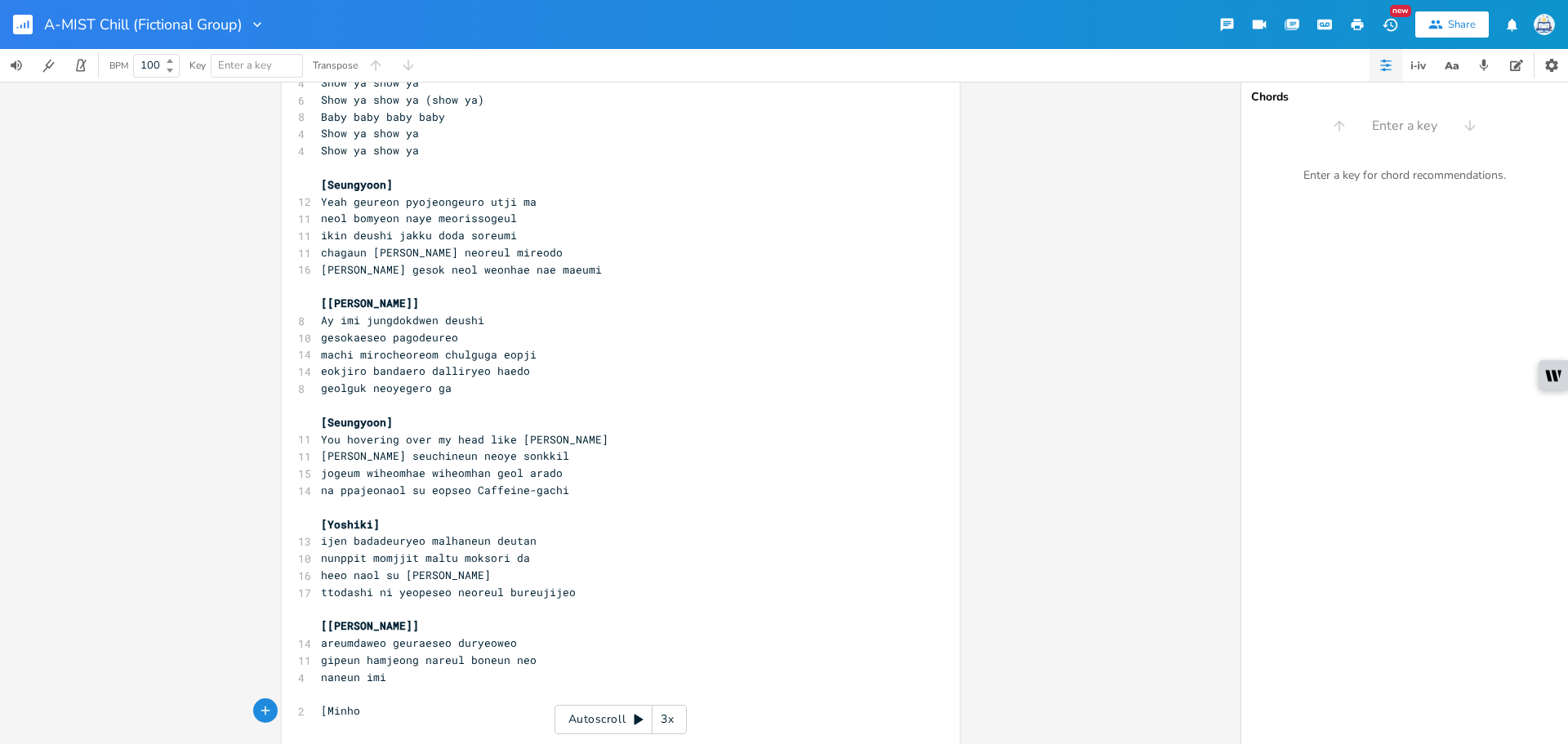
type textarea "[Minho]"
paste textarea
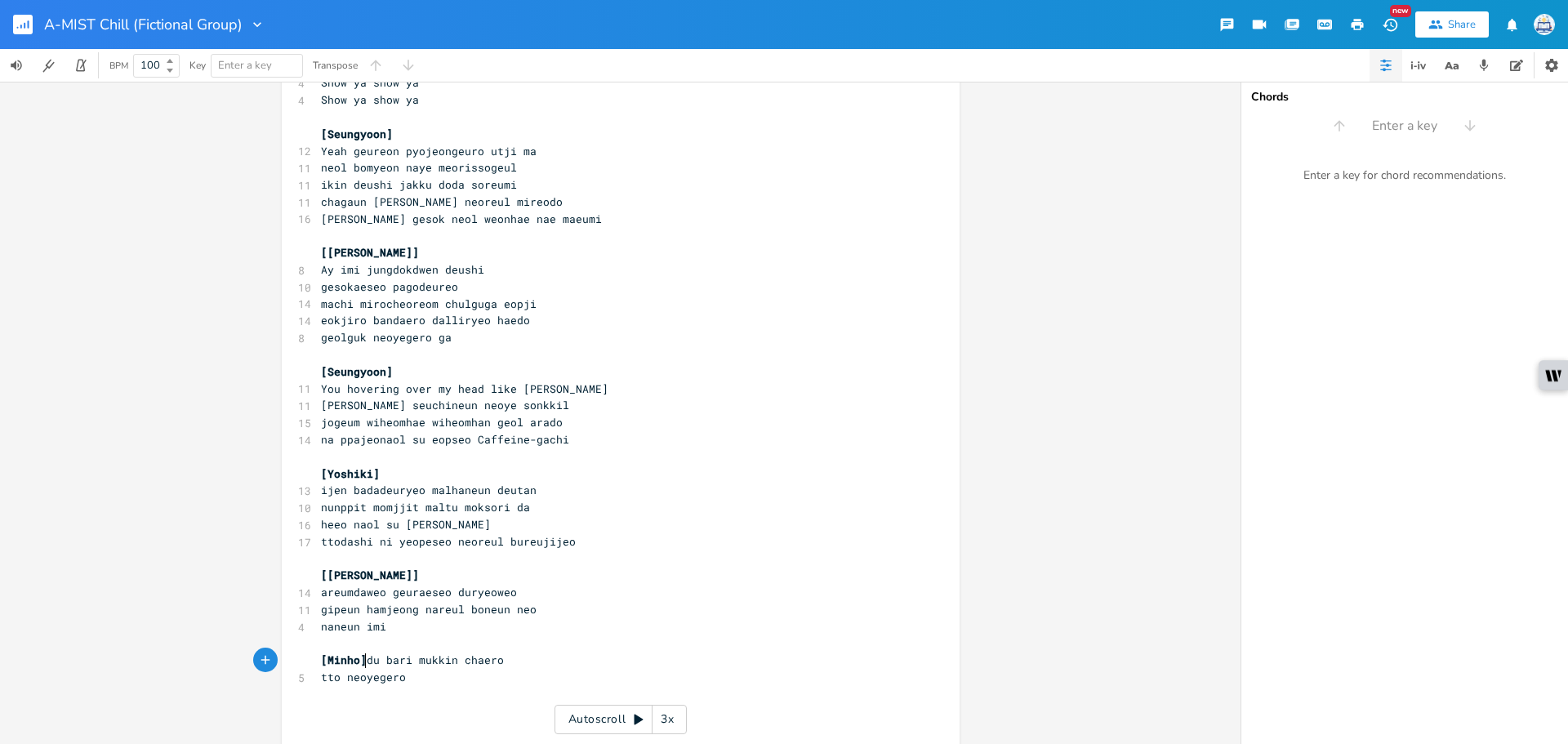
click at [361, 664] on span "[Minho] du bari mukkin chaero" at bounding box center [412, 660] width 183 height 15
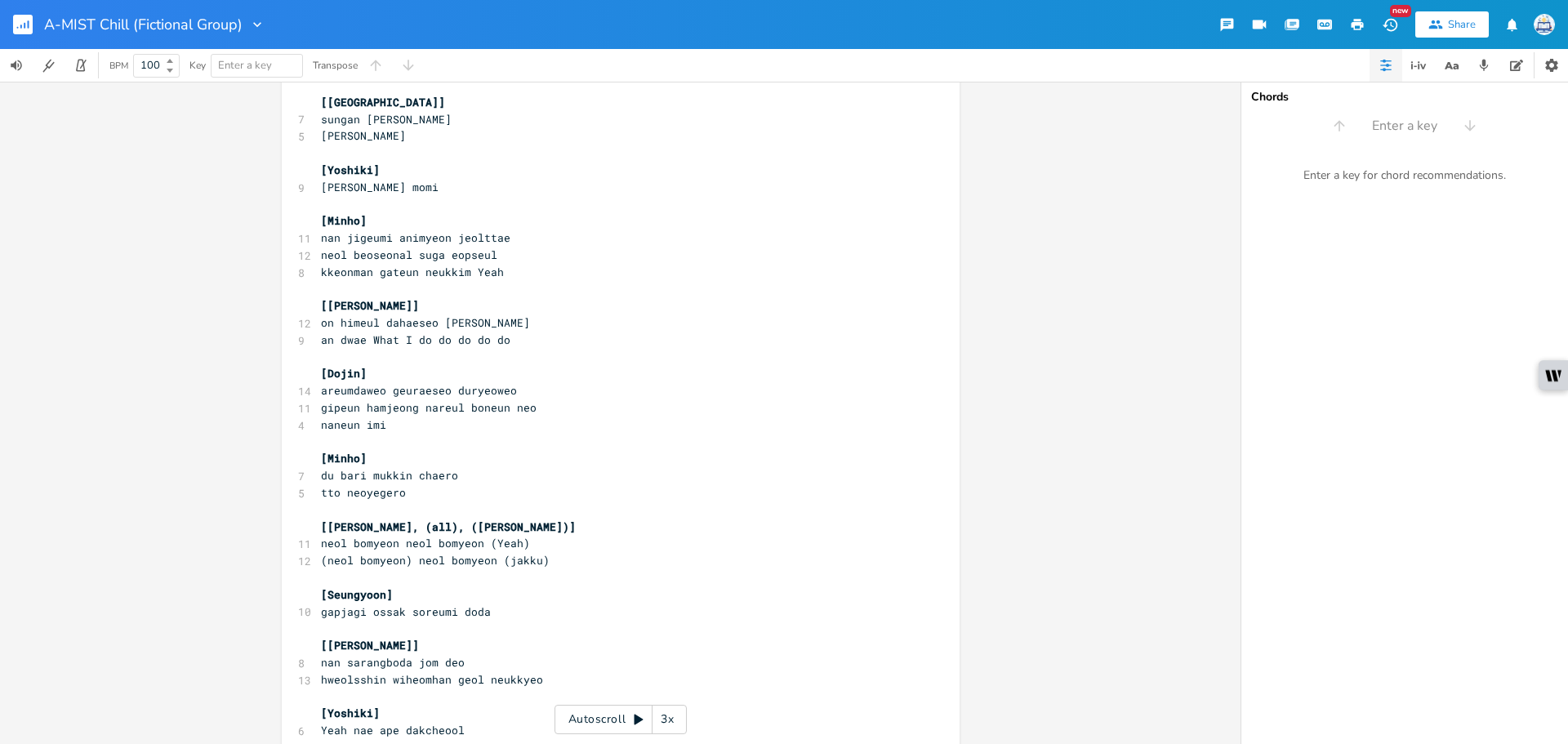
scroll to position [0, 0]
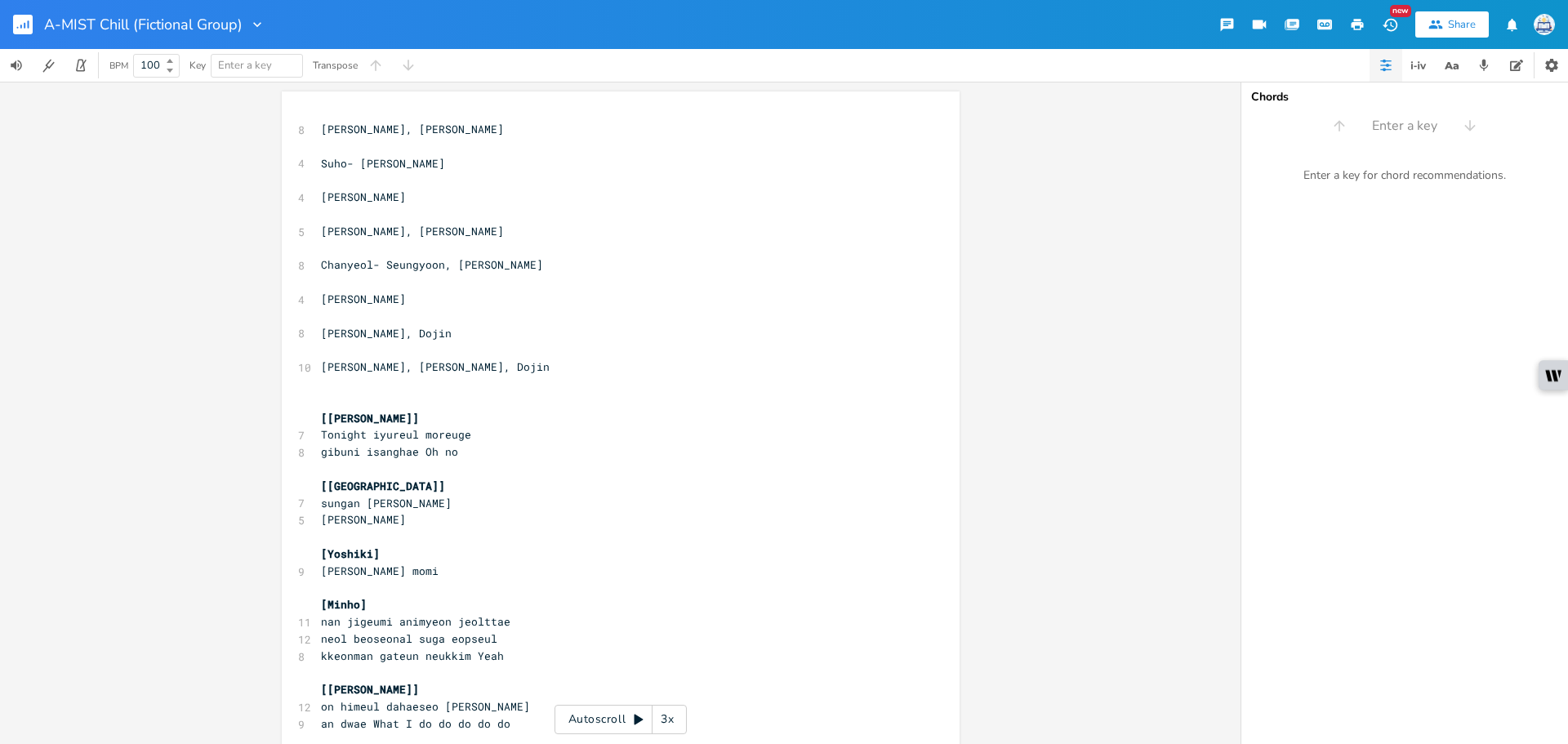
click at [483, 487] on pre "[[GEOGRAPHIC_DATA]]" at bounding box center [613, 487] width 590 height 17
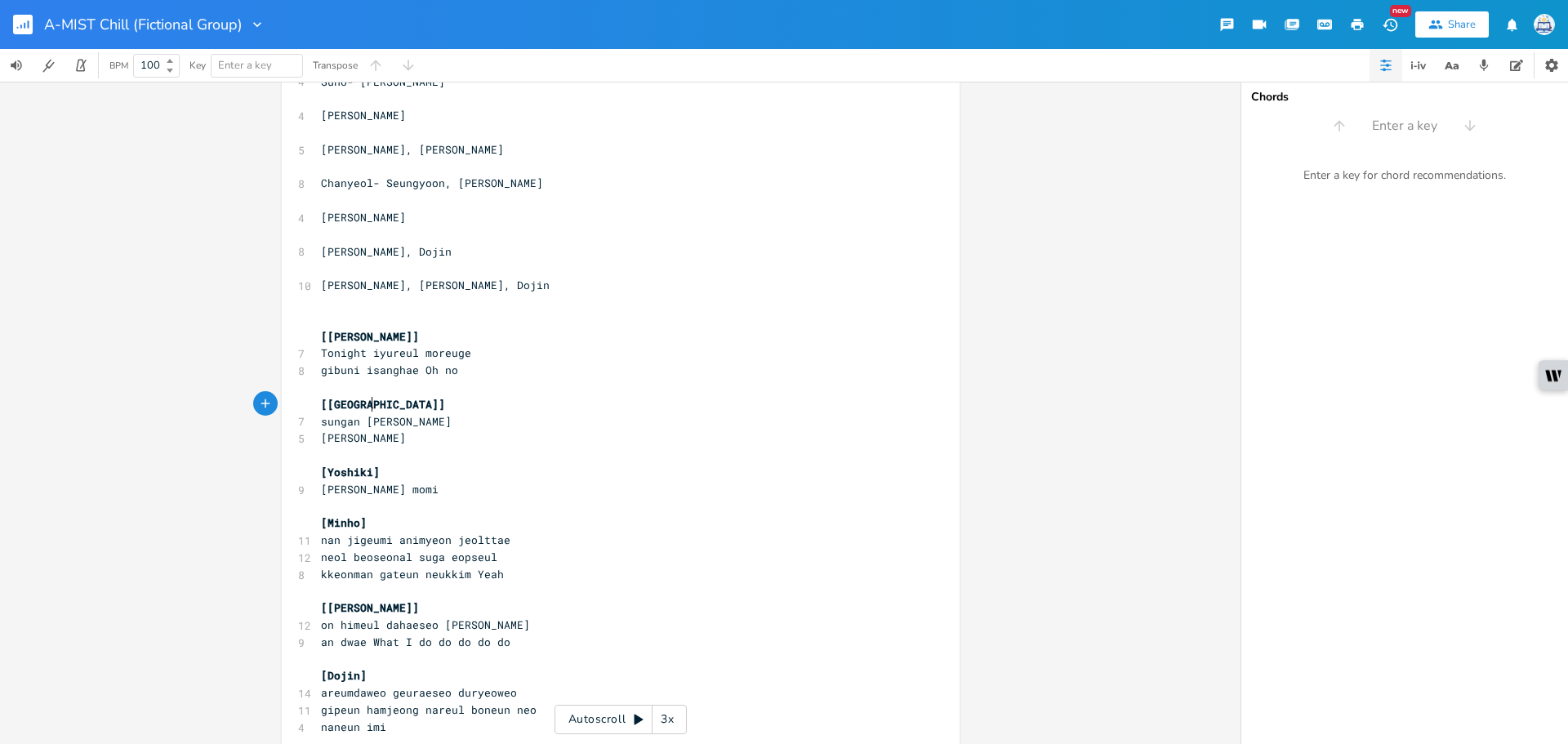
scroll to position [163, 0]
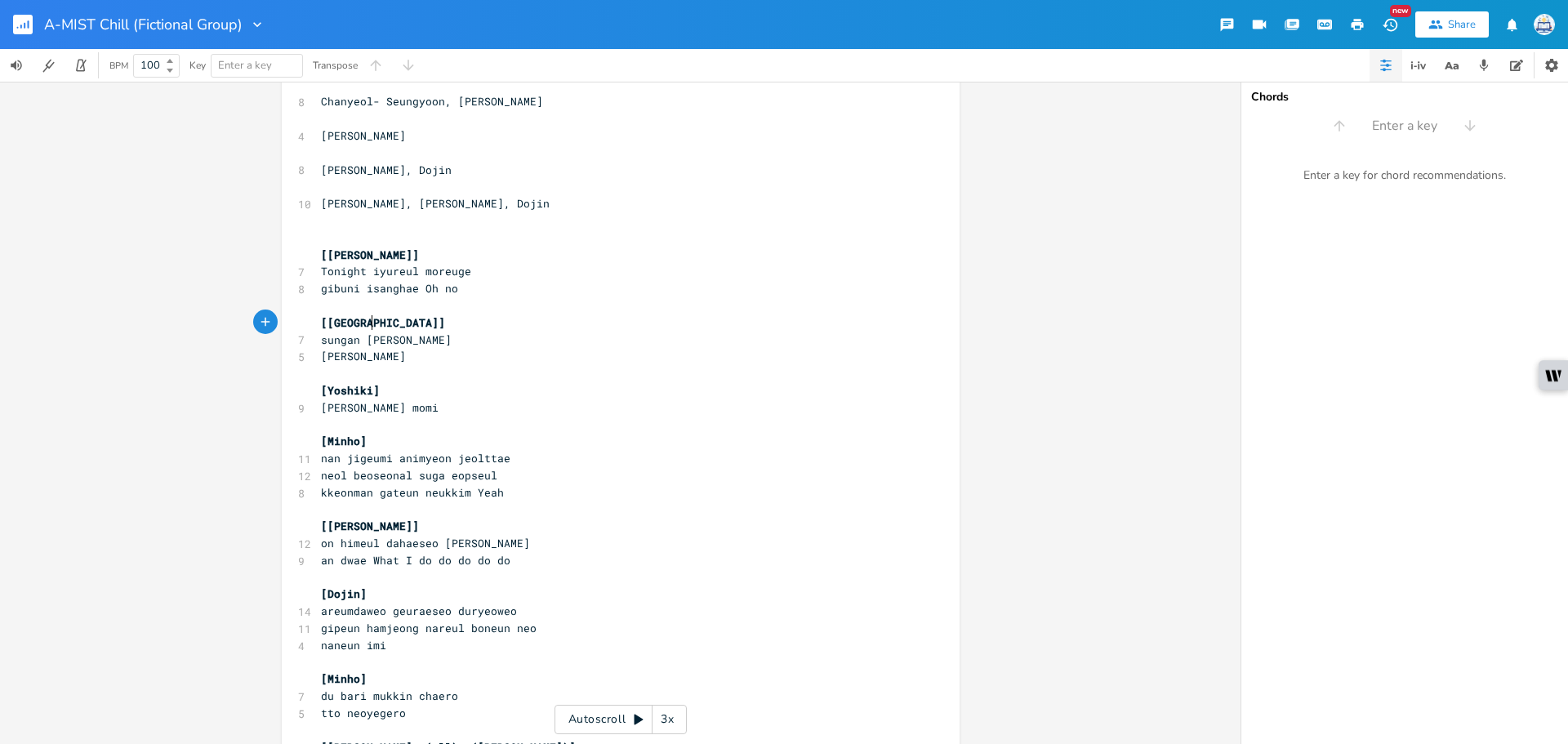
click at [761, 323] on pre "[[GEOGRAPHIC_DATA]]" at bounding box center [613, 323] width 590 height 17
click at [814, 329] on pre "[[GEOGRAPHIC_DATA]]" at bounding box center [613, 323] width 590 height 17
click at [838, 332] on pre "sungan [PERSON_NAME]" at bounding box center [613, 340] width 590 height 17
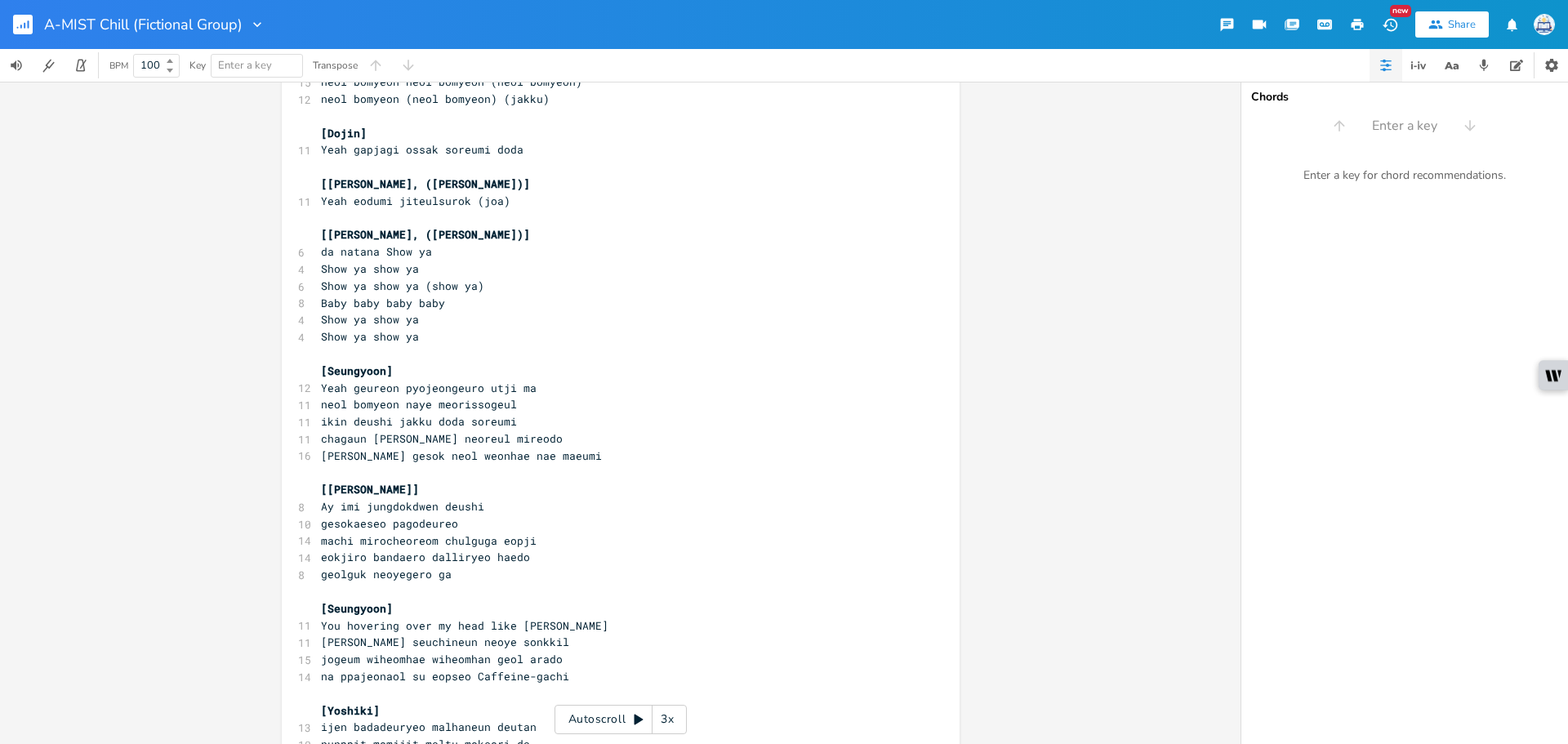
scroll to position [1700, 0]
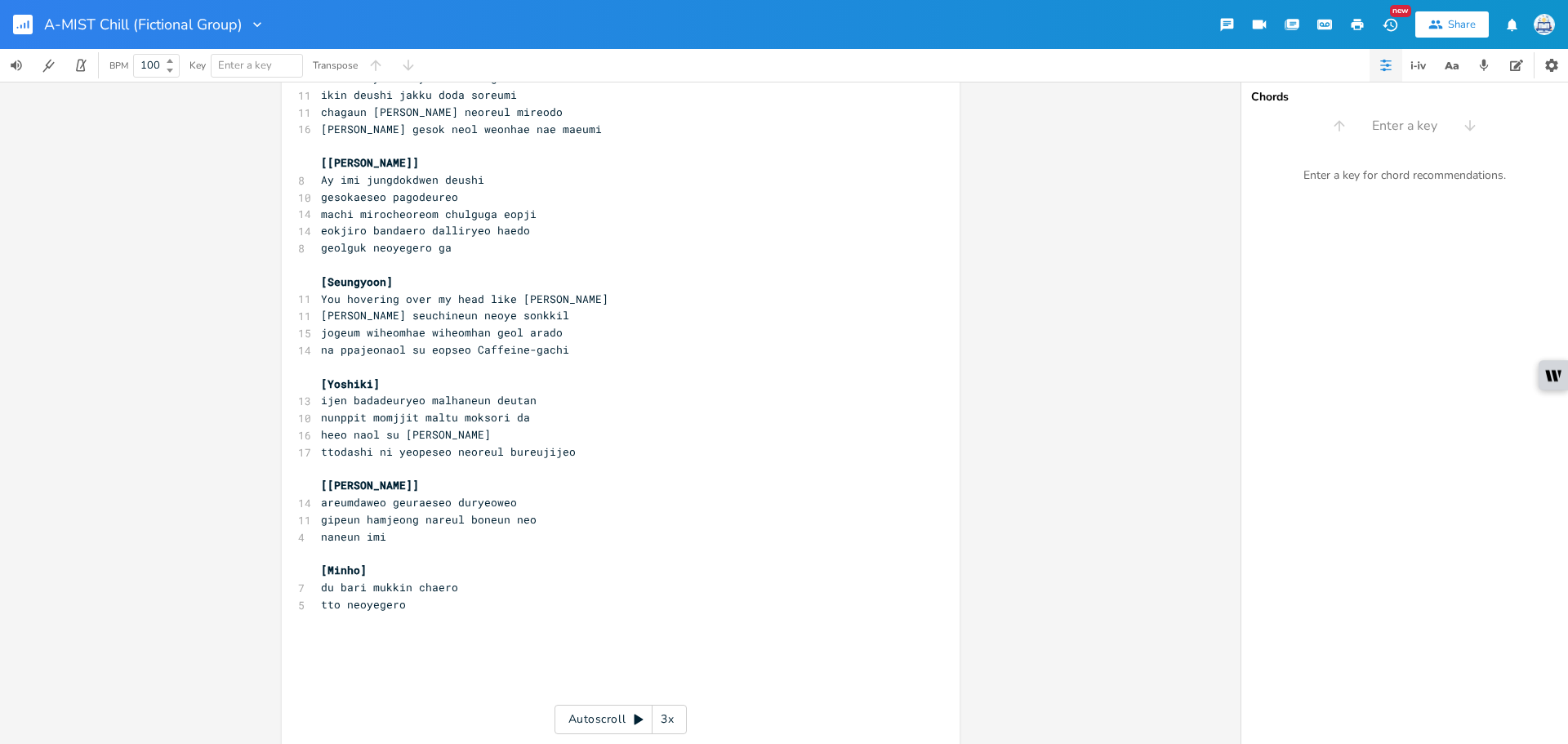
click at [827, 370] on pre "​" at bounding box center [613, 367] width 590 height 17
click at [28, 27] on icon "button" at bounding box center [28, 24] width 2 height 8
